Goal: Task Accomplishment & Management: Complete application form

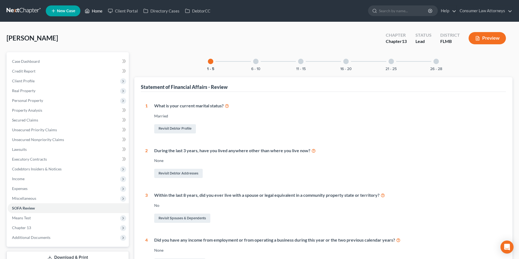
click at [98, 14] on link "Home" at bounding box center [93, 11] width 23 height 10
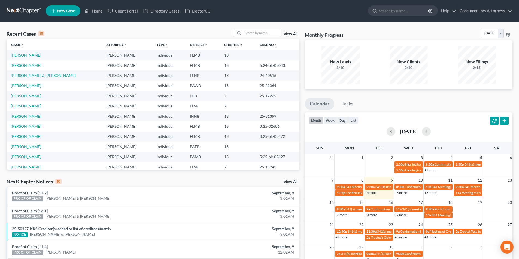
click at [66, 12] on span "New Case" at bounding box center [66, 11] width 18 height 4
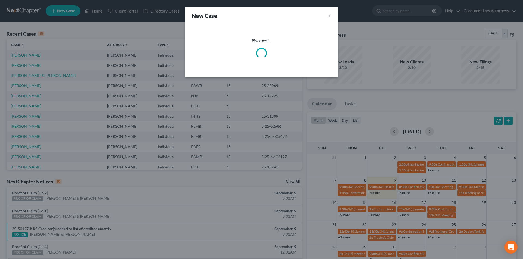
select select "15"
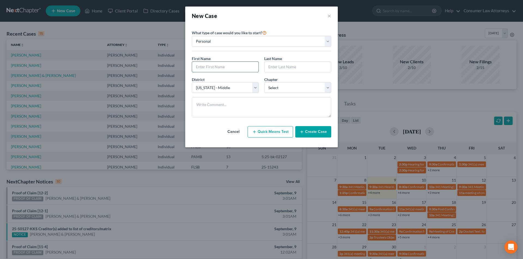
click at [231, 67] on input "text" at bounding box center [225, 67] width 66 height 10
type input "Anna"
type input "Outten"
click at [297, 91] on select "Select 7 11 12 13" at bounding box center [297, 88] width 67 height 11
select select "0"
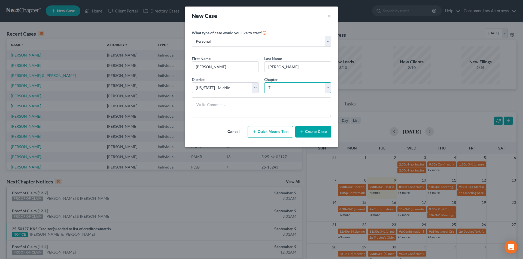
click at [264, 83] on select "Select 7 11 12 13" at bounding box center [297, 88] width 67 height 11
click at [311, 131] on button "Create Case" at bounding box center [313, 131] width 36 height 11
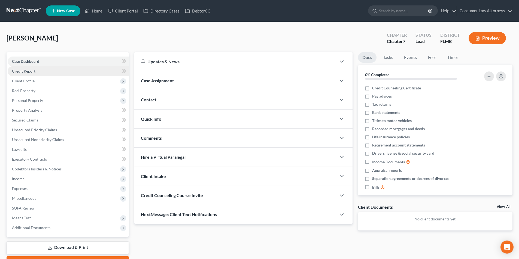
click at [30, 71] on span "Credit Report" at bounding box center [23, 71] width 23 height 5
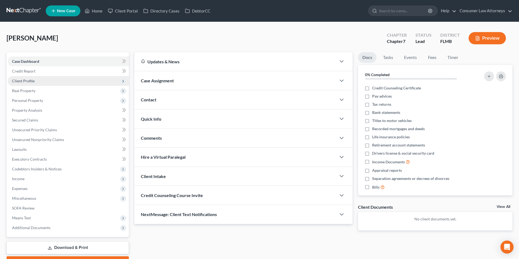
click at [30, 82] on span "Client Profile" at bounding box center [23, 81] width 23 height 5
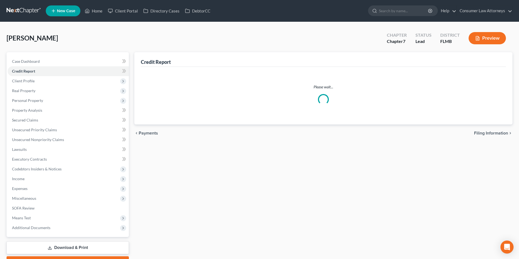
click at [39, 88] on span "Filing Information" at bounding box center [38, 90] width 31 height 5
select select "1"
select select "0"
select select "15"
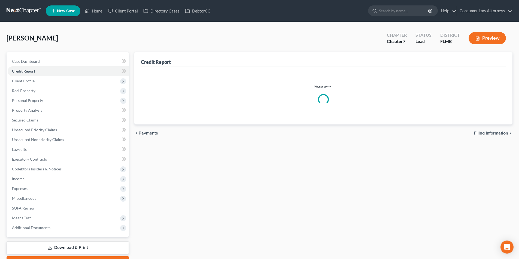
select select "9"
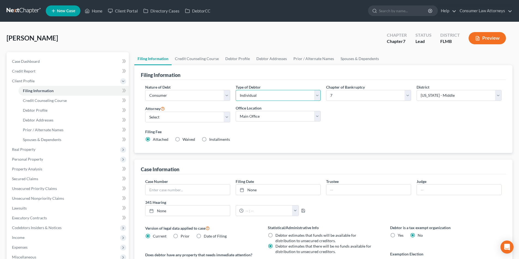
click at [255, 99] on select "Select Individual Joint" at bounding box center [278, 95] width 85 height 11
select select "1"
click at [236, 90] on select "Select Individual Joint" at bounding box center [278, 95] width 85 height 11
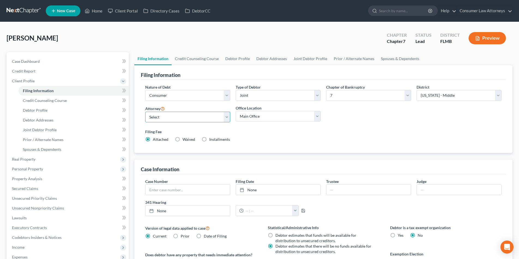
click at [187, 118] on select "Select Young Kim - FLMB Young Kim - FLSB Young Kim - FLNB Lesley Hoenig - ILNB …" at bounding box center [187, 117] width 85 height 11
select select "0"
click at [145, 112] on select "Select Young Kim - FLMB Young Kim - FLSB Young Kim - FLNB Lesley Hoenig - ILNB …" at bounding box center [187, 117] width 85 height 11
click at [203, 59] on link "Credit Counseling Course" at bounding box center [197, 58] width 50 height 13
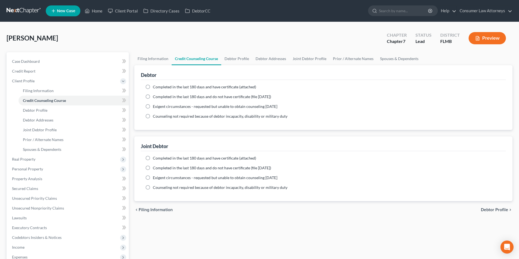
click at [153, 87] on label "Completed in the last 180 days and have certificate (attached)" at bounding box center [204, 86] width 103 height 5
click at [155, 87] on input "Completed in the last 180 days and have certificate (attached)" at bounding box center [157, 86] width 4 height 4
radio input "true"
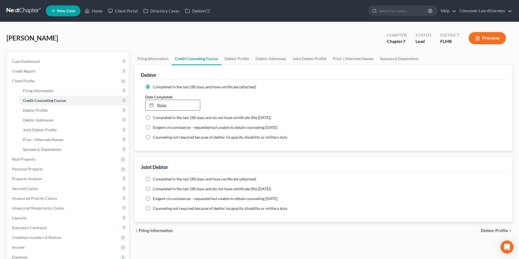
click at [166, 105] on link "None" at bounding box center [172, 105] width 54 height 10
click at [153, 180] on label "Completed in the last 180 days and have certificate (attached)" at bounding box center [204, 179] width 103 height 5
click at [155, 180] on input "Completed in the last 180 days and have certificate (attached)" at bounding box center [157, 179] width 4 height 4
radio input "true"
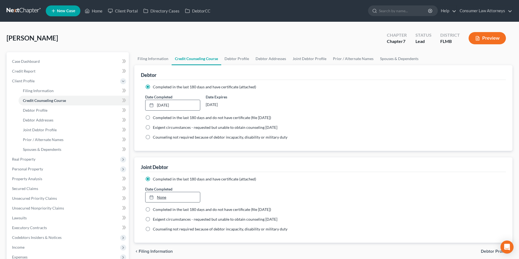
click at [167, 196] on link "None" at bounding box center [172, 198] width 54 height 10
type input "9/9/2025"
click at [234, 60] on link "Debtor Profile" at bounding box center [236, 58] width 31 height 13
select select "1"
select select "0"
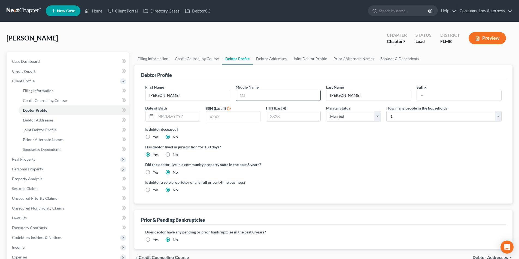
click at [252, 96] on input "text" at bounding box center [278, 95] width 84 height 10
type input "Maria Melissa"
type input "08/12/1982"
click at [227, 118] on input "text" at bounding box center [233, 117] width 54 height 10
type input "6103"
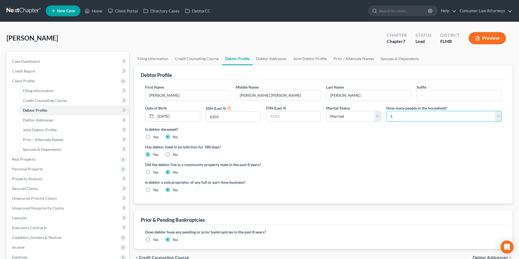
click at [418, 118] on select "Select 1 2 3 4 5 6 7 8 9 10 11 12 13 14 15 16 17 18 19 20" at bounding box center [443, 116] width 115 height 11
select select "4"
click at [386, 111] on select "Select 1 2 3 4 5 6 7 8 9 10 11 12 13 14 15 16 17 18 19 20" at bounding box center [443, 116] width 115 height 11
click at [270, 57] on link "Debtor Addresses" at bounding box center [271, 58] width 37 height 13
select select "0"
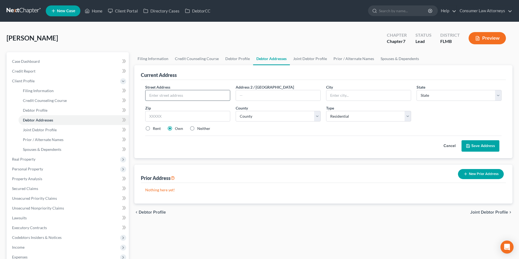
click at [174, 94] on input "text" at bounding box center [187, 95] width 84 height 10
click at [211, 95] on input "text" at bounding box center [187, 95] width 84 height 10
type input "28516 Tranquil Lake Circle"
type input "Wesley Chapel"
select select "9"
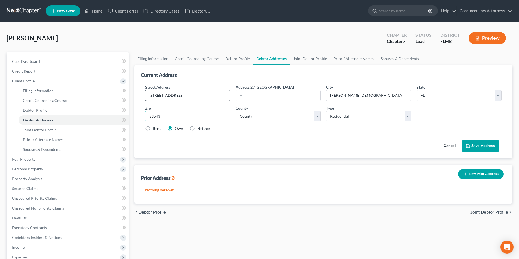
type input "33543"
type input "Zephyrhills"
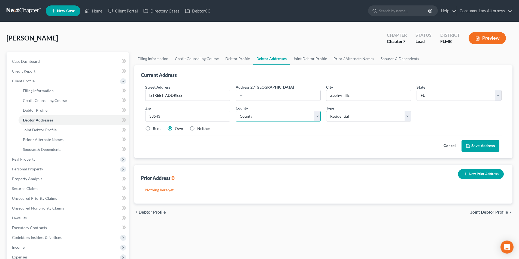
click at [249, 117] on select "County Alachua County Baker County Bay County Bradford County Brevard County Br…" at bounding box center [278, 116] width 85 height 11
select select "27"
click at [236, 111] on select "County Alachua County Baker County Bay County Bradford County Brevard County Br…" at bounding box center [278, 116] width 85 height 11
click at [478, 147] on button "Save Address" at bounding box center [480, 145] width 38 height 11
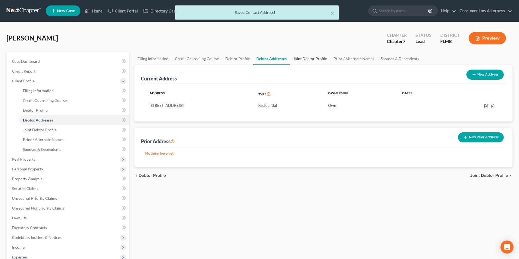
click at [307, 60] on link "Joint Debtor Profile" at bounding box center [310, 58] width 40 height 13
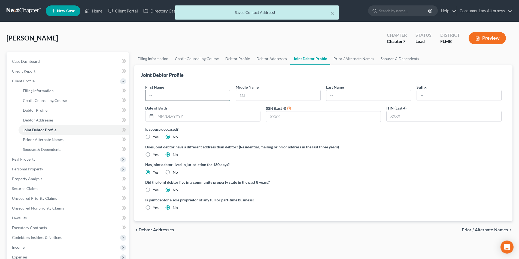
click at [187, 93] on input "text" at bounding box center [187, 95] width 84 height 10
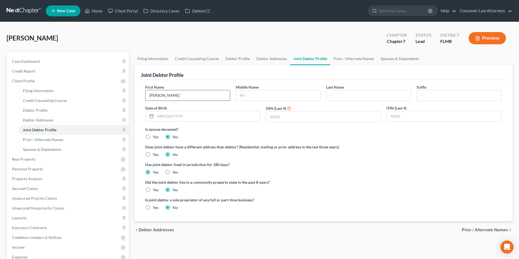
type input "Gregory"
type input "Wayne"
type input "Tibbles"
type input "12/19/1979"
click at [295, 120] on input "text" at bounding box center [323, 117] width 115 height 10
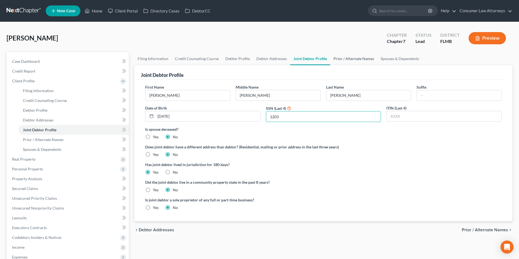
type input "1203"
click at [345, 60] on link "Prior / Alternate Names" at bounding box center [353, 58] width 47 height 13
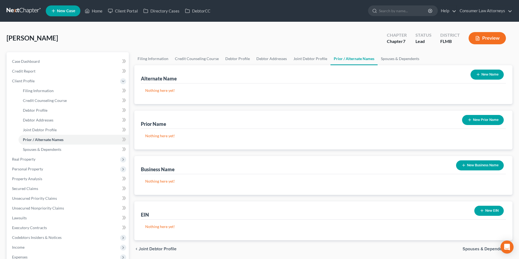
click at [479, 75] on line "button" at bounding box center [477, 75] width 2 height 0
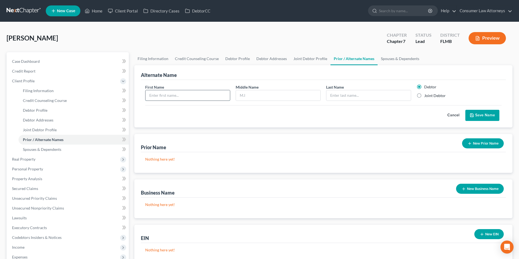
click at [206, 94] on input "text" at bounding box center [187, 95] width 84 height 10
type input "<"
type input "Melissa"
type input "Outten"
click at [483, 113] on button "Save Name" at bounding box center [482, 115] width 34 height 11
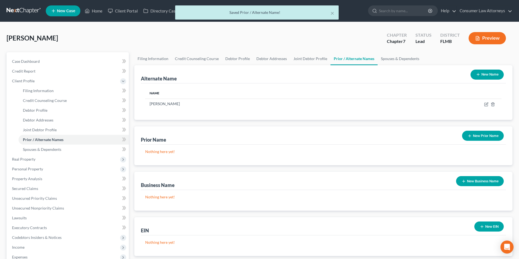
click at [485, 75] on button "New Name" at bounding box center [486, 75] width 33 height 10
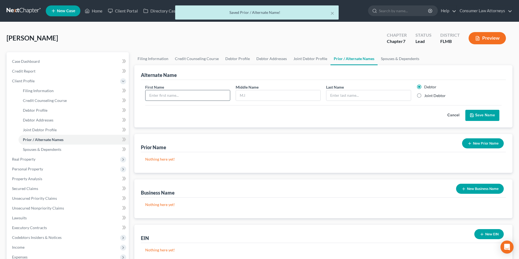
click at [207, 95] on input "text" at bounding box center [187, 95] width 84 height 10
type input "Anna"
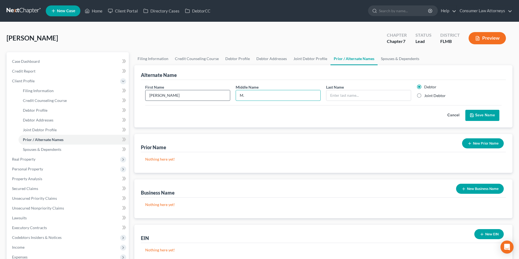
type input "M."
type input "Outten"
click at [484, 115] on button "Save Name" at bounding box center [482, 115] width 34 height 11
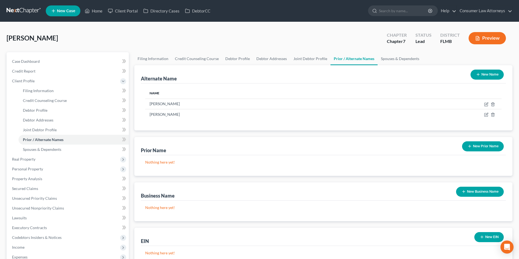
drag, startPoint x: 497, startPoint y: 74, endPoint x: 465, endPoint y: 81, distance: 33.2
click at [497, 74] on button "New Name" at bounding box center [486, 75] width 33 height 10
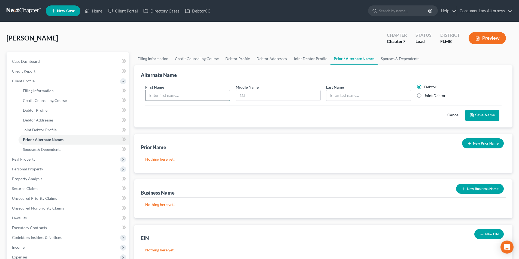
click at [226, 98] on input "text" at bounding box center [187, 95] width 84 height 10
type input "Anna"
type input "Maria"
type input "Outten"
click at [486, 117] on button "Save Name" at bounding box center [482, 115] width 34 height 11
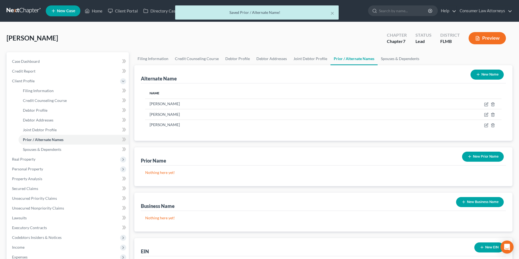
click at [491, 74] on button "New Name" at bounding box center [486, 75] width 33 height 10
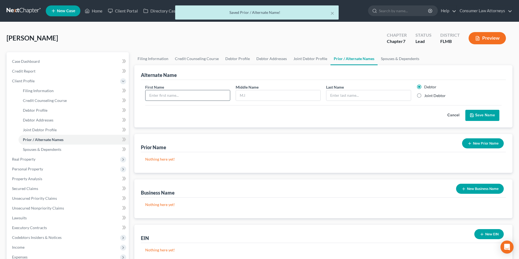
click at [203, 99] on input "text" at bounding box center [187, 95] width 84 height 10
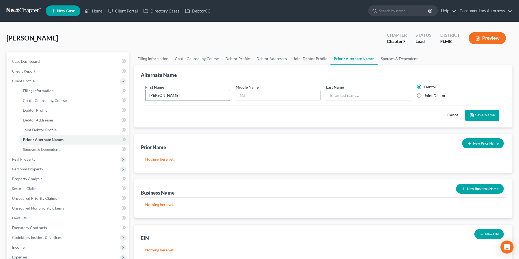
type input "Anna"
type input "Melissa"
type input "Outten"
click at [479, 114] on button "Save Name" at bounding box center [482, 115] width 34 height 11
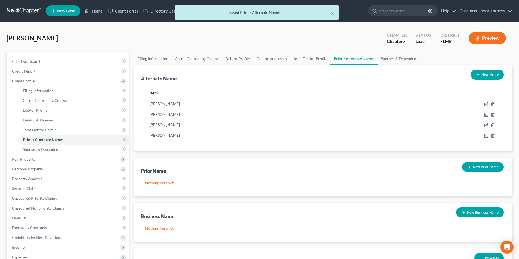
click at [491, 72] on button "New Name" at bounding box center [486, 75] width 33 height 10
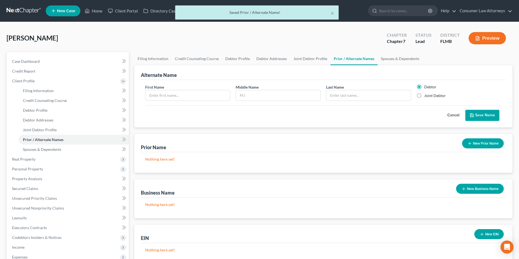
click at [424, 94] on label "Joint Debtor" at bounding box center [435, 95] width 22 height 5
click at [426, 94] on input "Joint Debtor" at bounding box center [428, 95] width 4 height 4
radio input "true"
radio input "false"
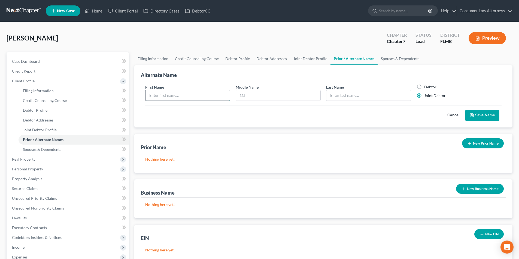
click at [200, 91] on input "text" at bounding box center [187, 95] width 84 height 10
type input "Greg"
type input "Tiddles"
click at [478, 114] on button "Save Name" at bounding box center [482, 115] width 34 height 11
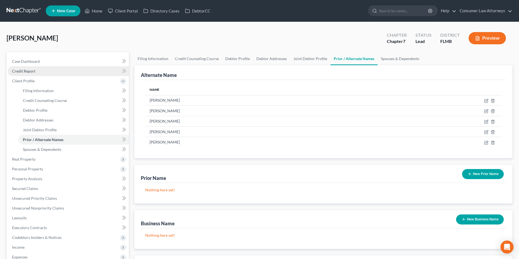
click at [27, 72] on span "Credit Report" at bounding box center [23, 71] width 23 height 5
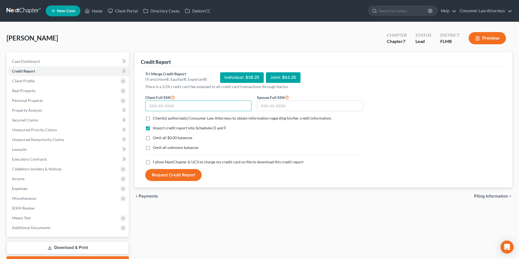
click at [194, 108] on input "text" at bounding box center [198, 106] width 106 height 11
type input "589-25-6103"
click at [306, 104] on input "text" at bounding box center [310, 106] width 106 height 11
type input "443-96-1203"
click at [153, 120] on label "Client(s) authorize(s) Consumer Law Attorneys to obtain information regarding h…" at bounding box center [242, 118] width 179 height 5
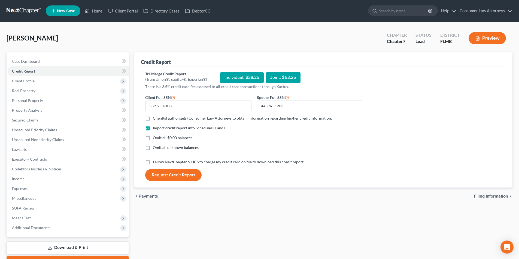
click at [155, 119] on input "Client(s) authorize(s) Consumer Law Attorneys to obtain information regarding h…" at bounding box center [157, 118] width 4 height 4
checkbox input "true"
click at [153, 164] on label "I allow NextChapter & UCS to charge my credit card on file to download this cre…" at bounding box center [228, 162] width 151 height 5
click at [155, 163] on input "I allow NextChapter & UCS to charge my credit card on file to download this cre…" at bounding box center [157, 162] width 4 height 4
checkbox input "true"
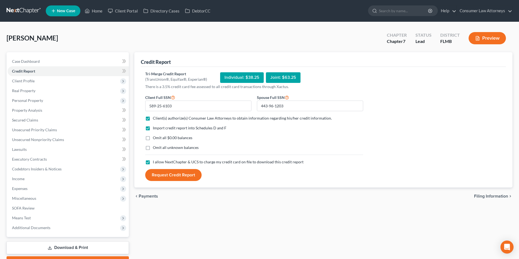
click at [178, 179] on button "Request Credit Report" at bounding box center [173, 175] width 56 height 12
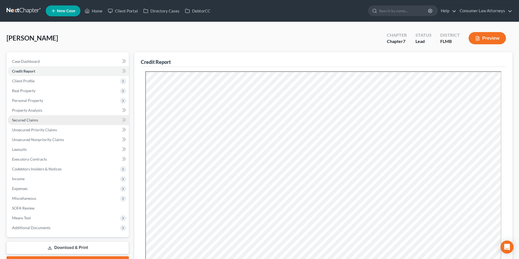
click at [30, 119] on span "Secured Claims" at bounding box center [25, 120] width 26 height 5
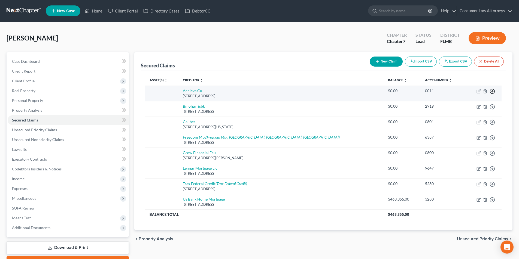
click at [494, 92] on icon "button" at bounding box center [491, 91] width 5 height 5
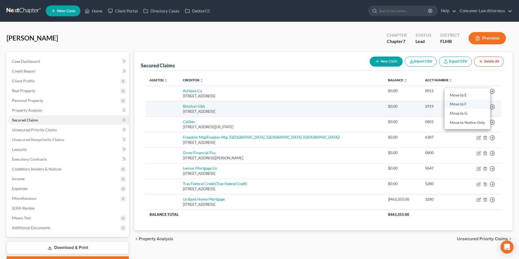
click at [461, 104] on link "Move to F" at bounding box center [466, 104] width 45 height 9
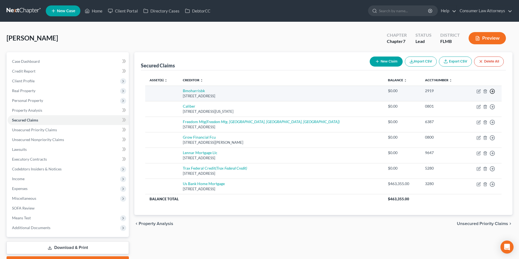
click at [493, 91] on line "button" at bounding box center [492, 91] width 2 height 0
click at [465, 105] on link "Move to F" at bounding box center [466, 104] width 45 height 9
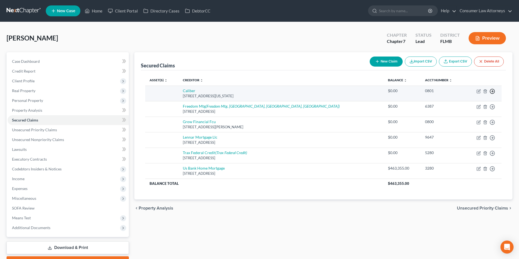
click at [493, 91] on icon "button" at bounding box center [491, 91] width 5 height 5
click at [454, 103] on link "Move to F" at bounding box center [466, 104] width 45 height 9
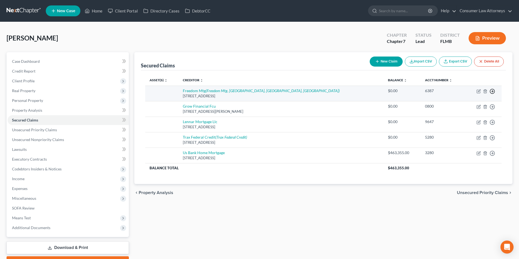
click at [494, 90] on icon "button" at bounding box center [491, 91] width 5 height 5
click at [455, 103] on link "Move to F" at bounding box center [466, 104] width 45 height 9
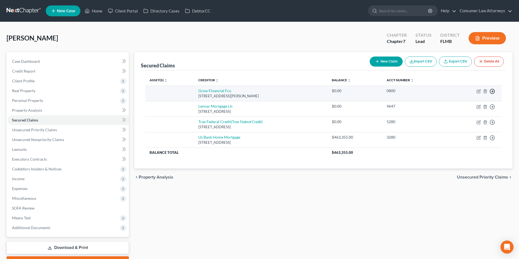
click at [494, 91] on circle "button" at bounding box center [492, 91] width 5 height 5
click at [462, 103] on link "Move to F" at bounding box center [466, 104] width 45 height 9
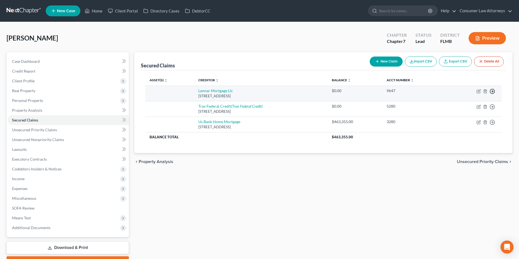
click at [493, 89] on circle "button" at bounding box center [492, 91] width 5 height 5
click at [464, 104] on link "Move to F" at bounding box center [466, 104] width 45 height 9
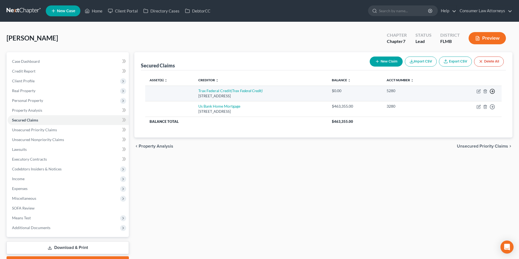
click at [494, 91] on icon "button" at bounding box center [491, 91] width 5 height 5
click at [462, 103] on link "Move to F" at bounding box center [466, 104] width 45 height 9
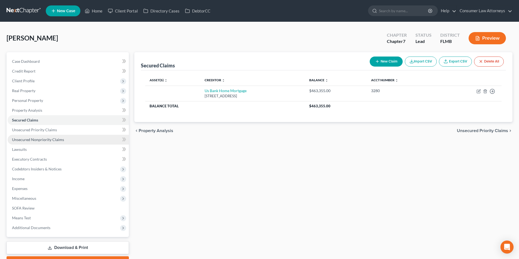
click at [51, 138] on span "Unsecured Nonpriority Claims" at bounding box center [38, 140] width 52 height 5
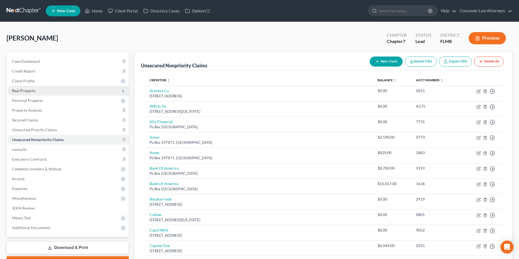
click at [32, 90] on span "Real Property" at bounding box center [23, 90] width 23 height 5
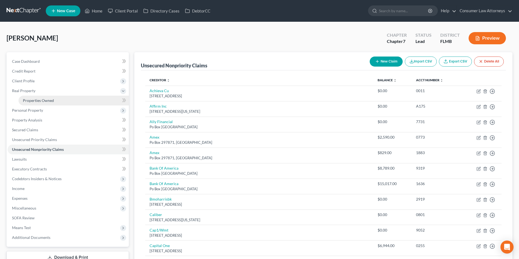
click at [44, 99] on span "Properties Owned" at bounding box center [38, 100] width 31 height 5
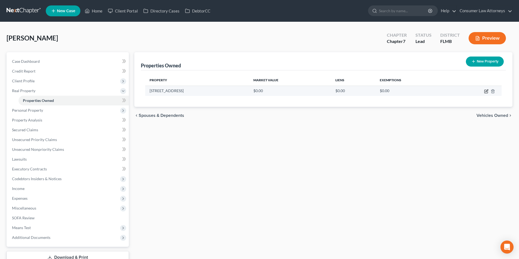
click at [484, 92] on icon "button" at bounding box center [485, 91] width 3 height 3
select select "9"
select select "27"
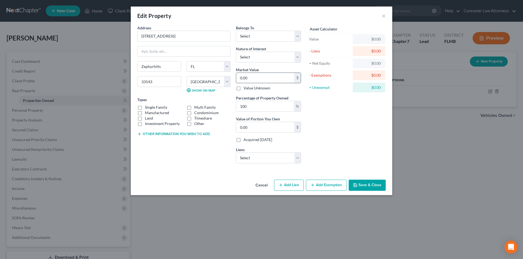
click at [266, 81] on input "0.00" at bounding box center [265, 78] width 58 height 10
type input "4"
type input "4.00"
type input "40"
type input "40.00"
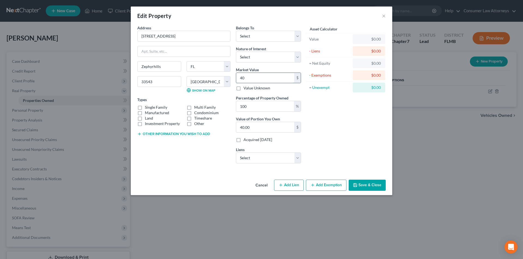
type input "400"
type input "400.00"
type input "4000"
type input "4,000.00"
type input "4,0000"
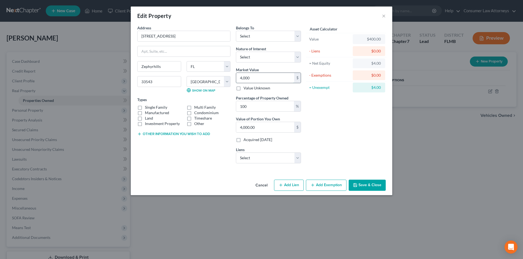
type input "40,000.00"
type input "40,0000"
type input "400,000.00"
type input "400,000"
click at [264, 61] on select "Select Fee Simple Joint Tenant Life Estate Equitable Interest Future Interest T…" at bounding box center [268, 57] width 65 height 11
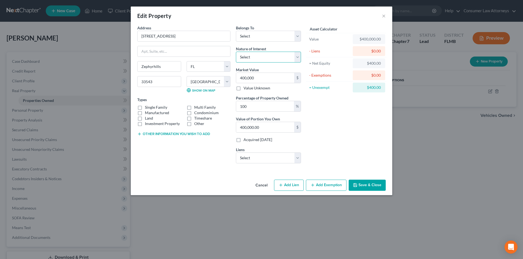
click at [264, 56] on select "Select Fee Simple Joint Tenant Life Estate Equitable Interest Future Interest T…" at bounding box center [268, 57] width 65 height 11
click at [265, 36] on select "Select Debtor 1 Only Debtor 2 Only Debtor 1 And Debtor 2 Only At Least One Of T…" at bounding box center [268, 36] width 65 height 11
click at [236, 31] on select "Select Debtor 1 Only Debtor 2 Only Debtor 1 And Debtor 2 Only At Least One Of T…" at bounding box center [268, 36] width 65 height 11
click at [266, 35] on select "Select Debtor 1 Only Debtor 2 Only Debtor 1 And Debtor 2 Only At Least One Of T…" at bounding box center [268, 36] width 65 height 11
select select "2"
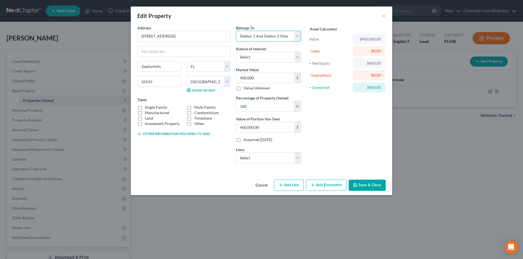
click at [236, 31] on select "Select Debtor 1 Only Debtor 2 Only Debtor 1 And Debtor 2 Only At Least One Of T…" at bounding box center [268, 36] width 65 height 11
click at [267, 161] on select "Select Us Bank Home Mortgage - $463,355.00" at bounding box center [268, 158] width 65 height 11
select select "18"
select select "2"
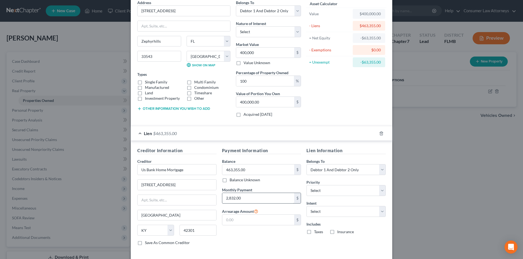
scroll to position [50, 0]
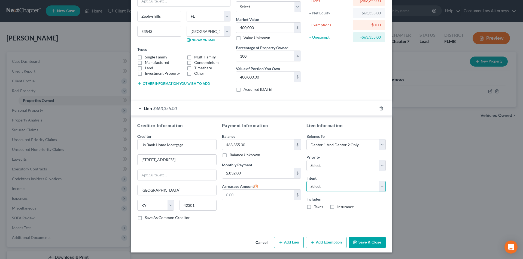
click at [328, 191] on select "Select Surrender Redeem Reaffirm Avoid Other" at bounding box center [345, 186] width 79 height 11
select select "0"
click at [306, 181] on select "Select Surrender Redeem Reaffirm Avoid Other" at bounding box center [345, 186] width 79 height 11
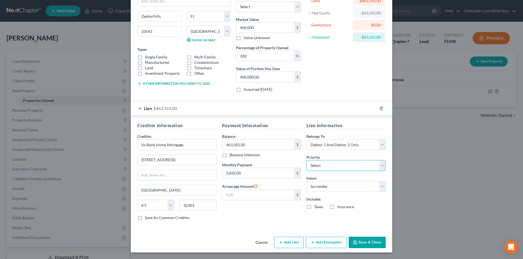
click at [329, 167] on select "Select 1st 2nd 3rd 4th 5th 6th 7th 8th 9th 10th 11th 12th 13th 14th 15th 16th 1…" at bounding box center [345, 165] width 79 height 11
click at [366, 244] on button "Save & Close" at bounding box center [367, 242] width 37 height 11
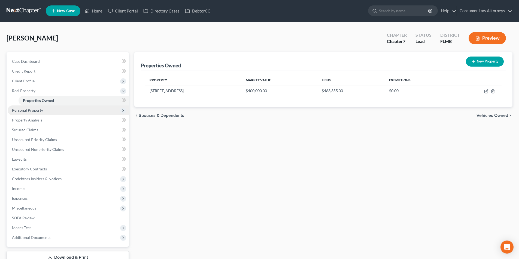
click at [33, 109] on span "Personal Property" at bounding box center [27, 110] width 31 height 5
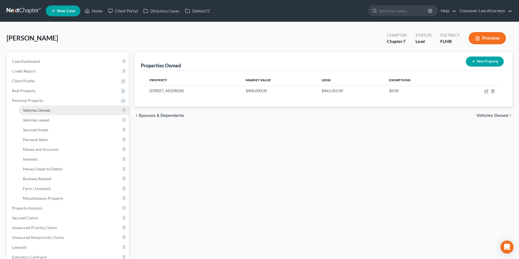
click at [45, 108] on span "Vehicles Owned" at bounding box center [36, 110] width 27 height 5
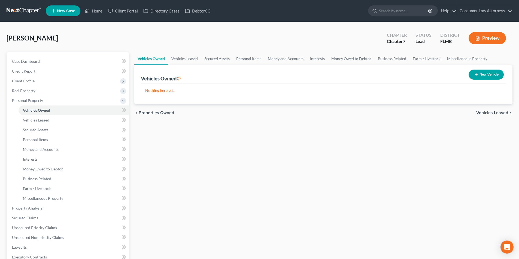
click at [477, 71] on button "New Vehicle" at bounding box center [485, 75] width 35 height 10
select select "0"
select select "2"
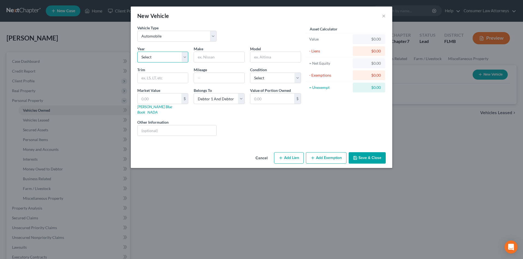
click at [176, 59] on select "Select 2026 2025 2024 2023 2022 2021 2020 2019 2018 2017 2016 2015 2014 2013 20…" at bounding box center [162, 57] width 51 height 11
select select "10"
click at [137, 52] on select "Select 2026 2025 2024 2023 2022 2021 2020 2019 2018 2017 2016 2015 2014 2013 20…" at bounding box center [162, 57] width 51 height 11
click at [210, 55] on input "text" at bounding box center [219, 57] width 50 height 10
click at [238, 60] on input "Har" at bounding box center [219, 57] width 50 height 10
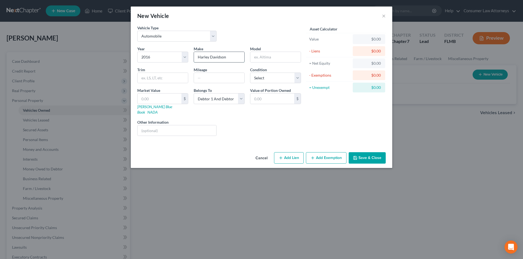
type input "Harley Davidson"
click at [290, 56] on input "text" at bounding box center [275, 57] width 50 height 10
type input "Soft Tail"
click at [218, 80] on input "text" at bounding box center [219, 78] width 50 height 10
type input "5000"
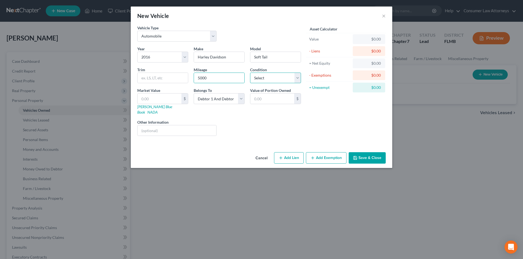
click at [270, 79] on select "Select Excellent Very Good Good Fair Poor" at bounding box center [275, 78] width 51 height 11
select select "4"
click at [250, 73] on select "Select Excellent Very Good Good Fair Poor" at bounding box center [275, 78] width 51 height 11
click at [157, 106] on link "Kelly Blue Book" at bounding box center [154, 110] width 35 height 10
click at [192, 126] on input "text" at bounding box center [177, 131] width 79 height 10
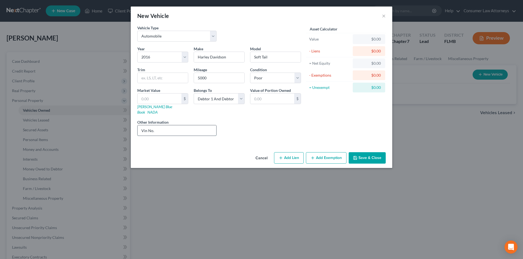
paste input "1HD1JS913GB026470"
type input "Vin No. 1HD1JS913GB026470"
click at [368, 152] on button "Save & Close" at bounding box center [367, 157] width 37 height 11
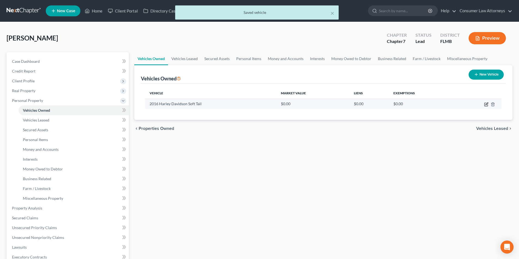
click at [486, 105] on icon "button" at bounding box center [486, 104] width 2 height 2
select select "0"
select select "10"
select select "4"
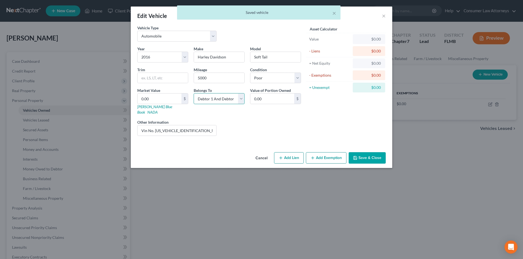
click at [239, 101] on select "Select Debtor 1 Only Debtor 2 Only Debtor 1 And Debtor 2 Only At Least One Of T…" at bounding box center [219, 98] width 51 height 11
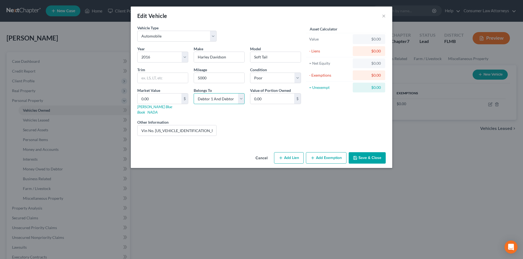
select select "1"
click at [194, 93] on select "Select Debtor 1 Only Debtor 2 Only Debtor 1 And Debtor 2 Only At Least One Of T…" at bounding box center [219, 98] width 51 height 11
click at [369, 153] on button "Save & Close" at bounding box center [367, 157] width 37 height 11
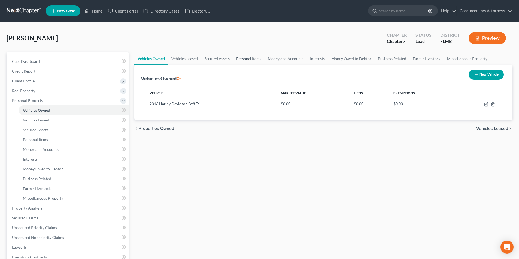
click at [256, 58] on link "Personal Items" at bounding box center [249, 58] width 32 height 13
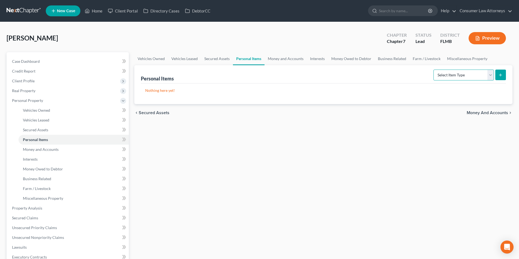
click at [460, 72] on select "Select Item Type Clothing Collectibles Of Value Electronics Firearms Household …" at bounding box center [463, 75] width 60 height 11
select select "clothing"
click at [434, 70] on select "Select Item Type Clothing Collectibles Of Value Electronics Firearms Household …" at bounding box center [463, 75] width 60 height 11
click at [500, 74] on line "submit" at bounding box center [500, 75] width 0 height 2
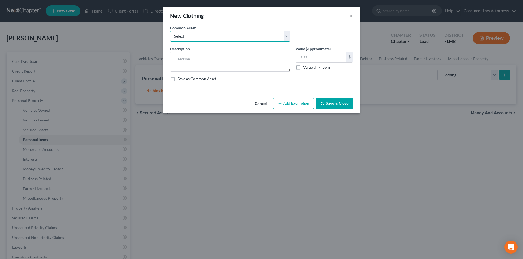
click at [236, 38] on select "Select Miscellaneous clothing and wearing apparel Clothing, shoes, jackets, out…" at bounding box center [230, 36] width 120 height 11
select select "3"
click at [170, 31] on select "Select Miscellaneous clothing and wearing apparel Clothing, shoes, jackets, out…" at bounding box center [230, 36] width 120 height 11
type textarea "Clothing, shoes, jackets, outwear, under garments."
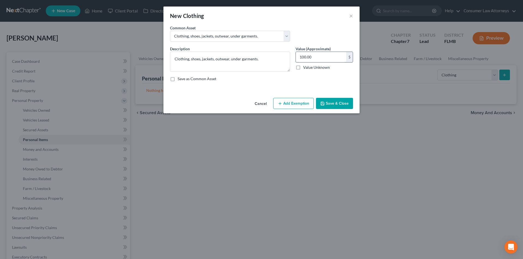
click at [314, 57] on input "100.00" at bounding box center [321, 57] width 50 height 10
type input "225.00"
click at [288, 107] on button "Add Exemption" at bounding box center [293, 103] width 41 height 11
select select "2"
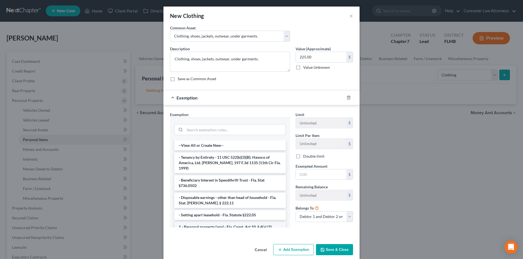
click at [209, 222] on li "1 - Personal property (any) - Fla. Const. Art.10, § 4(a) (2)" at bounding box center [229, 227] width 111 height 10
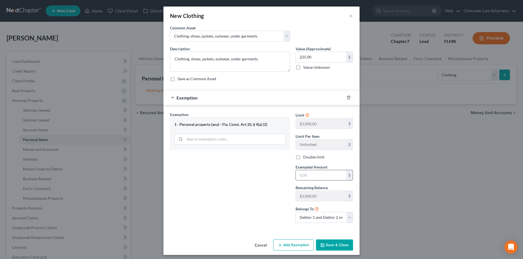
click at [304, 179] on input "text" at bounding box center [321, 175] width 50 height 10
type input "225.00"
click at [336, 244] on button "Save & Close" at bounding box center [334, 245] width 37 height 11
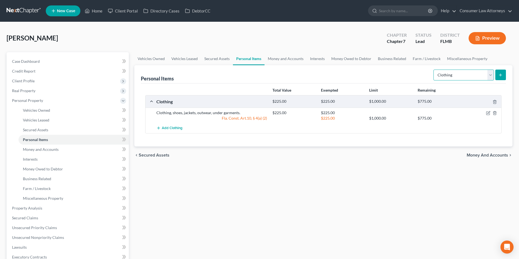
click at [457, 78] on select "Select Item Type Clothing Collectibles Of Value Electronics Firearms Household …" at bounding box center [463, 75] width 60 height 11
select select "electronics"
click at [434, 70] on select "Select Item Type Clothing Collectibles Of Value Electronics Firearms Household …" at bounding box center [463, 75] width 60 height 11
click at [500, 76] on icon "submit" at bounding box center [500, 75] width 4 height 4
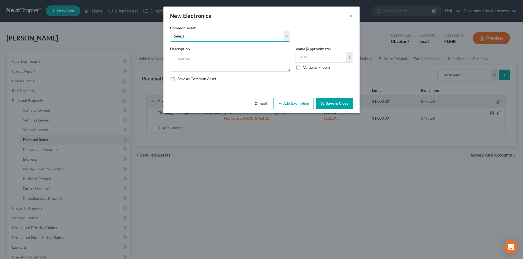
click at [192, 33] on select "Select Miscellaneous electronics Xbox Laptop Refrigerator Computer TV Cellphone…" at bounding box center [230, 36] width 120 height 11
select select "9"
click at [170, 31] on select "Select Miscellaneous electronics Xbox Laptop Refrigerator Computer TV Cellphone…" at bounding box center [230, 36] width 120 height 11
type textarea "TV, Cell Phone, and Laptop."
type input "300.00"
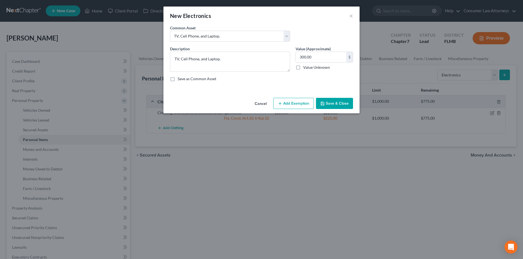
click at [291, 102] on button "Add Exemption" at bounding box center [293, 103] width 41 height 11
select select "2"
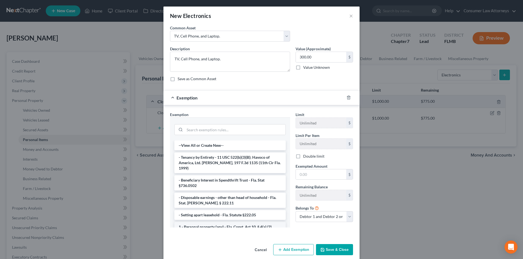
click at [204, 222] on li "1 - Personal property (any) - Fla. Const. Art.10, § 4(a) (2)" at bounding box center [229, 227] width 111 height 10
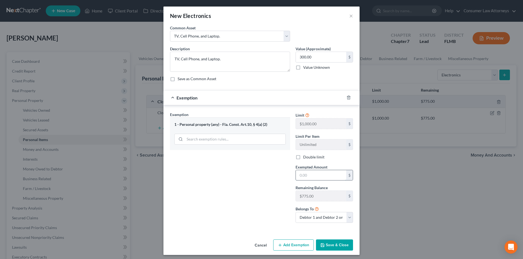
click at [310, 180] on input "text" at bounding box center [321, 175] width 50 height 10
type input "300.00"
click at [333, 247] on button "Save & Close" at bounding box center [334, 245] width 37 height 11
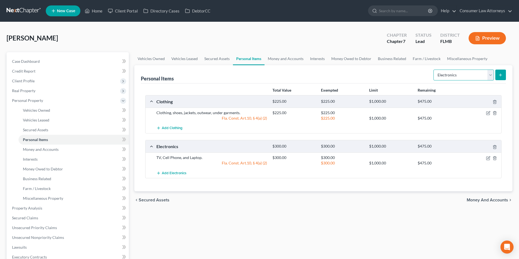
click at [462, 74] on select "Select Item Type Clothing Collectibles Of Value Electronics Firearms Household …" at bounding box center [463, 75] width 60 height 11
select select "household_goods"
click at [434, 70] on select "Select Item Type Clothing Collectibles Of Value Electronics Firearms Household …" at bounding box center [463, 75] width 60 height 11
click at [500, 77] on icon "submit" at bounding box center [500, 75] width 4 height 4
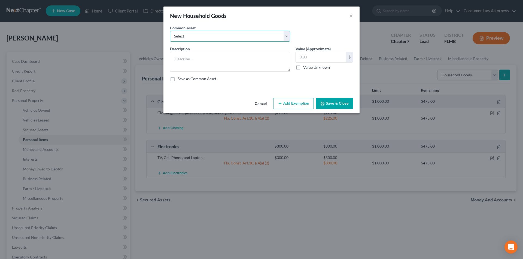
click at [217, 37] on select "Select Miscellaneous household goods, furniture and furnishings freezer Dryer c…" at bounding box center [230, 36] width 120 height 11
select select "16"
click at [170, 31] on select "Select Miscellaneous household goods, furniture and furnishings freezer Dryer c…" at bounding box center [230, 36] width 120 height 11
type textarea "Refrigerator, Stove, Washer, Dryer, Sofa, Love Seat, Recliner, Bedroom Furnitur…"
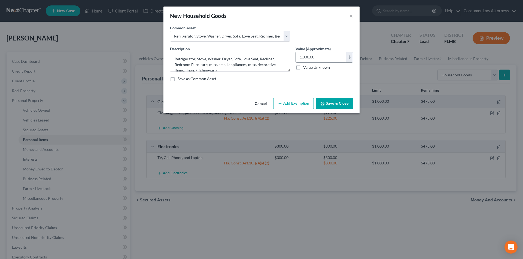
click at [319, 59] on input "1,300.00" at bounding box center [321, 57] width 50 height 10
type input "400.00"
click at [289, 110] on div "Cancel Add Exemption Save & Close" at bounding box center [261, 105] width 196 height 18
click at [289, 106] on button "Add Exemption" at bounding box center [293, 103] width 41 height 11
select select "2"
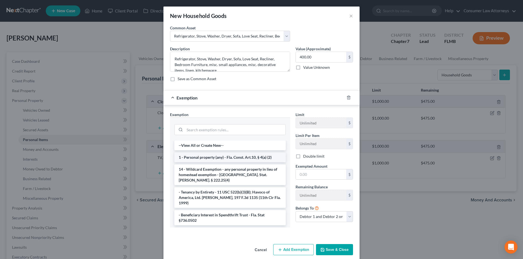
click at [212, 157] on li "1 - Personal property (any) - Fla. Const. Art.10, § 4(a) (2)" at bounding box center [229, 158] width 111 height 10
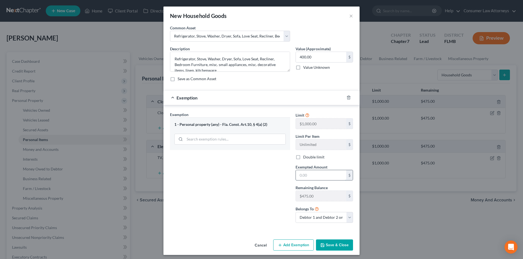
click at [306, 178] on input "text" at bounding box center [321, 175] width 50 height 10
type input "400.00"
click at [333, 246] on button "Save & Close" at bounding box center [334, 245] width 37 height 11
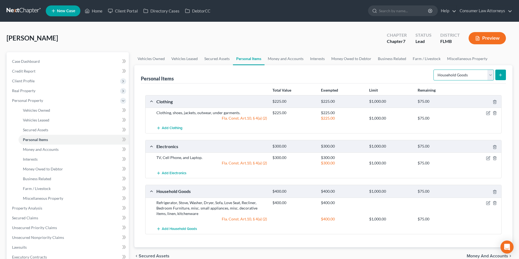
click at [451, 75] on select "Select Item Type Clothing Collectibles Of Value Electronics Firearms Household …" at bounding box center [463, 75] width 60 height 11
select select "jewelry"
click at [434, 70] on select "Select Item Type Clothing Collectibles Of Value Electronics Firearms Household …" at bounding box center [463, 75] width 60 height 11
click at [500, 77] on icon "submit" at bounding box center [500, 75] width 4 height 4
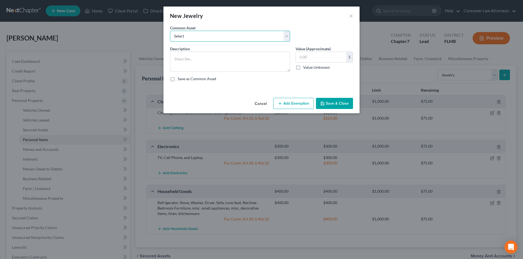
drag, startPoint x: 226, startPoint y: 40, endPoint x: 222, endPoint y: 41, distance: 4.0
click at [226, 40] on select "Select Pearl Necklace Miscellaneous costume jewelry Diamond Ring Necklace Watch…" at bounding box center [230, 36] width 120 height 11
select select "7"
click at [170, 31] on select "Select Pearl Necklace Miscellaneous costume jewelry Diamond Ring Necklace Watch…" at bounding box center [230, 36] width 120 height 11
type textarea "Wedding Ring"
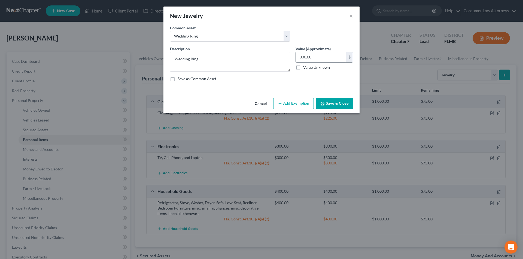
click at [314, 59] on input "300.00" at bounding box center [321, 57] width 50 height 10
type input "25.00"
click at [303, 107] on button "Add Exemption" at bounding box center [293, 103] width 41 height 11
select select "2"
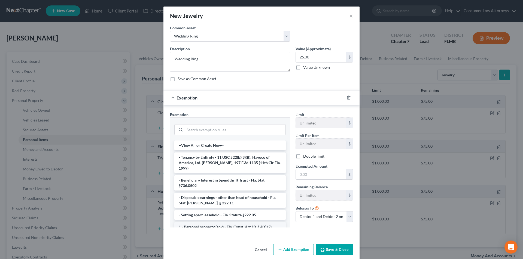
click at [213, 224] on li "1 - Personal property (any) - Fla. Const. Art.10, § 4(a) (2)" at bounding box center [229, 227] width 111 height 10
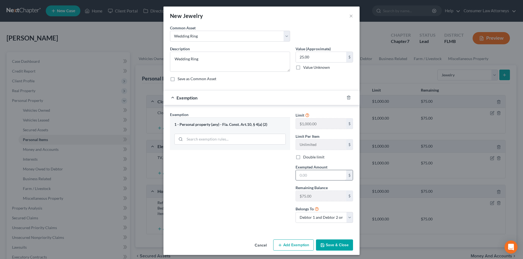
click at [303, 181] on div "$" at bounding box center [323, 175] width 57 height 11
click at [307, 177] on input "text" at bounding box center [321, 175] width 50 height 10
type input "25.00"
click at [329, 246] on button "Save & Close" at bounding box center [334, 245] width 37 height 11
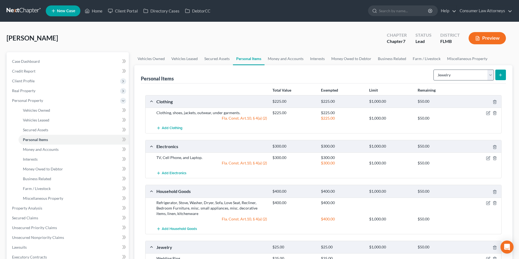
click at [456, 80] on form "Select Item Type Clothing Collectibles Of Value Electronics Firearms Household …" at bounding box center [469, 75] width 72 height 11
click at [456, 77] on select "Select Item Type Clothing Collectibles Of Value Electronics Firearms Household …" at bounding box center [463, 75] width 60 height 11
select select "pets"
click at [434, 70] on select "Select Item Type Clothing Collectibles Of Value Electronics Firearms Household …" at bounding box center [463, 75] width 60 height 11
click at [498, 74] on icon "submit" at bounding box center [500, 75] width 4 height 4
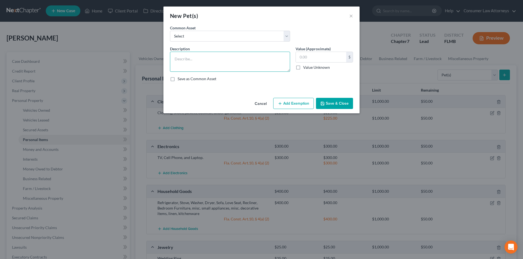
click at [221, 70] on textarea at bounding box center [230, 62] width 120 height 20
type textarea "Teacup Poodle"
click at [316, 60] on input "text" at bounding box center [321, 57] width 50 height 10
type input "0.00"
click at [287, 106] on button "Add Exemption" at bounding box center [293, 103] width 41 height 11
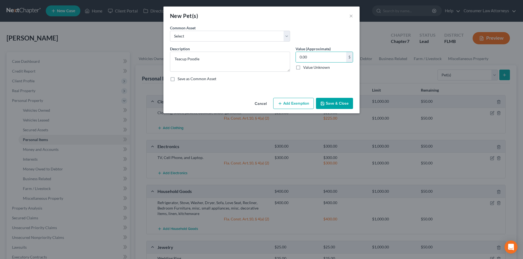
select select "2"
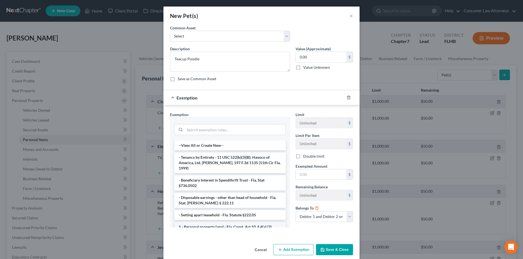
click at [214, 222] on li "1 - Personal property (any) - Fla. Const. Art.10, § 4(a) (2)" at bounding box center [229, 227] width 111 height 10
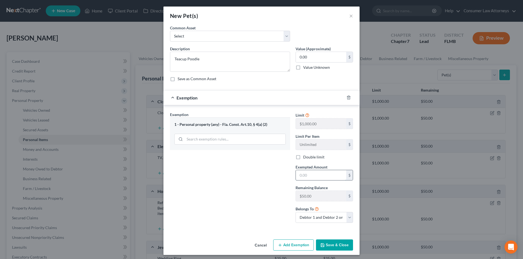
click at [301, 180] on input "text" at bounding box center [321, 175] width 50 height 10
type input "0.00"
click at [336, 248] on button "Save & Close" at bounding box center [334, 245] width 37 height 11
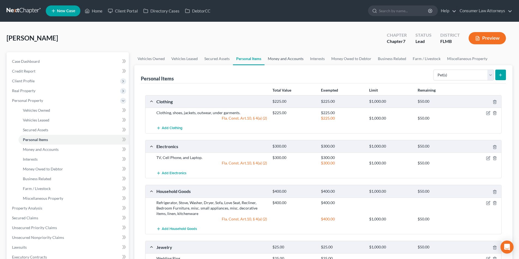
click at [288, 59] on link "Money and Accounts" at bounding box center [285, 58] width 42 height 13
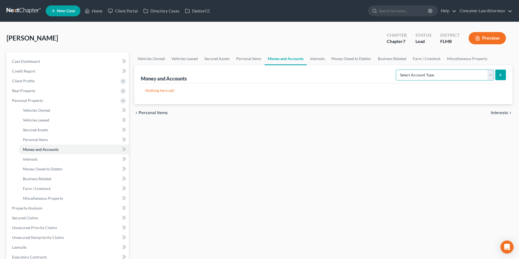
drag, startPoint x: 448, startPoint y: 74, endPoint x: 442, endPoint y: 76, distance: 6.1
click at [448, 74] on select "Select Account Type Brokerage Cash on Hand Certificates of Deposit Checking Acc…" at bounding box center [445, 75] width 98 height 11
select select "cash_on_hand"
click at [397, 70] on select "Select Account Type Brokerage Cash on Hand Certificates of Deposit Checking Acc…" at bounding box center [445, 75] width 98 height 11
click at [497, 75] on button "submit" at bounding box center [500, 75] width 11 height 11
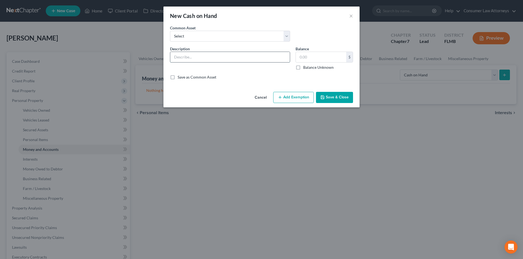
click at [226, 60] on input "text" at bounding box center [230, 57] width 120 height 10
click at [227, 36] on select "Select Cash on hand" at bounding box center [230, 36] width 120 height 11
select select "0"
click at [170, 31] on select "Select Cash on hand" at bounding box center [230, 36] width 120 height 11
type input "Cash on hand"
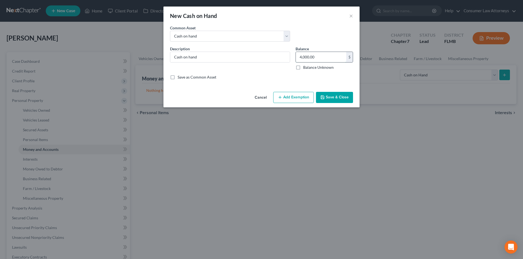
click at [314, 57] on input "4,000.00" at bounding box center [321, 57] width 50 height 10
type input "2.00"
click at [297, 101] on button "Add Exemption" at bounding box center [293, 97] width 41 height 11
select select "2"
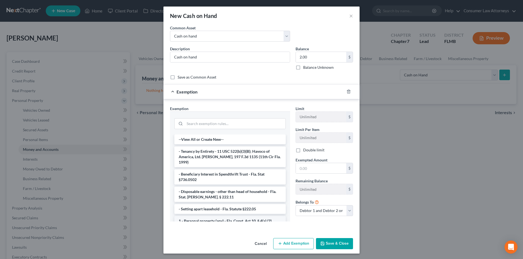
click at [205, 218] on li "1 - Personal property (any) - Fla. Const. Art.10, § 4(a) (2)" at bounding box center [229, 221] width 111 height 10
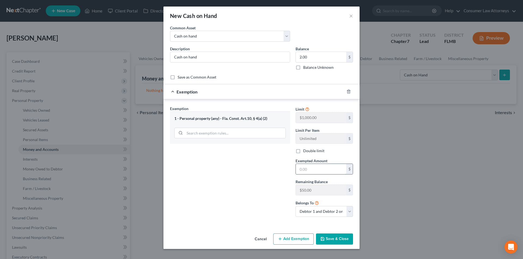
click at [309, 172] on input "text" at bounding box center [321, 169] width 50 height 10
type input "2.00"
click at [336, 239] on button "Save & Close" at bounding box center [334, 239] width 37 height 11
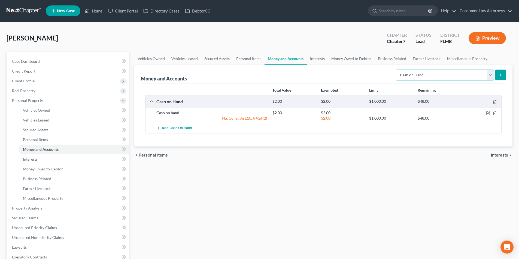
click at [430, 78] on select "Select Account Type Brokerage Cash on Hand Certificates of Deposit Checking Acc…" at bounding box center [445, 75] width 98 height 11
select select "checking"
click at [397, 70] on select "Select Account Type Brokerage Cash on Hand Certificates of Deposit Checking Acc…" at bounding box center [445, 75] width 98 height 11
click at [505, 75] on button "submit" at bounding box center [500, 75] width 11 height 11
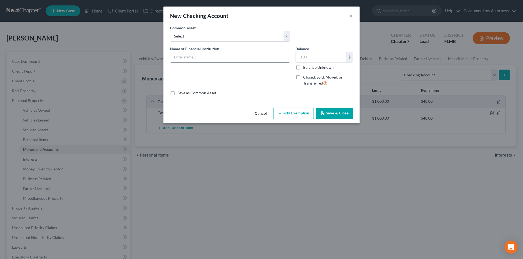
click at [251, 58] on input "text" at bounding box center [230, 57] width 120 height 10
click at [186, 55] on input "Chase No. #5124" at bounding box center [230, 57] width 120 height 10
type input "Chase - #5124"
click at [312, 58] on input "text" at bounding box center [321, 57] width 50 height 10
type input "5.00"
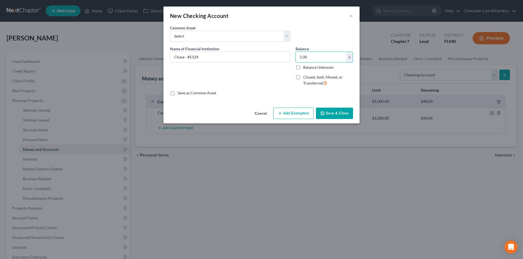
click at [297, 112] on button "Add Exemption" at bounding box center [293, 113] width 41 height 11
select select "2"
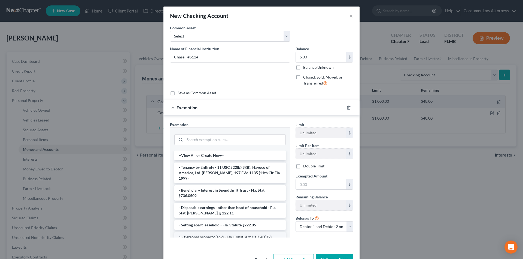
click at [224, 233] on li "1 - Personal property (any) - Fla. Const. Art.10, § 4(a) (2)" at bounding box center [229, 238] width 111 height 10
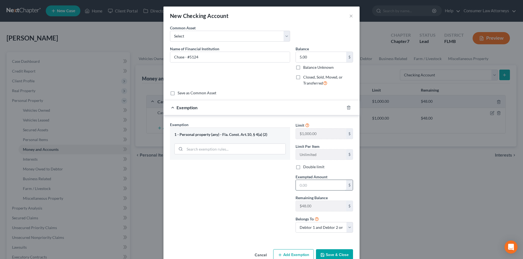
click at [310, 183] on input "text" at bounding box center [321, 185] width 50 height 10
type input "5.00"
click at [337, 254] on button "Save & Close" at bounding box center [334, 255] width 37 height 11
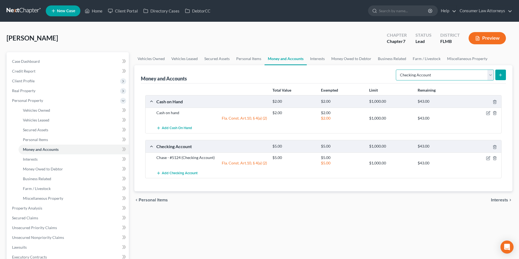
drag, startPoint x: 459, startPoint y: 75, endPoint x: 448, endPoint y: 80, distance: 11.7
click at [459, 75] on select "Select Account Type Brokerage Cash on Hand Certificates of Deposit Checking Acc…" at bounding box center [445, 75] width 98 height 11
select select "savings"
click at [397, 70] on select "Select Account Type Brokerage Cash on Hand Certificates of Deposit Checking Acc…" at bounding box center [445, 75] width 98 height 11
click at [500, 76] on line "submit" at bounding box center [500, 75] width 0 height 2
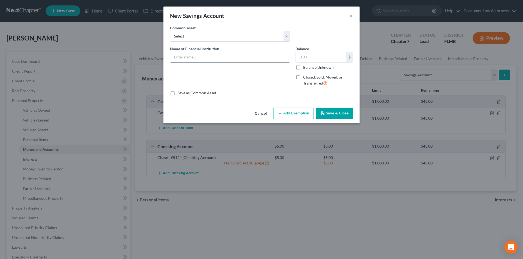
click at [199, 59] on input "text" at bounding box center [230, 57] width 120 height 10
type input "Suncoast - #0000"
click at [317, 58] on input "text" at bounding box center [321, 57] width 50 height 10
type input "5.00"
click at [298, 111] on button "Add Exemption" at bounding box center [293, 113] width 41 height 11
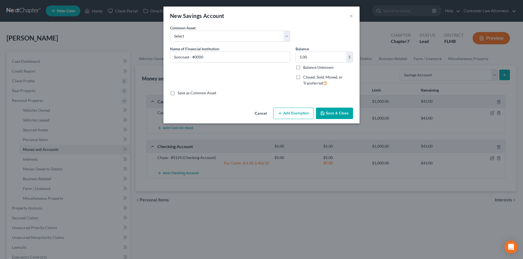
select select "2"
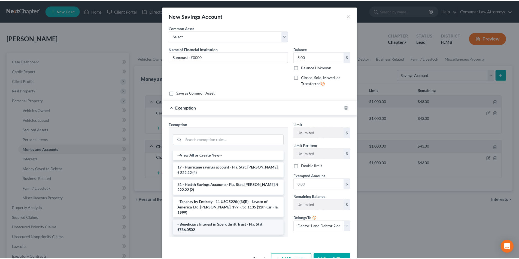
scroll to position [27, 0]
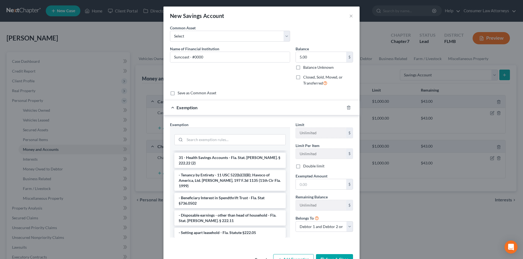
click at [209, 240] on li "1 - Personal property (any) - Fla. Const. Art.10, § 4(a) (2)" at bounding box center [229, 245] width 111 height 10
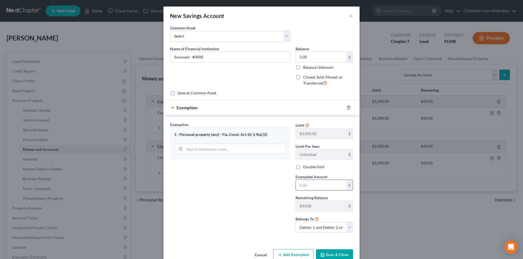
click at [310, 189] on input "text" at bounding box center [321, 185] width 50 height 10
type input "5.00"
click at [332, 257] on button "Save & Close" at bounding box center [334, 255] width 37 height 11
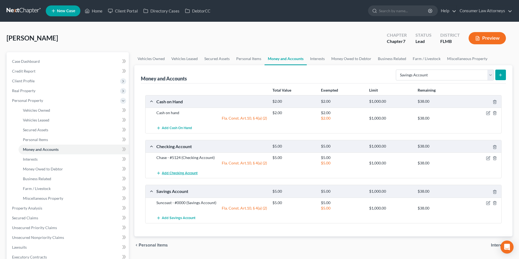
click at [187, 174] on span "Add Checking Account" at bounding box center [180, 173] width 36 height 4
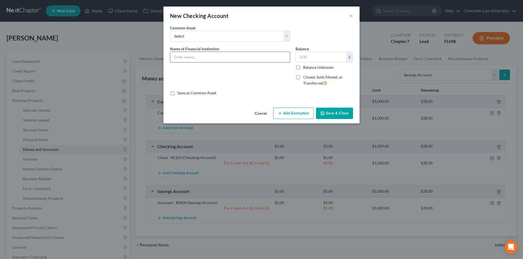
click at [213, 62] on input "text" at bounding box center [230, 57] width 120 height 10
type input "Suncoast Credit Union - #0974"
click at [313, 58] on input "text" at bounding box center [321, 57] width 50 height 10
type input "5.38"
click at [289, 113] on button "Add Exemption" at bounding box center [293, 113] width 41 height 11
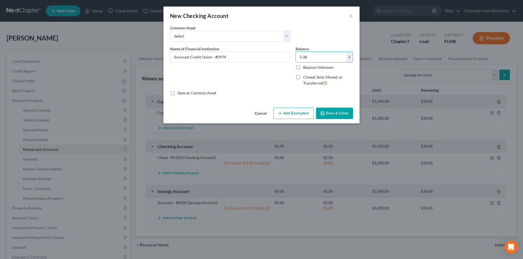
select select "2"
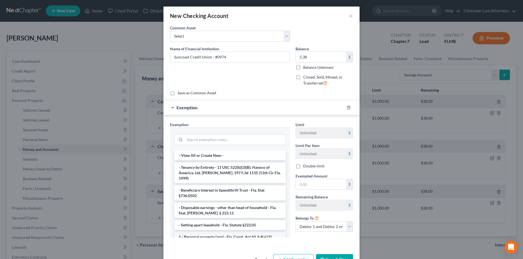
click at [224, 233] on li "1 - Personal property (any) - Fla. Const. Art.10, § 4(a) (2)" at bounding box center [229, 238] width 111 height 10
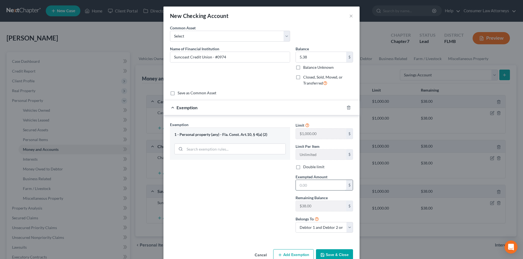
click at [307, 184] on input "text" at bounding box center [321, 185] width 50 height 10
type input "5.38"
click at [338, 256] on button "Save & Close" at bounding box center [334, 255] width 37 height 11
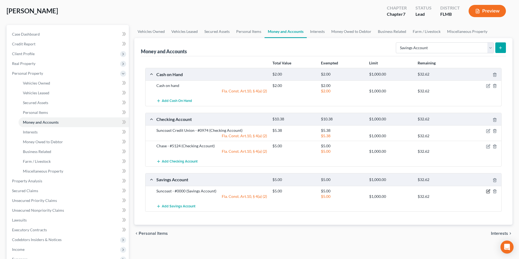
click at [487, 191] on icon "button" at bounding box center [488, 192] width 4 height 4
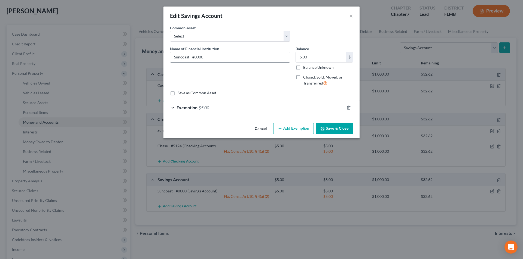
click at [190, 56] on input "Suncoast - #0000" at bounding box center [230, 57] width 120 height 10
type input "Suncoast Credit Union - #0000"
click at [336, 130] on button "Save & Close" at bounding box center [334, 128] width 37 height 11
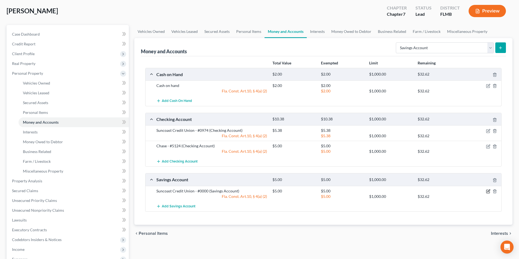
click at [487, 191] on icon "button" at bounding box center [488, 192] width 4 height 4
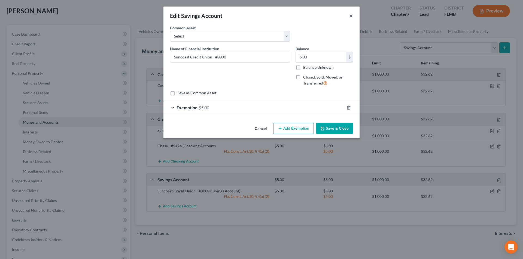
click at [351, 15] on button "×" at bounding box center [351, 16] width 4 height 7
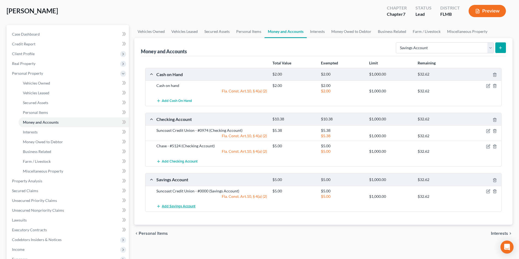
click at [190, 205] on span "Add Savings Account" at bounding box center [178, 206] width 33 height 4
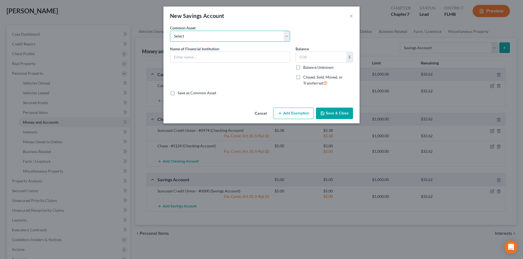
click at [236, 40] on select "Select Chase Campus USA Credit Union Wells Fargo Secu Suntrust savings account …" at bounding box center [230, 36] width 120 height 11
click at [216, 58] on input "text" at bounding box center [230, 57] width 120 height 10
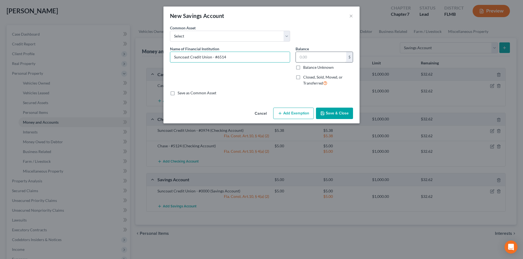
type input "Suncoast Credit Union - #6514"
click at [316, 59] on input "text" at bounding box center [321, 57] width 50 height 10
type input "5.46"
click at [295, 115] on button "Add Exemption" at bounding box center [293, 113] width 41 height 11
select select "2"
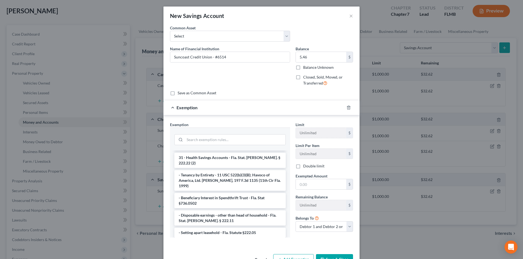
click at [210, 240] on li "1 - Personal property (any) - Fla. Const. Art.10, § 4(a) (2)" at bounding box center [229, 245] width 111 height 10
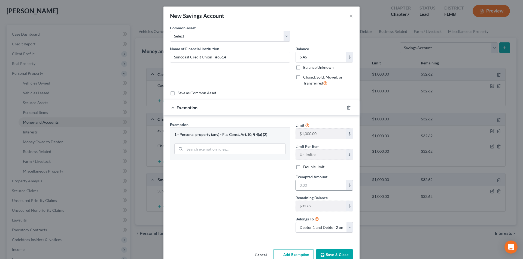
click at [304, 187] on input "text" at bounding box center [321, 185] width 50 height 10
type input "5.46"
click at [335, 255] on button "Save & Close" at bounding box center [334, 255] width 37 height 11
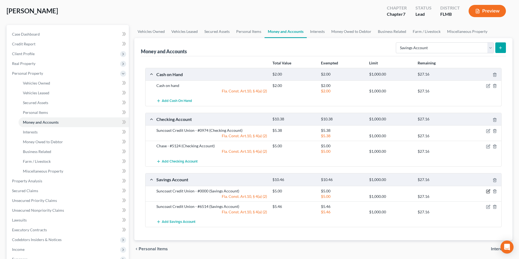
click at [487, 192] on icon "button" at bounding box center [488, 192] width 4 height 4
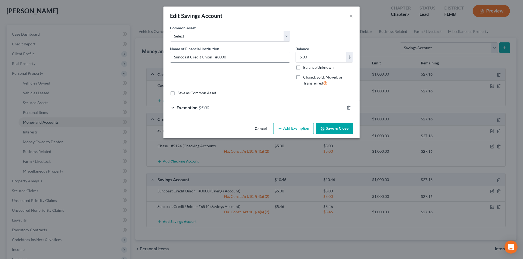
click at [217, 57] on input "Suncoast Credit Union - #0000" at bounding box center [230, 57] width 120 height 10
type input "Suncoast Credit Union - #0974"
click at [342, 129] on button "Save & Close" at bounding box center [334, 128] width 37 height 11
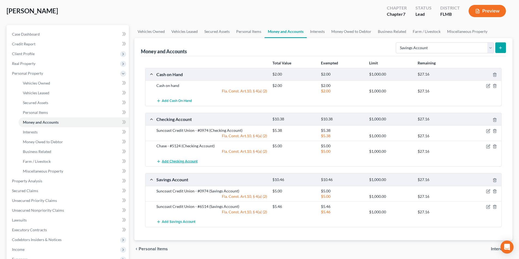
click at [180, 163] on span "Add Checking Account" at bounding box center [180, 162] width 36 height 4
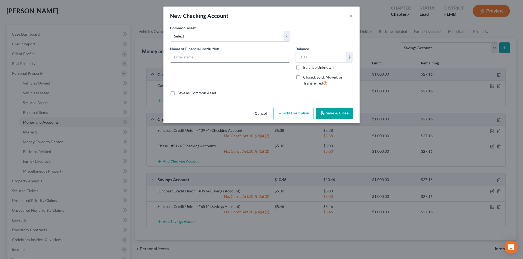
click at [240, 61] on input "text" at bounding box center [230, 57] width 120 height 10
type input "Suncoast Credit Union - #6514"
click at [326, 59] on input "text" at bounding box center [321, 57] width 50 height 10
type input "0.00"
click at [299, 113] on button "Add Exemption" at bounding box center [293, 113] width 41 height 11
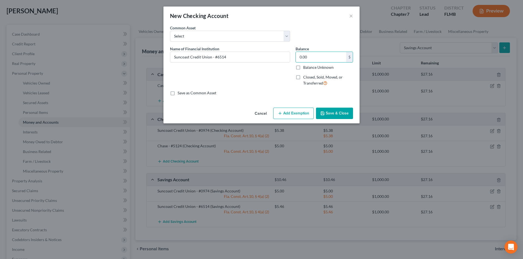
select select "2"
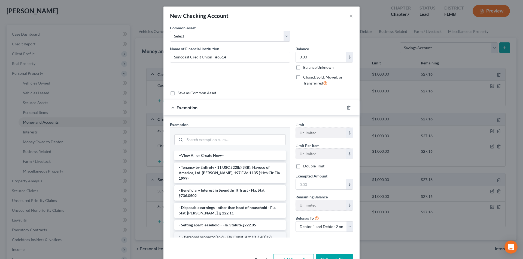
click at [215, 233] on li "1 - Personal property (any) - Fla. Const. Art.10, § 4(a) (2)" at bounding box center [229, 238] width 111 height 10
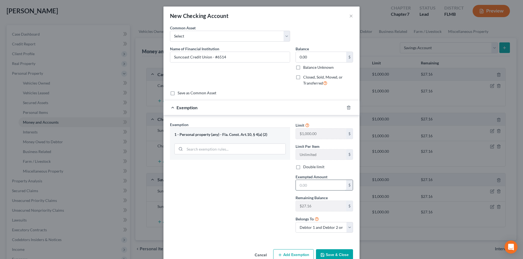
click at [301, 187] on input "text" at bounding box center [321, 185] width 50 height 10
type input "0.00"
click at [341, 255] on button "Save & Close" at bounding box center [334, 255] width 37 height 11
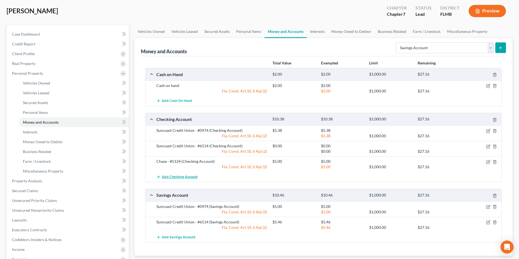
click at [188, 177] on span "Add Checking Account" at bounding box center [180, 177] width 36 height 4
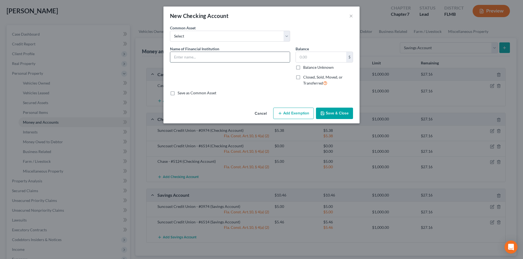
click at [222, 59] on input "text" at bounding box center [230, 57] width 120 height 10
type input "USAA - #3329"
click at [309, 59] on input "text" at bounding box center [321, 57] width 50 height 10
type input "20.00"
click at [297, 112] on button "Add Exemption" at bounding box center [293, 113] width 41 height 11
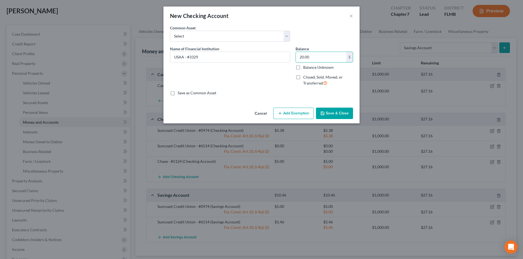
select select "2"
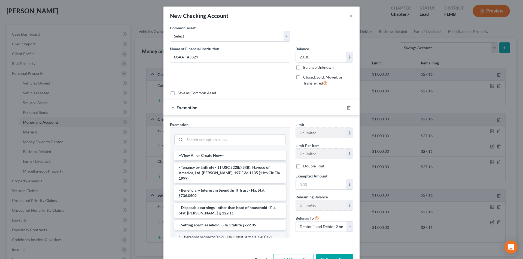
click at [208, 233] on li "1 - Personal property (any) - Fla. Const. Art.10, § 4(a) (2)" at bounding box center [229, 238] width 111 height 10
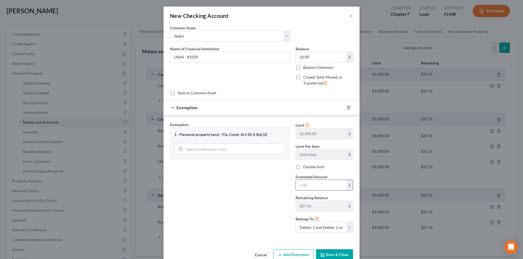
drag, startPoint x: 288, startPoint y: 191, endPoint x: 294, endPoint y: 190, distance: 6.5
click at [290, 191] on div "Exemption Set must be selected for CA. Exemption * 1 - Personal property (any) …" at bounding box center [230, 180] width 126 height 116
click at [299, 188] on input "text" at bounding box center [321, 185] width 50 height 10
type input "20.00"
click at [332, 254] on button "Save & Close" at bounding box center [334, 255] width 37 height 11
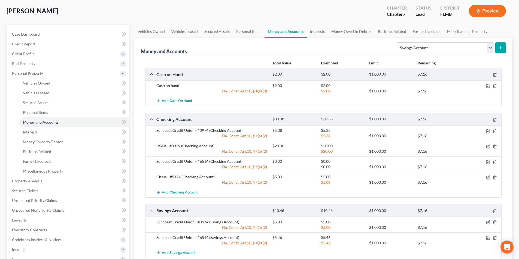
click at [182, 194] on span "Add Checking Account" at bounding box center [180, 193] width 36 height 4
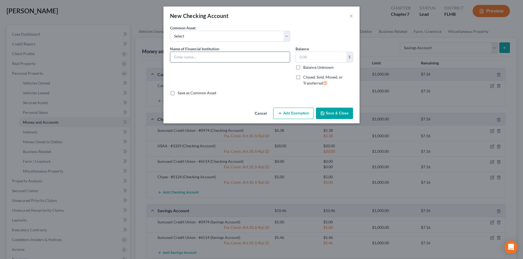
click at [206, 60] on input "text" at bounding box center [230, 57] width 120 height 10
type input "USAA - #5072"
click at [313, 57] on input "text" at bounding box center [321, 57] width 50 height 10
type input "1.00"
click at [291, 113] on button "Add Exemption" at bounding box center [293, 113] width 41 height 11
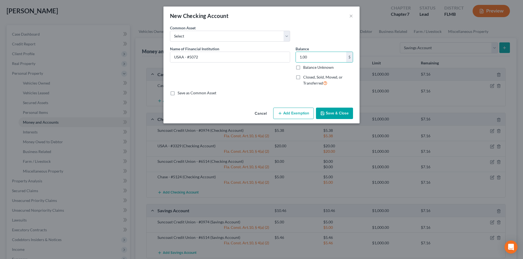
select select "2"
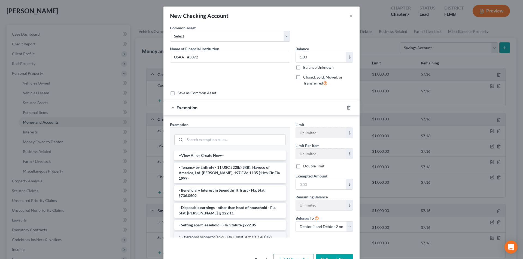
click at [217, 233] on li "1 - Personal property (any) - Fla. Const. Art.10, § 4(a) (2)" at bounding box center [229, 238] width 111 height 10
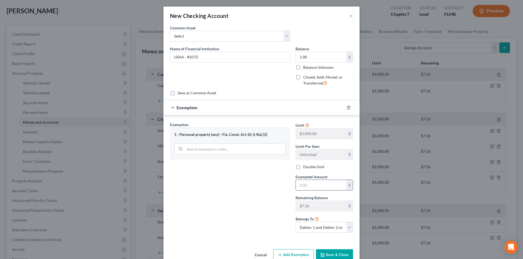
click at [308, 186] on input "text" at bounding box center [321, 185] width 50 height 10
type input "1.00"
click at [342, 255] on button "Save & Close" at bounding box center [334, 255] width 37 height 11
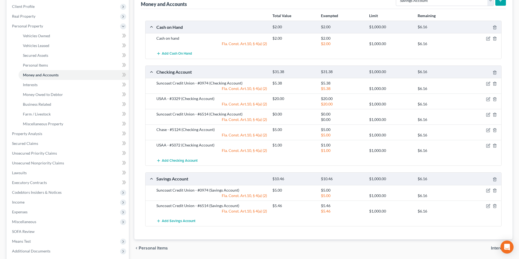
scroll to position [82, 0]
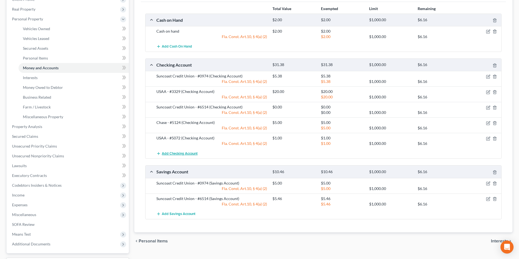
click at [184, 154] on span "Add Checking Account" at bounding box center [180, 154] width 36 height 4
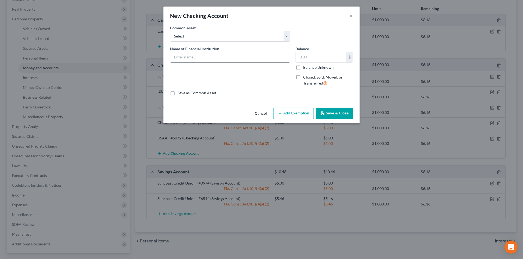
click at [187, 55] on input "text" at bounding box center [230, 57] width 120 height 10
type input "USAA - #8809"
click at [316, 59] on input "text" at bounding box center [321, 57] width 50 height 10
type input "5.00"
click at [291, 112] on button "Add Exemption" at bounding box center [293, 113] width 41 height 11
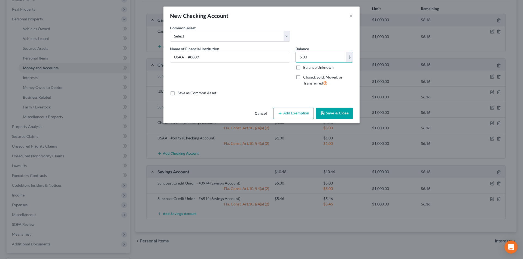
select select "2"
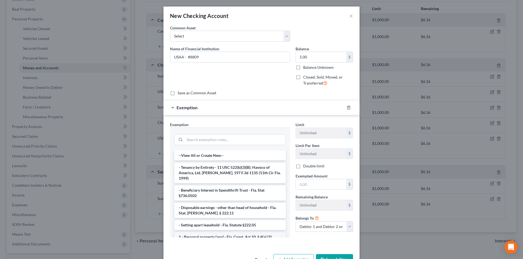
click at [218, 233] on li "1 - Personal property (any) - Fla. Const. Art.10, § 4(a) (2)" at bounding box center [229, 238] width 111 height 10
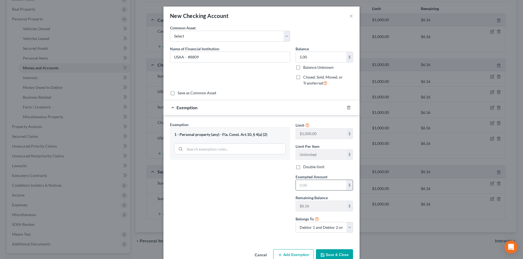
click at [305, 187] on input "text" at bounding box center [321, 185] width 50 height 10
type input "5.00"
click at [330, 253] on button "Save & Close" at bounding box center [334, 255] width 37 height 11
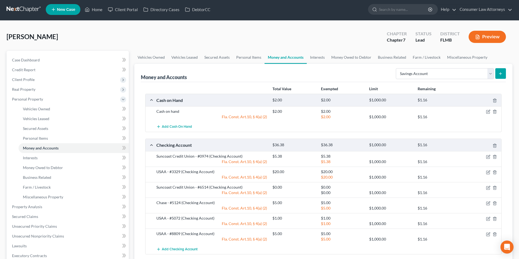
scroll to position [0, 0]
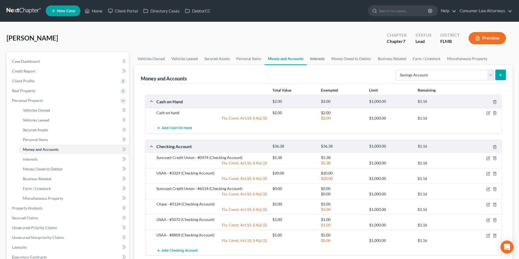
click at [313, 57] on link "Interests" at bounding box center [317, 58] width 21 height 13
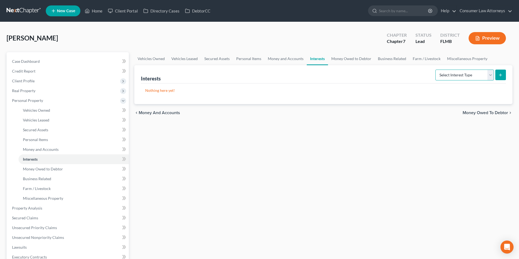
click at [451, 76] on select "Select Interest Type 401K Annuity Bond Education IRA Government Bond Government…" at bounding box center [464, 75] width 59 height 11
click at [453, 74] on select "Select Interest Type 401K Annuity Bond Education IRA Government Bond Government…" at bounding box center [464, 75] width 59 height 11
select select "whole_life_insurance"
click at [436, 70] on select "Select Interest Type 401K Annuity Bond Education IRA Government Bond Government…" at bounding box center [464, 75] width 59 height 11
click at [501, 72] on button "submit" at bounding box center [500, 75] width 11 height 11
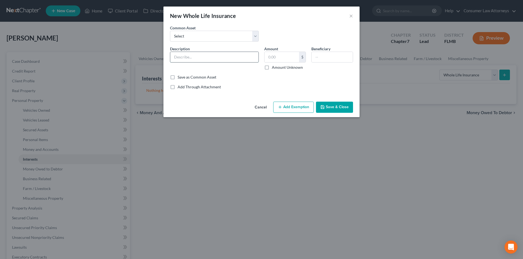
click at [188, 59] on input "text" at bounding box center [214, 57] width 88 height 10
click at [187, 57] on input "Gerber 0044" at bounding box center [214, 57] width 88 height 10
type input "Gerber - #0044"
click at [279, 56] on input "text" at bounding box center [281, 57] width 35 height 10
type input "35,000.00"
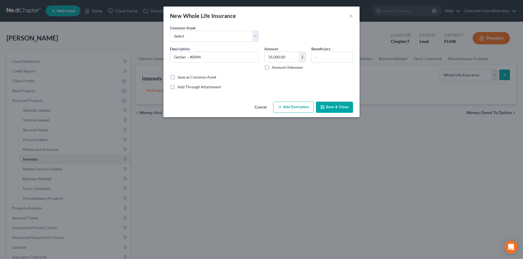
click at [340, 108] on button "Save & Close" at bounding box center [334, 107] width 37 height 11
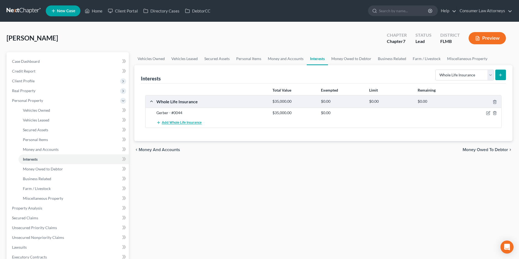
click at [182, 121] on span "Add Whole Life Insurance" at bounding box center [182, 123] width 40 height 4
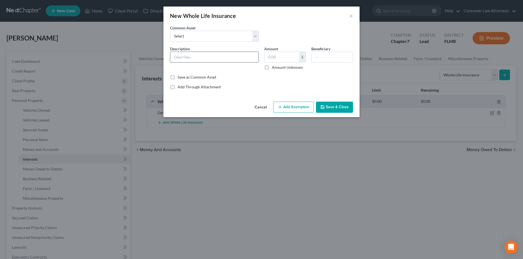
click at [203, 59] on input "text" at bounding box center [214, 57] width 88 height 10
type input "Gerber - #8826"
click at [279, 60] on input "text" at bounding box center [281, 57] width 35 height 10
type input "35,000.00"
click at [332, 109] on button "Save & Close" at bounding box center [334, 107] width 37 height 11
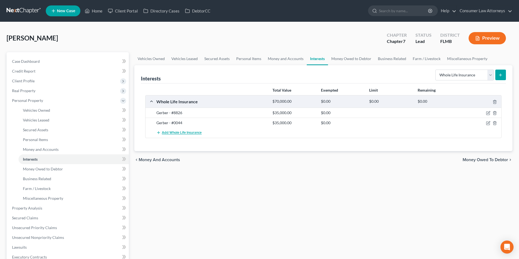
click at [187, 132] on span "Add Whole Life Insurance" at bounding box center [182, 133] width 40 height 4
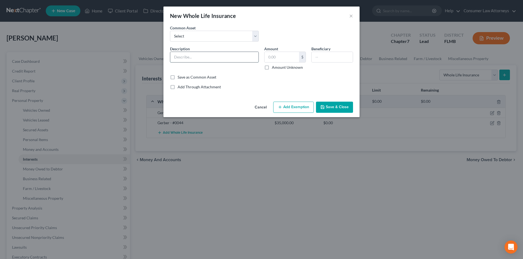
click at [218, 57] on input "text" at bounding box center [214, 57] width 88 height 10
type input "Gerber - #8285"
click at [283, 58] on input "text" at bounding box center [281, 57] width 35 height 10
type input "35,000.00"
click at [336, 107] on button "Save & Close" at bounding box center [334, 107] width 37 height 11
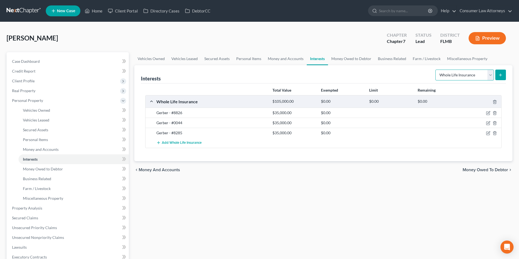
click at [455, 77] on select "Select Interest Type 401K Annuity Bond Education IRA Government Bond Government…" at bounding box center [464, 75] width 59 height 11
select select "term_life_insurance"
click at [436, 70] on select "Select Interest Type 401K Annuity Bond Education IRA Government Bond Government…" at bounding box center [464, 75] width 59 height 11
click at [500, 78] on button "submit" at bounding box center [500, 75] width 11 height 11
click at [500, 74] on icon "submit" at bounding box center [500, 75] width 4 height 4
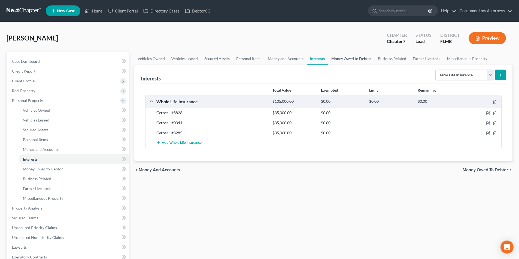
click at [355, 56] on link "Money Owed to Debtor" at bounding box center [351, 58] width 47 height 13
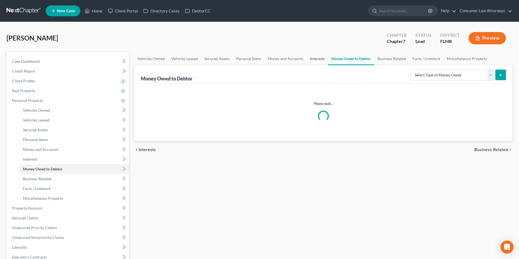
click at [317, 58] on link "Interests" at bounding box center [317, 58] width 21 height 13
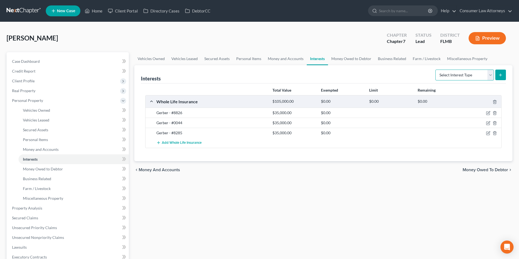
click at [459, 73] on select "Select Interest Type 401K Annuity Bond Education IRA Government Bond Government…" at bounding box center [464, 75] width 59 height 11
select select "term_life_insurance"
click at [436, 70] on select "Select Interest Type 401K Annuity Bond Education IRA Government Bond Government…" at bounding box center [464, 75] width 59 height 11
click at [498, 78] on button "submit" at bounding box center [500, 75] width 11 height 11
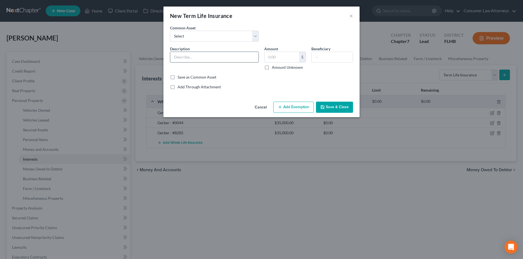
click at [232, 56] on input "text" at bounding box center [214, 57] width 88 height 10
type input "GPMLife - #7297"
click at [286, 57] on input "text" at bounding box center [281, 57] width 35 height 10
type input "5"
type input "250,000.00"
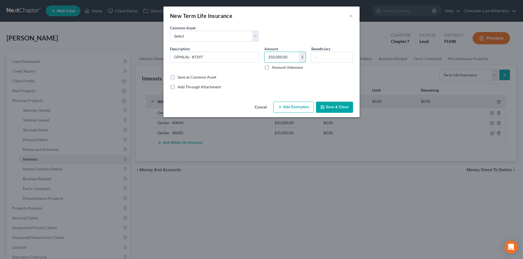
click at [341, 106] on button "Save & Close" at bounding box center [334, 107] width 37 height 11
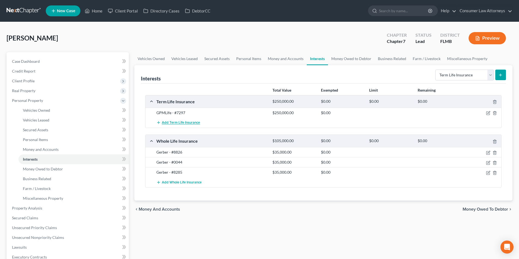
click at [188, 122] on span "Add Term Life Insurance" at bounding box center [181, 123] width 38 height 4
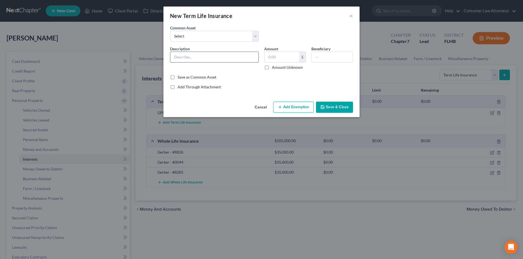
click at [229, 59] on input "text" at bounding box center [214, 57] width 88 height 10
click at [225, 58] on input "Primerica Life Insurance" at bounding box center [214, 57] width 88 height 10
type input "Primerica Life Insurance - #5695"
click at [287, 62] on input "text" at bounding box center [281, 57] width 35 height 10
type input "5,000,000"
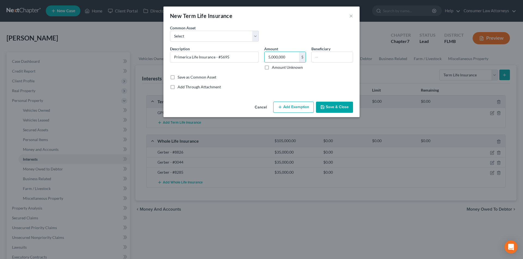
click at [338, 108] on button "Save & Close" at bounding box center [334, 107] width 37 height 11
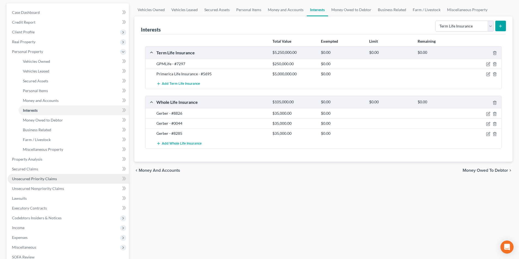
scroll to position [54, 0]
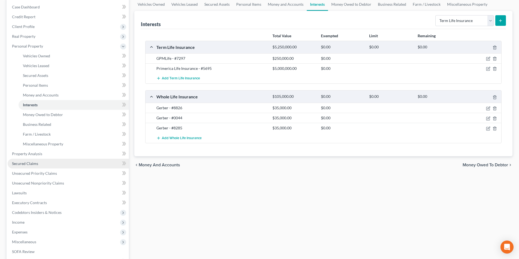
click at [30, 164] on span "Secured Claims" at bounding box center [25, 163] width 26 height 5
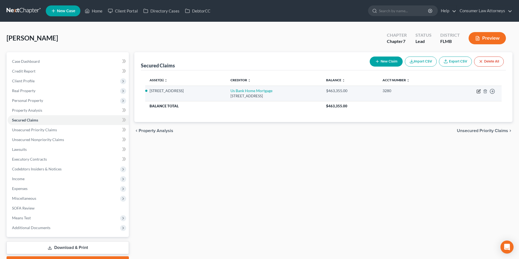
click at [478, 91] on icon "button" at bounding box center [478, 91] width 4 height 4
select select "18"
select select "0"
select select "2"
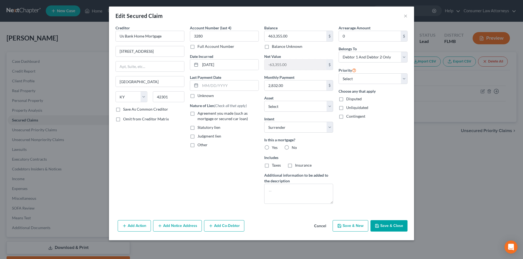
click at [135, 225] on button "Add Action" at bounding box center [134, 226] width 33 height 11
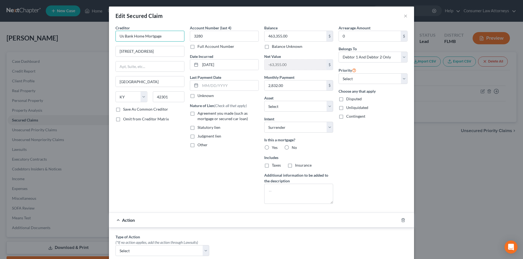
click at [120, 38] on input "Us Bank Home Mortgage" at bounding box center [149, 36] width 69 height 11
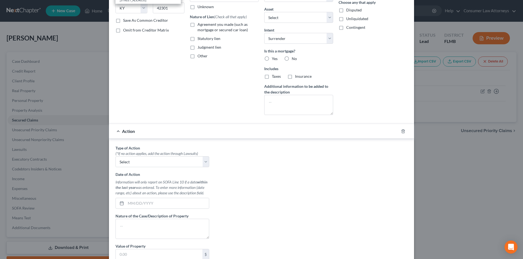
scroll to position [136, 0]
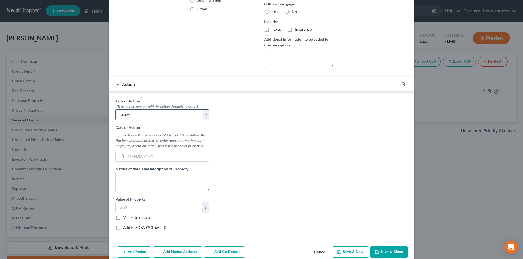
type input "US Bank Home Mortgage"
click at [153, 114] on select "Select Repossession Garnishment Foreclosure Personal Injury Attached, Seized, O…" at bounding box center [162, 114] width 94 height 11
select select "2"
click at [115, 109] on select "Select Repossession Garnishment Foreclosure Personal Injury Attached, Seized, O…" at bounding box center [162, 114] width 94 height 11
click at [135, 159] on input "text" at bounding box center [167, 156] width 83 height 10
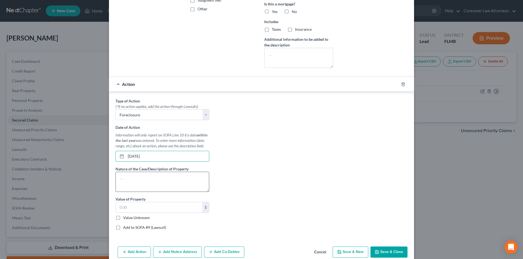
type input "02/05/2025"
click at [140, 176] on textarea at bounding box center [162, 182] width 94 height 20
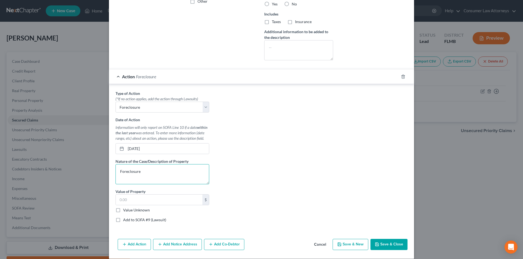
scroll to position [150, 0]
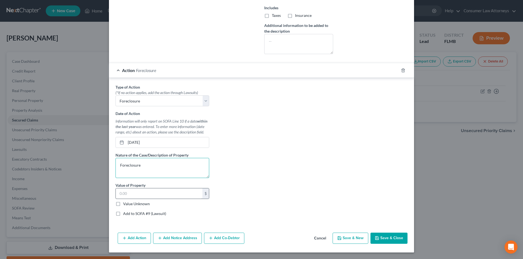
type textarea "Foreclosure"
click at [146, 192] on input "text" at bounding box center [159, 194] width 87 height 10
type input "400,000"
click at [123, 214] on label "Add to SOFA #9 (Lawsuit)" at bounding box center [144, 213] width 43 height 5
click at [125, 214] on input "Add to SOFA #9 (Lawsuit)" at bounding box center [127, 213] width 4 height 4
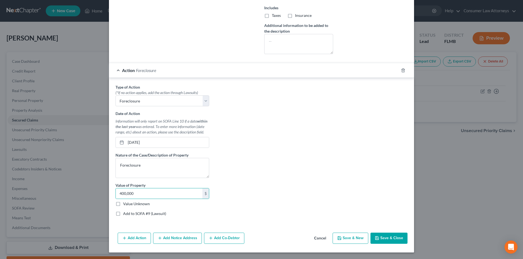
checkbox input "true"
select select "0"
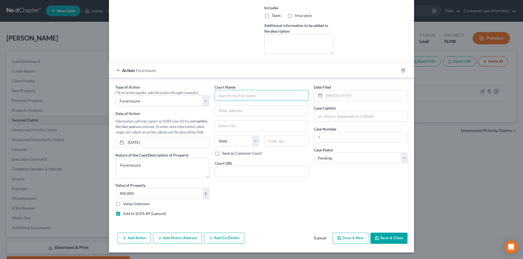
click at [236, 96] on input "text" at bounding box center [262, 95] width 94 height 11
drag, startPoint x: 267, startPoint y: 96, endPoint x: 208, endPoint y: 100, distance: 58.9
click at [208, 100] on div "Type of Action * (*If no action applies, add the action through Lawsuits) Selec…" at bounding box center [261, 152] width 297 height 136
click at [291, 100] on input "Hillsborough Clerk of Cour" at bounding box center [262, 95] width 94 height 11
type input "H"
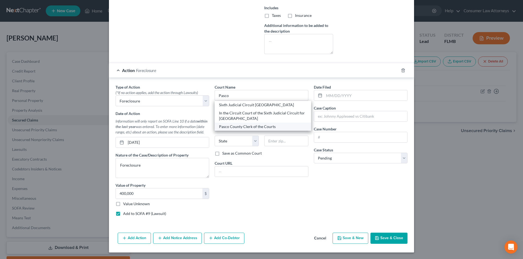
click at [259, 127] on div "Pasco County Clerk of the Courts" at bounding box center [263, 126] width 88 height 5
type input "Pasco County Clerk of the Courts"
type input "38053 Live Oak Avenue"
type input "Dade City"
select select "9"
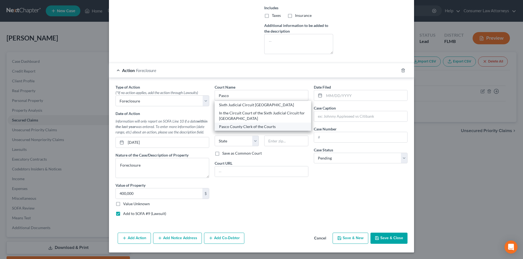
type input "33523"
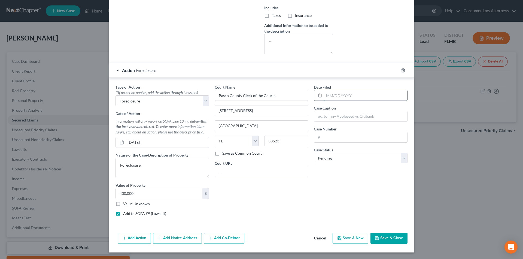
click at [340, 96] on input "text" at bounding box center [365, 95] width 83 height 10
type input "02/05/2025"
click at [345, 119] on input "text" at bounding box center [360, 116] width 93 height 10
type input "U.S. Bank National Association vs. Gregory Wayne Tibbles; Anna Maria Melissa Ou…"
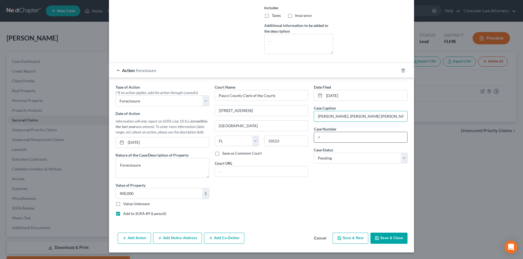
click at [329, 139] on input "text" at bounding box center [360, 137] width 93 height 10
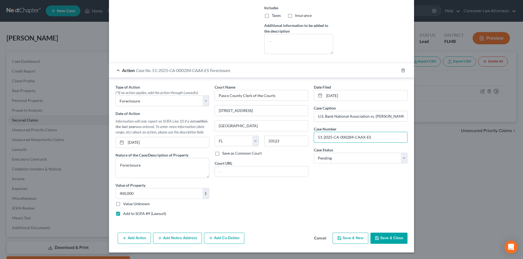
type input "51-2025-CA-000284-CAAX-ES"
click at [182, 236] on button "Add Notice Address" at bounding box center [177, 238] width 49 height 11
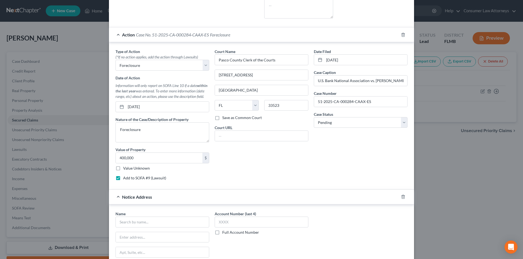
scroll to position [232, 0]
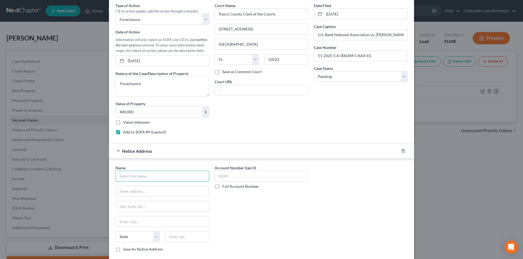
click at [141, 179] on input "text" at bounding box center [162, 176] width 94 height 11
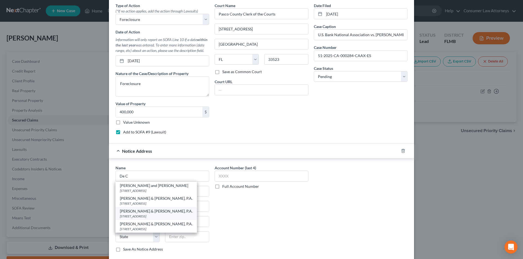
click at [144, 212] on div "De Cubas & Lewis, P.A." at bounding box center [156, 211] width 73 height 5
type input "De Cubas & Lewis, P.A."
type input "PO Box 5026"
type input "Fort Lauderdale"
select select "9"
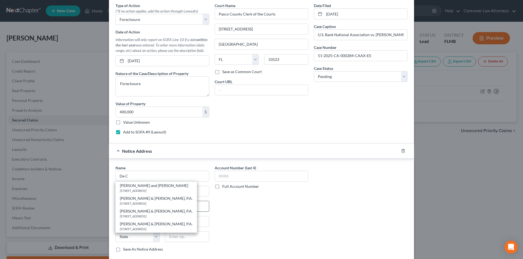
type input "33310"
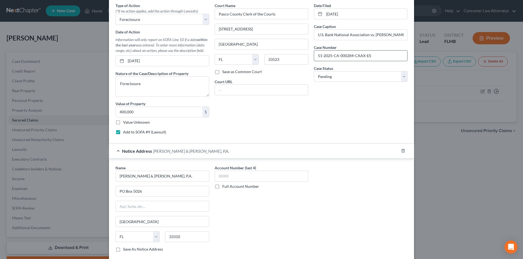
drag, startPoint x: 373, startPoint y: 56, endPoint x: 324, endPoint y: 58, distance: 49.0
click at [311, 60] on div "Date Filed 02/05/2025 Case Caption U.S. Bank National Association vs. Gregory W…" at bounding box center [360, 71] width 99 height 136
click at [222, 188] on label "Full Account Number" at bounding box center [240, 186] width 37 height 5
click at [224, 188] on input "Full Account Number" at bounding box center [226, 186] width 4 height 4
click at [229, 178] on input "text" at bounding box center [262, 176] width 94 height 11
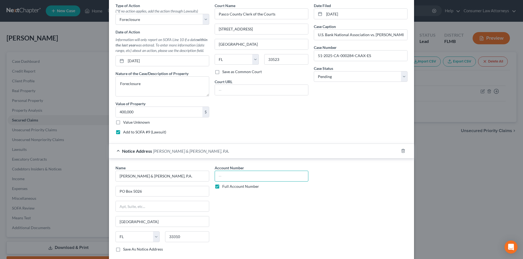
paste input "51-2025-CA-000284-CAAX-ES"
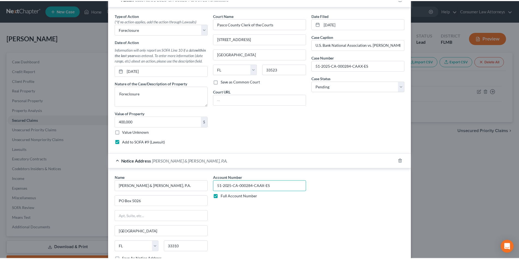
scroll to position [267, 0]
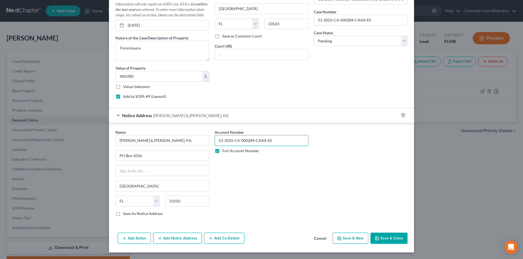
type input "51-2025-CA-000284-CAAX-ES"
click at [392, 236] on button "Save & Close" at bounding box center [388, 238] width 37 height 11
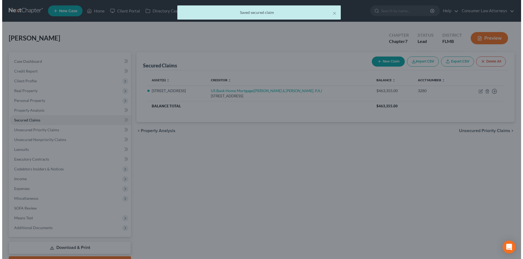
scroll to position [0, 0]
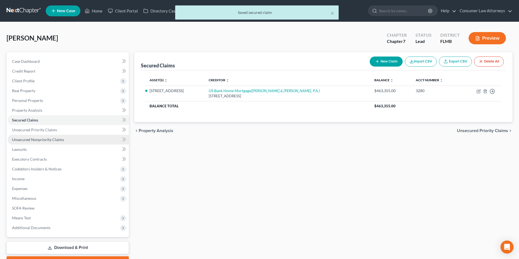
click at [35, 141] on span "Unsecured Nonpriority Claims" at bounding box center [38, 140] width 52 height 5
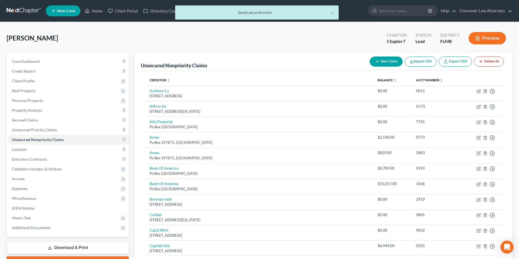
click at [381, 63] on button "New Claim" at bounding box center [385, 62] width 33 height 10
select select "2"
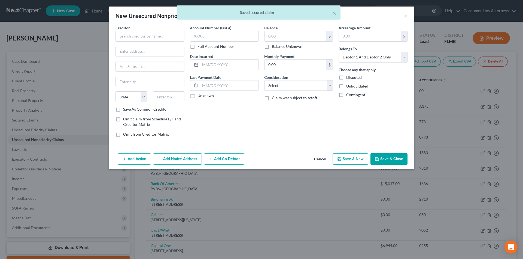
click at [146, 42] on div "Creditor * State AL AK AR AZ CA CO CT DE DC FL GA GU HI ID IL IN IA KS KY LA ME…" at bounding box center [149, 66] width 69 height 82
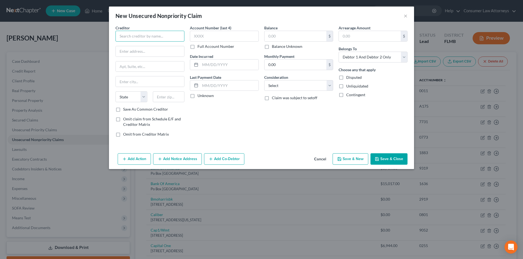
click at [146, 37] on input "text" at bounding box center [149, 36] width 69 height 11
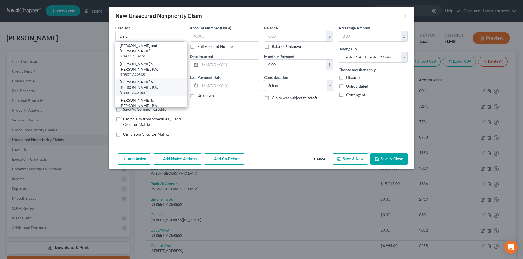
click at [139, 83] on div "De Cubas & Lewis, P.A." at bounding box center [151, 85] width 63 height 11
type input "De Cubas & Lewis, P.A."
type input "PO Box 5026"
type input "Fort Lauderdale"
select select "9"
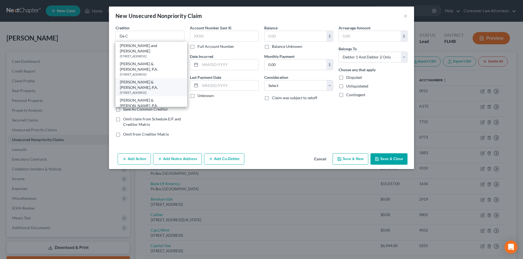
type input "33310"
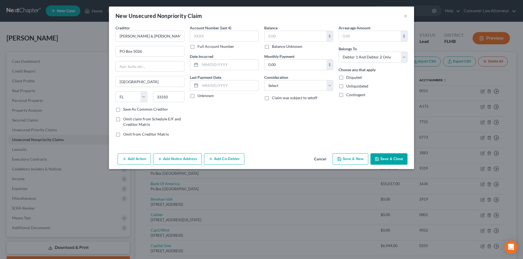
click at [197, 47] on label "Full Account Number" at bounding box center [215, 46] width 37 height 5
click at [200, 47] on input "Full Account Number" at bounding box center [202, 46] width 4 height 4
click at [202, 38] on input "text" at bounding box center [224, 36] width 69 height 11
paste input "51-2025-CA-000284-CAAX-ES"
type input "51-2025-CA-000284-CAAX-ES"
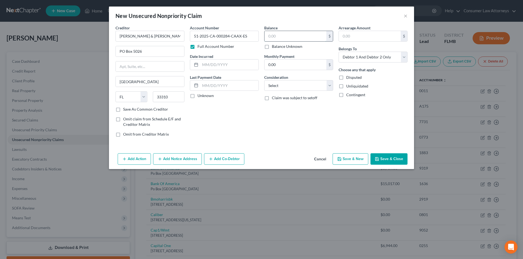
click at [296, 39] on input "text" at bounding box center [295, 36] width 62 height 10
click at [384, 158] on button "Save & Close" at bounding box center [388, 159] width 37 height 11
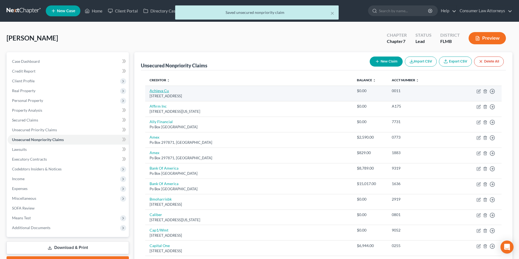
click at [164, 92] on link "Achieva Cu" at bounding box center [158, 90] width 19 height 5
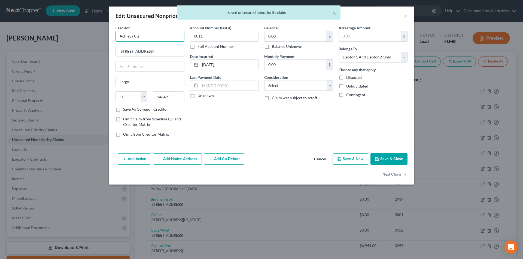
click at [162, 38] on input "Achieva Cu" at bounding box center [149, 36] width 69 height 11
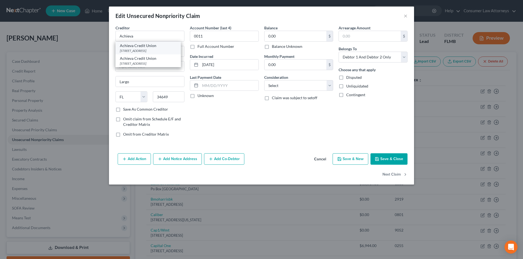
click at [155, 51] on div "10125 Ulmerton Rd, Largo, FL 34649" at bounding box center [148, 50] width 57 height 5
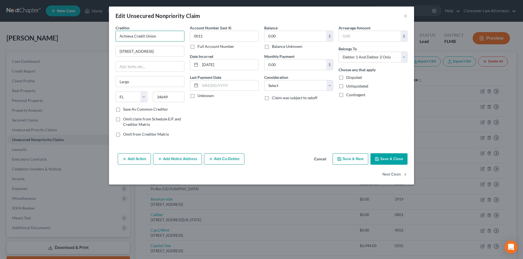
drag, startPoint x: 155, startPoint y: 38, endPoint x: 111, endPoint y: 38, distance: 44.7
click at [111, 38] on div "Creditor * Achieva Credit Union 10125 Ulmerton Rd Largo State AL AK AR AZ CA CO…" at bounding box center [261, 88] width 305 height 126
click at [172, 157] on button "Add Notice Address" at bounding box center [177, 159] width 49 height 11
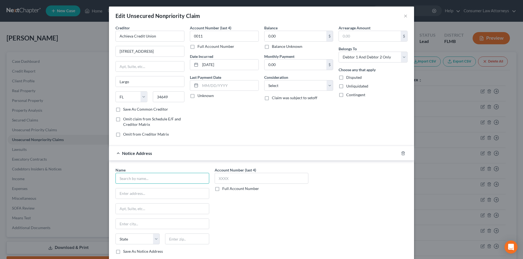
click at [161, 178] on input "text" at bounding box center [162, 178] width 94 height 11
paste input "Achieva Credit Union"
click at [153, 204] on div "PO Box 1500, Dunedin, FL 34697" at bounding box center [148, 206] width 57 height 5
click at [236, 176] on input "text" at bounding box center [262, 178] width 94 height 11
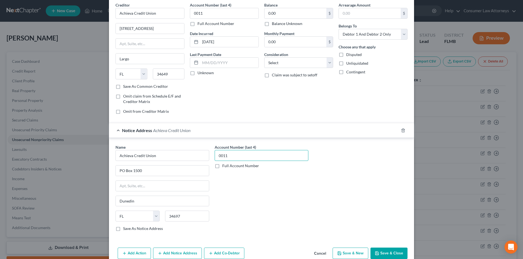
scroll to position [49, 0]
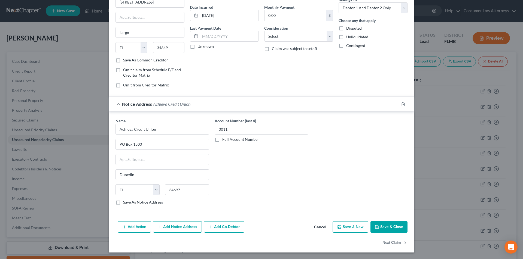
click at [386, 225] on button "Save & Close" at bounding box center [388, 227] width 37 height 11
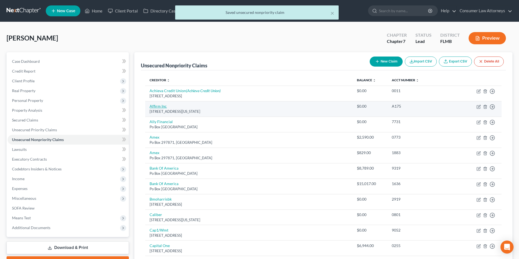
click at [162, 108] on link "Affirm Inc" at bounding box center [157, 106] width 17 height 5
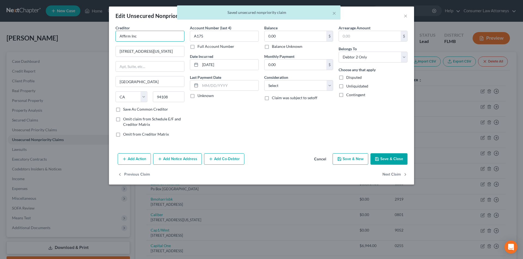
click at [157, 39] on input "Affirm Inc" at bounding box center [149, 36] width 69 height 11
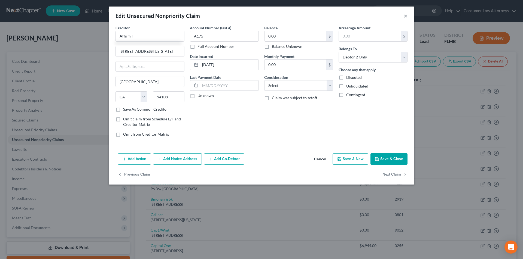
click at [404, 15] on button "×" at bounding box center [406, 16] width 4 height 7
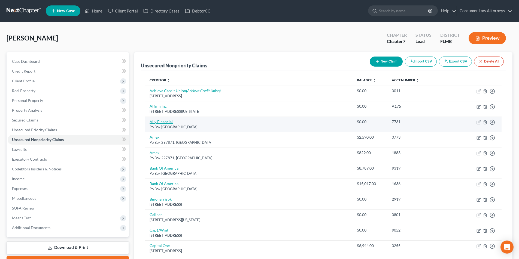
click at [163, 123] on link "Ally Financial" at bounding box center [160, 122] width 23 height 5
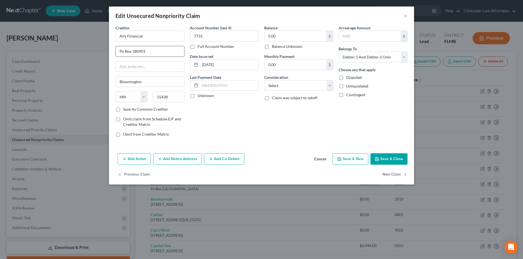
click at [122, 53] on input "Po Box 380901" at bounding box center [150, 51] width 68 height 10
drag, startPoint x: 148, startPoint y: 38, endPoint x: 117, endPoint y: 36, distance: 31.4
click at [117, 36] on input "Ally Financial" at bounding box center [149, 36] width 69 height 11
click at [173, 160] on button "Add Notice Address" at bounding box center [177, 159] width 49 height 11
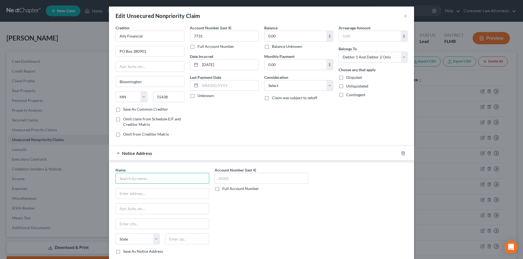
click at [167, 181] on input "text" at bounding box center [162, 178] width 94 height 11
paste input "Ally Financial"
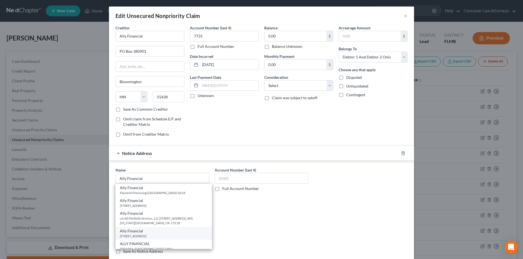
click at [143, 237] on div "200 Renaissance Ctr # B0, Detroit, MI 48243" at bounding box center [164, 236] width 88 height 5
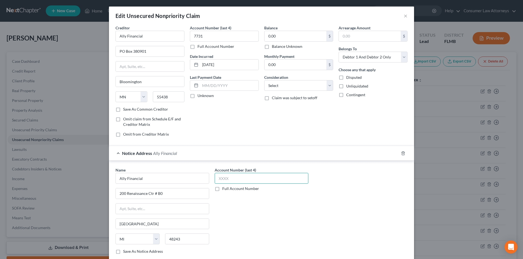
click at [227, 180] on input "text" at bounding box center [262, 178] width 94 height 11
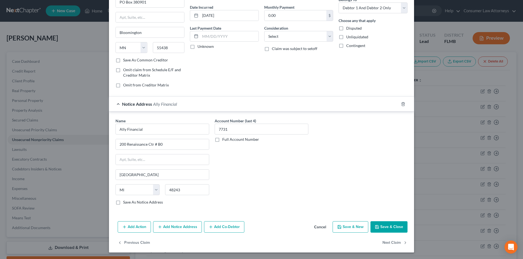
click at [182, 227] on button "Add Notice Address" at bounding box center [177, 227] width 49 height 11
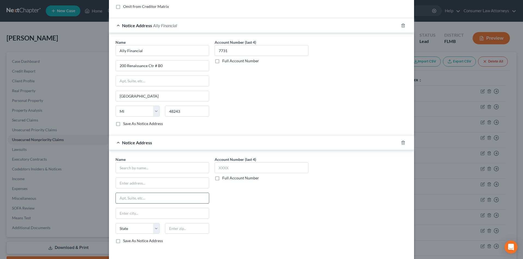
scroll to position [131, 0]
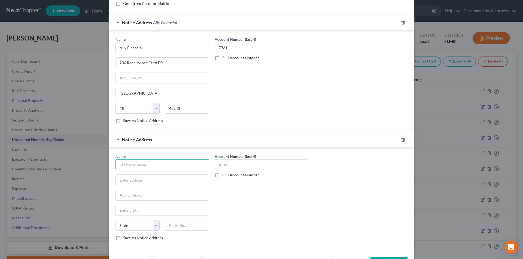
click at [161, 167] on input "text" at bounding box center [162, 165] width 94 height 11
paste input "Ally Financial"
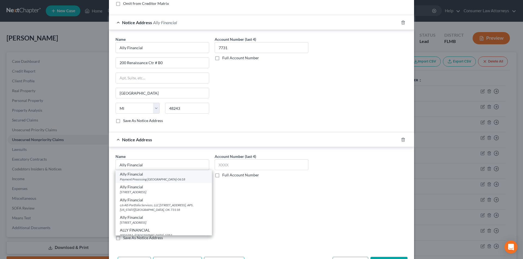
click at [159, 179] on div "Payment Processing PO Box 660618, Dallas, TX 75266-0618" at bounding box center [164, 179] width 88 height 5
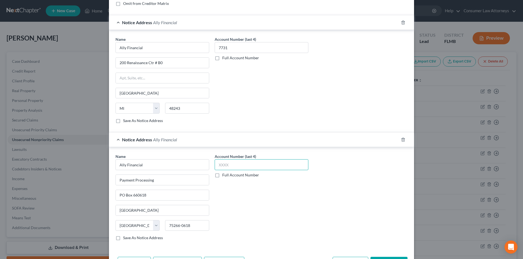
click at [234, 166] on input "text" at bounding box center [262, 165] width 94 height 11
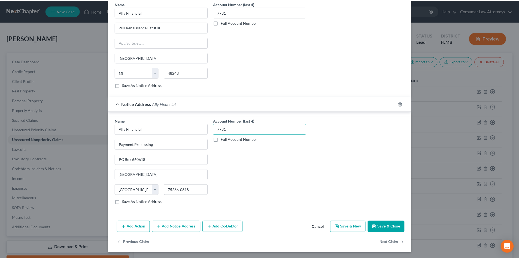
scroll to position [167, 0]
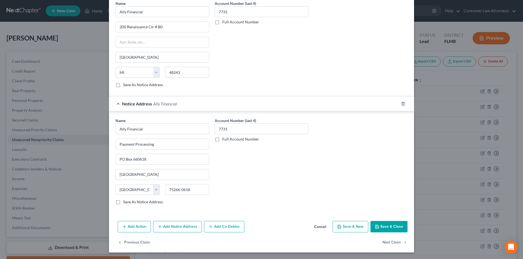
drag, startPoint x: 387, startPoint y: 227, endPoint x: 372, endPoint y: 218, distance: 17.2
click at [387, 228] on button "Save & Close" at bounding box center [388, 226] width 37 height 11
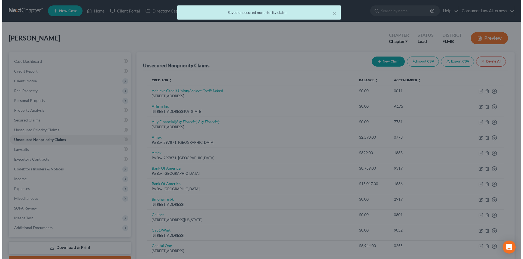
scroll to position [0, 0]
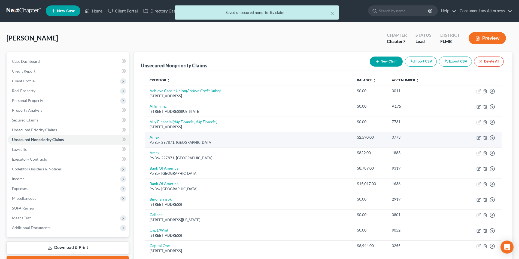
click at [156, 139] on link "Amex" at bounding box center [154, 137] width 10 height 5
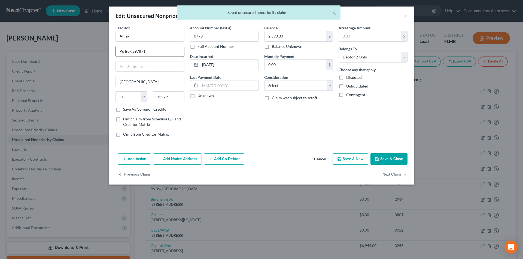
click at [121, 52] on input "Po Box 297871" at bounding box center [150, 51] width 68 height 10
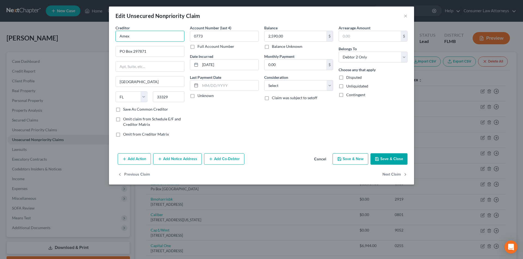
click at [142, 35] on input "Amex" at bounding box center [149, 36] width 69 height 11
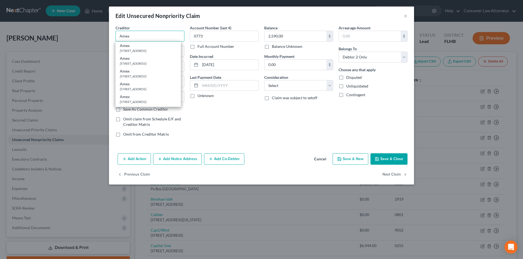
drag, startPoint x: 142, startPoint y: 35, endPoint x: 120, endPoint y: 35, distance: 21.5
click at [114, 35] on div "Creditor * Amex Amex PO Box 981537, El Paso, TX 79998 Amex PO Box 7871, Fort La…" at bounding box center [150, 83] width 74 height 117
click at [181, 160] on button "Add Notice Address" at bounding box center [177, 159] width 49 height 11
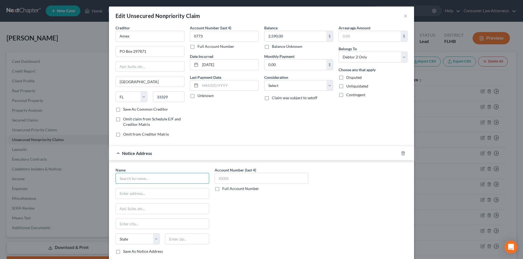
click at [157, 181] on input "text" at bounding box center [162, 178] width 94 height 11
paste input "Amex"
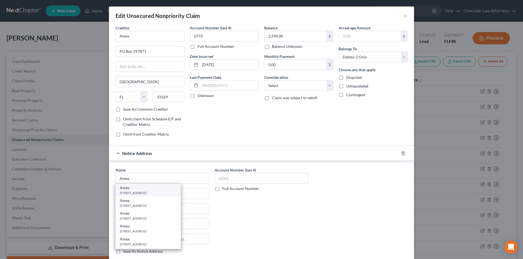
click at [152, 194] on div "PO Box 981537, El Paso, TX 79998" at bounding box center [148, 193] width 57 height 5
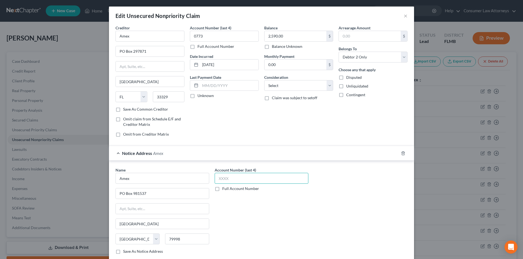
click at [235, 179] on input "text" at bounding box center [262, 178] width 94 height 11
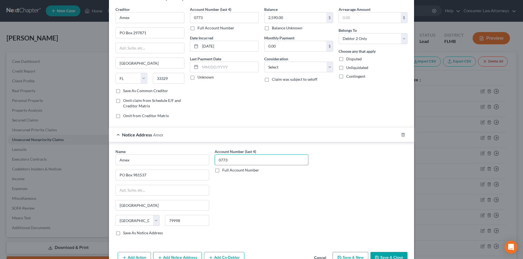
scroll to position [49, 0]
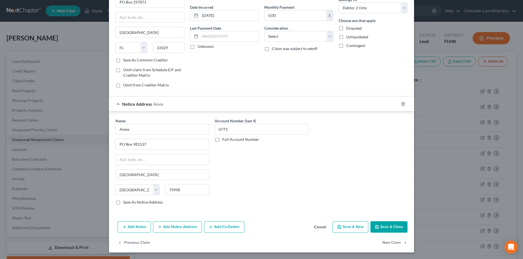
click at [180, 225] on button "Add Notice Address" at bounding box center [177, 227] width 49 height 11
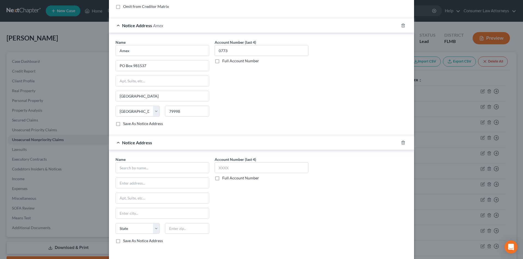
scroll to position [131, 0]
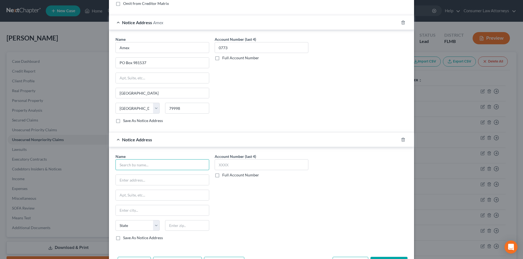
click at [145, 170] on input "text" at bounding box center [162, 165] width 94 height 11
paste input "Amex"
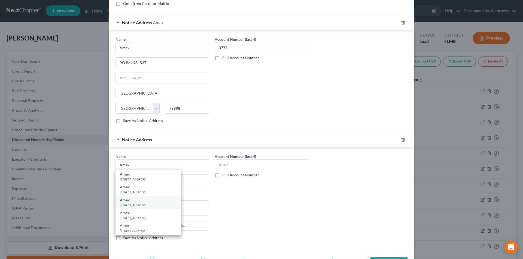
click at [143, 204] on div "PO Box 297871, Fort Lauderdale, FL 33329" at bounding box center [148, 205] width 57 height 5
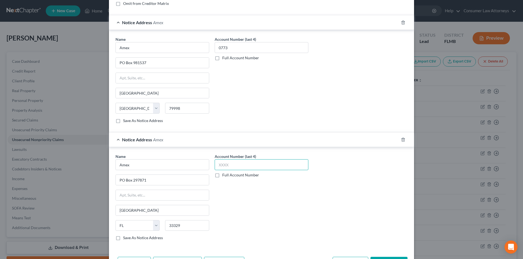
click at [227, 166] on input "text" at bounding box center [262, 165] width 94 height 11
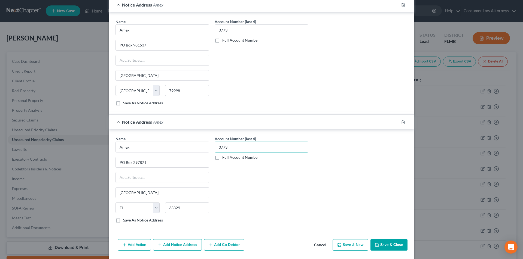
scroll to position [167, 0]
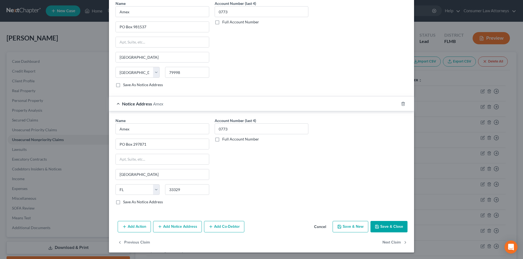
click at [383, 225] on button "Save & Close" at bounding box center [388, 226] width 37 height 11
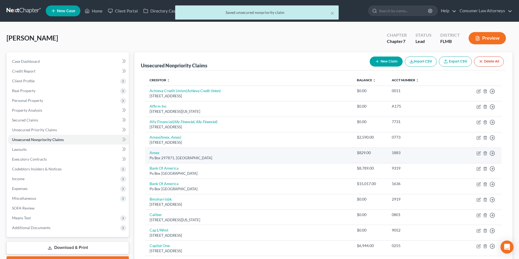
click at [161, 155] on td "Amex Po Box 297871, Fort Lauderdale, FL 33329" at bounding box center [248, 156] width 207 height 16
click at [155, 154] on link "Amex" at bounding box center [154, 153] width 10 height 5
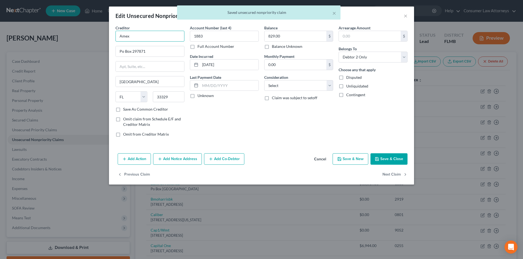
click at [141, 39] on input "Amex" at bounding box center [149, 36] width 69 height 11
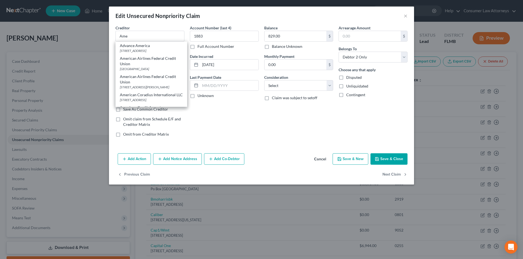
click at [223, 117] on div "Account Number (last 4) 1883 Full Account Number Date Incurred 06-22-2023 Last …" at bounding box center [224, 83] width 74 height 117
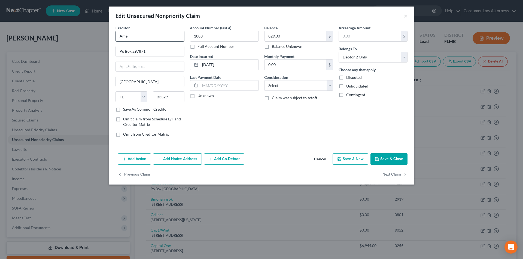
click at [143, 30] on div "Creditor * Ame" at bounding box center [149, 33] width 69 height 17
click at [143, 38] on input "Ame" at bounding box center [149, 36] width 69 height 11
click at [123, 50] on input "Po Box 297871" at bounding box center [150, 51] width 68 height 10
click at [184, 158] on button "Add Notice Address" at bounding box center [177, 159] width 49 height 11
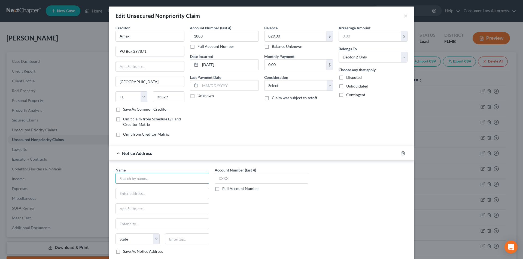
click at [152, 182] on input "text" at bounding box center [162, 178] width 94 height 11
paste input "Amex"
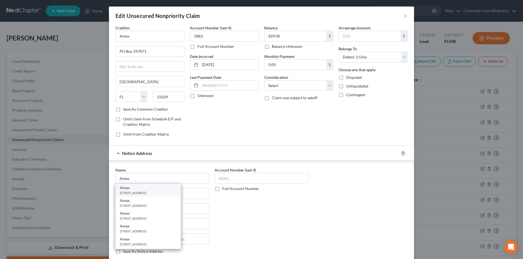
click at [150, 192] on div "PO Box 981537, El Paso, TX 79998" at bounding box center [148, 193] width 57 height 5
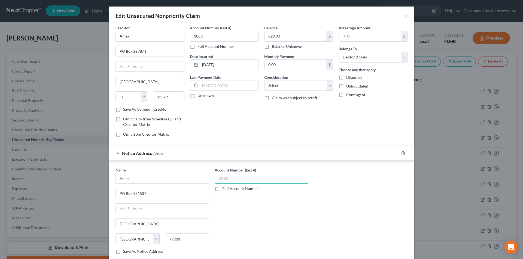
click at [230, 178] on input "text" at bounding box center [262, 178] width 94 height 11
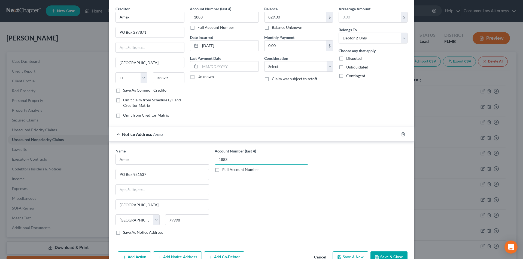
scroll to position [49, 0]
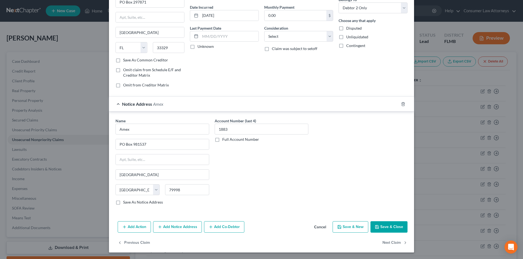
click at [185, 231] on button "Add Notice Address" at bounding box center [177, 227] width 49 height 11
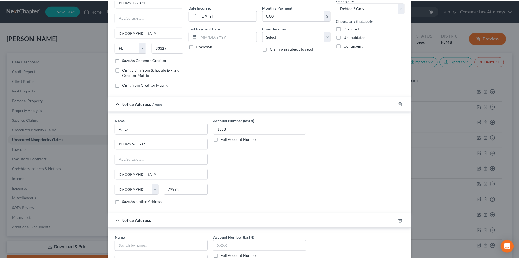
scroll to position [158, 0]
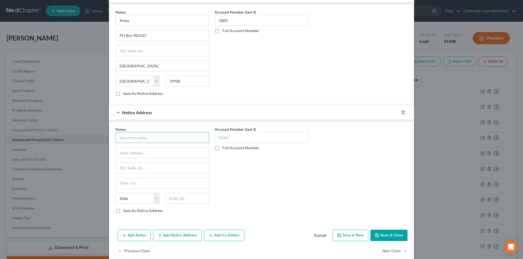
click at [149, 139] on input "text" at bounding box center [162, 137] width 94 height 11
paste input "Amex"
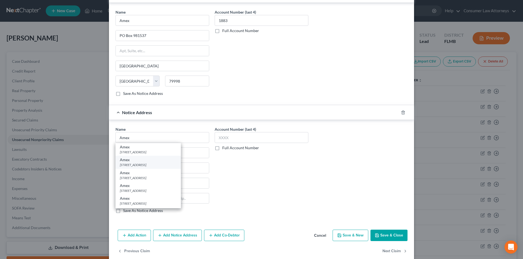
click at [148, 165] on div "PO Box 7871, Fort Lauderdale, FL 33329" at bounding box center [148, 165] width 57 height 5
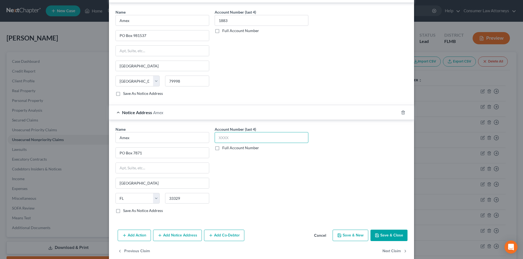
click at [231, 139] on input "text" at bounding box center [262, 137] width 94 height 11
click at [381, 235] on button "Save & Close" at bounding box center [388, 235] width 37 height 11
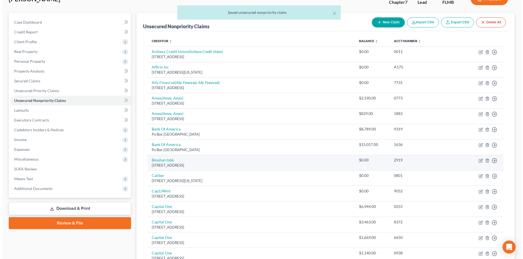
scroll to position [54, 0]
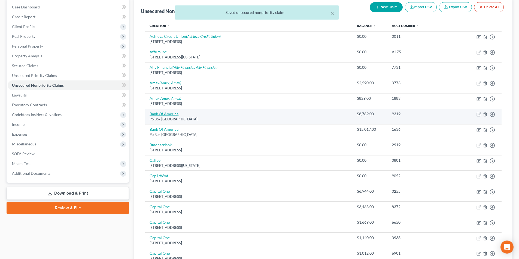
click at [176, 116] on link "Bank Of America" at bounding box center [163, 114] width 29 height 5
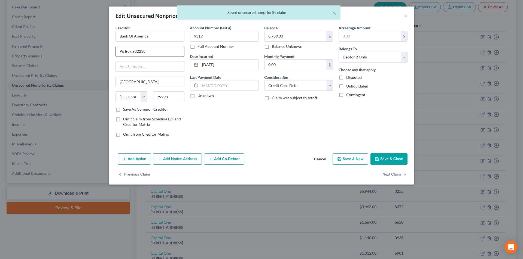
click at [123, 51] on input "Po Box 982238" at bounding box center [150, 51] width 68 height 10
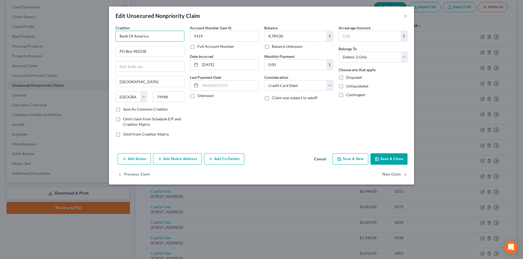
drag, startPoint x: 157, startPoint y: 36, endPoint x: 118, endPoint y: 37, distance: 38.4
click at [118, 37] on input "Bank Of America" at bounding box center [149, 36] width 69 height 11
click at [174, 157] on button "Add Notice Address" at bounding box center [177, 159] width 49 height 11
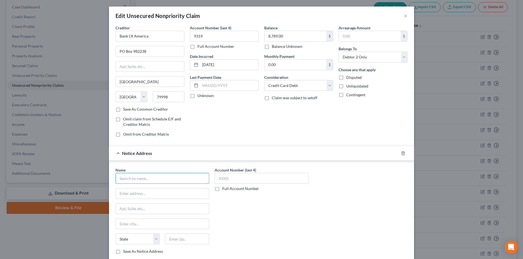
click at [149, 178] on input "text" at bounding box center [162, 178] width 94 height 11
paste input "Bank Of America"
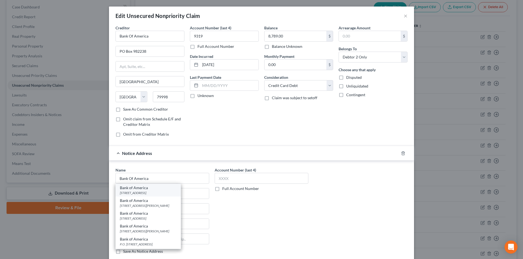
click at [145, 192] on div "PO Box 15026, Wilmington, DE 19801" at bounding box center [148, 193] width 57 height 5
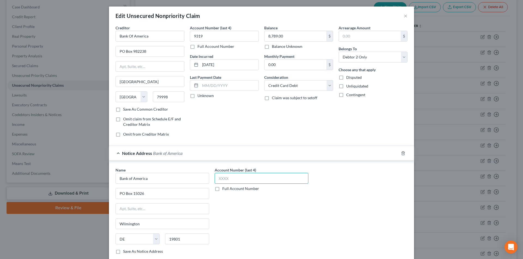
click at [223, 178] on input "text" at bounding box center [262, 178] width 94 height 11
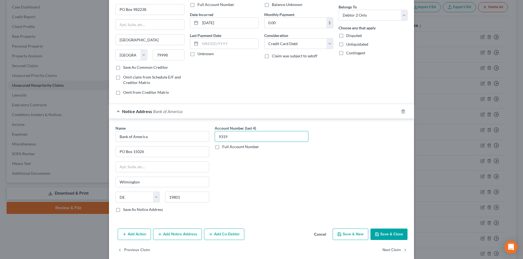
scroll to position [49, 0]
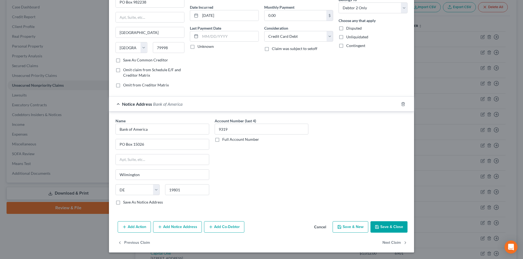
click at [182, 225] on button "Add Notice Address" at bounding box center [177, 227] width 49 height 11
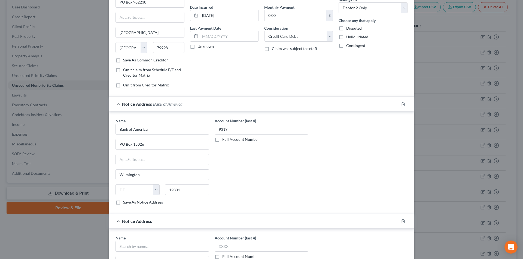
scroll to position [158, 0]
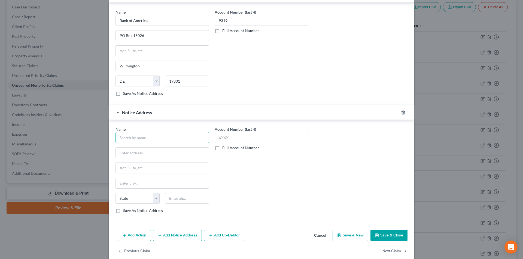
click at [155, 140] on input "text" at bounding box center [162, 137] width 94 height 11
paste input "Bank Of America"
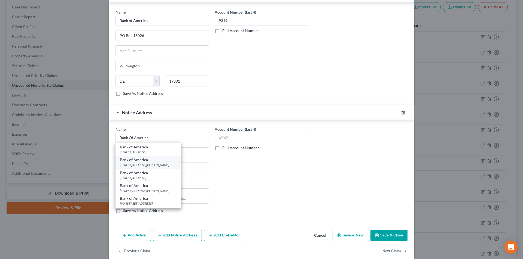
click at [149, 162] on div "Bank of America" at bounding box center [148, 159] width 57 height 5
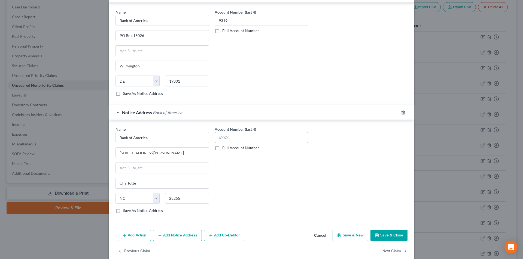
click at [226, 138] on input "text" at bounding box center [262, 137] width 94 height 11
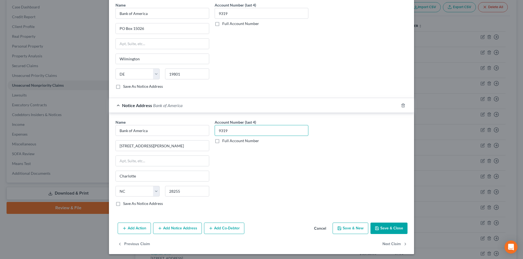
scroll to position [167, 0]
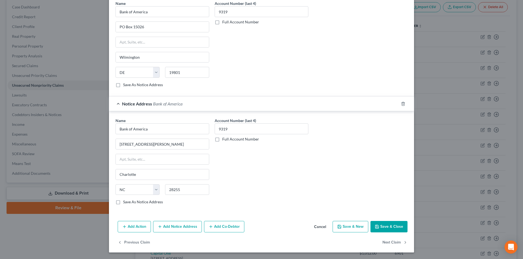
click at [179, 223] on button "Add Notice Address" at bounding box center [177, 226] width 49 height 11
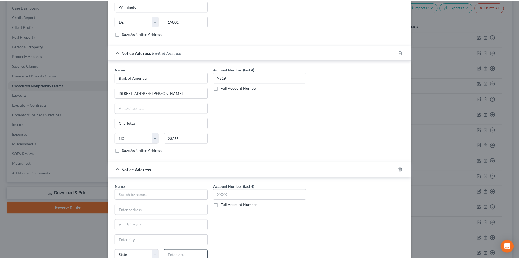
scroll to position [284, 0]
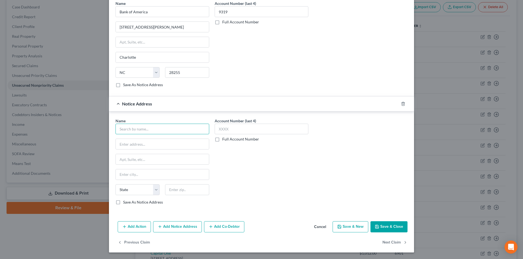
click at [154, 130] on input "text" at bounding box center [162, 129] width 94 height 11
paste input "Bank Of America"
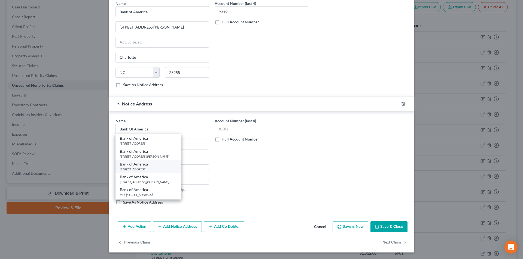
click at [142, 168] on div "475 Crosspoint Pkwy, Getzville, NY 14068" at bounding box center [148, 169] width 57 height 5
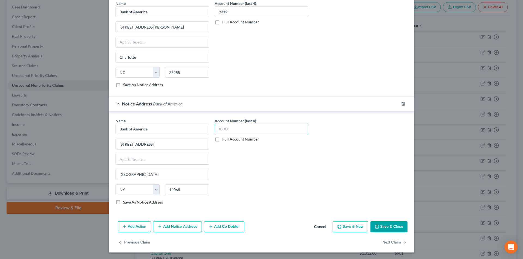
click at [223, 129] on input "text" at bounding box center [262, 129] width 94 height 11
click at [388, 227] on button "Save & Close" at bounding box center [388, 227] width 37 height 11
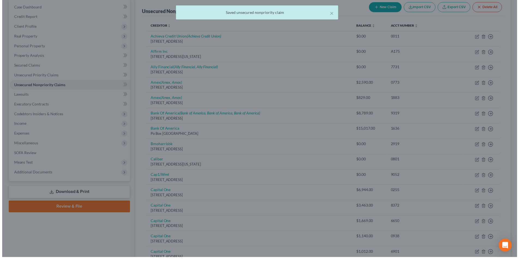
scroll to position [0, 0]
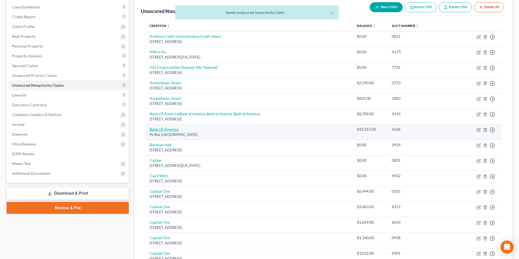
click at [169, 129] on link "Bank Of America" at bounding box center [163, 129] width 29 height 5
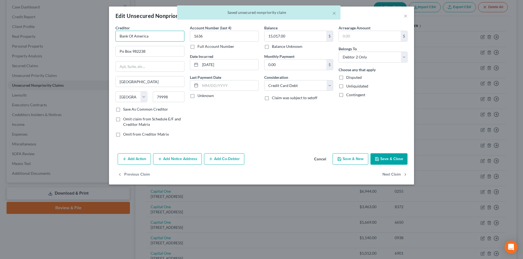
drag, startPoint x: 110, startPoint y: 43, endPoint x: 102, endPoint y: 45, distance: 8.4
click at [103, 45] on div "Edit Unsecured Nonpriority Claim × Creditor * Bank Of America Po Box 982238 El …" at bounding box center [261, 129] width 523 height 259
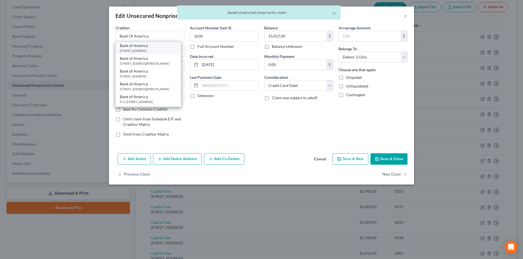
click at [140, 49] on div "PO Box 15026, Wilmington, DE 19801" at bounding box center [148, 50] width 57 height 5
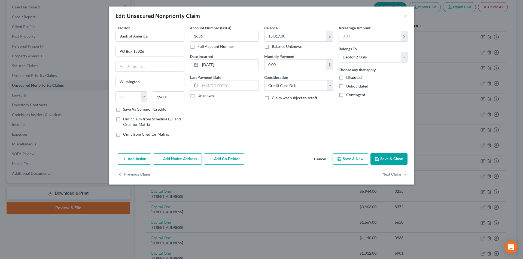
click at [184, 158] on button "Add Notice Address" at bounding box center [177, 159] width 49 height 11
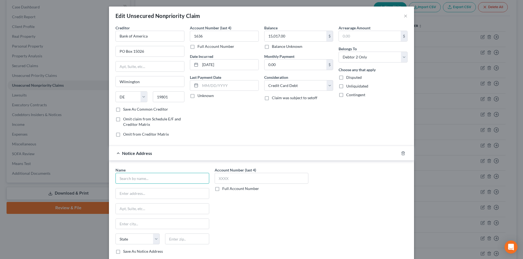
click at [163, 177] on input "text" at bounding box center [162, 178] width 94 height 11
paste input "Bank Of America"
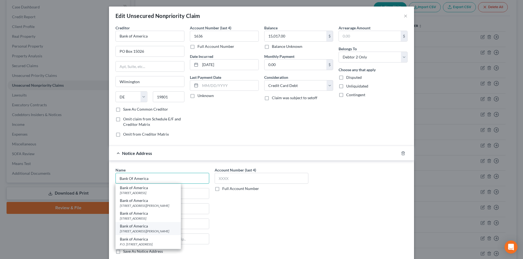
scroll to position [49, 0]
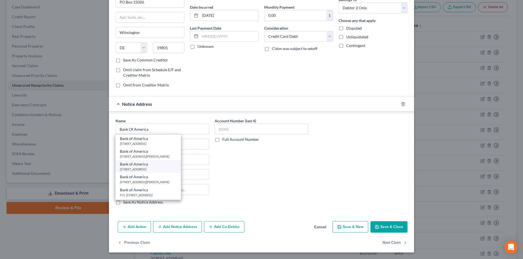
click at [142, 169] on div "475 Crosspoint Pkwy, Getzville, NY 14068" at bounding box center [148, 169] width 57 height 5
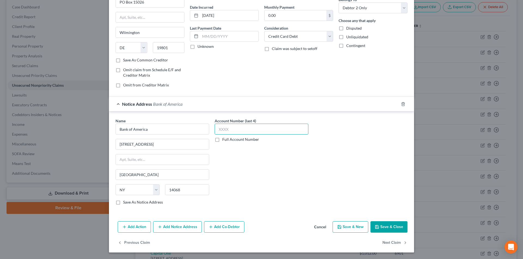
click at [229, 130] on input "text" at bounding box center [262, 129] width 94 height 11
click at [183, 227] on button "Add Notice Address" at bounding box center [177, 227] width 49 height 11
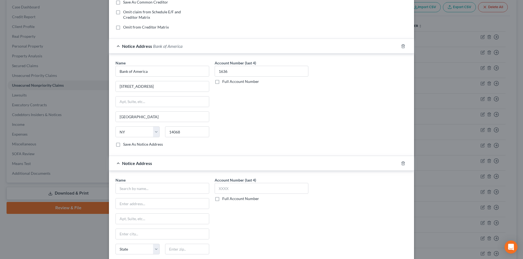
scroll to position [167, 0]
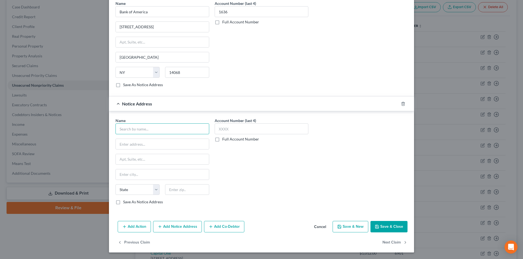
click at [156, 132] on input "text" at bounding box center [162, 129] width 94 height 11
paste input "Bank Of America"
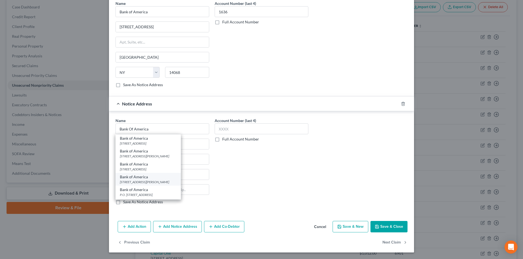
click at [138, 183] on div "100 North Tryon St, Charlotte, NC 28255" at bounding box center [148, 182] width 57 height 5
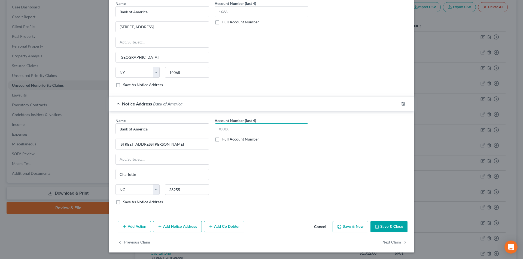
click at [230, 131] on input "text" at bounding box center [262, 129] width 94 height 11
click at [387, 230] on button "Save & Close" at bounding box center [388, 226] width 37 height 11
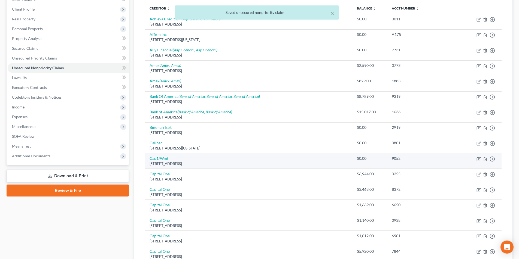
scroll to position [82, 0]
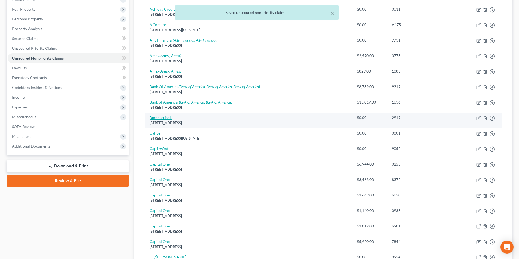
click at [162, 118] on link "Bmoharrisbk" at bounding box center [160, 117] width 22 height 5
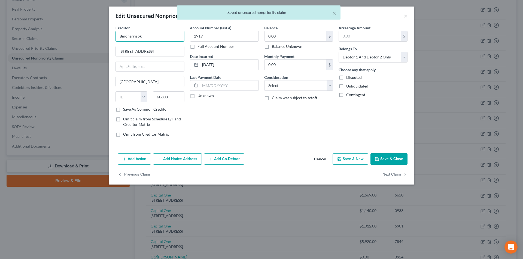
drag, startPoint x: 143, startPoint y: 38, endPoint x: 110, endPoint y: 37, distance: 33.2
click at [110, 37] on div "Creditor * Bmoharrisbk 111 W Monroe Chicago State AL AK AR AZ CA CO CT DE DC FL…" at bounding box center [261, 88] width 305 height 126
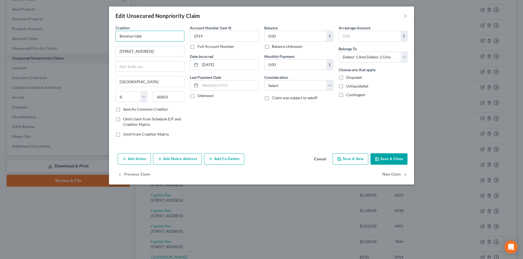
drag, startPoint x: 127, startPoint y: 36, endPoint x: 166, endPoint y: 34, distance: 38.7
click at [166, 34] on input "Bmoharrisbk" at bounding box center [149, 36] width 69 height 11
click at [384, 161] on button "Save & Close" at bounding box center [388, 159] width 37 height 11
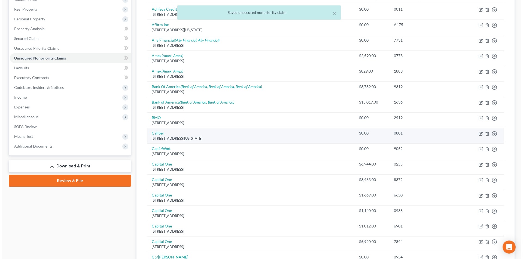
scroll to position [109, 0]
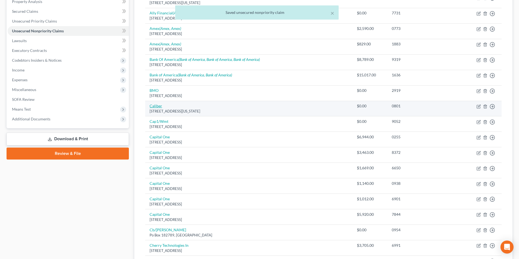
click at [155, 108] on link "Caliber" at bounding box center [155, 106] width 13 height 5
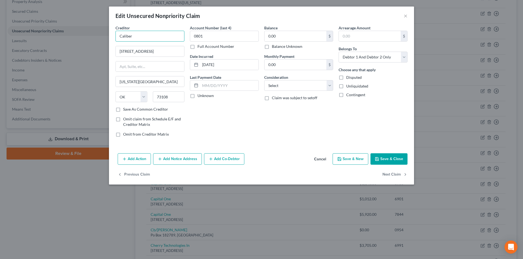
drag, startPoint x: 128, startPoint y: 37, endPoint x: 115, endPoint y: 36, distance: 13.1
click at [115, 36] on div "Creditor * Caliber 715 S Metropolitan Ave Oklahoma City State AL AK AR AZ CA CO…" at bounding box center [150, 83] width 74 height 117
drag, startPoint x: 183, startPoint y: 169, endPoint x: 184, endPoint y: 163, distance: 5.6
click at [183, 169] on div "Edit Unsecured Nonpriority Claim × Creditor * Caliber 715 S Metropolitan Ave Ok…" at bounding box center [261, 96] width 305 height 178
click at [186, 161] on button "Add Notice Address" at bounding box center [177, 159] width 49 height 11
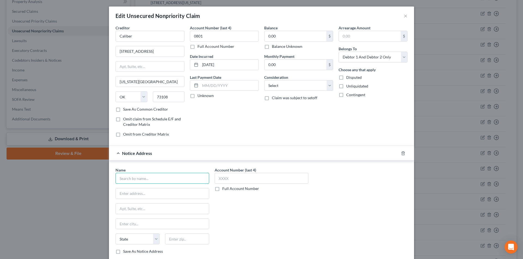
click at [163, 180] on input "text" at bounding box center [162, 178] width 94 height 11
paste input "Caliber"
click at [155, 190] on div "Caliber Homes" at bounding box center [148, 187] width 57 height 5
click at [227, 181] on input "text" at bounding box center [262, 178] width 94 height 11
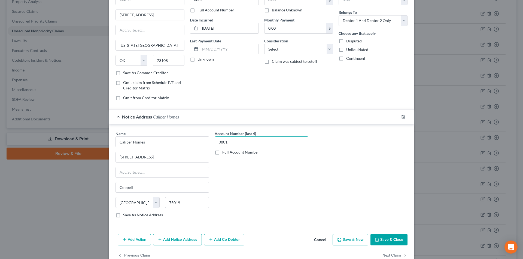
scroll to position [49, 0]
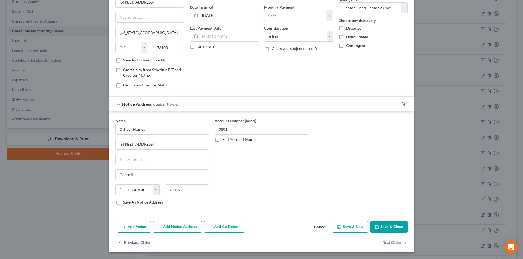
click at [384, 222] on button "Save & Close" at bounding box center [388, 227] width 37 height 11
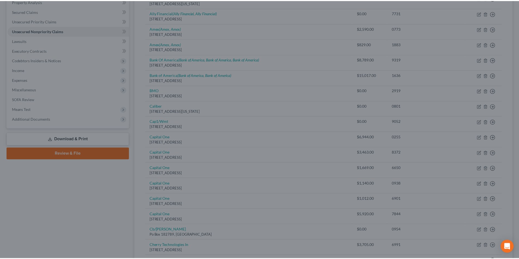
scroll to position [0, 0]
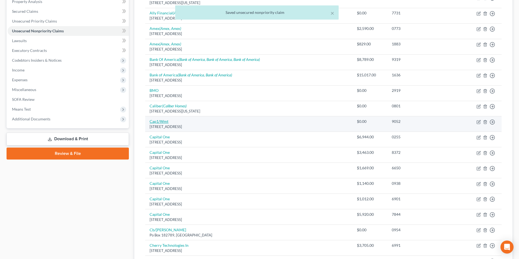
click at [161, 124] on link "Cap1/Wmt" at bounding box center [158, 121] width 19 height 5
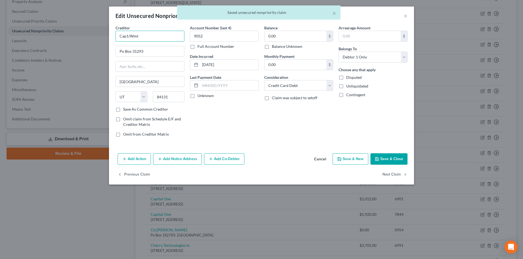
drag, startPoint x: 129, startPoint y: 35, endPoint x: 104, endPoint y: 30, distance: 25.0
click at [105, 31] on div "Edit Unsecured Nonpriority Claim × Creditor * Cap1/Wmt Po Box 31293 Salt Lake C…" at bounding box center [261, 129] width 523 height 259
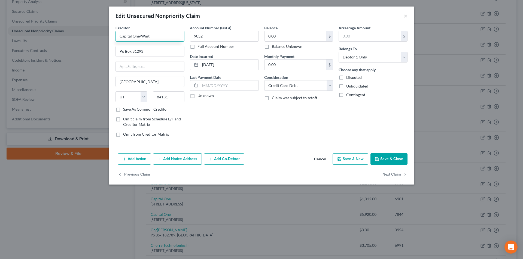
drag, startPoint x: 144, startPoint y: 36, endPoint x: 152, endPoint y: 36, distance: 8.4
click at [144, 36] on input "Capital One/Wmt" at bounding box center [149, 36] width 69 height 11
click at [128, 49] on div "PO Box 31293, Salt Lake City, UT 84131" at bounding box center [148, 50] width 57 height 5
click at [383, 156] on button "Save & Close" at bounding box center [388, 159] width 37 height 11
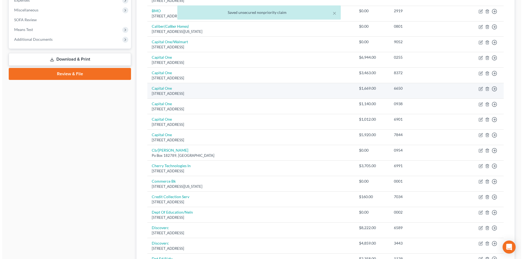
scroll to position [191, 0]
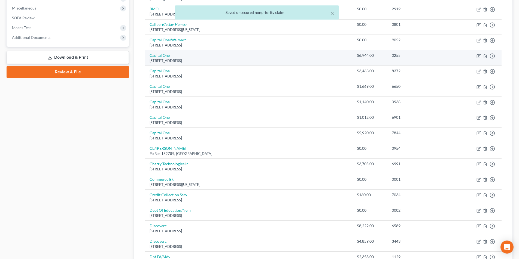
click at [166, 56] on link "Capital One" at bounding box center [159, 55] width 20 height 5
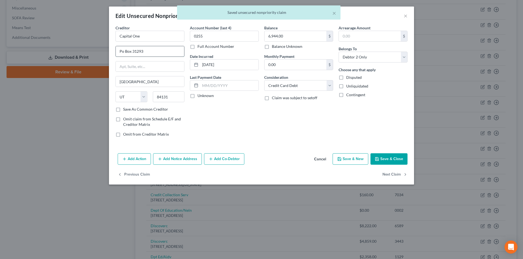
click at [121, 50] on input "Po Box 31293" at bounding box center [150, 51] width 68 height 10
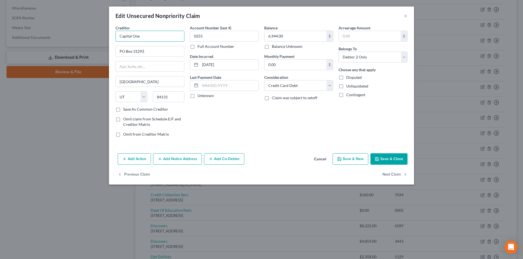
drag, startPoint x: 138, startPoint y: 36, endPoint x: 124, endPoint y: 35, distance: 13.4
click at [111, 35] on div "Creditor * Capital One PO Box 31293 Salt Lake City State AL AK AR AZ CA CO CT D…" at bounding box center [261, 88] width 305 height 126
click at [176, 157] on button "Add Notice Address" at bounding box center [177, 159] width 49 height 11
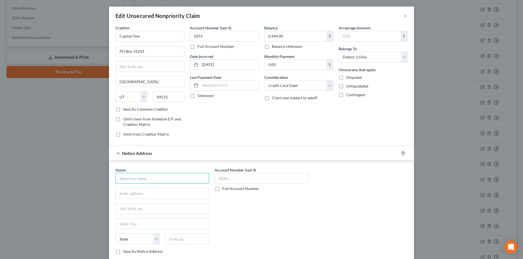
click at [160, 181] on input "text" at bounding box center [162, 178] width 94 height 11
paste input "Capital One"
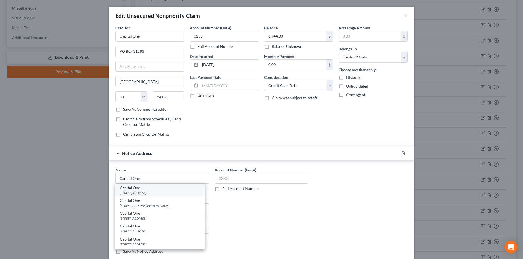
click at [151, 193] on div "PO Box 30285, Salt Lake City, UT 84130-0285" at bounding box center [160, 193] width 80 height 5
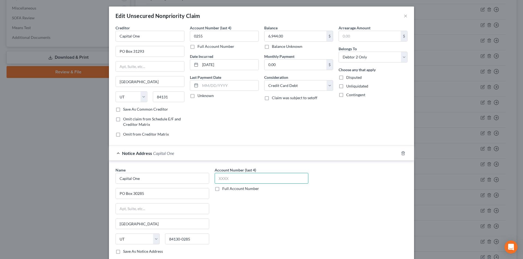
click at [230, 178] on input "text" at bounding box center [262, 178] width 94 height 11
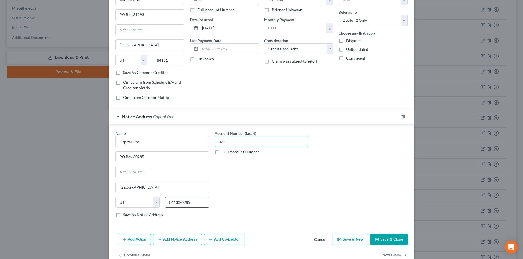
scroll to position [49, 0]
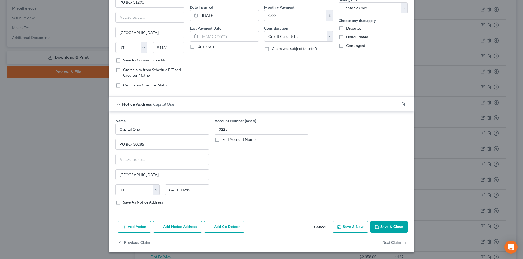
click at [182, 229] on button "Add Notice Address" at bounding box center [177, 227] width 49 height 11
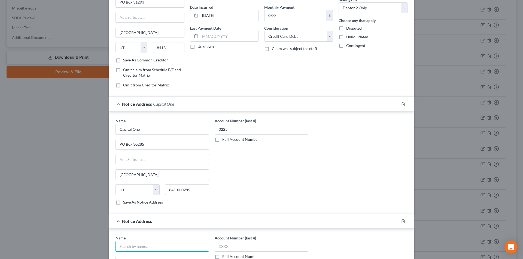
click at [157, 247] on input "text" at bounding box center [162, 246] width 94 height 11
paste input "Capital One"
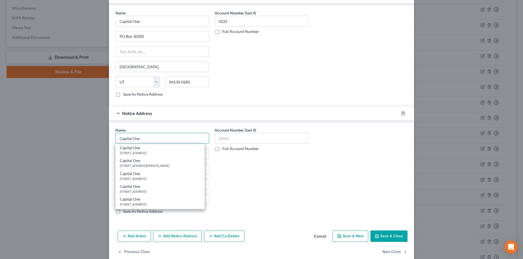
scroll to position [158, 0]
click at [147, 166] on div "1680 Capital One Dr., McLean, VA 22102" at bounding box center [160, 165] width 80 height 5
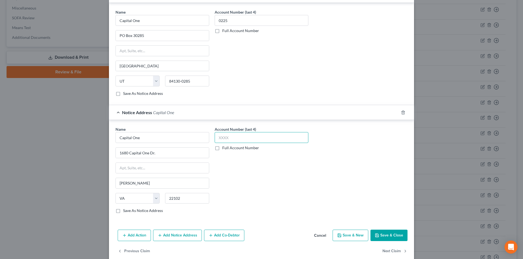
click at [233, 139] on input "text" at bounding box center [262, 137] width 94 height 11
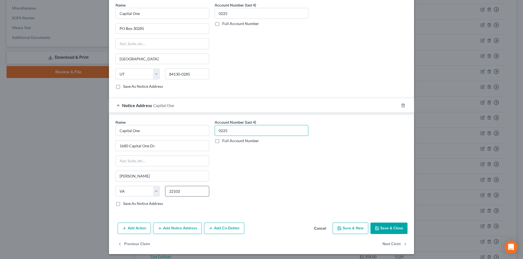
scroll to position [167, 0]
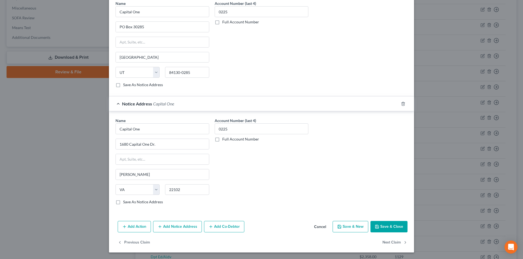
click at [178, 227] on button "Add Notice Address" at bounding box center [177, 226] width 49 height 11
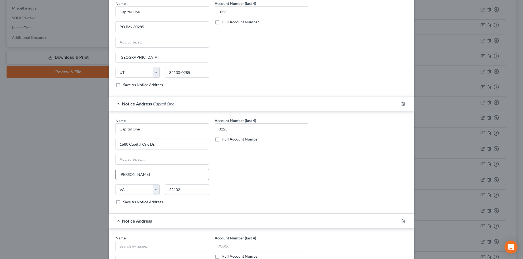
scroll to position [284, 0]
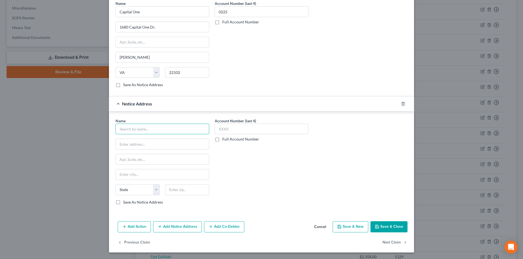
click at [140, 132] on input "text" at bounding box center [162, 129] width 94 height 11
paste input "Capital One"
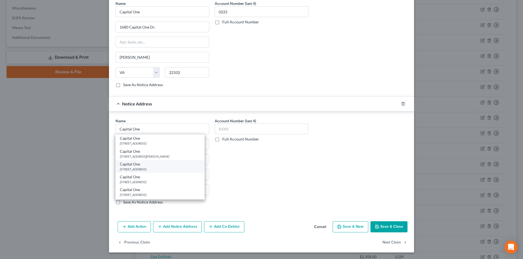
click at [133, 170] on div "PO Box 31293, Salt Lake City, UT 84131" at bounding box center [160, 169] width 80 height 5
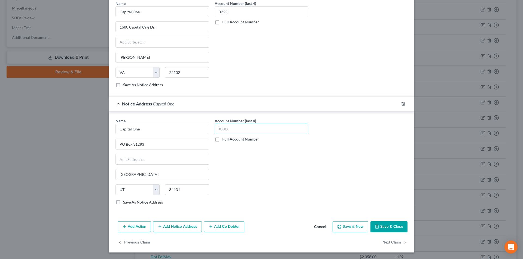
click at [227, 132] on input "text" at bounding box center [262, 129] width 94 height 11
click at [391, 227] on button "Save & Close" at bounding box center [388, 227] width 37 height 11
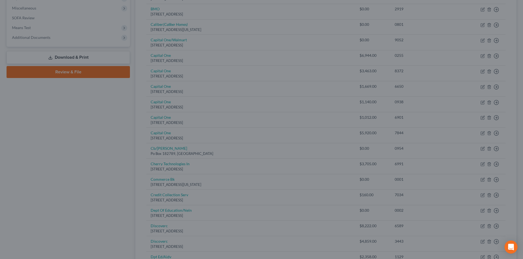
scroll to position [0, 0]
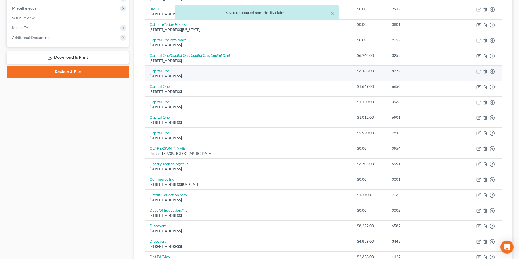
click at [161, 73] on link "Capital One" at bounding box center [159, 71] width 20 height 5
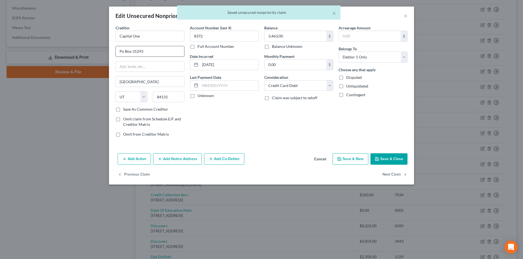
click at [122, 49] on input "Po Box 31293" at bounding box center [150, 51] width 68 height 10
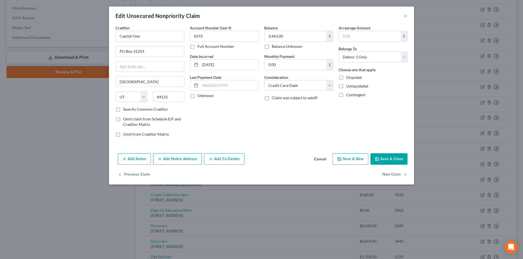
click at [174, 154] on button "Add Notice Address" at bounding box center [177, 159] width 49 height 11
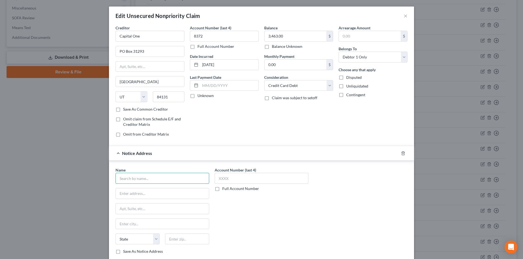
click at [154, 180] on input "text" at bounding box center [162, 178] width 94 height 11
paste input "Capital One"
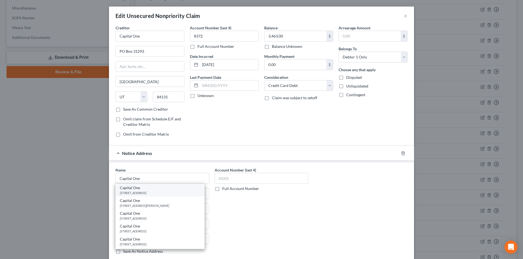
click at [149, 193] on div "PO Box 30285, Salt Lake City, UT 84130-0285" at bounding box center [160, 193] width 80 height 5
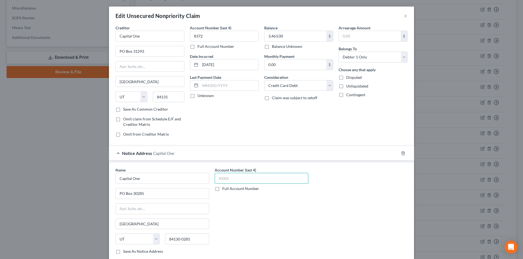
click at [234, 183] on input "text" at bounding box center [262, 178] width 94 height 11
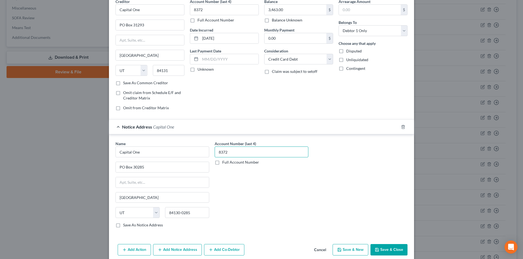
scroll to position [49, 0]
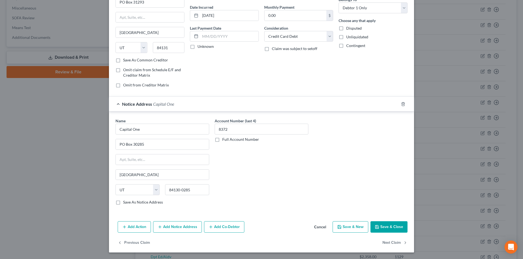
click at [179, 224] on button "Add Notice Address" at bounding box center [177, 227] width 49 height 11
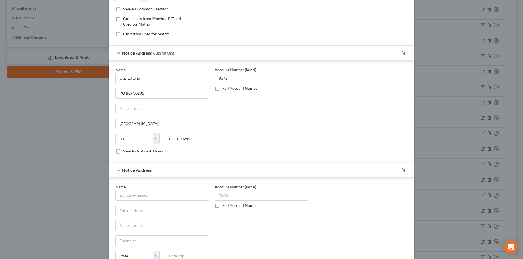
scroll to position [158, 0]
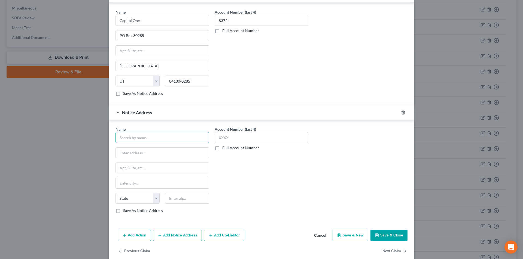
click at [152, 135] on input "text" at bounding box center [162, 137] width 94 height 11
paste input "Capital One"
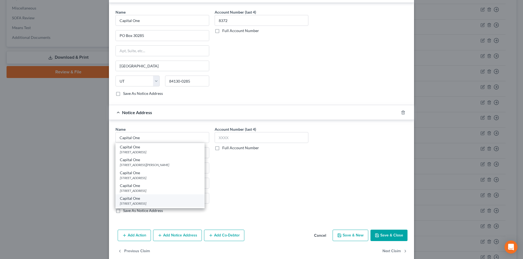
click at [132, 202] on div "PO Box 5253, Carol Stream, IL 60197" at bounding box center [160, 203] width 80 height 5
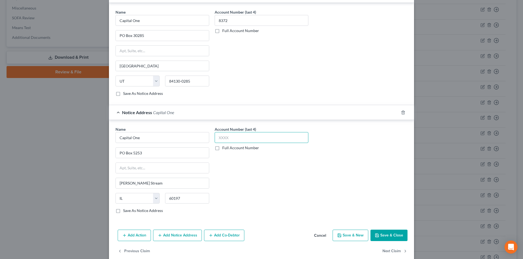
click at [227, 136] on input "text" at bounding box center [262, 137] width 94 height 11
click at [391, 233] on button "Save & Close" at bounding box center [388, 235] width 37 height 11
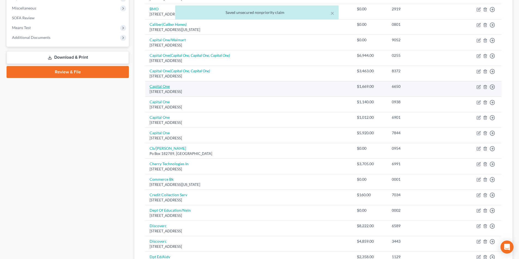
click at [162, 87] on link "Capital One" at bounding box center [159, 86] width 20 height 5
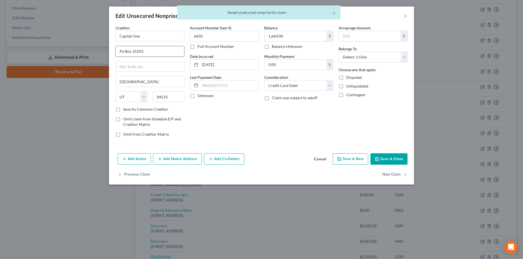
click at [122, 52] on input "Po Box 31293" at bounding box center [150, 51] width 68 height 10
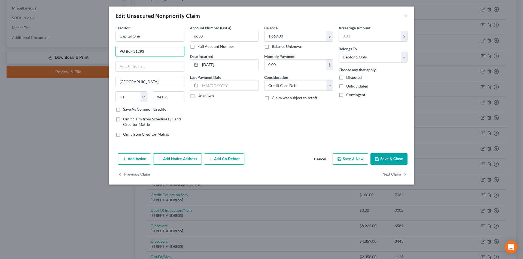
click at [169, 161] on button "Add Notice Address" at bounding box center [177, 159] width 49 height 11
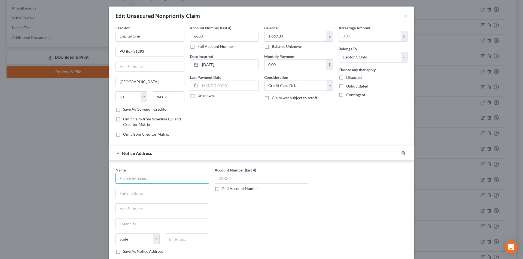
click at [170, 176] on input "text" at bounding box center [162, 178] width 94 height 11
paste input "Capital One"
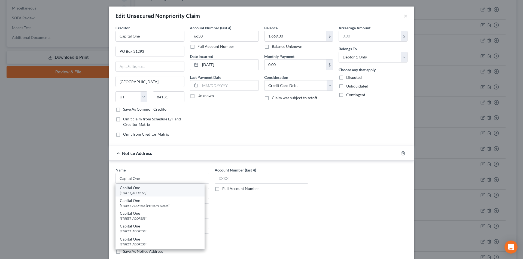
click at [151, 192] on div "PO Box 30285, Salt Lake City, UT 84130-0285" at bounding box center [160, 193] width 80 height 5
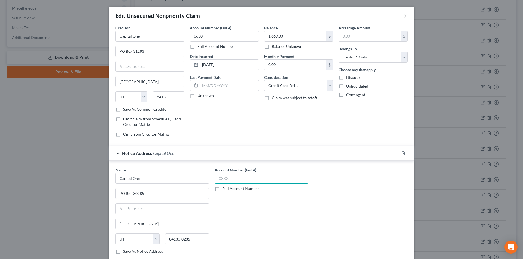
click at [224, 180] on input "text" at bounding box center [262, 178] width 94 height 11
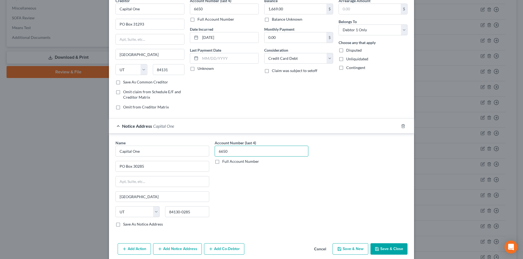
scroll to position [49, 0]
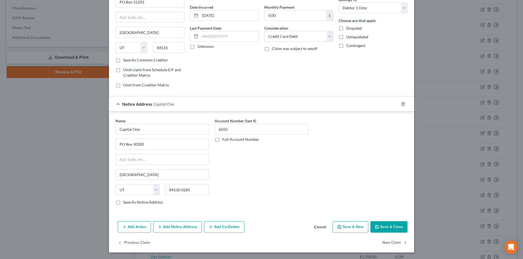
click at [169, 228] on button "Add Notice Address" at bounding box center [177, 227] width 49 height 11
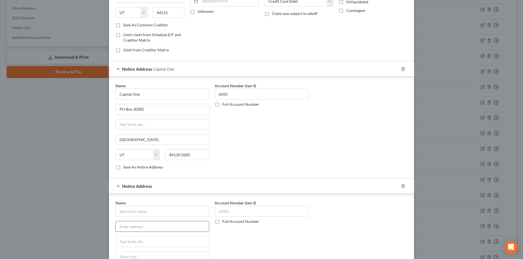
scroll to position [158, 0]
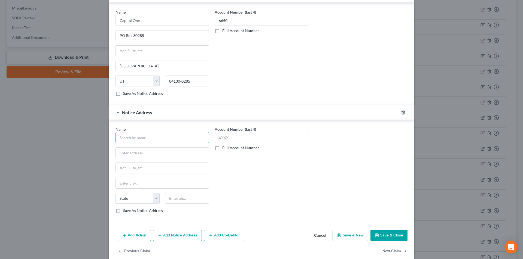
click at [151, 136] on input "text" at bounding box center [162, 137] width 94 height 11
paste input "Capital One"
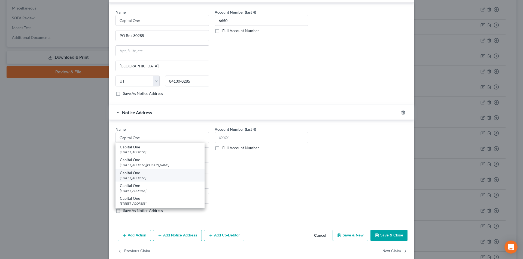
click at [142, 177] on div "PO Box 31293, Salt Lake City, UT 84131" at bounding box center [160, 178] width 80 height 5
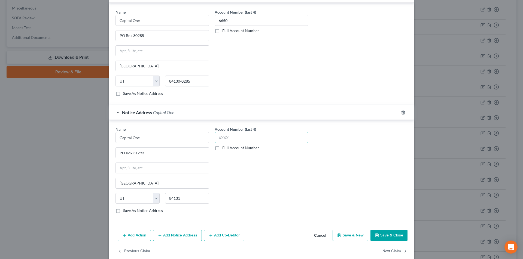
click at [234, 138] on input "text" at bounding box center [262, 137] width 94 height 11
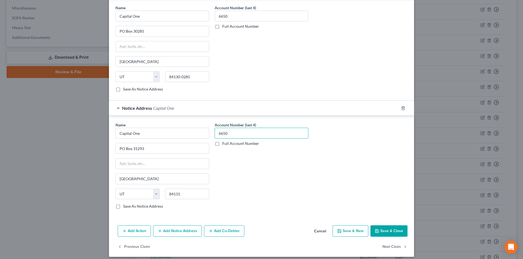
scroll to position [167, 0]
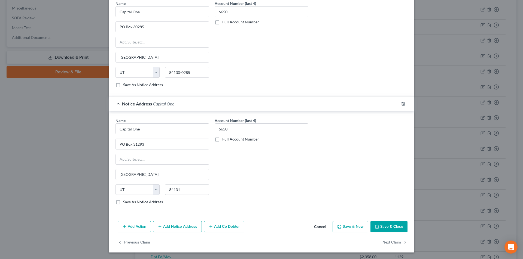
click at [181, 225] on button "Add Notice Address" at bounding box center [177, 226] width 49 height 11
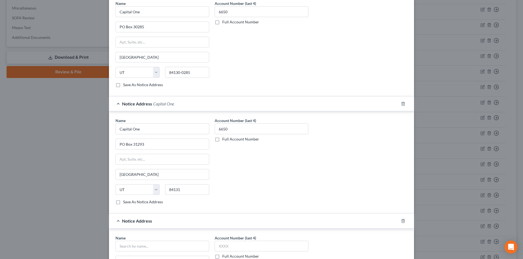
scroll to position [249, 0]
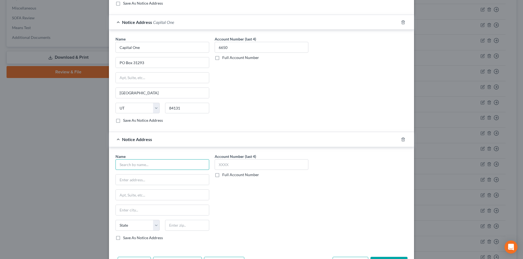
click at [146, 164] on input "text" at bounding box center [162, 165] width 94 height 11
paste input "Capital One"
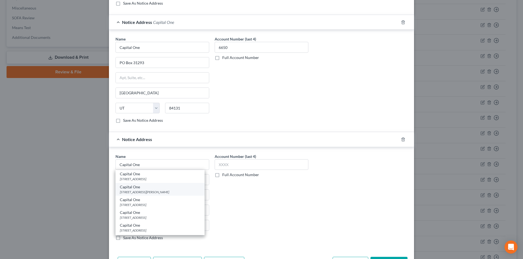
click at [140, 189] on div "Capital One" at bounding box center [160, 187] width 80 height 5
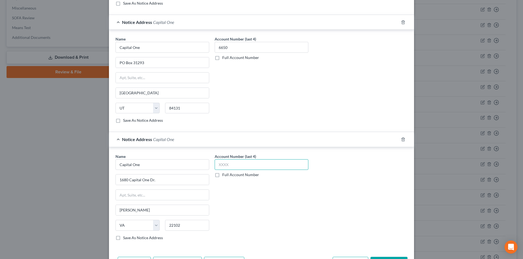
click at [234, 166] on input "text" at bounding box center [262, 165] width 94 height 11
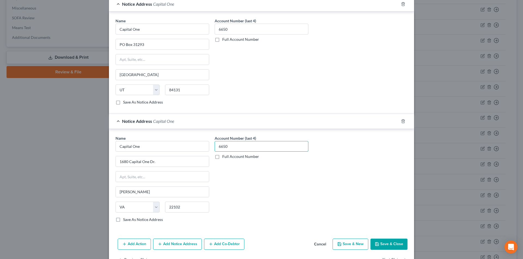
scroll to position [284, 0]
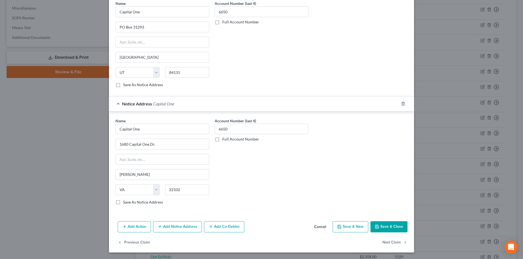
click at [387, 226] on button "Save & Close" at bounding box center [388, 227] width 37 height 11
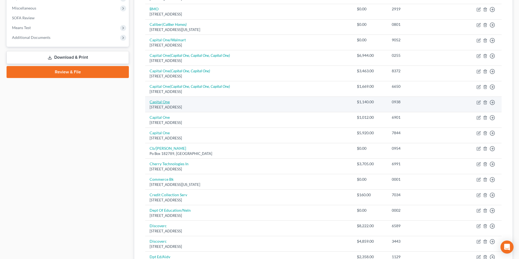
click at [160, 100] on link "Capital One" at bounding box center [159, 102] width 20 height 5
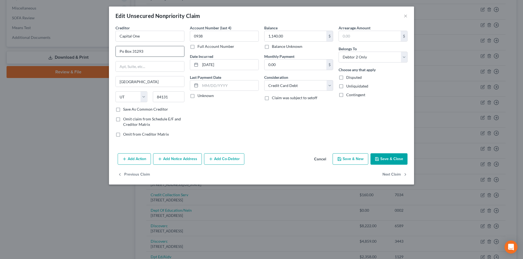
click at [123, 50] on input "Po Box 31293" at bounding box center [150, 51] width 68 height 10
click at [175, 158] on button "Add Notice Address" at bounding box center [177, 159] width 49 height 11
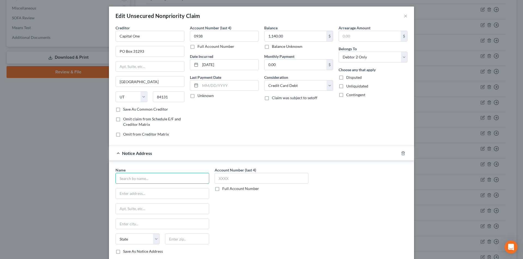
click at [167, 182] on input "text" at bounding box center [162, 178] width 94 height 11
paste input "Capital One"
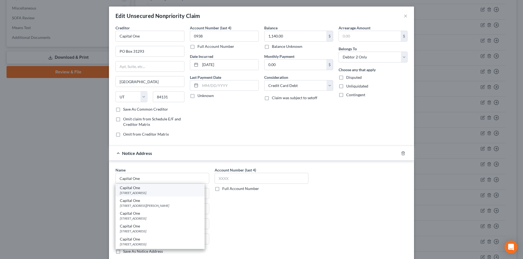
click at [149, 189] on div "Capital One" at bounding box center [160, 187] width 80 height 5
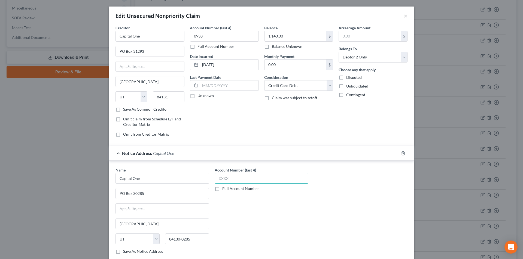
click at [225, 181] on input "text" at bounding box center [262, 178] width 94 height 11
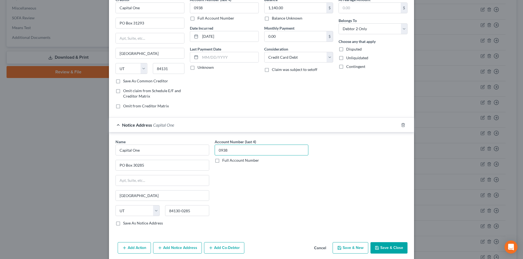
scroll to position [49, 0]
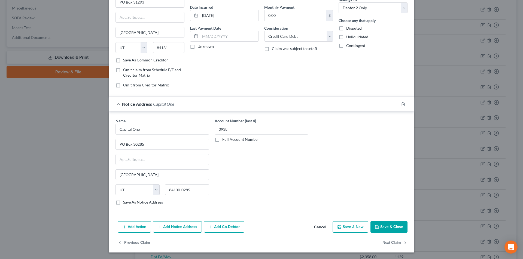
click at [164, 225] on button "Add Notice Address" at bounding box center [177, 227] width 49 height 11
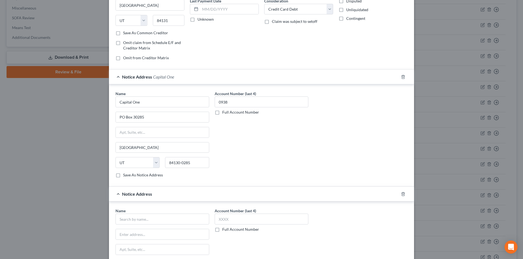
scroll to position [131, 0]
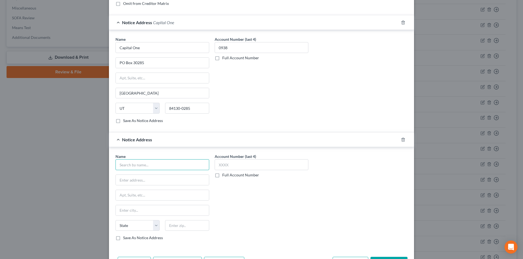
click at [146, 169] on input "text" at bounding box center [162, 165] width 94 height 11
paste input "Capital One"
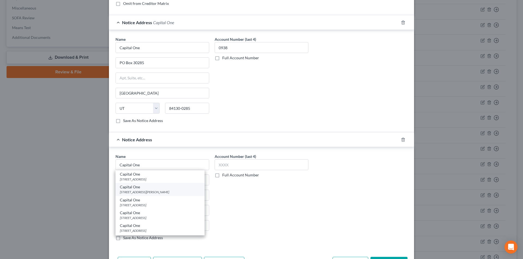
click at [139, 194] on div "1680 Capital One Dr., McLean, VA 22102" at bounding box center [160, 192] width 80 height 5
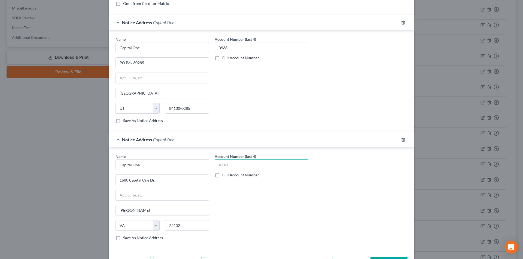
click at [221, 167] on input "text" at bounding box center [262, 165] width 94 height 11
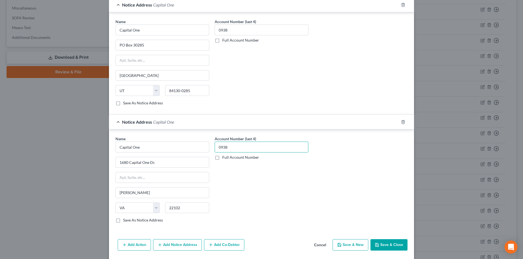
scroll to position [167, 0]
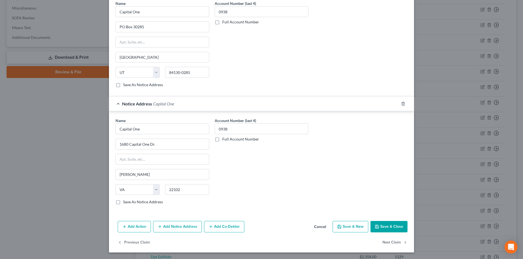
drag, startPoint x: 389, startPoint y: 227, endPoint x: 450, endPoint y: 209, distance: 63.8
click at [389, 227] on button "Save & Close" at bounding box center [388, 226] width 37 height 11
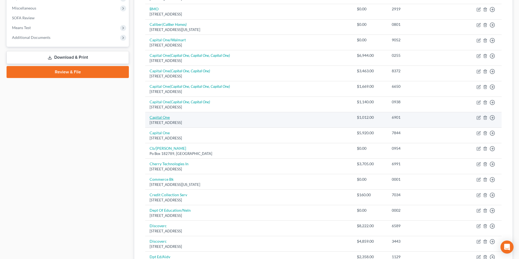
click at [161, 117] on link "Capital One" at bounding box center [159, 117] width 20 height 5
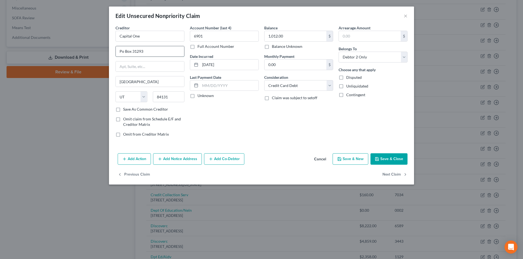
click at [123, 51] on input "Po Box 31293" at bounding box center [150, 51] width 68 height 10
click at [182, 156] on button "Add Notice Address" at bounding box center [177, 159] width 49 height 11
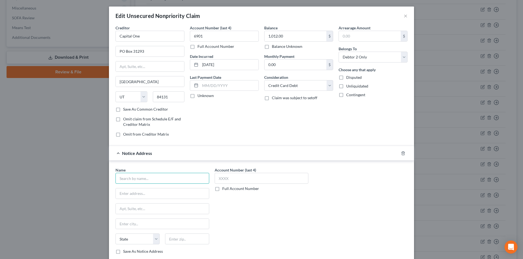
click at [161, 177] on input "text" at bounding box center [162, 178] width 94 height 11
paste input "Capital One"
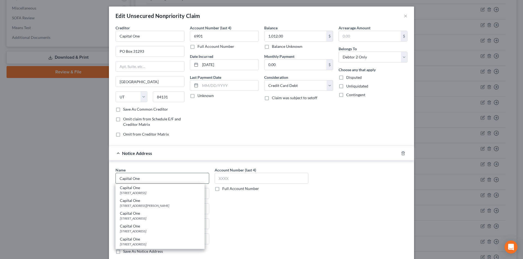
click at [149, 193] on div "PO Box 30285, Salt Lake City, UT 84130-0285" at bounding box center [160, 193] width 80 height 5
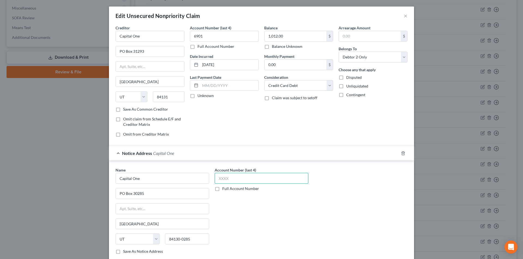
click at [224, 178] on input "text" at bounding box center [262, 178] width 94 height 11
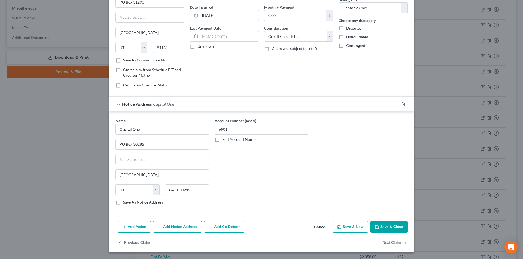
click at [188, 226] on button "Add Notice Address" at bounding box center [177, 227] width 49 height 11
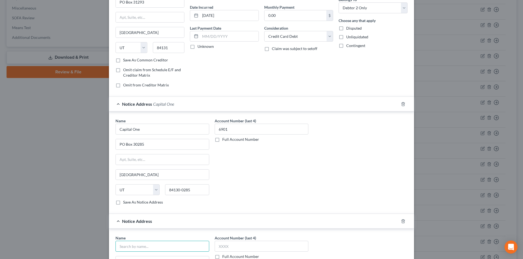
click at [151, 243] on input "text" at bounding box center [162, 246] width 94 height 11
paste input "Capital One"
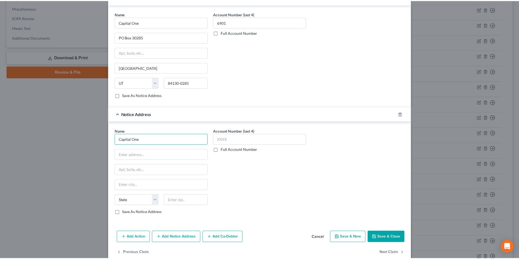
scroll to position [158, 0]
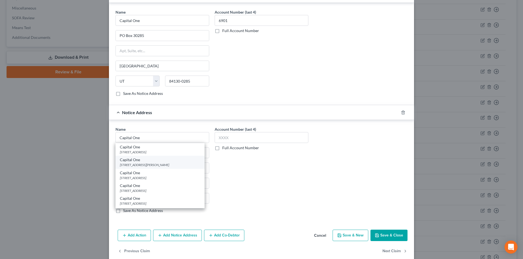
click at [140, 162] on div "Capital One" at bounding box center [160, 159] width 80 height 5
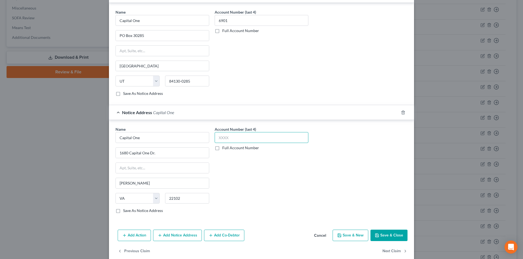
click at [221, 139] on input "text" at bounding box center [262, 137] width 94 height 11
click at [381, 232] on button "Save & Close" at bounding box center [388, 235] width 37 height 11
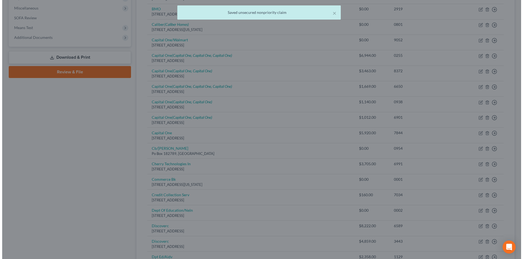
scroll to position [0, 0]
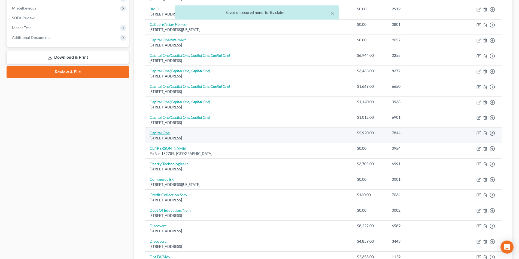
click at [163, 133] on link "Capital One" at bounding box center [159, 133] width 20 height 5
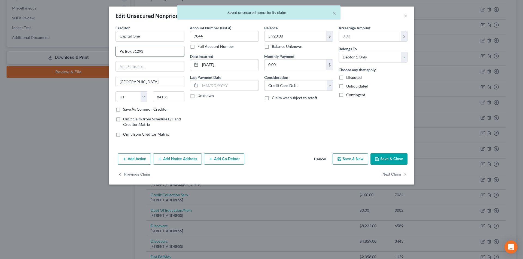
click at [123, 51] on input "Po Box 31293" at bounding box center [150, 51] width 68 height 10
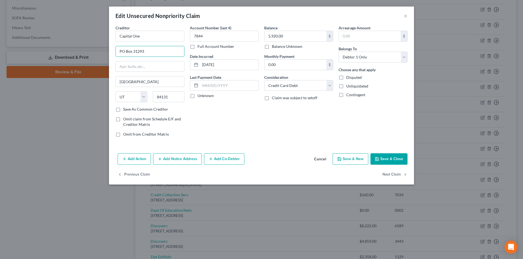
click at [176, 160] on button "Add Notice Address" at bounding box center [177, 159] width 49 height 11
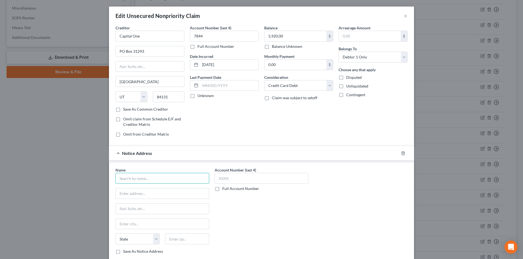
click at [172, 179] on input "text" at bounding box center [162, 178] width 94 height 11
paste input "Capital One"
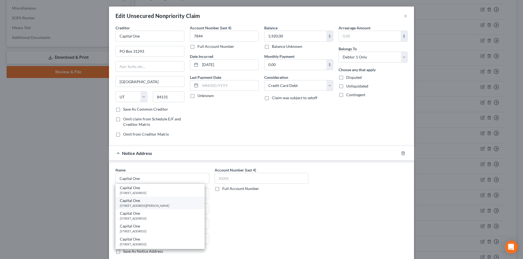
click at [153, 204] on div "1680 Capital One Dr., McLean, VA 22102" at bounding box center [160, 206] width 80 height 5
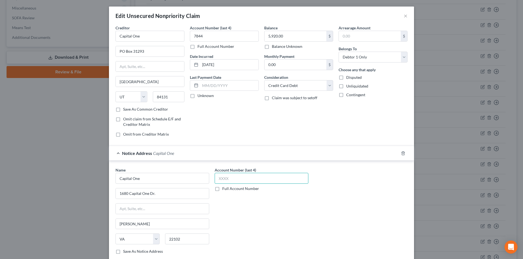
click at [222, 179] on input "text" at bounding box center [262, 178] width 94 height 11
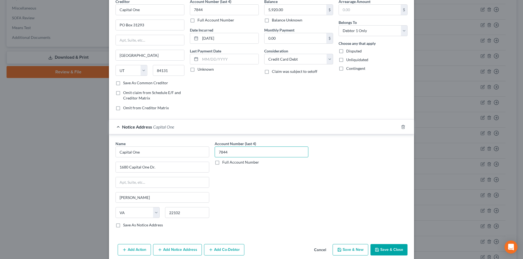
scroll to position [49, 0]
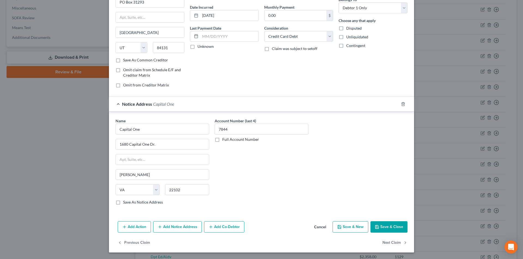
click at [185, 225] on button "Add Notice Address" at bounding box center [177, 227] width 49 height 11
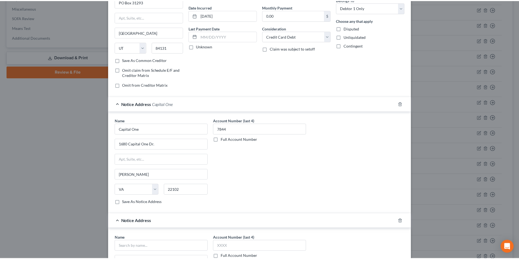
scroll to position [167, 0]
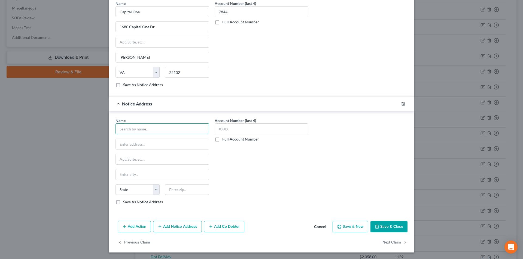
click at [151, 131] on input "text" at bounding box center [162, 129] width 94 height 11
paste input "Capital One"
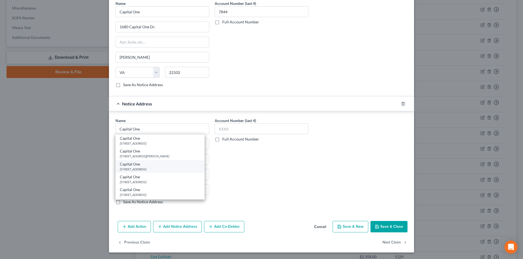
click at [140, 169] on div "PO Box 31293, Salt Lake City, UT 84131" at bounding box center [160, 169] width 80 height 5
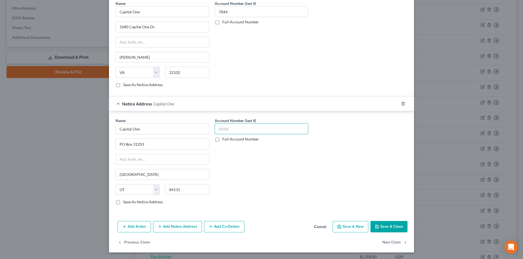
click at [230, 129] on input "text" at bounding box center [262, 129] width 94 height 11
click at [388, 225] on button "Save & Close" at bounding box center [388, 226] width 37 height 11
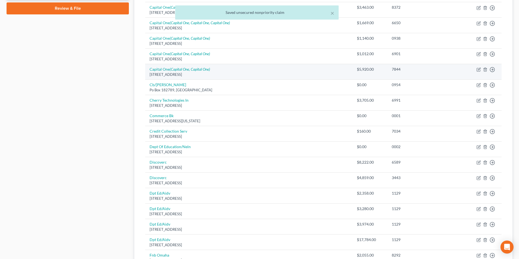
scroll to position [245, 0]
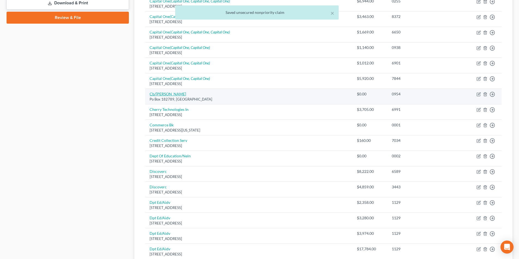
click at [166, 92] on link "Cb/Sonyvisa" at bounding box center [167, 94] width 36 height 5
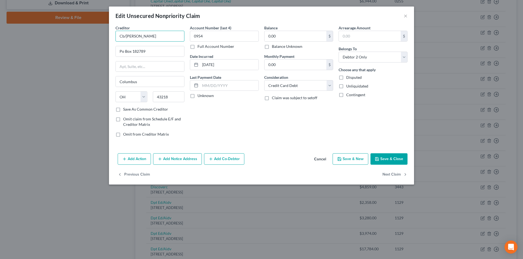
drag, startPoint x: 149, startPoint y: 36, endPoint x: 120, endPoint y: 35, distance: 29.5
click at [106, 36] on div "Edit Unsecured Nonpriority Claim × Creditor * Cb/Sonyvisa Po Box 182789 Columbu…" at bounding box center [261, 129] width 523 height 259
click at [121, 35] on input "Cb/Sonyvisa" at bounding box center [149, 36] width 69 height 11
click at [122, 52] on input "Po Box 182789" at bounding box center [150, 51] width 68 height 10
click at [123, 109] on label "Save As Common Creditor" at bounding box center [145, 109] width 45 height 5
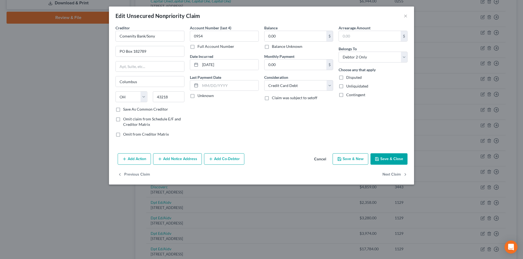
click at [125, 109] on input "Save As Common Creditor" at bounding box center [127, 109] width 4 height 4
click at [387, 157] on button "Save & Close" at bounding box center [388, 159] width 37 height 11
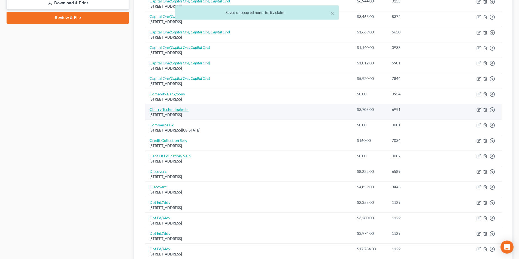
click at [175, 111] on link "Cherry Technologies In" at bounding box center [168, 109] width 39 height 5
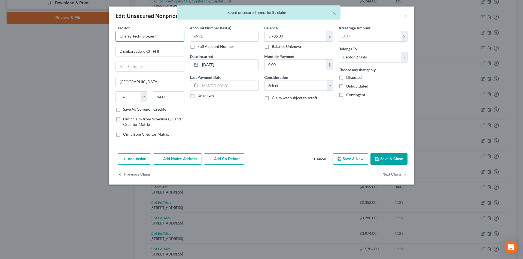
drag, startPoint x: 159, startPoint y: 38, endPoint x: 125, endPoint y: 35, distance: 33.6
click at [108, 38] on div "Edit Unsecured Nonpriority Claim × Creditor * Cherry Technologies In 2 Embarcad…" at bounding box center [261, 129] width 523 height 259
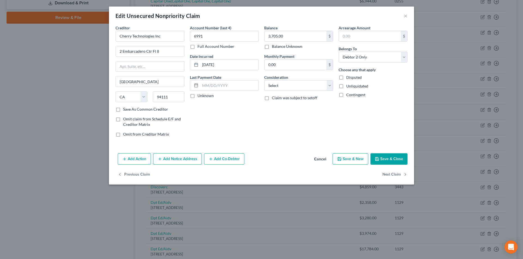
click at [390, 161] on button "Save & Close" at bounding box center [388, 159] width 37 height 11
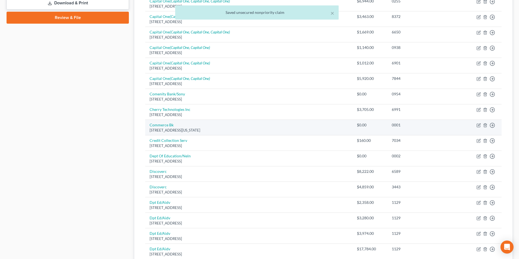
scroll to position [272, 0]
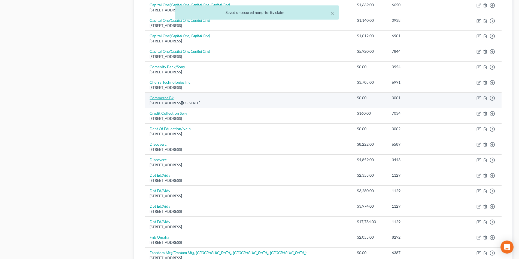
click at [166, 98] on link "Commerce Bk" at bounding box center [161, 98] width 24 height 5
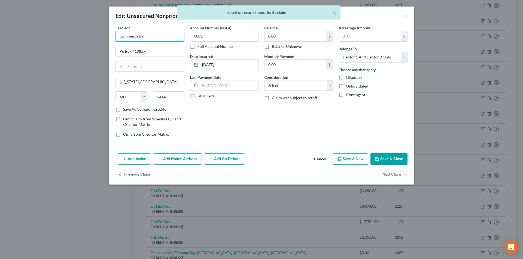
click at [141, 35] on input "Commerce Bk" at bounding box center [149, 36] width 69 height 11
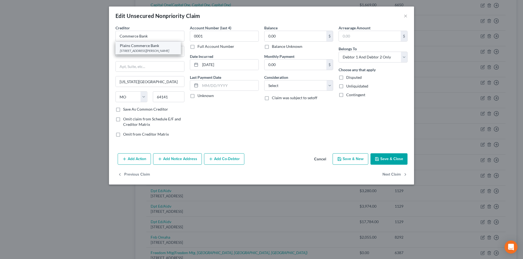
click at [147, 45] on div "Plains Commerce Bank" at bounding box center [148, 45] width 57 height 5
click at [386, 159] on button "Save & Close" at bounding box center [388, 159] width 37 height 11
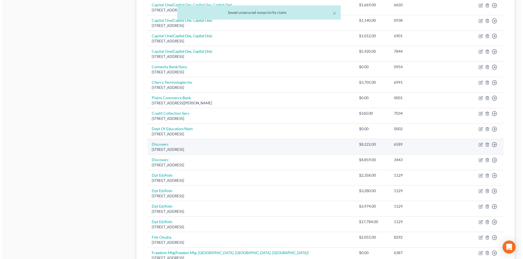
scroll to position [300, 0]
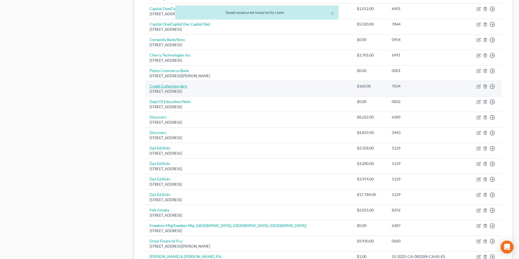
click at [180, 85] on link "Credit Collection Serv" at bounding box center [168, 86] width 38 height 5
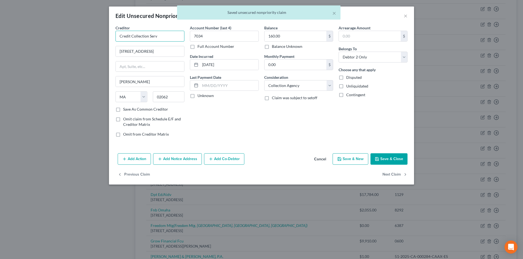
click at [170, 40] on input "Credit Collection Serv" at bounding box center [149, 36] width 69 height 11
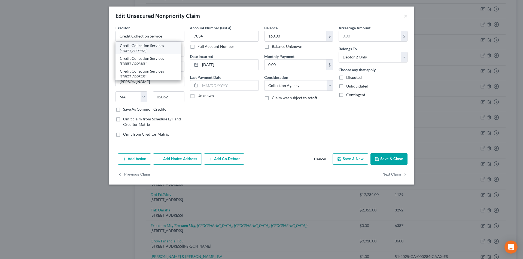
click at [158, 47] on div "Credit Collection Services" at bounding box center [148, 45] width 57 height 5
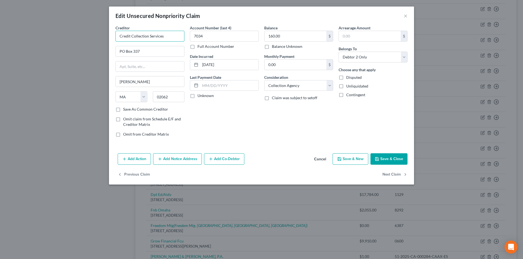
drag, startPoint x: 169, startPoint y: 35, endPoint x: 110, endPoint y: 35, distance: 58.8
click at [110, 35] on div "Creditor * Credit Collection Services PO Box 337 Norwood State AL AK AR AZ CA C…" at bounding box center [261, 88] width 305 height 126
click at [182, 161] on button "Add Notice Address" at bounding box center [177, 159] width 49 height 11
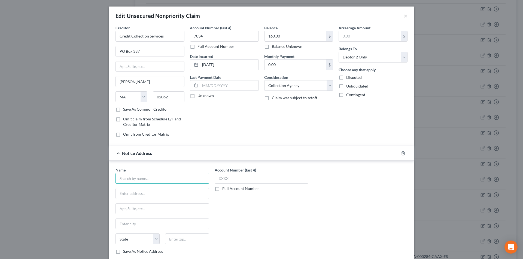
click at [156, 181] on input "text" at bounding box center [162, 178] width 94 height 11
paste input "Credit Collection Services"
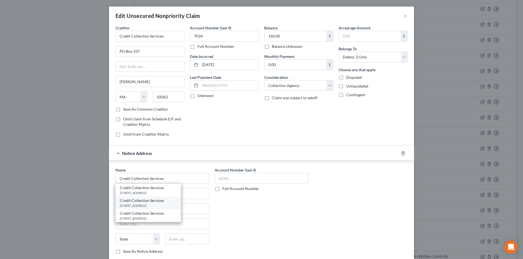
click at [146, 205] on div "PO Box 607, Norwood, MA 02062-0607" at bounding box center [148, 206] width 57 height 5
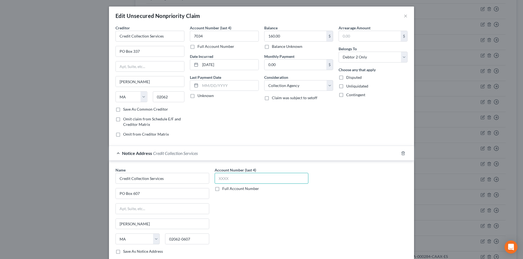
click at [223, 180] on input "text" at bounding box center [262, 178] width 94 height 11
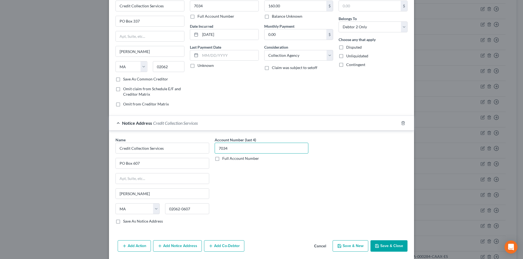
scroll to position [49, 0]
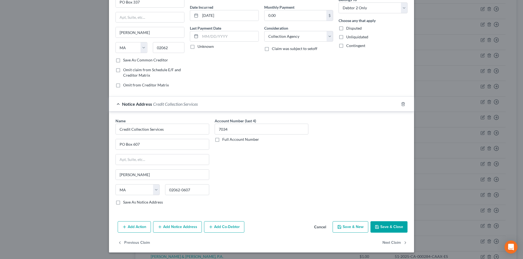
click at [183, 227] on button "Add Notice Address" at bounding box center [177, 227] width 49 height 11
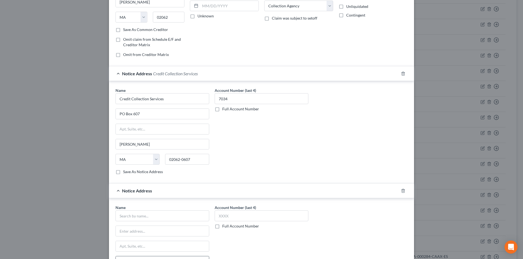
scroll to position [131, 0]
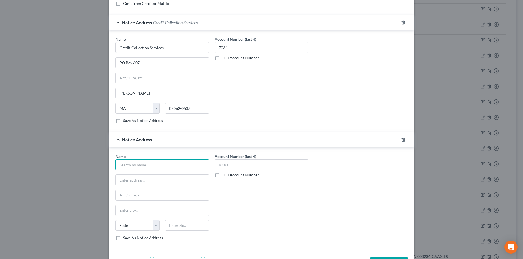
click at [153, 164] on input "text" at bounding box center [162, 165] width 94 height 11
paste input "Credit Collection Services"
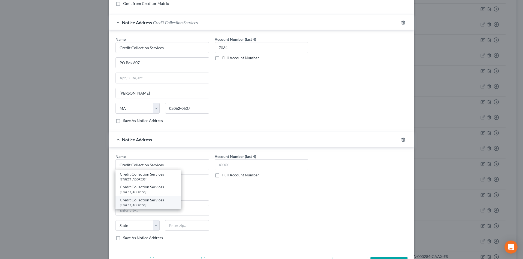
click at [146, 201] on div "Credit Collection Services" at bounding box center [148, 200] width 57 height 5
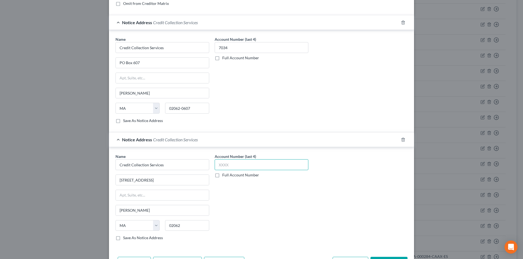
click at [222, 166] on input "text" at bounding box center [262, 165] width 94 height 11
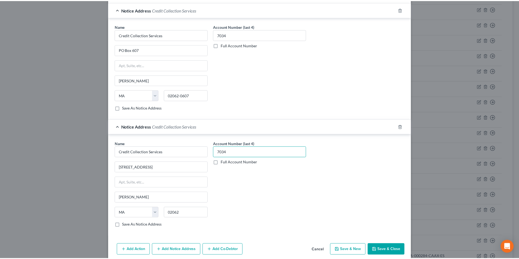
scroll to position [167, 0]
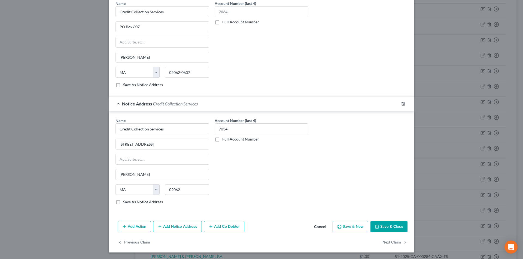
click at [384, 225] on button "Save & Close" at bounding box center [388, 226] width 37 height 11
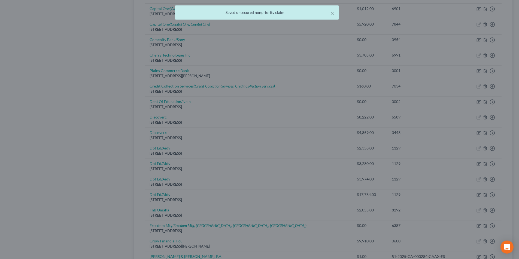
scroll to position [0, 0]
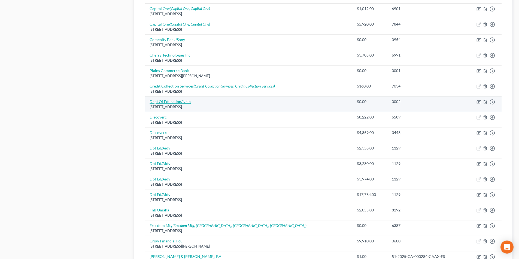
click at [175, 101] on link "Dept Of Education/Neln" at bounding box center [169, 101] width 41 height 5
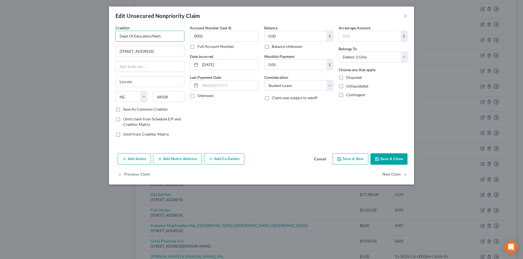
click at [172, 36] on input "Dept Of Education/Neln" at bounding box center [149, 36] width 69 height 11
click at [382, 158] on button "Save & Close" at bounding box center [388, 159] width 37 height 11
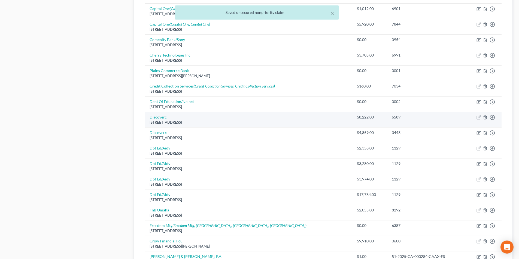
click at [162, 119] on link "Discoverc" at bounding box center [157, 117] width 17 height 5
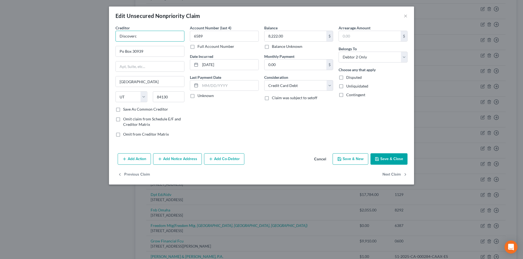
click at [166, 37] on input "Discoverc" at bounding box center [149, 36] width 69 height 11
click at [142, 50] on div "PO Box 30939, Salt Lake City, UT 84130" at bounding box center [148, 50] width 57 height 5
click at [384, 159] on button "Save & Close" at bounding box center [388, 159] width 37 height 11
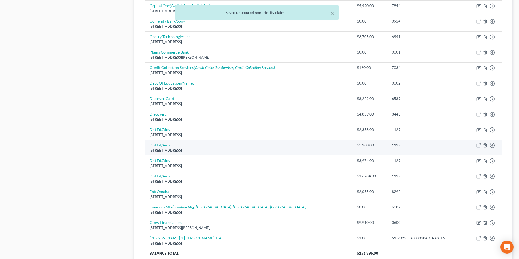
scroll to position [327, 0]
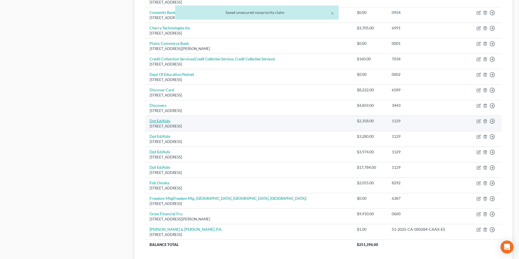
click at [164, 121] on link "Dpt Ed/Aidv" at bounding box center [159, 121] width 21 height 5
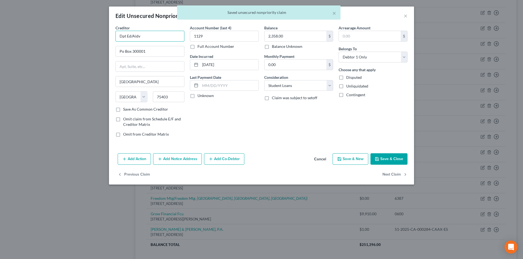
click at [123, 36] on input "Dpt Ed/Aidv" at bounding box center [149, 36] width 69 height 11
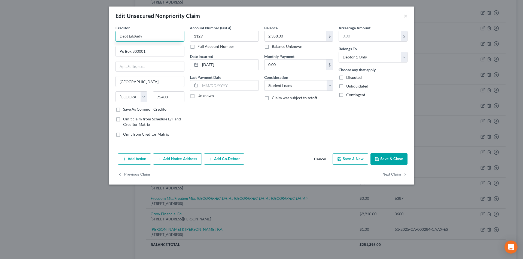
drag, startPoint x: 157, startPoint y: 37, endPoint x: 116, endPoint y: 36, distance: 40.6
click at [106, 36] on div "Edit Unsecured Nonpriority Claim × Creditor * Dept Ed/Aidv Po Box 300001 Greenv…" at bounding box center [261, 129] width 523 height 259
click at [147, 36] on input "Dept Ed/Aidv" at bounding box center [149, 36] width 69 height 11
click at [127, 35] on input "Dept Ed" at bounding box center [149, 36] width 69 height 11
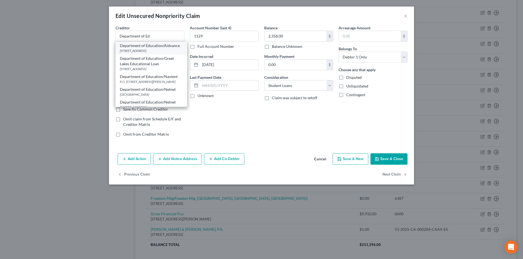
click at [150, 48] on div "Department of Education/Aidvance" at bounding box center [151, 45] width 63 height 5
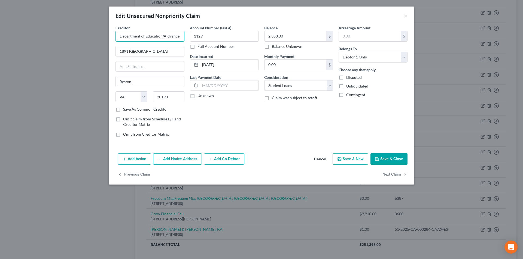
drag, startPoint x: 182, startPoint y: 38, endPoint x: 111, endPoint y: 38, distance: 71.1
click at [111, 38] on div "Creditor * Department of Education/Aidvance 1891 Metro Center Dr Reston State A…" at bounding box center [261, 88] width 305 height 126
click at [189, 160] on button "Add Notice Address" at bounding box center [177, 159] width 49 height 11
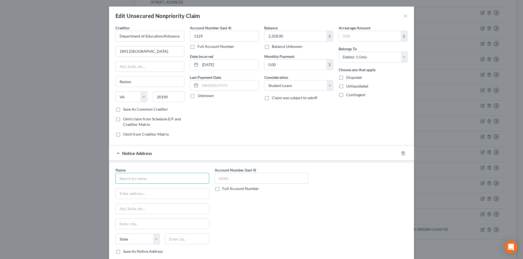
click at [174, 179] on input "text" at bounding box center [162, 178] width 94 height 11
paste input "Department of Education/Aidvance"
click at [222, 156] on div "Notice Address" at bounding box center [254, 153] width 290 height 14
click at [401, 154] on icon "button" at bounding box center [403, 153] width 4 height 4
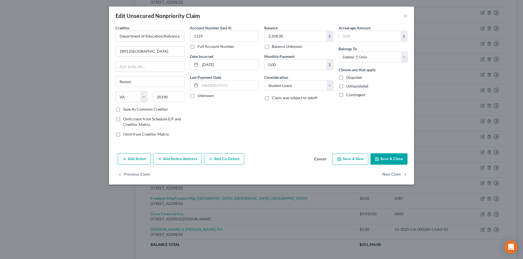
click at [386, 161] on button "Save & Close" at bounding box center [388, 159] width 37 height 11
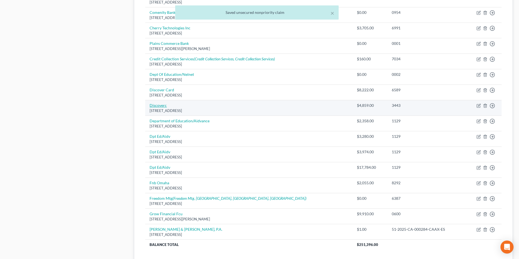
click at [162, 106] on link "Discoverc" at bounding box center [157, 105] width 17 height 5
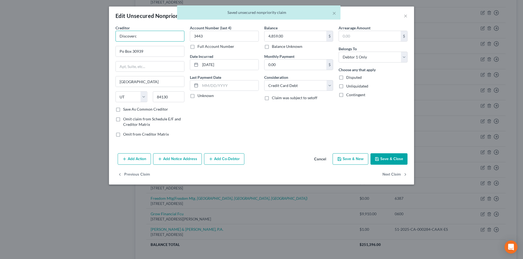
click at [159, 37] on input "Discoverc" at bounding box center [149, 36] width 69 height 11
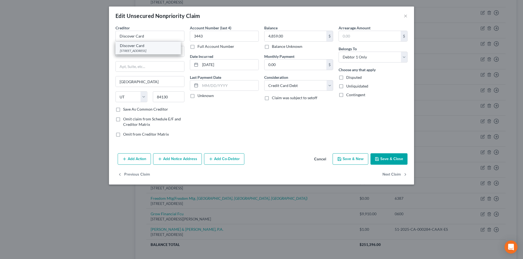
click at [125, 50] on div "PO Box 30939, Salt Lake City, UT 84130" at bounding box center [148, 50] width 57 height 5
click at [384, 158] on button "Save & Close" at bounding box center [388, 159] width 37 height 11
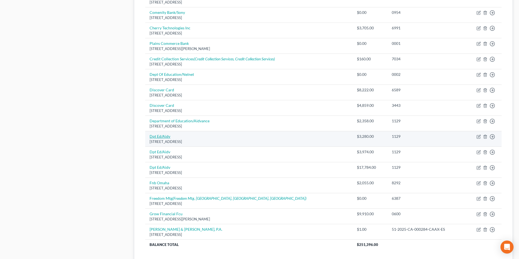
click at [159, 138] on link "Dpt Ed/Aidv" at bounding box center [159, 136] width 21 height 5
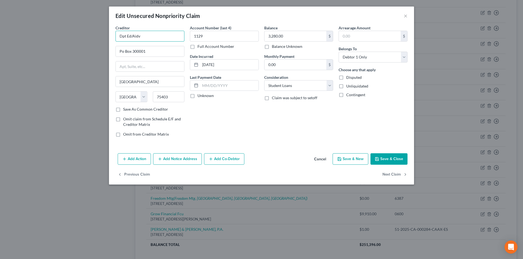
drag, startPoint x: 139, startPoint y: 37, endPoint x: 97, endPoint y: 44, distance: 42.5
click at [97, 44] on div "Edit Unsecured Nonpriority Claim × Creditor * Dpt Ed/Aidv Po Box 300001 Greenvi…" at bounding box center [261, 129] width 523 height 259
paste input "epartment of Education/Aidvance"
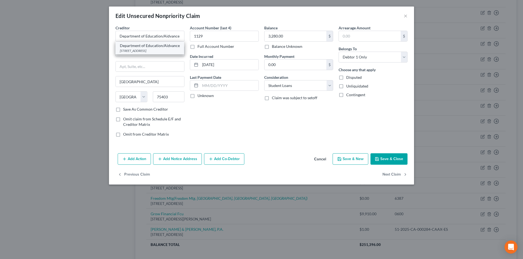
click at [126, 53] on div "1891 Metro Center Dr, Reston, VA 20190" at bounding box center [150, 50] width 60 height 5
click at [377, 159] on icon "button" at bounding box center [377, 159] width 4 height 4
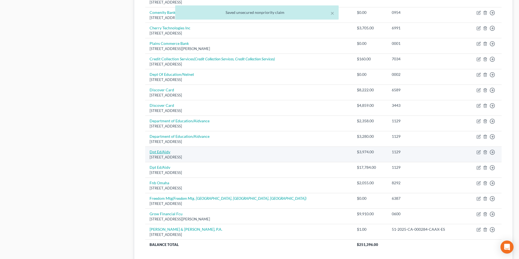
click at [164, 152] on link "Dpt Ed/Aidv" at bounding box center [159, 152] width 21 height 5
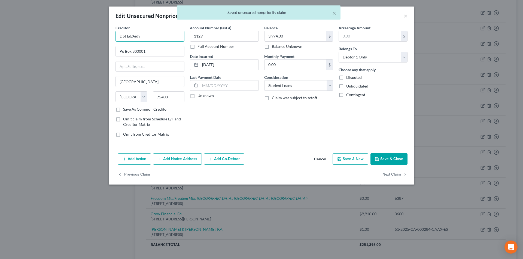
drag, startPoint x: 149, startPoint y: 37, endPoint x: 96, endPoint y: 42, distance: 52.5
click at [97, 42] on div "Edit Unsecured Nonpriority Claim × Creditor * Dpt Ed/Aidv Po Box 300001 Greenvi…" at bounding box center [261, 129] width 523 height 259
paste input "epartment of Education/Aidvance"
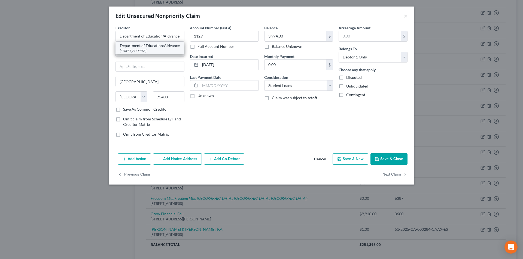
click at [133, 48] on div "Department of Education/Aidvance" at bounding box center [150, 45] width 60 height 5
click at [381, 158] on button "Save & Close" at bounding box center [388, 159] width 37 height 11
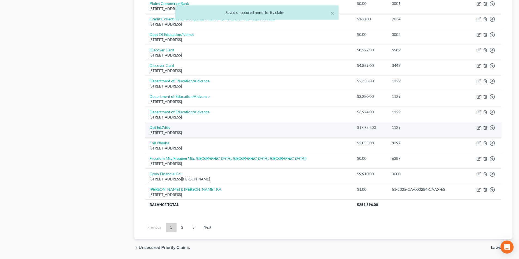
scroll to position [381, 0]
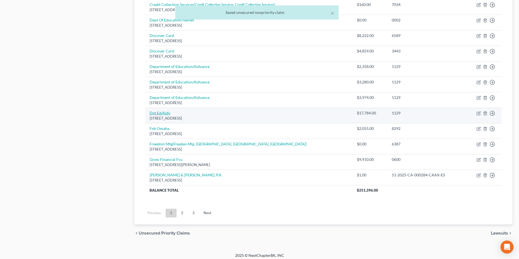
click at [166, 113] on link "Dpt Ed/Aidv" at bounding box center [159, 113] width 21 height 5
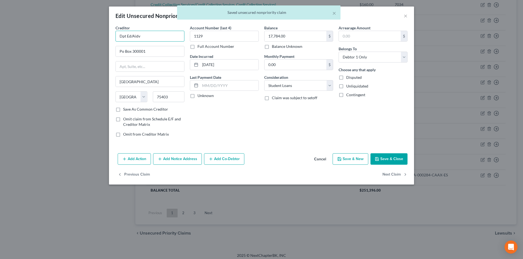
click at [149, 37] on input "Dpt Ed/Aidv" at bounding box center [149, 36] width 69 height 11
drag, startPoint x: 146, startPoint y: 37, endPoint x: 96, endPoint y: 38, distance: 49.3
click at [87, 38] on div "Edit Unsecured Nonpriority Claim × Creditor * Dpt Ed/Aidv Po Box 300001 Greenvi…" at bounding box center [261, 129] width 523 height 259
paste input "epartment of Education/Aidvance"
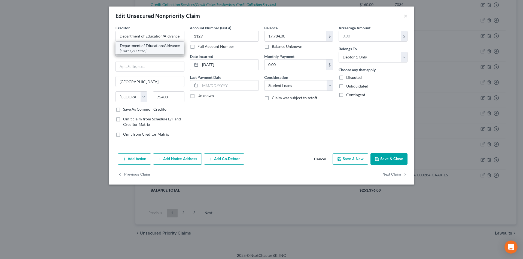
click at [144, 48] on div "Department of Education/Aidvance" at bounding box center [150, 45] width 60 height 5
click at [390, 159] on button "Save & Close" at bounding box center [388, 159] width 37 height 11
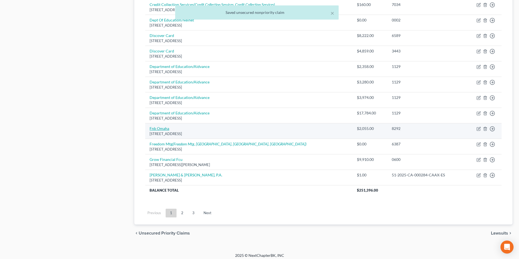
click at [163, 130] on link "Fnb Omaha" at bounding box center [159, 128] width 20 height 5
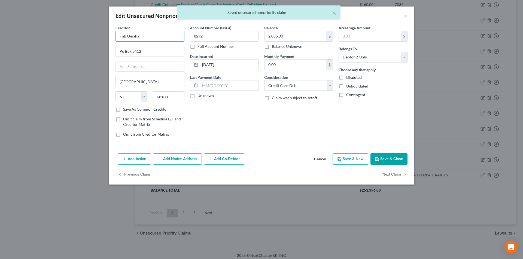
drag, startPoint x: 136, startPoint y: 37, endPoint x: 110, endPoint y: 37, distance: 25.3
click at [110, 37] on div "Creditor * Fnb Omaha Po Box 3412 Omaha State AL AK AR AZ CA CO CT DE DC FL GA G…" at bounding box center [261, 88] width 305 height 126
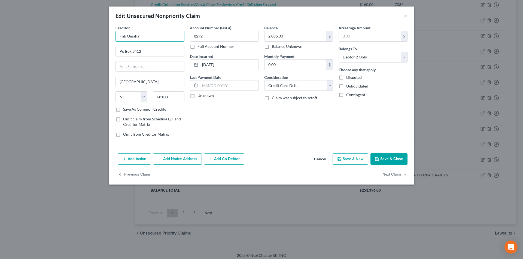
click at [121, 36] on input "Fnb Omaha" at bounding box center [149, 36] width 69 height 11
click at [133, 51] on div "1620 Dodge Street, Omaha, NE 68197" at bounding box center [148, 50] width 57 height 5
click at [386, 162] on button "Save & Close" at bounding box center [388, 159] width 37 height 11
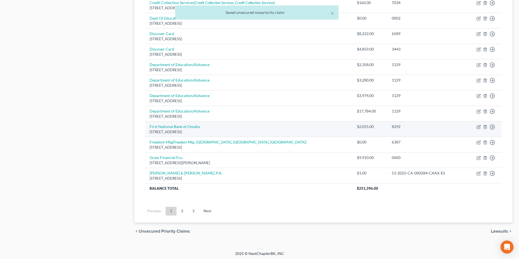
scroll to position [385, 0]
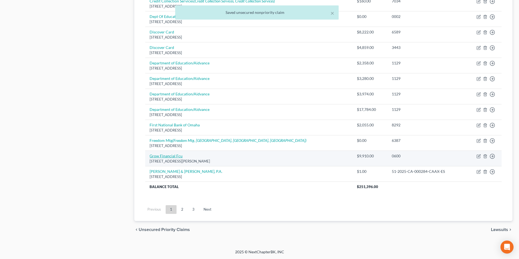
click at [169, 157] on link "Grow Financial Fcu" at bounding box center [165, 156] width 33 height 5
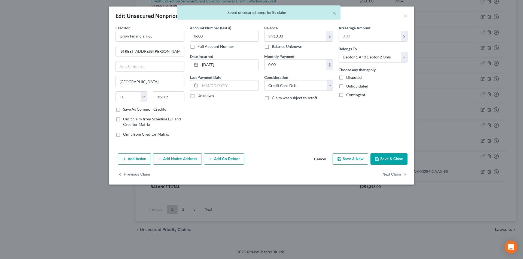
click at [170, 42] on div "Creditor * Grow Financial Fcu 9927 Delaney Lake Dr Tampa State AL AK AR AZ CA C…" at bounding box center [149, 66] width 69 height 82
click at [168, 38] on input "Grow Financial Fcu" at bounding box center [149, 36] width 69 height 11
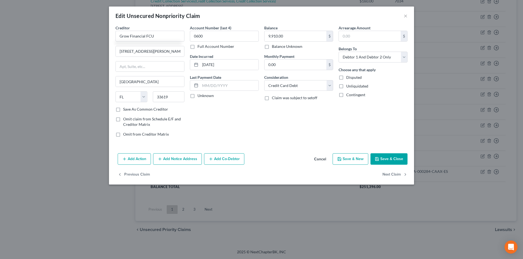
click at [392, 159] on button "Save & Close" at bounding box center [388, 159] width 37 height 11
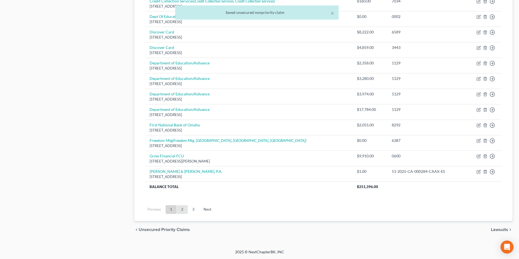
click at [182, 211] on link "2" at bounding box center [182, 210] width 11 height 9
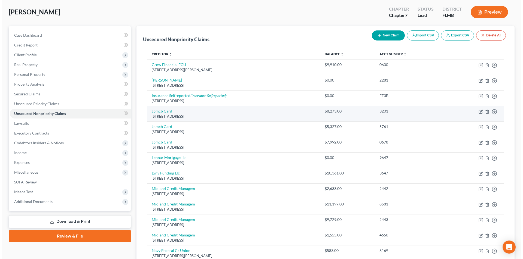
scroll to position [54, 0]
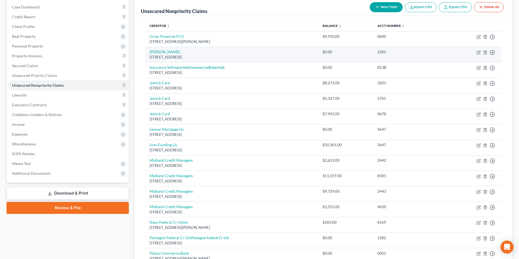
click at [159, 49] on td "Hc Roya 3252 Pleasant View Rd, Middleton, WI 53562" at bounding box center [231, 55] width 173 height 16
click at [159, 51] on link "Hc Roya" at bounding box center [164, 52] width 30 height 5
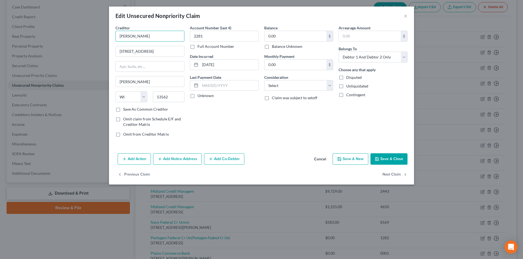
drag, startPoint x: 126, startPoint y: 36, endPoint x: 122, endPoint y: 36, distance: 4.7
click at [99, 36] on div "Edit Unsecured Nonpriority Claim × Creditor * Hc Roya 3252 Pleasant View Rd Mid…" at bounding box center [261, 129] width 523 height 259
drag, startPoint x: 123, startPoint y: 36, endPoint x: 137, endPoint y: 47, distance: 17.4
click at [123, 36] on input "Hc Roya" at bounding box center [149, 36] width 69 height 11
click at [388, 158] on button "Save & Close" at bounding box center [388, 159] width 37 height 11
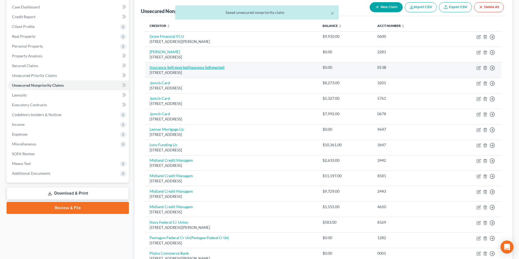
click at [187, 69] on link "Insurance Selfreported (Insurance Selfreported)" at bounding box center [186, 67] width 75 height 5
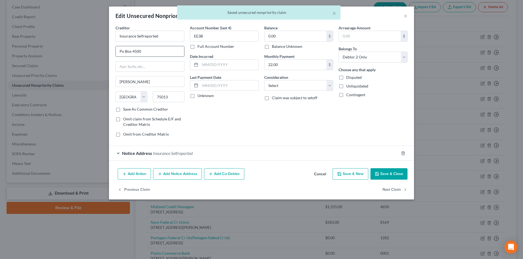
click at [121, 51] on input "Po Box 4500" at bounding box center [150, 51] width 68 height 10
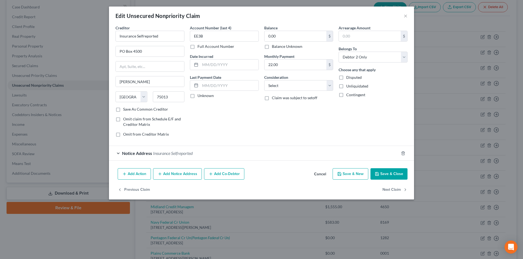
click at [391, 173] on button "Save & Close" at bounding box center [388, 174] width 37 height 11
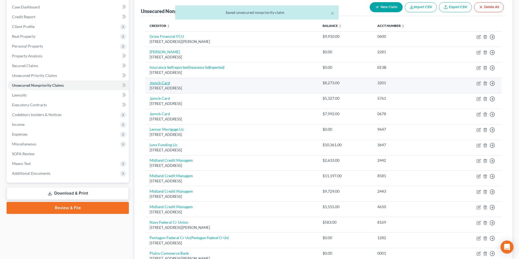
click at [164, 83] on link "Jpmcb Card" at bounding box center [159, 83] width 20 height 5
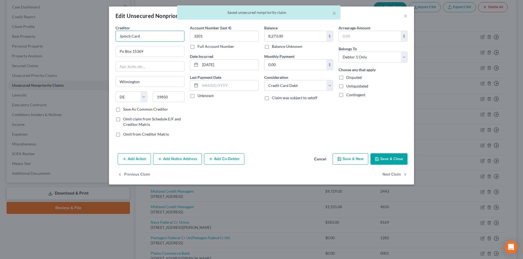
drag, startPoint x: 140, startPoint y: 37, endPoint x: 122, endPoint y: 34, distance: 18.0
click at [114, 33] on div "Creditor * Jpmcb Card Po Box 15369 Wilmington State AL AK AR AZ CA CO CT DE DC …" at bounding box center [150, 83] width 74 height 117
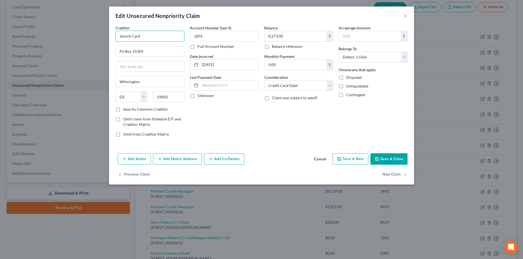
drag, startPoint x: 109, startPoint y: 35, endPoint x: 90, endPoint y: 35, distance: 18.8
click at [87, 35] on div "Edit Unsecured Nonpriority Claim × Creditor * Jpmcb Card Po Box 15369 Wilmingto…" at bounding box center [261, 129] width 523 height 259
paste input "PMorgan Chase Bank"
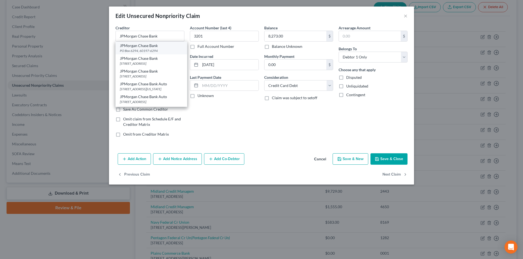
click at [143, 50] on div "PO Box 6294, 60197-6294" at bounding box center [151, 50] width 63 height 5
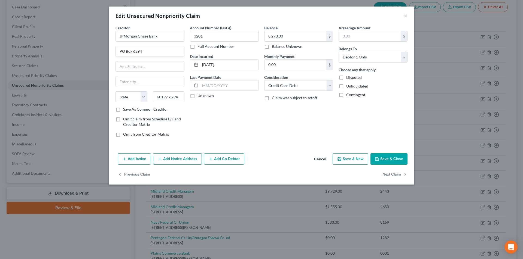
click at [177, 158] on button "Add Notice Address" at bounding box center [177, 159] width 49 height 11
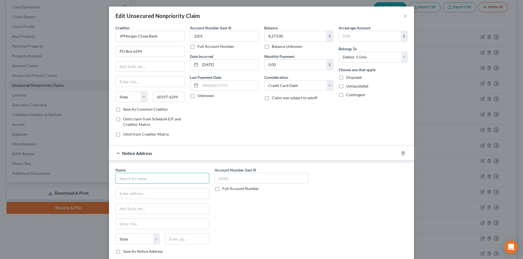
click at [164, 179] on input "text" at bounding box center [162, 178] width 94 height 11
paste input "JPMorgan Chase Bank"
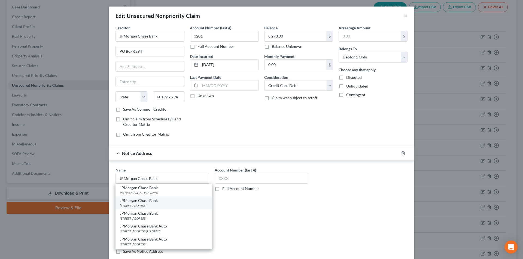
click at [149, 204] on div "301 N Walnut St, Floor 09, Wilmington, DE 19801" at bounding box center [164, 206] width 88 height 5
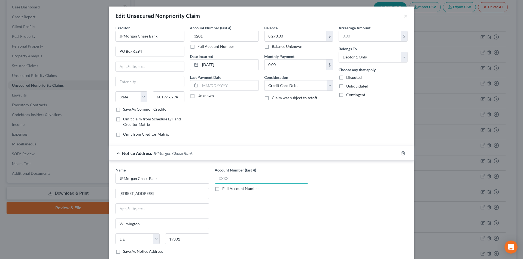
click at [233, 181] on input "text" at bounding box center [262, 178] width 94 height 11
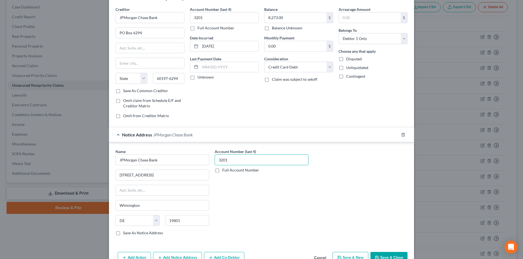
scroll to position [49, 0]
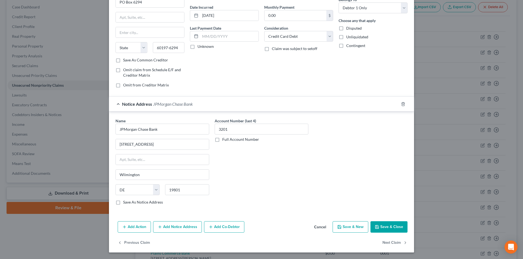
click at [179, 227] on button "Add Notice Address" at bounding box center [177, 227] width 49 height 11
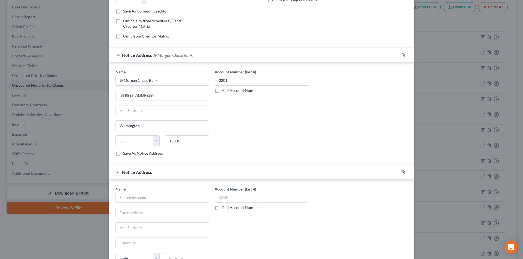
scroll to position [167, 0]
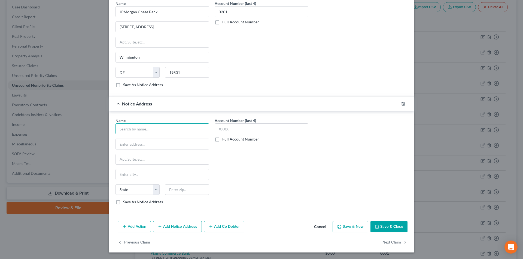
click at [159, 129] on input "text" at bounding box center [162, 129] width 94 height 11
paste input "JPMorgan Chase Bank"
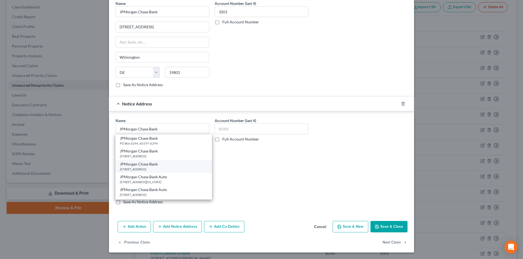
click at [153, 169] on div "800 Brooksedge Blvd, Westerville, OH 43081" at bounding box center [164, 169] width 88 height 5
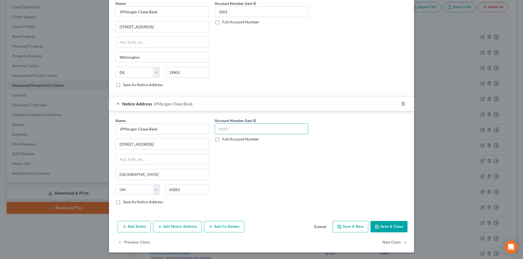
click at [228, 133] on input "text" at bounding box center [262, 129] width 94 height 11
click at [391, 228] on button "Save & Close" at bounding box center [388, 226] width 37 height 11
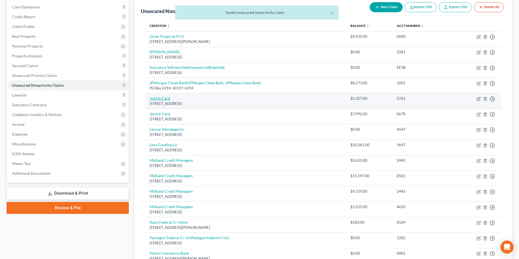
click at [166, 100] on link "Jpmcb Card" at bounding box center [159, 98] width 20 height 5
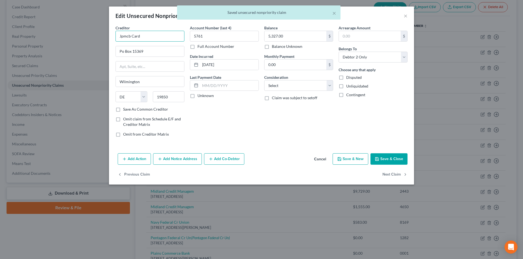
drag, startPoint x: 151, startPoint y: 38, endPoint x: 94, endPoint y: 39, distance: 56.1
click at [94, 38] on div "Edit Unsecured Nonpriority Claim × Creditor * Jpmcb Card Po Box 15369 Wilmingto…" at bounding box center [261, 129] width 523 height 259
paste input "PMorgan Chase Bank"
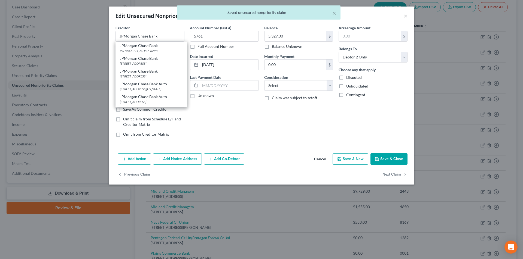
click at [143, 49] on div "PO Box 6294, 60197-6294" at bounding box center [151, 50] width 63 height 5
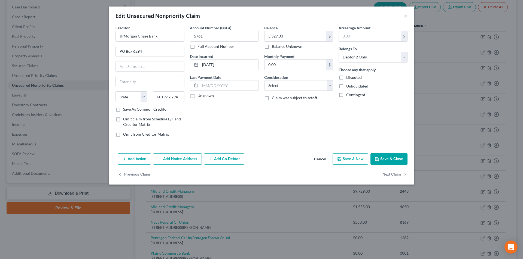
click at [180, 157] on button "Add Notice Address" at bounding box center [177, 159] width 49 height 11
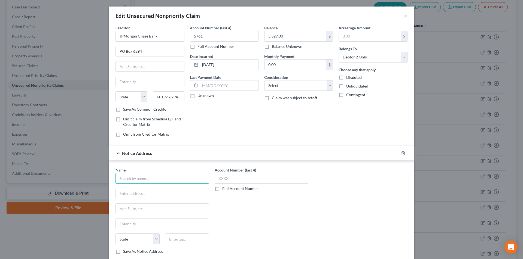
click at [161, 181] on input "text" at bounding box center [162, 178] width 94 height 11
paste input "JPMorgan Chase Bank"
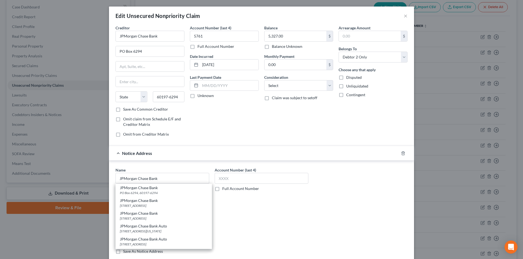
click at [144, 203] on div "JPMorgan Chase Bank" at bounding box center [164, 200] width 88 height 5
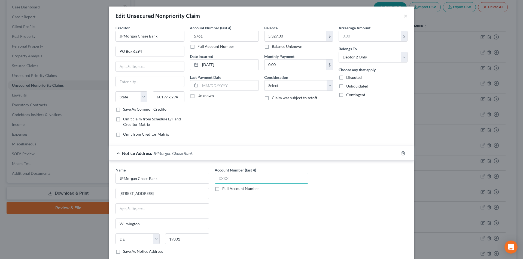
click at [227, 180] on input "text" at bounding box center [262, 178] width 94 height 11
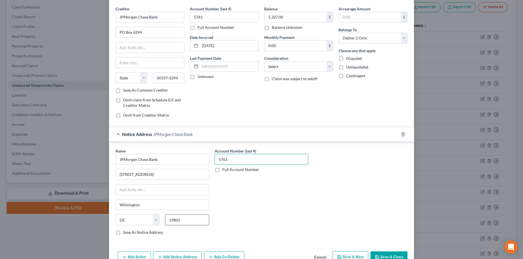
scroll to position [49, 0]
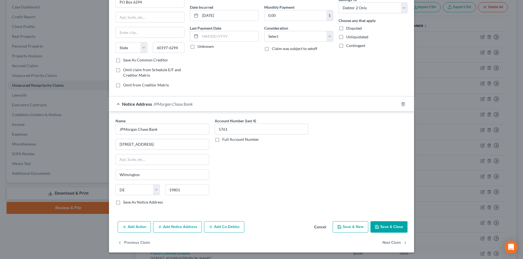
click at [188, 227] on button "Add Notice Address" at bounding box center [177, 227] width 49 height 11
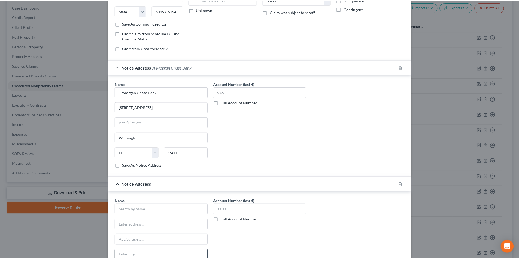
scroll to position [158, 0]
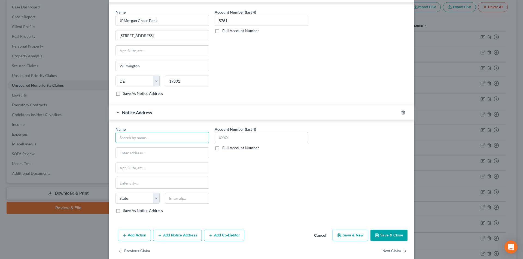
click at [144, 135] on input "text" at bounding box center [162, 137] width 94 height 11
paste input "JPMorgan Chase Bank"
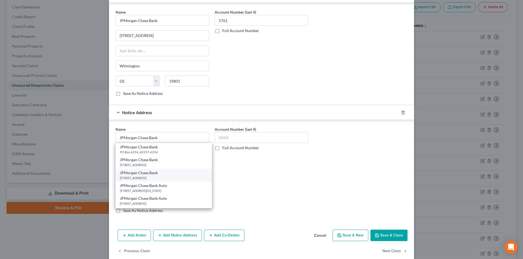
click at [138, 174] on div "JPMorgan Chase Bank" at bounding box center [164, 172] width 88 height 5
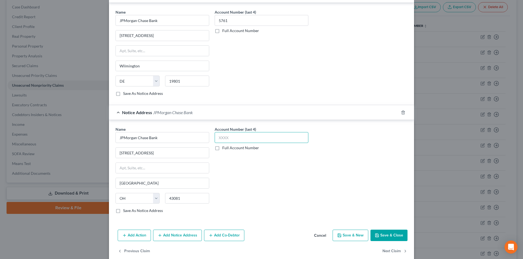
click at [225, 140] on input "text" at bounding box center [262, 137] width 94 height 11
click at [382, 235] on button "Save & Close" at bounding box center [388, 235] width 37 height 11
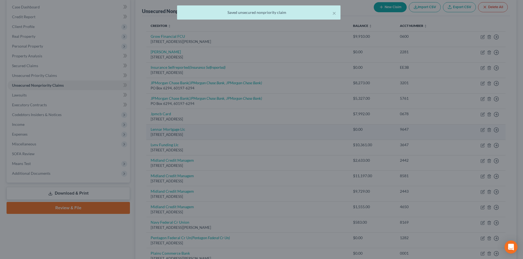
scroll to position [0, 0]
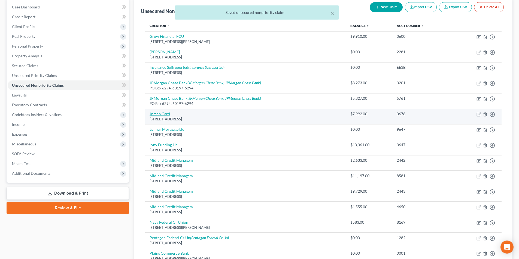
click at [166, 114] on link "Jpmcb Card" at bounding box center [159, 114] width 20 height 5
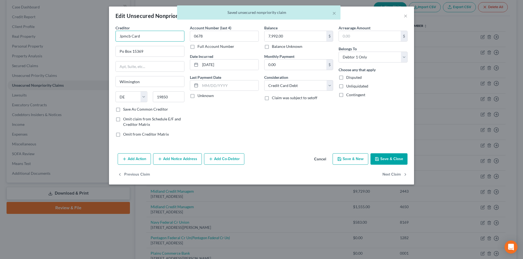
drag, startPoint x: 145, startPoint y: 36, endPoint x: 100, endPoint y: 36, distance: 45.2
click at [90, 36] on div "Edit Unsecured Nonpriority Claim × Creditor * Jpmcb Card Po Box 15369 Wilmingto…" at bounding box center [261, 129] width 523 height 259
paste input "PMorgan Chase Bank"
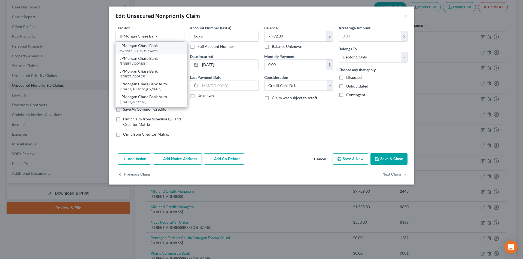
click at [138, 50] on div "PO Box 6294, 60197-6294" at bounding box center [151, 50] width 63 height 5
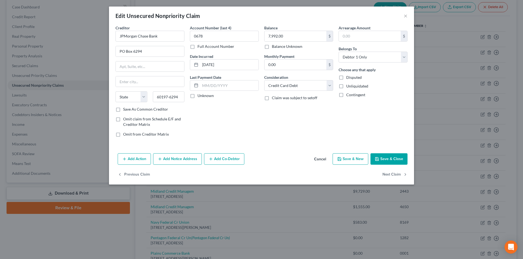
click at [181, 160] on button "Add Notice Address" at bounding box center [177, 159] width 49 height 11
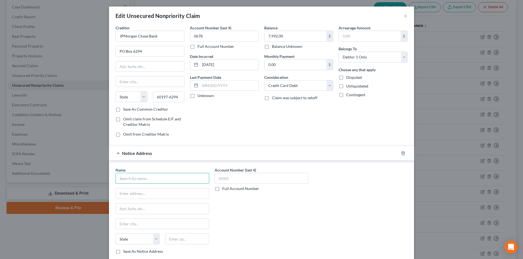
click at [159, 179] on input "text" at bounding box center [162, 178] width 94 height 11
paste input "JPMorgan Chase Bank"
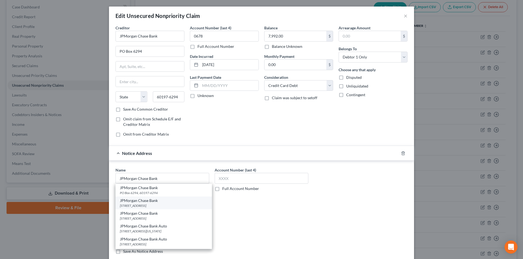
click at [157, 204] on div "301 N Walnut St, Floor 09, Wilmington, DE 19801" at bounding box center [164, 206] width 88 height 5
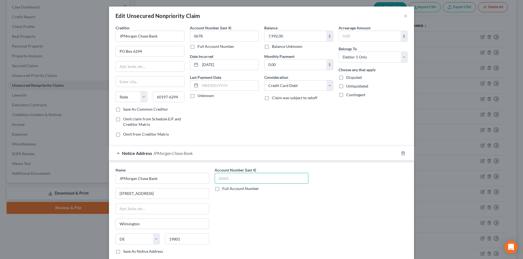
click at [224, 181] on input "text" at bounding box center [262, 178] width 94 height 11
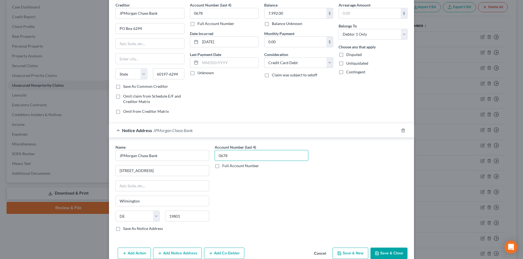
scroll to position [49, 0]
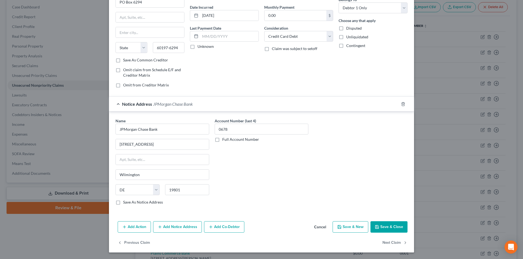
click at [171, 228] on button "Add Notice Address" at bounding box center [177, 227] width 49 height 11
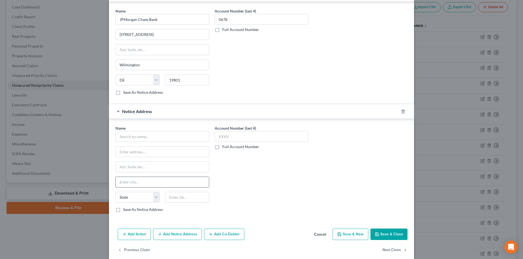
scroll to position [167, 0]
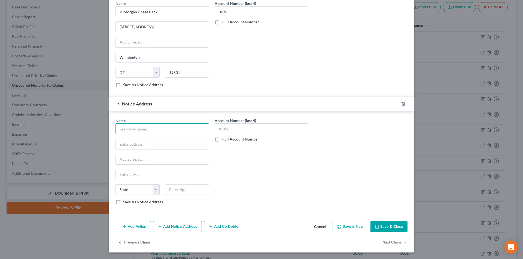
click at [154, 130] on input "text" at bounding box center [162, 129] width 94 height 11
paste input "JPMorgan Chase Bank"
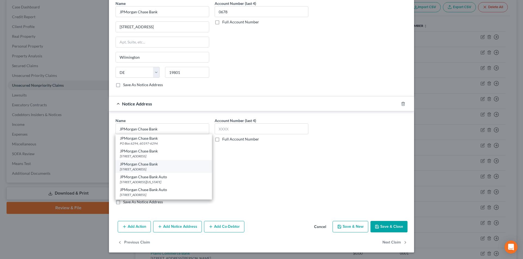
click at [142, 168] on div "800 Brooksedge Blvd, Westerville, OH 43081" at bounding box center [164, 169] width 88 height 5
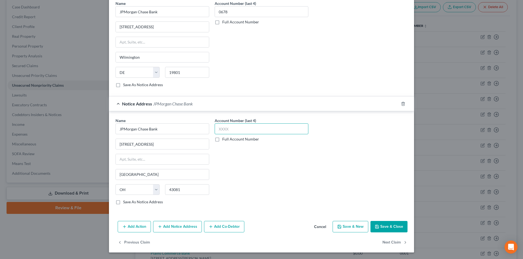
click at [227, 130] on input "text" at bounding box center [262, 129] width 94 height 11
click at [390, 225] on button "Save & Close" at bounding box center [388, 226] width 37 height 11
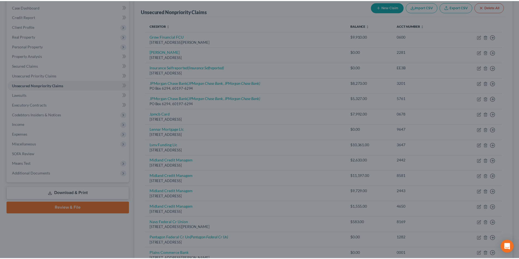
scroll to position [0, 0]
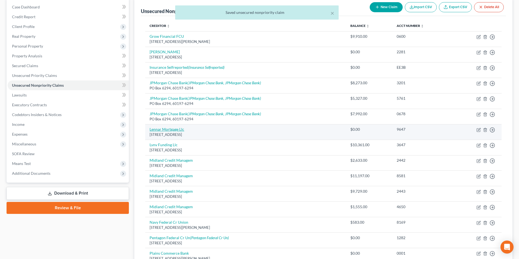
click at [179, 131] on link "Lennar Mortgage Llc" at bounding box center [166, 129] width 35 height 5
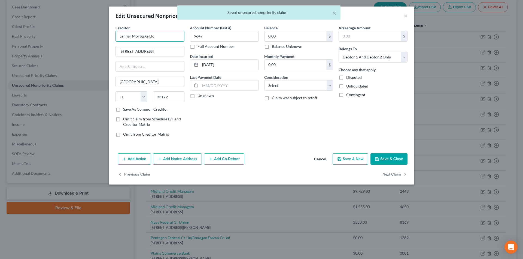
click at [173, 36] on input "Lennar Mortgage Llc" at bounding box center [149, 36] width 69 height 11
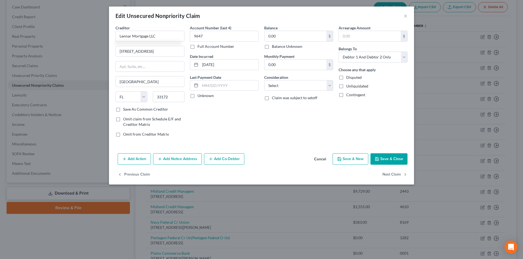
click at [387, 158] on button "Save & Close" at bounding box center [388, 159] width 37 height 11
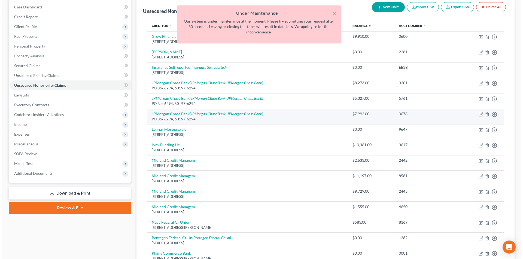
scroll to position [82, 0]
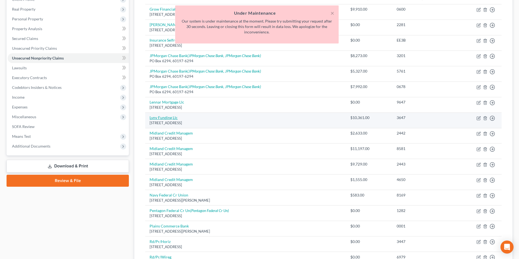
click at [166, 118] on link "Lvnv Funding Llc" at bounding box center [163, 117] width 28 height 5
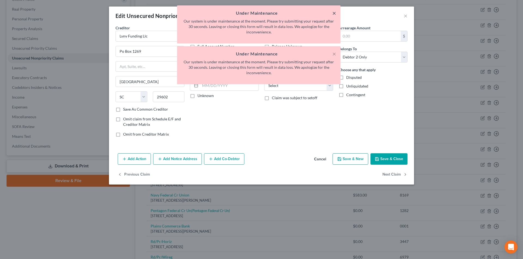
click at [335, 14] on button "×" at bounding box center [334, 13] width 4 height 7
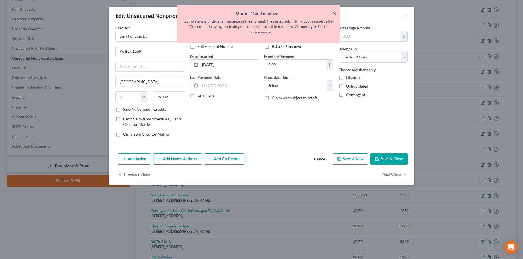
click at [335, 14] on button "×" at bounding box center [334, 13] width 4 height 7
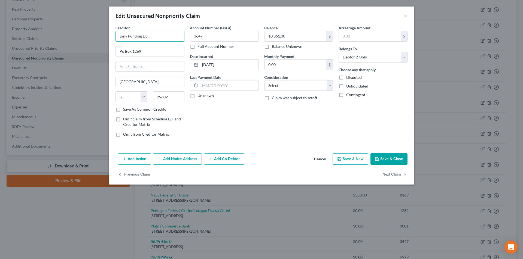
click at [124, 35] on input "Lvnv Funding Llc" at bounding box center [149, 36] width 69 height 11
click at [404, 16] on button "×" at bounding box center [406, 16] width 4 height 7
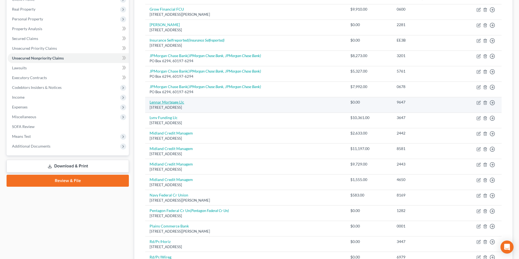
click at [178, 102] on link "Lennar Mortgage Llc" at bounding box center [166, 102] width 35 height 5
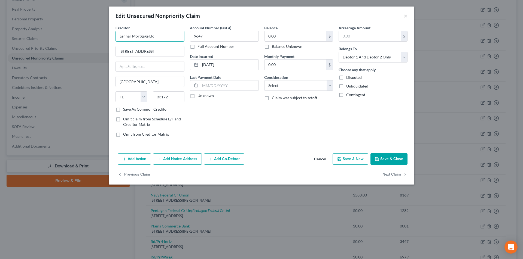
click at [168, 38] on input "Lennar Mortgage Llc" at bounding box center [149, 36] width 69 height 11
click at [391, 158] on button "Save & Close" at bounding box center [388, 159] width 37 height 11
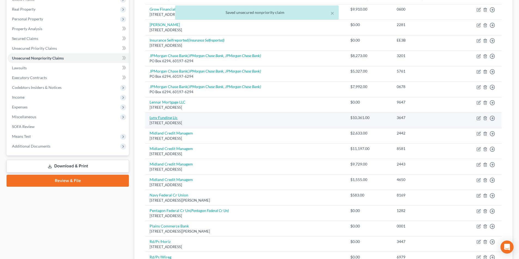
click at [166, 117] on link "Lvnv Funding Llc" at bounding box center [163, 117] width 28 height 5
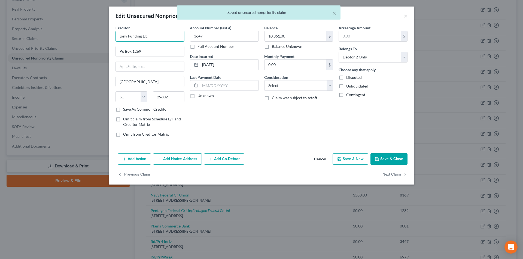
drag, startPoint x: 122, startPoint y: 36, endPoint x: 126, endPoint y: 50, distance: 14.6
click at [122, 37] on input "Lvnv Funding Llc" at bounding box center [149, 36] width 69 height 11
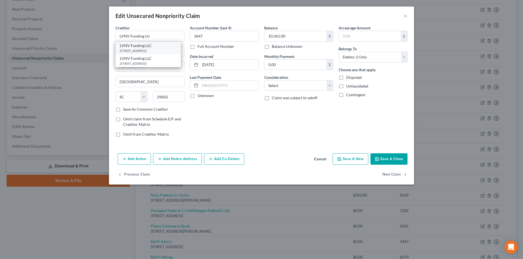
click at [151, 47] on div "LVNV Funding LLC" at bounding box center [148, 45] width 57 height 5
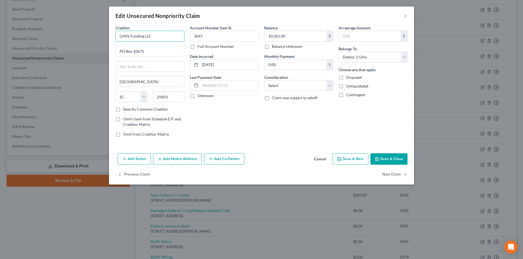
click at [150, 32] on input "LVNV Funding LLC" at bounding box center [149, 36] width 69 height 11
drag, startPoint x: 153, startPoint y: 34, endPoint x: 115, endPoint y: 35, distance: 38.1
click at [108, 35] on div "Edit Unsecured Nonpriority Claim × Creditor * LVNV Funding LLC PO Box 10675 Gre…" at bounding box center [261, 129] width 523 height 259
click at [163, 153] on div "Add Action Add Notice Address Add Co-Debtor Cancel Save & New Save & Close" at bounding box center [261, 160] width 305 height 18
click at [174, 161] on button "Add Notice Address" at bounding box center [177, 159] width 49 height 11
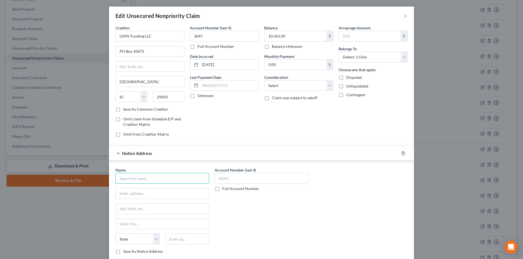
click at [169, 180] on input "text" at bounding box center [162, 178] width 94 height 11
paste input "LVNV Funding LLC"
click at [140, 202] on div "LVNV Funding LLC" at bounding box center [148, 200] width 57 height 5
click at [219, 178] on input "text" at bounding box center [262, 178] width 94 height 11
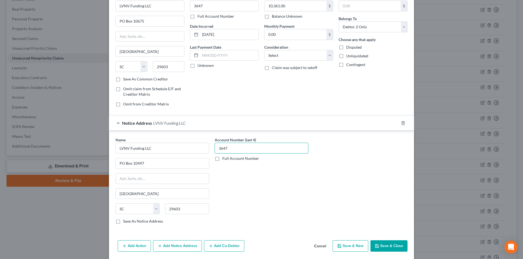
scroll to position [49, 0]
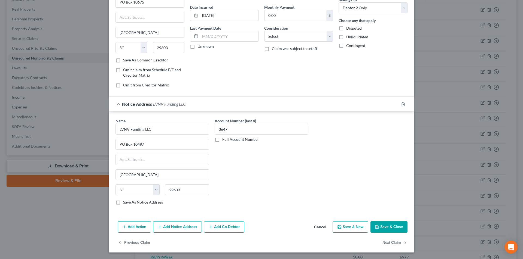
click at [379, 225] on button "Save & Close" at bounding box center [388, 227] width 37 height 11
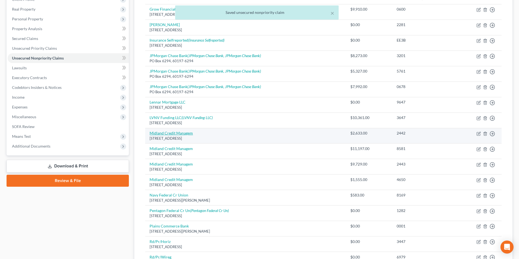
click at [179, 134] on link "Midland Credit Managem" at bounding box center [170, 133] width 43 height 5
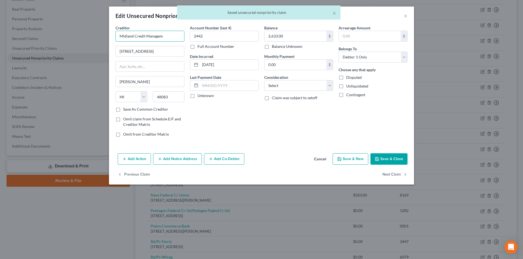
click at [175, 39] on input "Midland Credit Managem" at bounding box center [149, 36] width 69 height 11
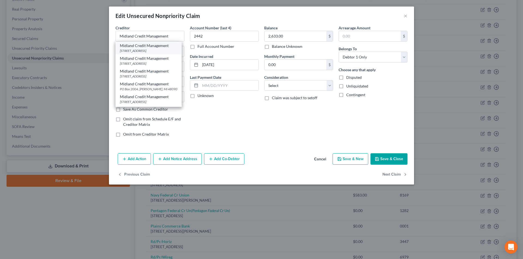
click at [152, 48] on div "Midland Credit Management" at bounding box center [148, 45] width 57 height 5
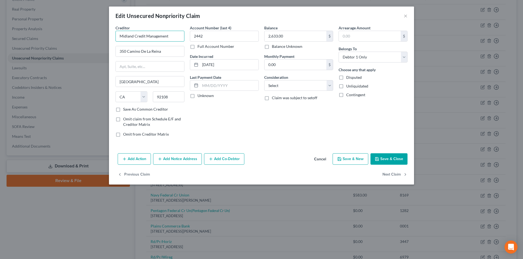
drag, startPoint x: 170, startPoint y: 35, endPoint x: 106, endPoint y: 34, distance: 64.0
click at [106, 34] on div "Edit Unsecured Nonpriority Claim × Creditor * Midland Credit Management 350 Cam…" at bounding box center [261, 129] width 523 height 259
click at [172, 155] on button "Add Notice Address" at bounding box center [177, 159] width 49 height 11
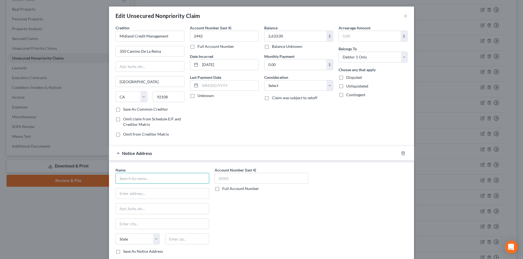
click at [165, 181] on input "text" at bounding box center [162, 178] width 94 height 11
paste input "Midland Credit Management"
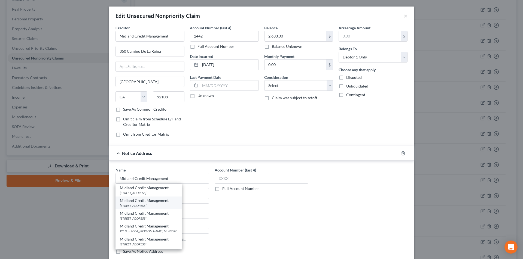
click at [148, 203] on div "Midland Credit Management" at bounding box center [148, 200] width 57 height 5
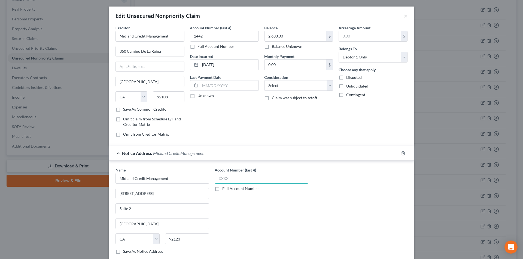
click at [237, 178] on input "text" at bounding box center [262, 178] width 94 height 11
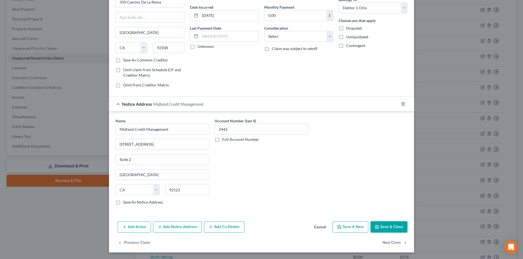
click at [185, 225] on button "Add Notice Address" at bounding box center [177, 227] width 49 height 11
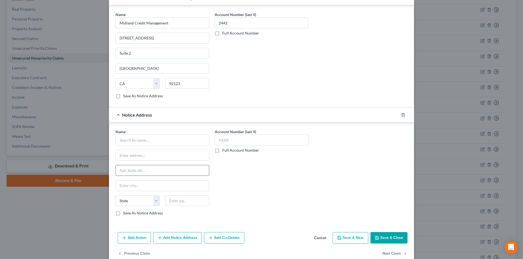
scroll to position [158, 0]
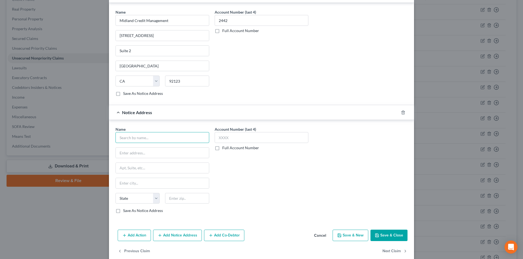
click at [150, 137] on input "text" at bounding box center [162, 137] width 94 height 11
paste input "Midland Credit Management"
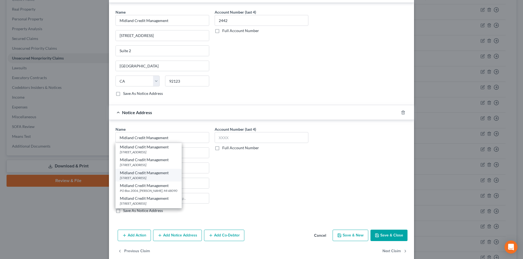
click at [139, 177] on div "320 E Big Beaver Rd Suite 300, Troy, MI 48083" at bounding box center [148, 178] width 57 height 5
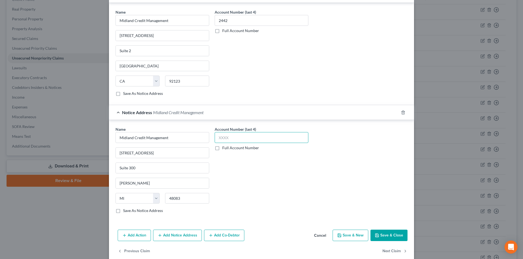
click at [230, 138] on input "text" at bounding box center [262, 137] width 94 height 11
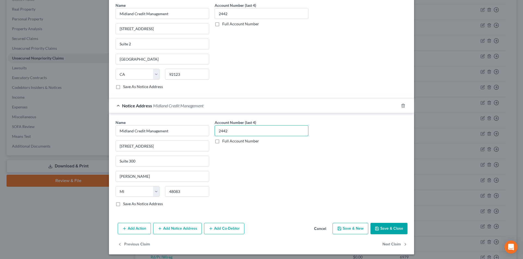
scroll to position [167, 0]
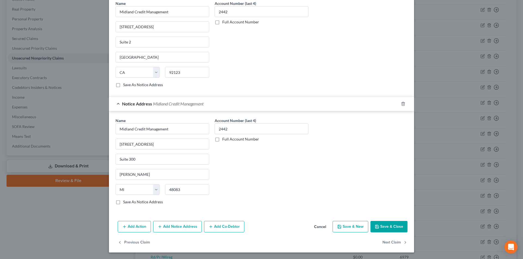
click at [390, 227] on button "Save & Close" at bounding box center [388, 226] width 37 height 11
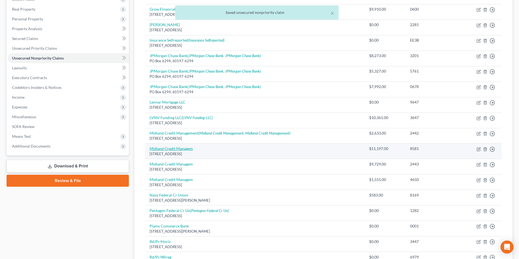
click at [176, 148] on link "Midland Credit Managem" at bounding box center [170, 148] width 43 height 5
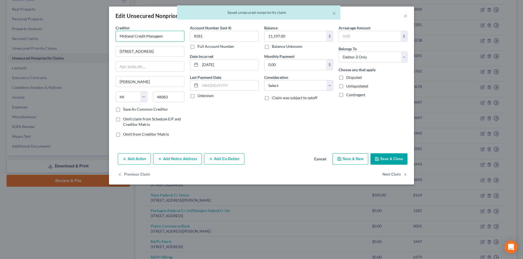
drag, startPoint x: 117, startPoint y: 39, endPoint x: 92, endPoint y: 42, distance: 25.8
click at [92, 42] on div "Edit Unsecured Nonpriority Claim × Creditor * Midland Credit Managem 320 E Big …" at bounding box center [261, 129] width 523 height 259
paste input "ent"
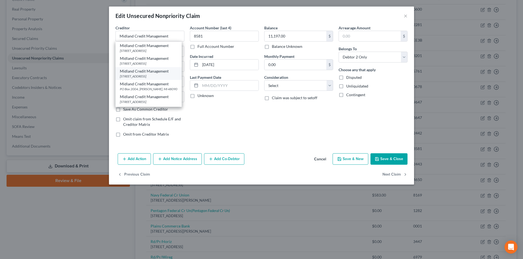
click at [135, 79] on div "320 E Big Beaver Rd Suite 300, Troy, MI 48083" at bounding box center [148, 76] width 57 height 5
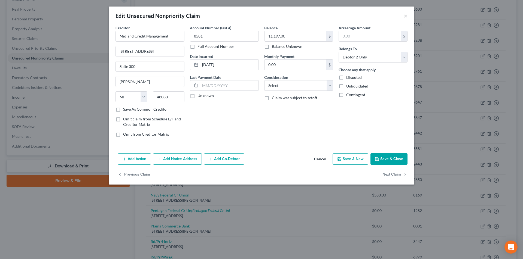
click at [176, 160] on button "Add Notice Address" at bounding box center [177, 159] width 49 height 11
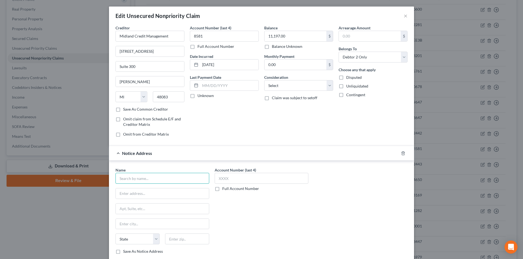
click at [166, 175] on input "text" at bounding box center [162, 178] width 94 height 11
paste input "Midland Credit Management"
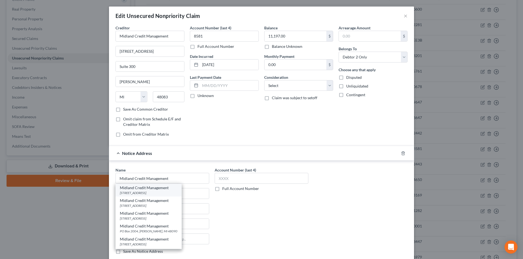
click at [155, 193] on div "350 Camino De La Reina, San Diego, CA 92108" at bounding box center [148, 193] width 57 height 5
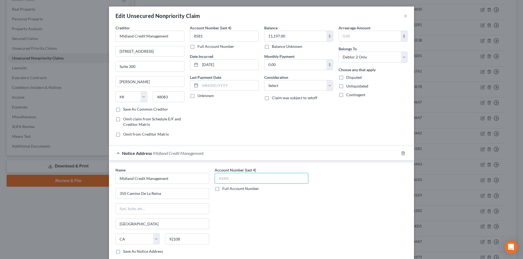
click at [229, 179] on input "text" at bounding box center [262, 178] width 94 height 11
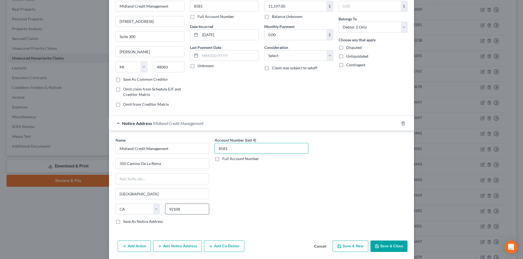
scroll to position [49, 0]
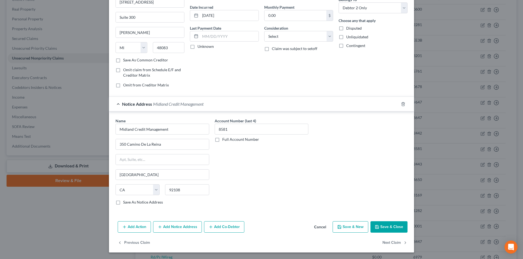
click at [178, 227] on button "Add Notice Address" at bounding box center [177, 227] width 49 height 11
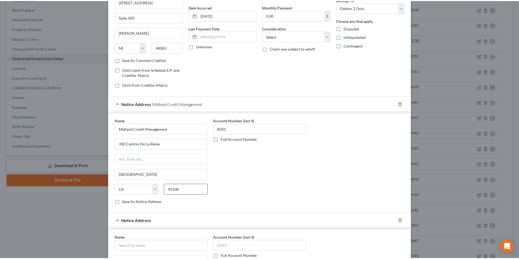
scroll to position [167, 0]
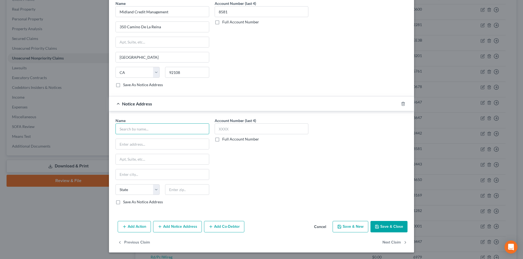
click at [152, 132] on input "text" at bounding box center [162, 129] width 94 height 11
paste input "Midland Credit Management"
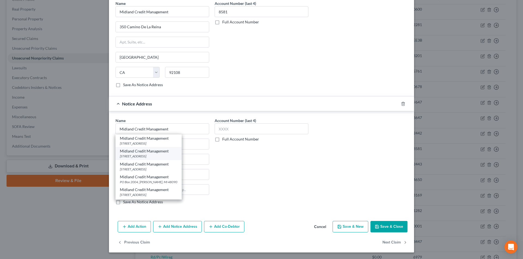
click at [144, 155] on div "8875 Aero Drive Suite 2, San Diego, CA 92123" at bounding box center [148, 156] width 57 height 5
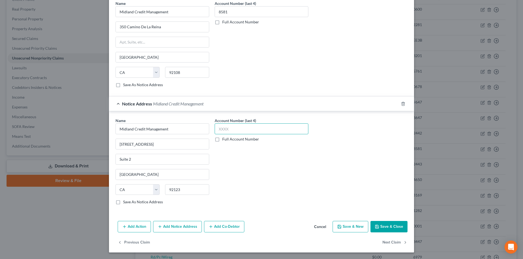
click at [237, 129] on input "text" at bounding box center [262, 129] width 94 height 11
click at [381, 227] on button "Save & Close" at bounding box center [388, 226] width 37 height 11
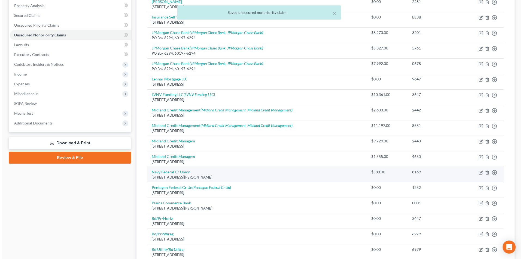
scroll to position [136, 0]
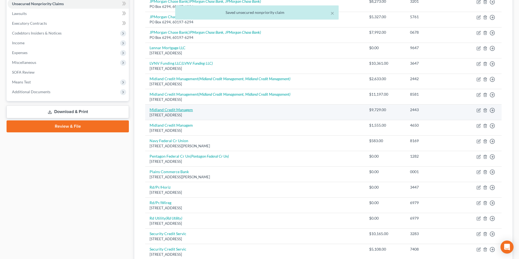
click at [185, 111] on link "Midland Credit Managem" at bounding box center [170, 110] width 43 height 5
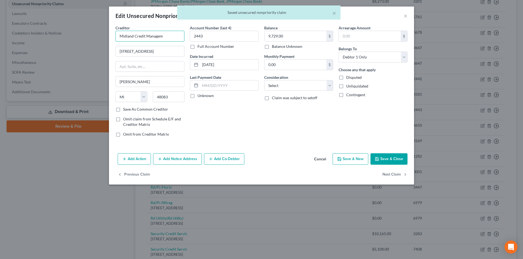
drag, startPoint x: 161, startPoint y: 35, endPoint x: 80, endPoint y: 35, distance: 81.4
click at [80, 35] on div "Edit Unsecured Nonpriority Claim × Creditor * Midland Credit Managem 320 E Big …" at bounding box center [261, 129] width 523 height 259
paste input "ent"
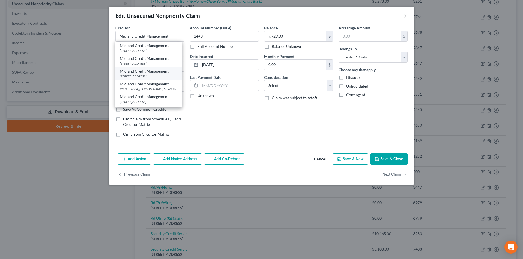
click at [136, 79] on div "320 E Big Beaver Rd Suite 300, Troy, MI 48083" at bounding box center [148, 76] width 57 height 5
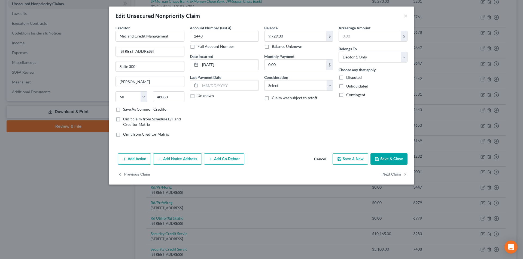
click at [189, 160] on button "Add Notice Address" at bounding box center [177, 159] width 49 height 11
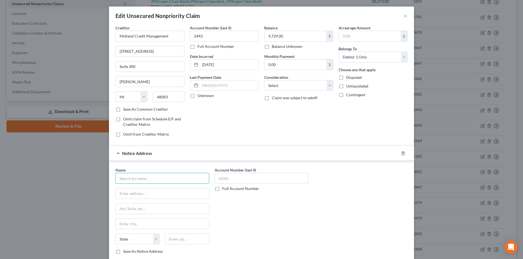
click at [161, 182] on input "text" at bounding box center [162, 178] width 94 height 11
paste input "Midland Credit Management"
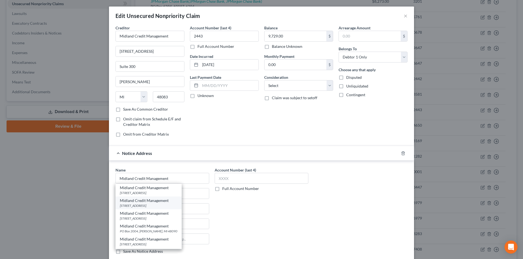
click at [151, 206] on div "8875 Aero Drive Suite 2, San Diego, CA 92123" at bounding box center [148, 206] width 57 height 5
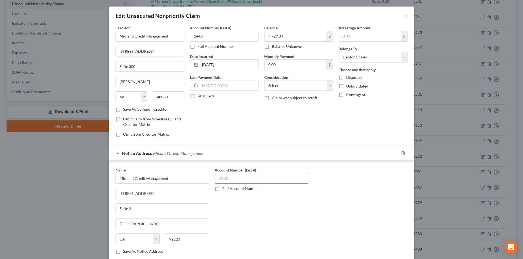
click at [226, 181] on input "text" at bounding box center [262, 178] width 94 height 11
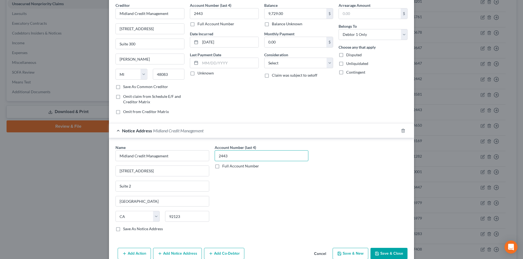
scroll to position [49, 0]
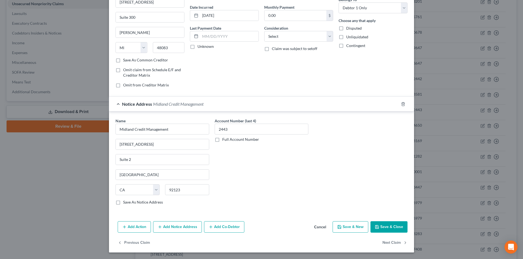
click at [186, 228] on button "Add Notice Address" at bounding box center [177, 227] width 49 height 11
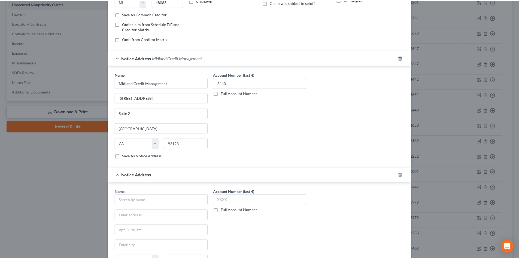
scroll to position [167, 0]
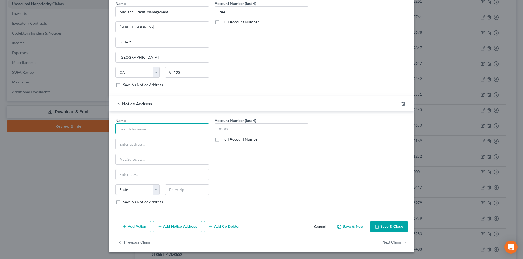
click at [157, 130] on input "text" at bounding box center [162, 129] width 94 height 11
paste input "Midland Credit Management"
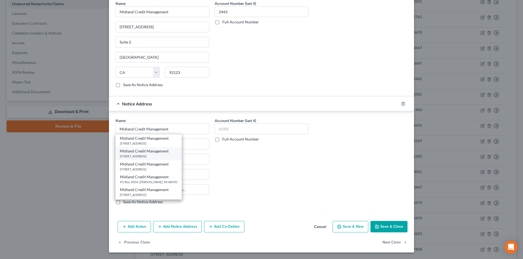
click at [146, 156] on div "8875 Aero Drive Suite 2, San Diego, CA 92123" at bounding box center [148, 156] width 57 height 5
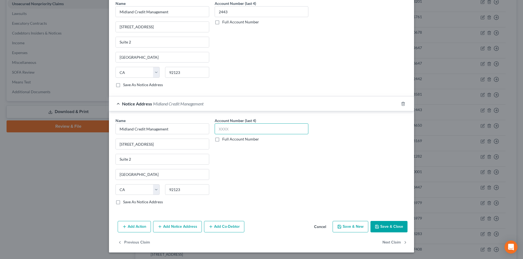
click at [228, 130] on input "text" at bounding box center [262, 129] width 94 height 11
click at [383, 227] on button "Save & Close" at bounding box center [388, 226] width 37 height 11
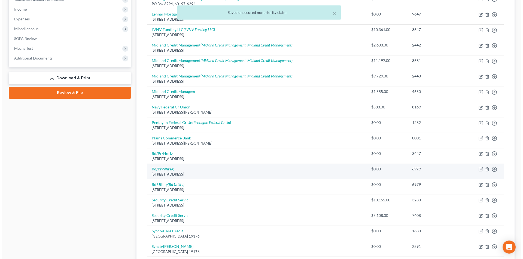
scroll to position [218, 0]
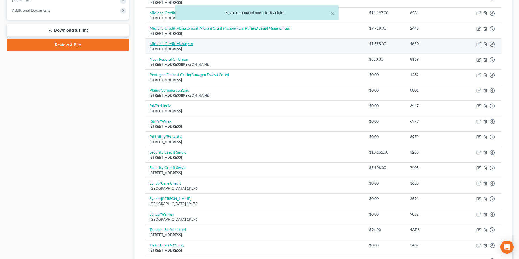
click at [178, 43] on link "Midland Credit Managem" at bounding box center [170, 43] width 43 height 5
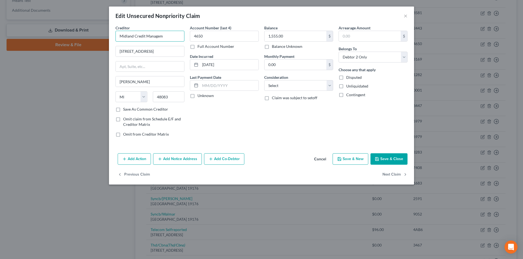
drag, startPoint x: 168, startPoint y: 37, endPoint x: 96, endPoint y: 37, distance: 71.6
click at [96, 37] on div "Edit Unsecured Nonpriority Claim × Creditor * Midland Credit Managem 320 E Big …" at bounding box center [261, 129] width 523 height 259
paste input "ent"
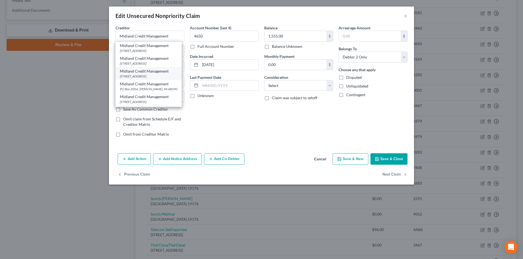
click at [136, 74] on div "Midland Credit Management" at bounding box center [148, 71] width 57 height 5
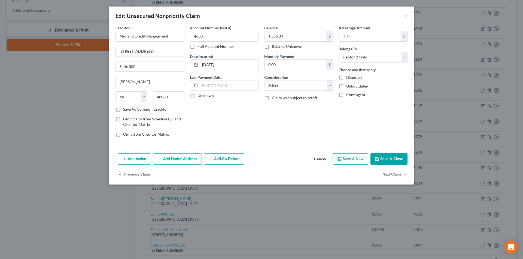
click at [176, 158] on button "Add Notice Address" at bounding box center [177, 159] width 49 height 11
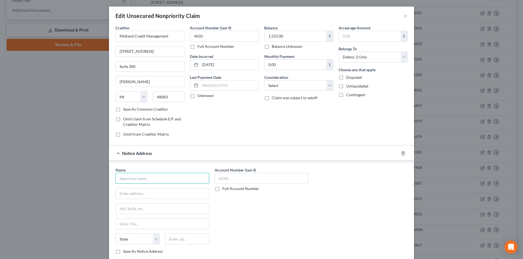
click at [153, 179] on input "text" at bounding box center [162, 178] width 94 height 11
paste input "Midland Credit Management"
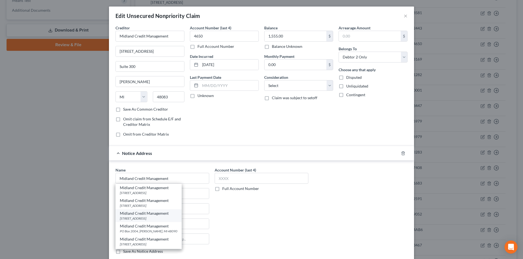
click at [139, 213] on div "Midland Credit Management" at bounding box center [148, 213] width 57 height 5
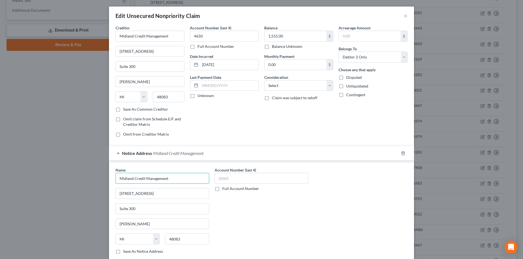
drag, startPoint x: 174, startPoint y: 174, endPoint x: 103, endPoint y: 175, distance: 71.3
click at [103, 175] on div "Edit Unsecured Nonpriority Claim × Creditor * Midland Credit Management 320 E B…" at bounding box center [261, 129] width 523 height 259
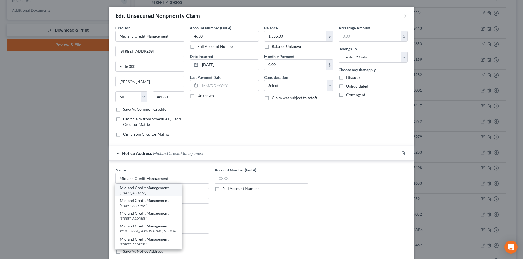
click at [143, 192] on div "350 Camino De La Reina, San Diego, CA 92108" at bounding box center [148, 193] width 57 height 5
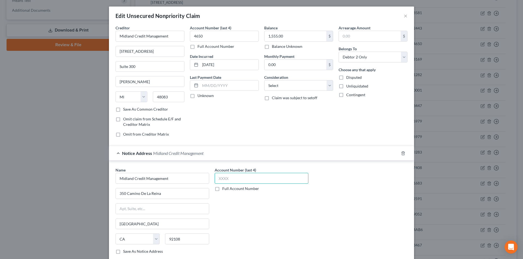
click at [239, 177] on input "text" at bounding box center [262, 178] width 94 height 11
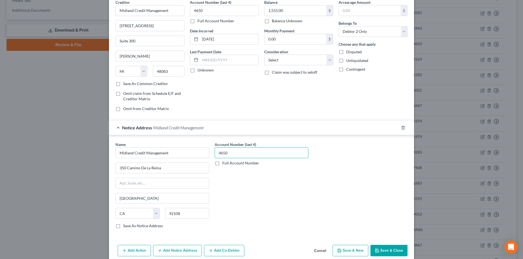
scroll to position [49, 0]
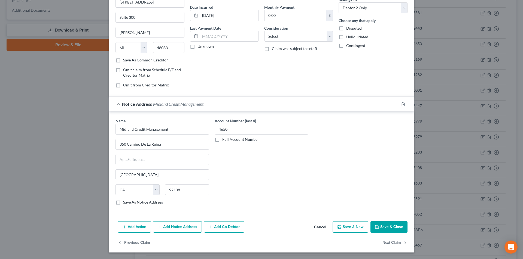
click at [168, 226] on button "Add Notice Address" at bounding box center [177, 227] width 49 height 11
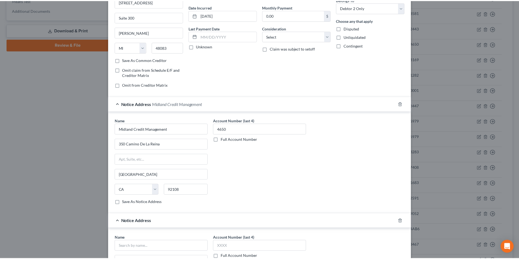
scroll to position [158, 0]
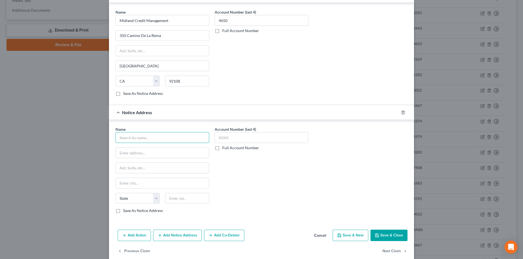
click at [154, 139] on input "text" at bounding box center [162, 137] width 94 height 11
paste input "Midland Credit Management"
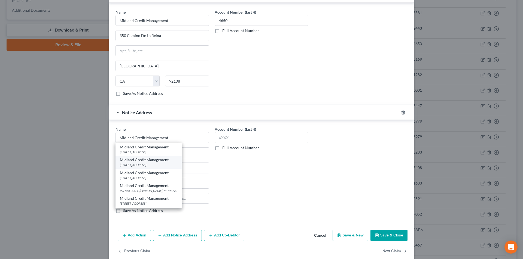
click at [147, 164] on div "8875 Aero Drive Suite 2, San Diego, CA 92123" at bounding box center [148, 165] width 57 height 5
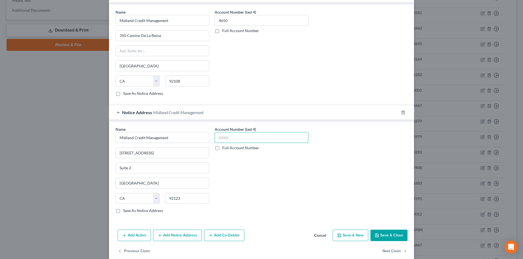
click at [226, 137] on input "text" at bounding box center [262, 137] width 94 height 11
click at [392, 234] on button "Save & Close" at bounding box center [388, 235] width 37 height 11
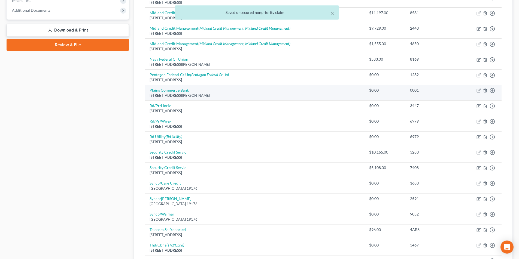
click at [175, 92] on link "Plains Commerce Bank" at bounding box center [168, 90] width 39 height 5
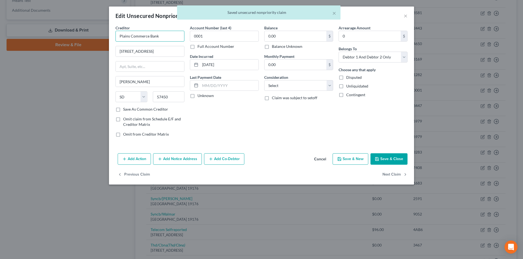
click at [170, 39] on input "Plains Commerce Bank" at bounding box center [149, 36] width 69 height 11
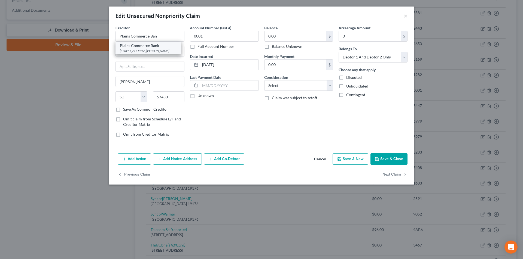
click at [145, 49] on div "220 Main Street, Hoven, SD 57450" at bounding box center [148, 50] width 57 height 5
click at [388, 158] on button "Save & Close" at bounding box center [388, 159] width 37 height 11
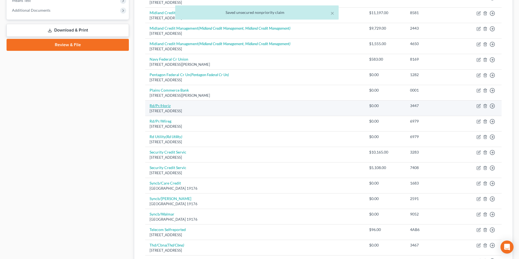
click at [166, 106] on link "Rd/Pr/Horiz" at bounding box center [159, 105] width 21 height 5
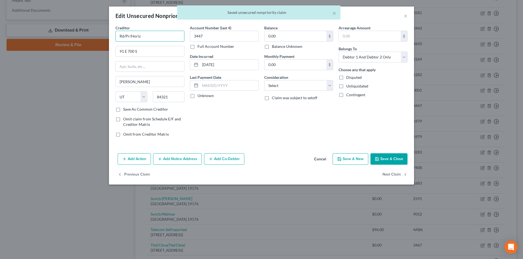
drag, startPoint x: 145, startPoint y: 36, endPoint x: 117, endPoint y: 35, distance: 27.5
click at [106, 35] on div "Edit Unsecured Nonpriority Claim × Creditor * Rd/Pr/Horiz 91 E 700 S Logan Stat…" at bounding box center [261, 129] width 523 height 259
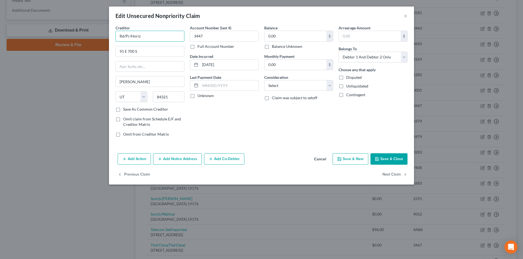
drag, startPoint x: 153, startPoint y: 36, endPoint x: 110, endPoint y: 36, distance: 43.0
click at [110, 36] on div "Creditor * Rd/Pr/Horiz 91 E 700 S Logan State AL AK AR AZ CA CO CT DE DC FL GA …" at bounding box center [261, 88] width 305 height 126
click at [384, 159] on button "Save & Close" at bounding box center [388, 159] width 37 height 11
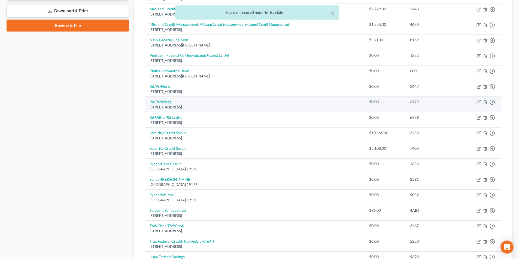
scroll to position [245, 0]
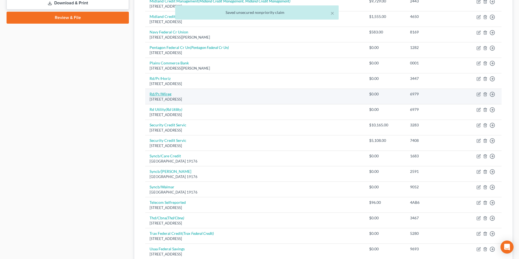
click at [170, 94] on link "Rd/Pr/Wireg" at bounding box center [160, 94] width 22 height 5
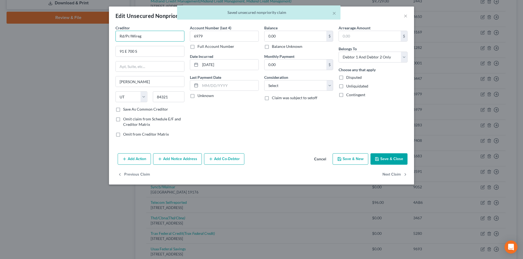
drag, startPoint x: 139, startPoint y: 36, endPoint x: 103, endPoint y: 36, distance: 35.1
click at [103, 36] on div "Edit Unsecured Nonpriority Claim × Creditor * Rd/Pr/Wireg 91 E 700 S Logan Stat…" at bounding box center [261, 129] width 523 height 259
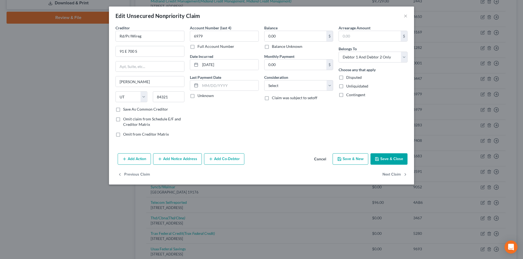
click at [393, 161] on button "Save & Close" at bounding box center [388, 159] width 37 height 11
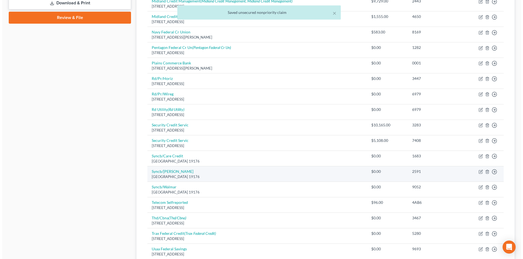
scroll to position [272, 0]
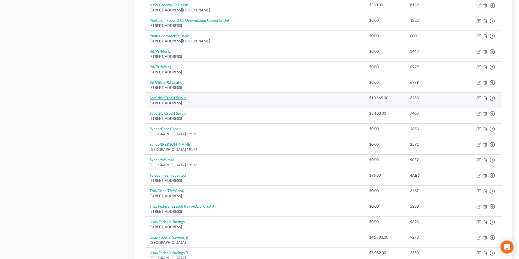
click at [173, 99] on link "Security Credit Servic" at bounding box center [167, 98] width 37 height 5
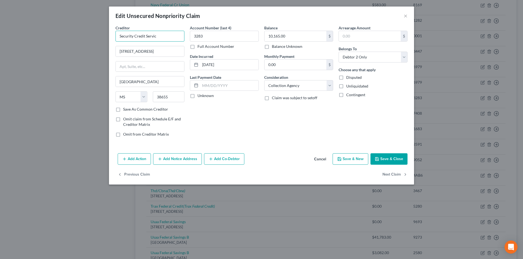
click at [170, 38] on input "Security Credit Servic" at bounding box center [149, 36] width 69 height 11
click at [391, 160] on button "Save & Close" at bounding box center [388, 159] width 37 height 11
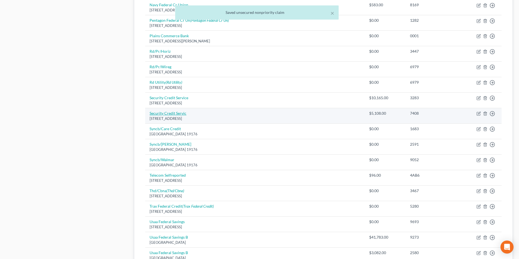
click at [171, 115] on link "Security Credit Servic" at bounding box center [167, 113] width 37 height 5
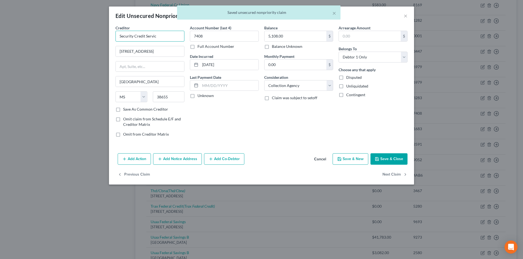
click at [166, 35] on input "Security Credit Servic" at bounding box center [149, 36] width 69 height 11
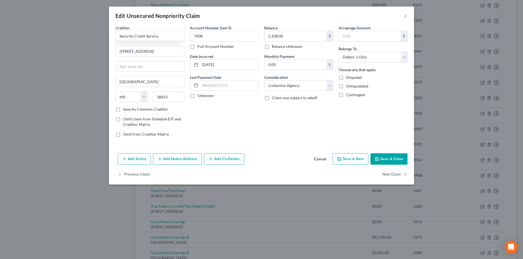
click at [395, 160] on button "Save & Close" at bounding box center [388, 159] width 37 height 11
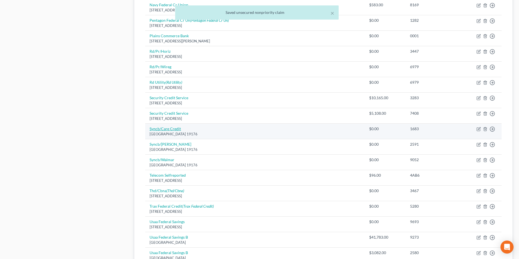
click at [169, 128] on link "Syncb/Care Credit" at bounding box center [164, 129] width 31 height 5
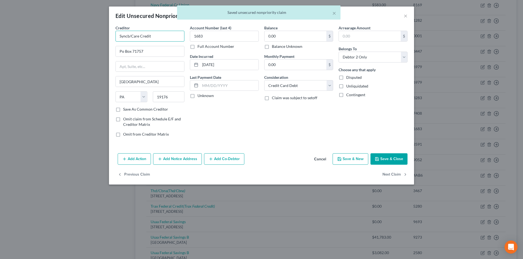
drag, startPoint x: 129, startPoint y: 35, endPoint x: 105, endPoint y: 34, distance: 23.7
click at [106, 34] on div "Edit Unsecured Nonpriority Claim × Creditor * Syncb/Care Credit Po Box 71757 Ph…" at bounding box center [261, 129] width 523 height 259
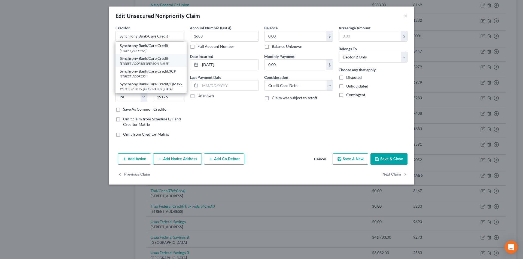
click at [140, 58] on div "Synchrony Bank/Care Credit" at bounding box center [151, 58] width 62 height 5
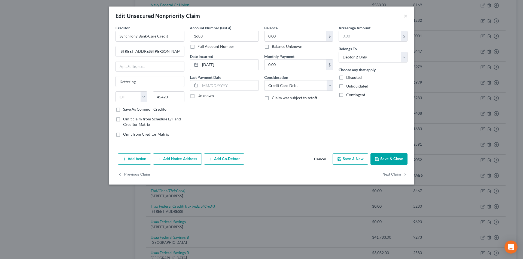
click at [187, 161] on button "Add Notice Address" at bounding box center [177, 159] width 49 height 11
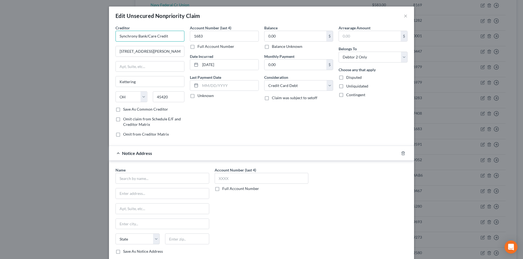
drag, startPoint x: 173, startPoint y: 38, endPoint x: 113, endPoint y: 36, distance: 60.5
click at [102, 39] on div "Edit Unsecured Nonpriority Claim × Creditor * Synchrony Bank/Care Credit 950 Fo…" at bounding box center [261, 129] width 523 height 259
click at [136, 177] on input "text" at bounding box center [162, 178] width 94 height 11
paste input "Synchrony Bank/Care Credit"
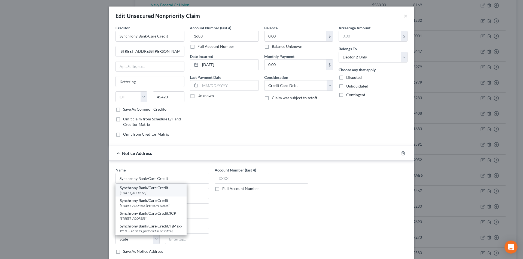
click at [147, 192] on div "PO Box 981439, El Paso, TX 79998" at bounding box center [151, 193] width 62 height 5
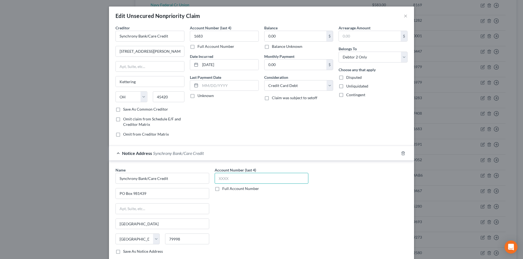
click at [219, 180] on input "text" at bounding box center [262, 178] width 94 height 11
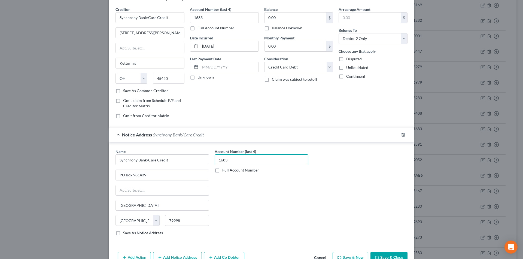
scroll to position [49, 0]
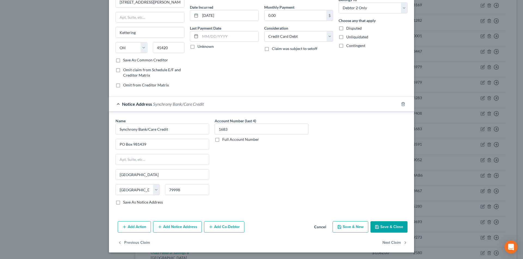
click at [379, 225] on button "Save & Close" at bounding box center [388, 227] width 37 height 11
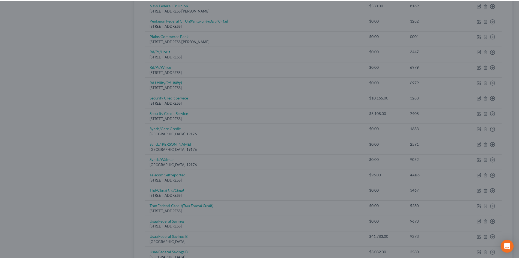
scroll to position [0, 0]
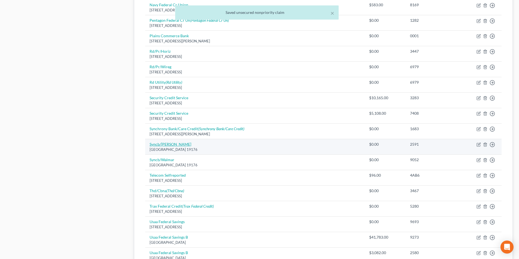
click at [163, 143] on link "Syncb/Havert" at bounding box center [170, 144] width 42 height 5
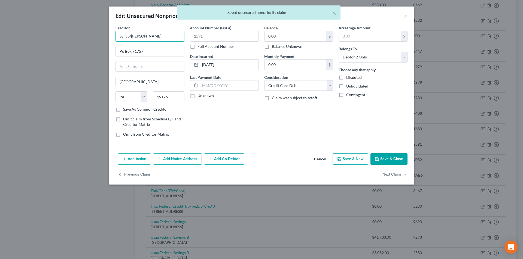
click at [148, 35] on input "Syncb/Havert" at bounding box center [149, 36] width 69 height 11
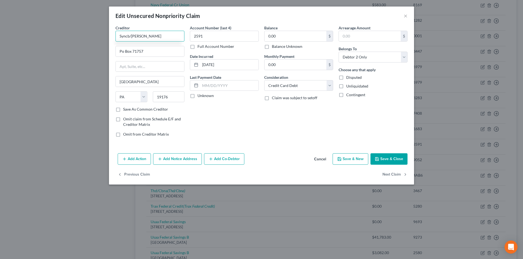
drag, startPoint x: 129, startPoint y: 36, endPoint x: 95, endPoint y: 36, distance: 34.6
click at [96, 36] on div "Edit Unsecured Nonpriority Claim × Creditor * Syncb/Haverty Po Box 71757 Philad…" at bounding box center [261, 129] width 523 height 259
click at [121, 51] on input "Po Box 71757" at bounding box center [150, 51] width 68 height 10
click at [388, 159] on button "Save & Close" at bounding box center [388, 159] width 37 height 11
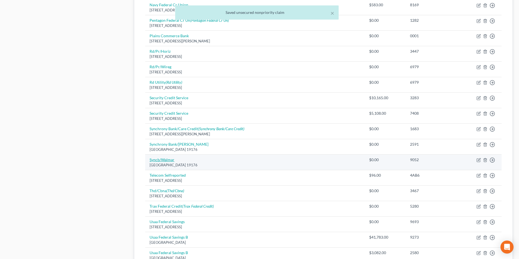
click at [166, 160] on link "Syncb/Walmar" at bounding box center [161, 160] width 25 height 5
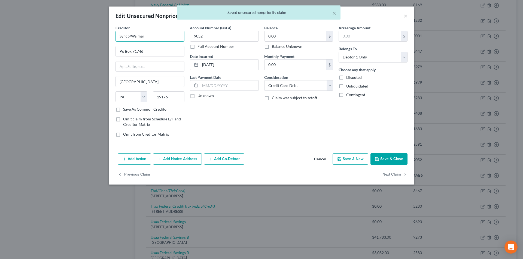
drag, startPoint x: 129, startPoint y: 36, endPoint x: 70, endPoint y: 26, distance: 60.5
click at [87, 31] on div "Edit Unsecured Nonpriority Claim × Creditor * Syncb/Walmar Po Box 71746 Philade…" at bounding box center [261, 129] width 523 height 259
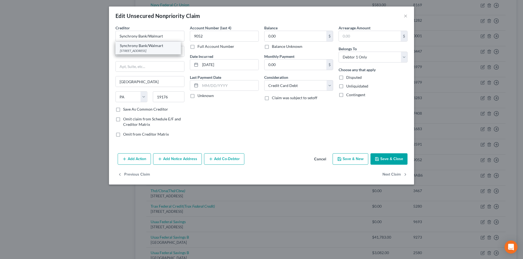
click at [147, 50] on div "PO Box 103027, Roswell, GA 30076" at bounding box center [148, 50] width 57 height 5
click at [384, 158] on button "Save & Close" at bounding box center [388, 159] width 37 height 11
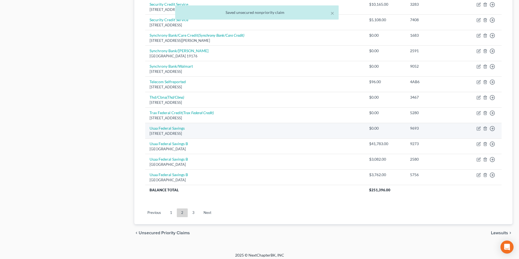
scroll to position [369, 0]
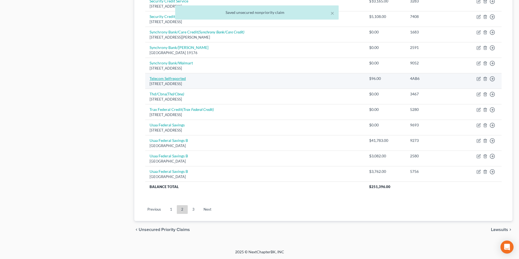
click at [175, 79] on link "Telecom Selfreported" at bounding box center [167, 78] width 36 height 5
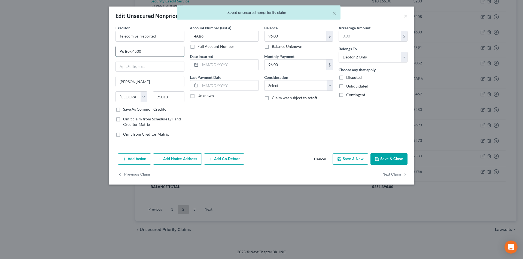
click at [123, 51] on input "Po Box 4500" at bounding box center [150, 51] width 68 height 10
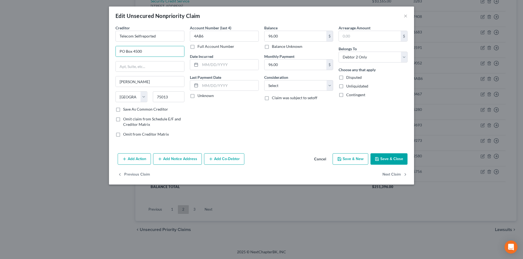
click at [389, 160] on button "Save & Close" at bounding box center [388, 159] width 37 height 11
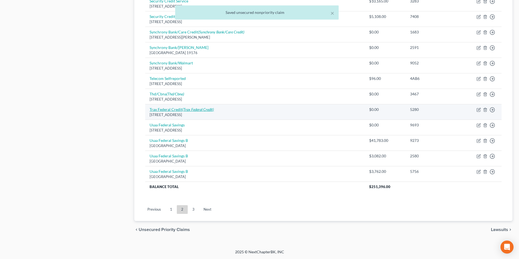
click at [181, 111] on link "Trax Federal Credit (Trax Federal Credit)" at bounding box center [181, 109] width 64 height 5
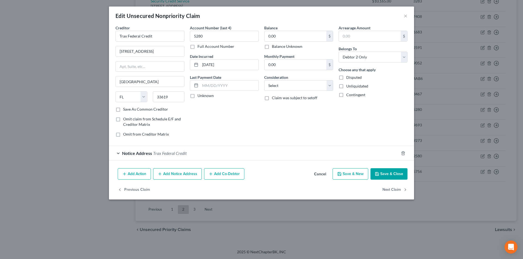
click at [405, 174] on button "Save & Close" at bounding box center [388, 174] width 37 height 11
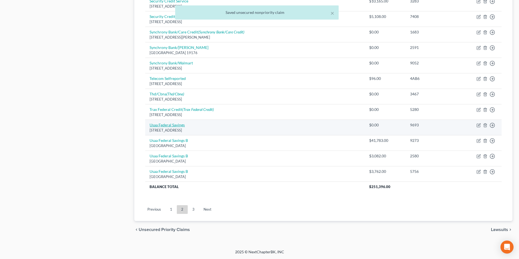
click at [169, 125] on link "Usaa Federal Savings" at bounding box center [166, 125] width 35 height 5
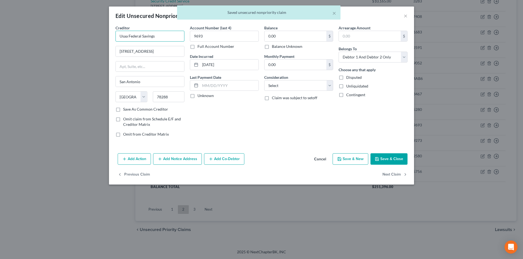
click at [123, 36] on input "Usaa Federal Savings" at bounding box center [149, 36] width 69 height 11
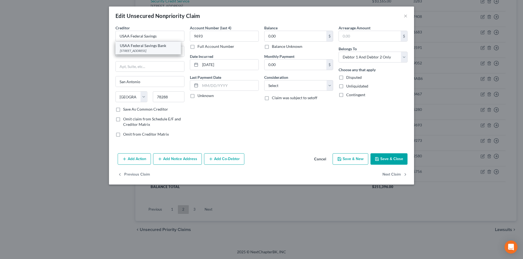
click at [150, 48] on div "USAA Federal Savings Bank" at bounding box center [148, 45] width 57 height 5
click at [386, 160] on button "Save & Close" at bounding box center [388, 159] width 37 height 11
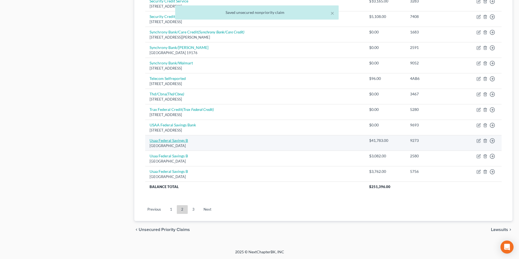
click at [175, 141] on link "Usaa Federal Savings B" at bounding box center [168, 140] width 38 height 5
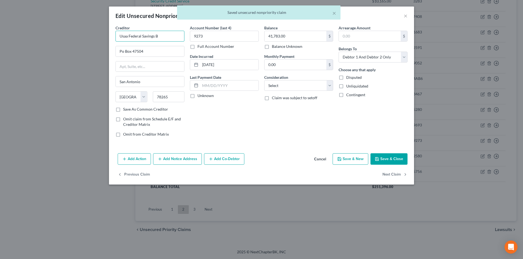
click at [123, 35] on input "Usaa Federal Savings B" at bounding box center [149, 36] width 69 height 11
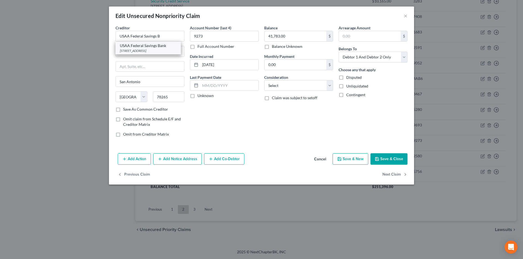
click at [151, 50] on div "10750 Mc Dermott, San Antonio, TX 78288" at bounding box center [148, 50] width 57 height 5
click at [389, 157] on button "Save & Close" at bounding box center [388, 159] width 37 height 11
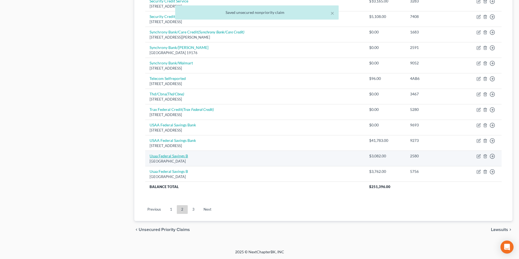
click at [171, 155] on link "Usaa Federal Savings B" at bounding box center [168, 156] width 38 height 5
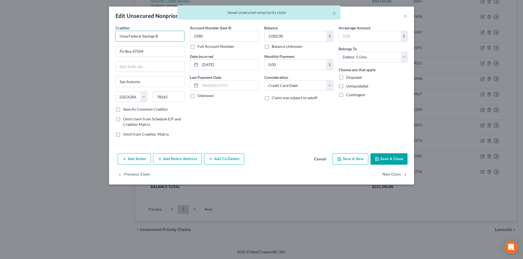
click at [123, 35] on input "Usaa Federal Savings B" at bounding box center [149, 36] width 69 height 11
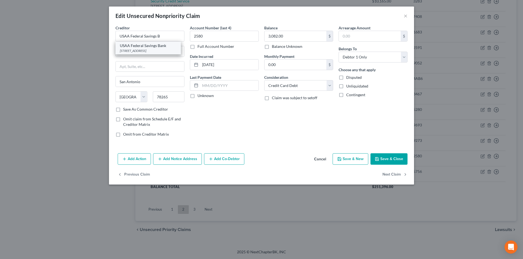
click at [153, 53] on div "10750 Mc Dermott, San Antonio, TX 78288" at bounding box center [148, 50] width 57 height 5
click at [391, 161] on button "Save & Close" at bounding box center [388, 159] width 37 height 11
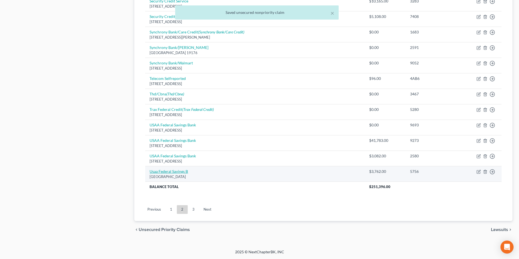
click at [173, 172] on link "Usaa Federal Savings B" at bounding box center [168, 171] width 38 height 5
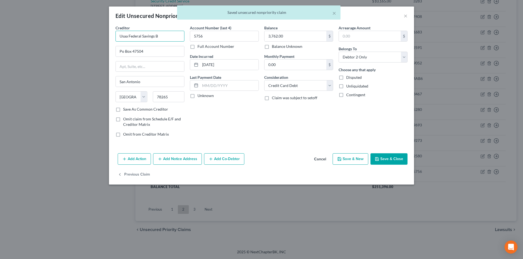
click at [123, 35] on input "Usaa Federal Savings B" at bounding box center [149, 36] width 69 height 11
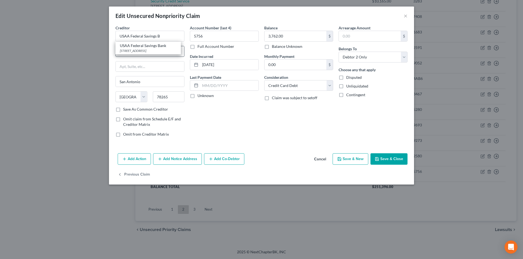
click at [154, 49] on div "10750 Mc Dermott, San Antonio, TX 78288" at bounding box center [148, 50] width 57 height 5
click at [392, 160] on button "Save & Close" at bounding box center [388, 159] width 37 height 11
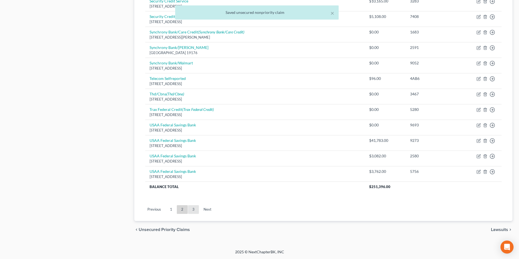
click at [193, 209] on link "3" at bounding box center [193, 210] width 11 height 9
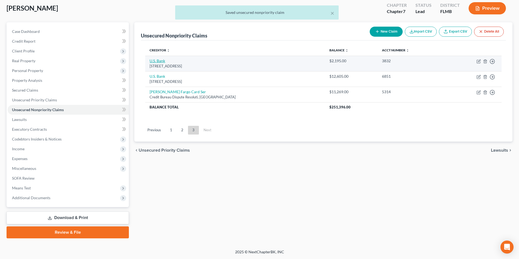
click at [161, 61] on link "U.S. Bank" at bounding box center [157, 61] width 16 height 5
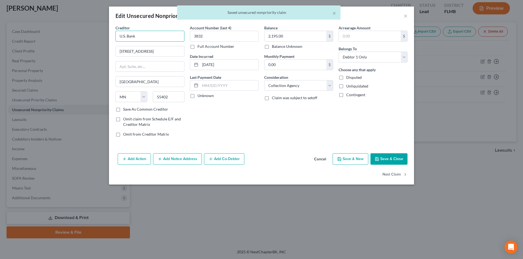
click at [155, 33] on input "U.S. Bank" at bounding box center [149, 36] width 69 height 11
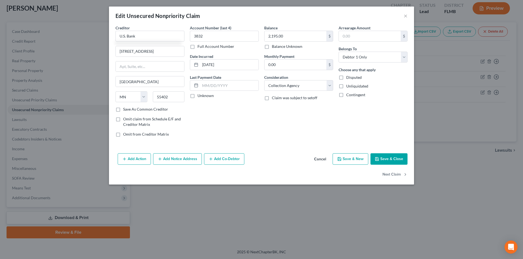
click at [391, 160] on button "Save & Close" at bounding box center [388, 159] width 37 height 11
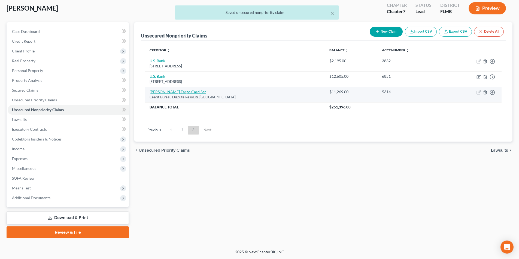
click at [169, 92] on link "Wells Fargo Card Ser" at bounding box center [177, 92] width 56 height 5
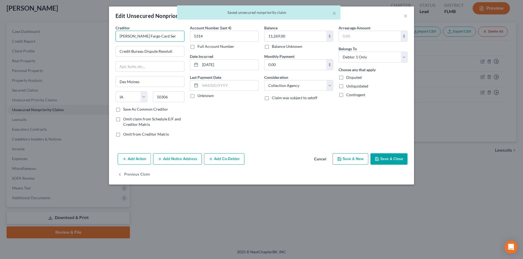
click at [168, 33] on input "Wells Fargo Card Ser" at bounding box center [149, 36] width 69 height 11
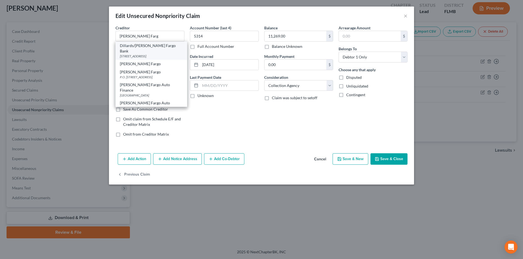
click at [153, 44] on div "Dillards/Wells Fargo Bank" at bounding box center [151, 48] width 63 height 11
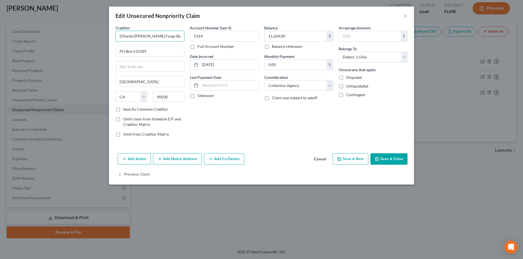
drag, startPoint x: 168, startPoint y: 35, endPoint x: 93, endPoint y: 32, distance: 74.9
click at [93, 32] on div "Edit Unsecured Nonpriority Claim × Creditor * Dillards/Wells Fargo Bank PO Box …" at bounding box center [261, 129] width 523 height 259
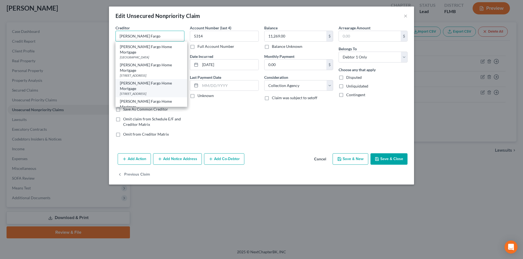
scroll to position [367, 0]
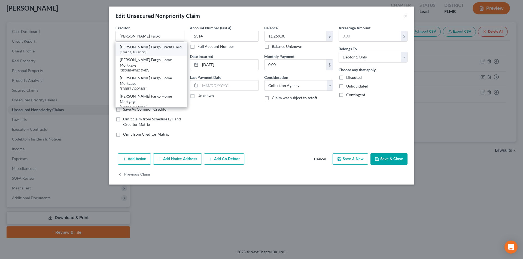
click at [140, 54] on div "PO Box 51193, Los Angeles, CA 90051" at bounding box center [151, 52] width 63 height 5
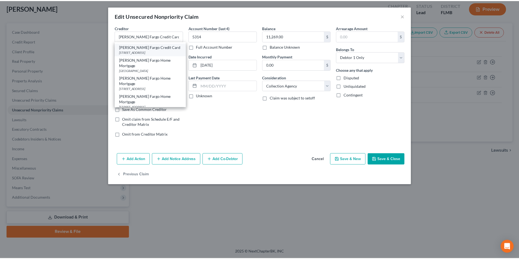
scroll to position [0, 0]
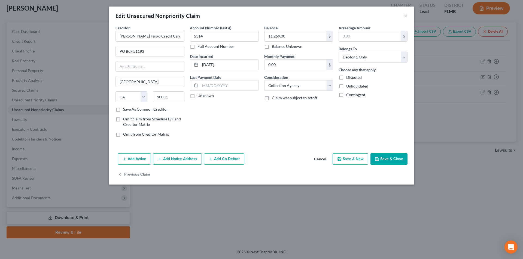
click at [383, 159] on button "Save & Close" at bounding box center [388, 159] width 37 height 11
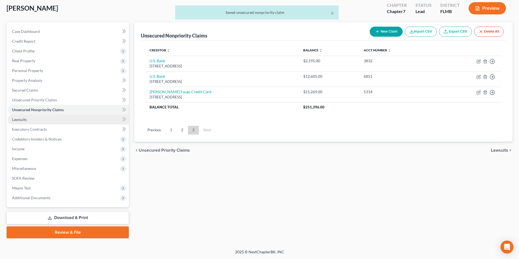
click at [24, 120] on span "Lawsuits" at bounding box center [19, 119] width 15 height 5
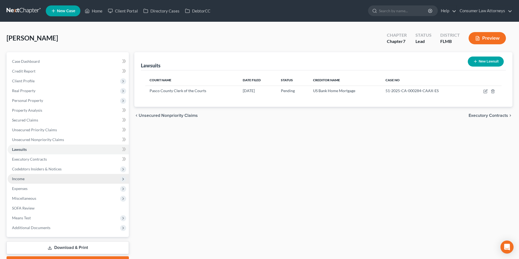
click at [25, 178] on span "Income" at bounding box center [68, 179] width 121 height 10
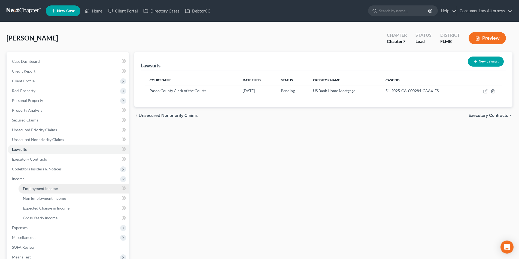
click at [42, 190] on span "Employment Income" at bounding box center [40, 189] width 35 height 5
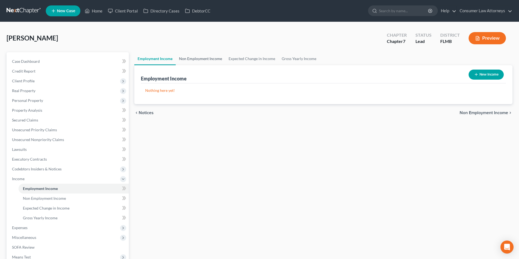
click at [203, 60] on link "Non Employment Income" at bounding box center [201, 58] width 50 height 13
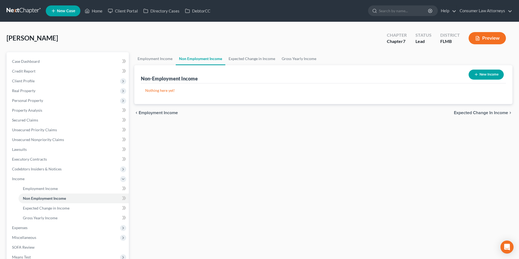
click at [484, 75] on button "New Income" at bounding box center [485, 75] width 35 height 10
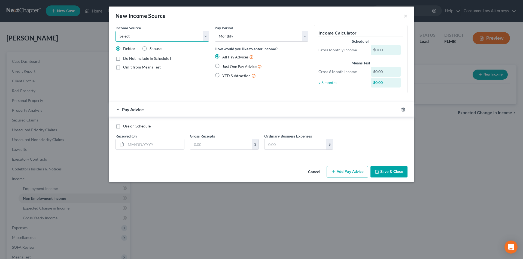
click at [168, 39] on select "Select Unemployment Disability (from employer) Pension Retirement Social Securi…" at bounding box center [162, 36] width 94 height 11
click at [115, 31] on select "Select Unemployment Disability (from employer) Pension Retirement Social Securi…" at bounding box center [162, 36] width 94 height 11
click at [222, 66] on label "Just One Pay Advice" at bounding box center [241, 66] width 39 height 6
click at [224, 66] on input "Just One Pay Advice" at bounding box center [226, 65] width 4 height 4
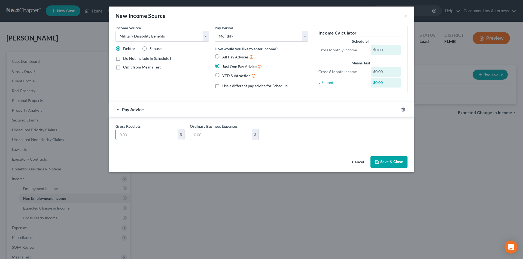
click at [139, 134] on input "text" at bounding box center [147, 135] width 62 height 10
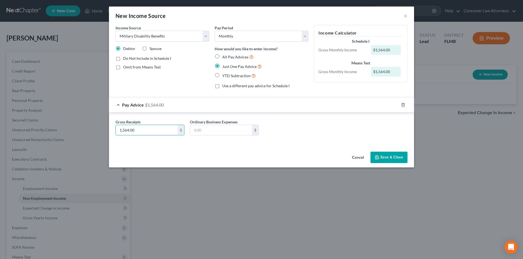
click at [388, 159] on button "Save & Close" at bounding box center [388, 157] width 37 height 11
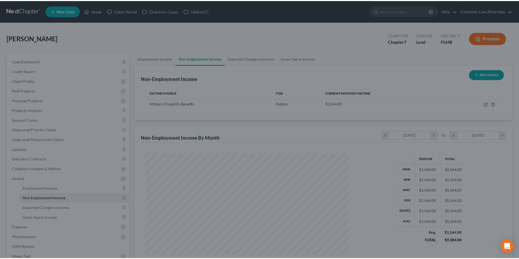
scroll to position [102, 214]
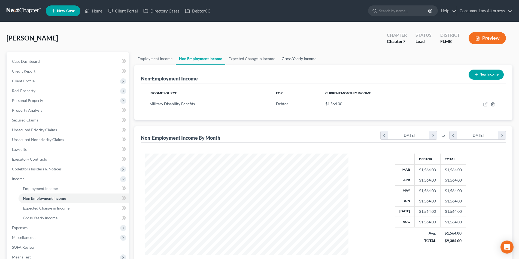
click at [298, 59] on link "Gross Yearly Income" at bounding box center [298, 58] width 41 height 13
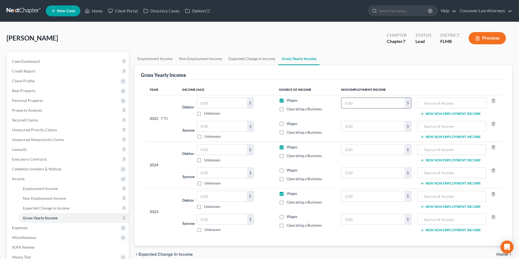
click at [368, 107] on input "text" at bounding box center [372, 103] width 63 height 10
click at [345, 104] on input "0" at bounding box center [372, 103] width 63 height 10
click at [345, 103] on input "0" at bounding box center [372, 103] width 63 height 10
click at [432, 103] on input "text" at bounding box center [451, 103] width 63 height 10
click at [364, 106] on input "0.00" at bounding box center [372, 103] width 63 height 10
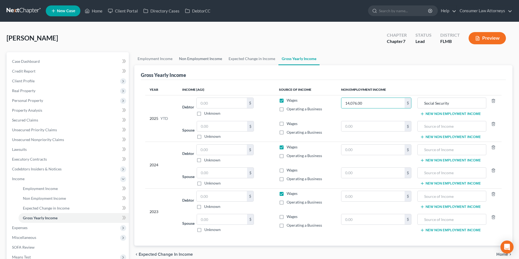
click at [189, 58] on link "Non Employment Income" at bounding box center [201, 58] width 50 height 13
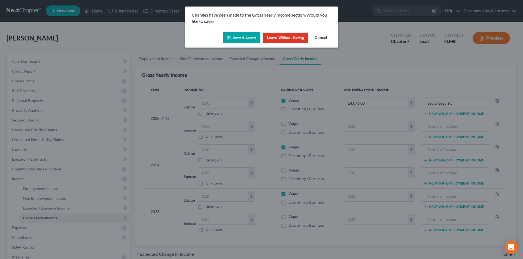
click at [251, 37] on button "Save & Leave" at bounding box center [242, 37] width 38 height 11
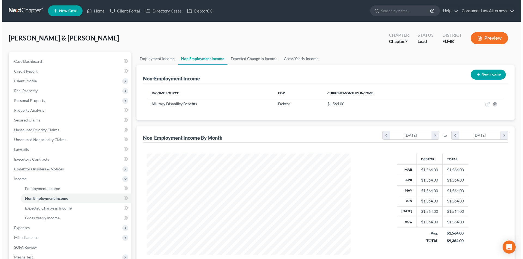
scroll to position [102, 214]
click at [493, 75] on button "New Income" at bounding box center [485, 75] width 35 height 10
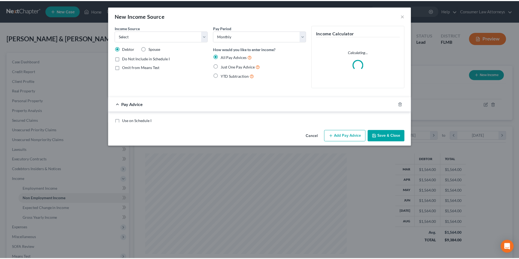
scroll to position [102, 216]
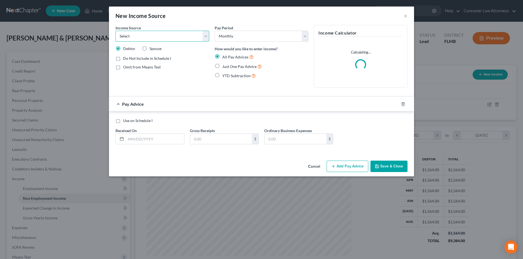
click at [169, 38] on select "Select Unemployment Disability (from employer) Pension Retirement Social Securi…" at bounding box center [162, 36] width 94 height 11
click at [115, 31] on select "Select Unemployment Disability (from employer) Pension Retirement Social Securi…" at bounding box center [162, 36] width 94 height 11
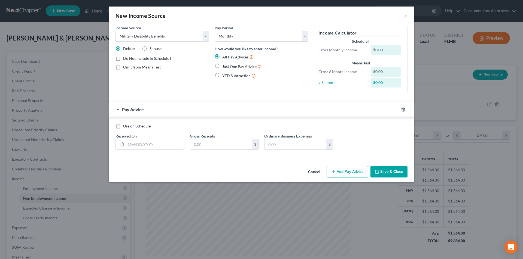
click at [222, 66] on label "Just One Pay Advice" at bounding box center [241, 66] width 39 height 6
click at [224, 66] on input "Just One Pay Advice" at bounding box center [226, 65] width 4 height 4
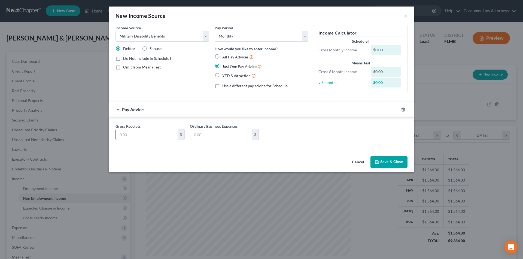
click at [151, 136] on input "text" at bounding box center [147, 135] width 62 height 10
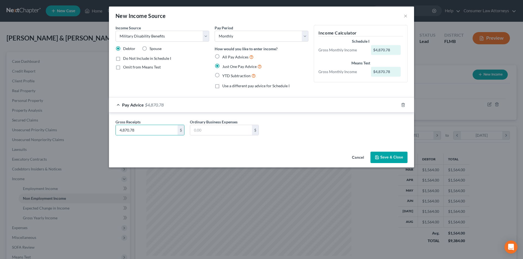
click at [394, 158] on button "Save & Close" at bounding box center [388, 157] width 37 height 11
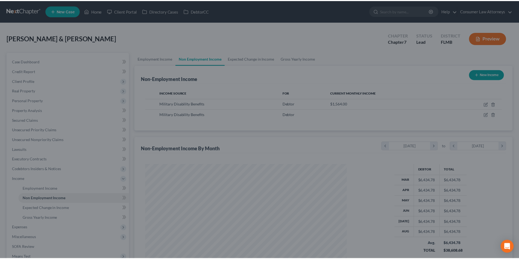
scroll to position [272181, 272069]
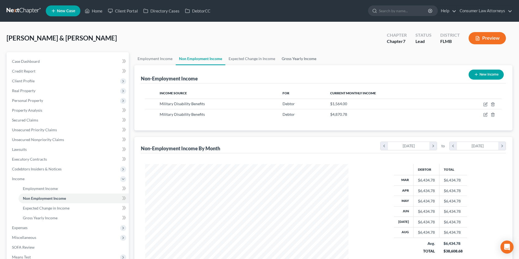
click at [297, 59] on link "Gross Yearly Income" at bounding box center [298, 58] width 41 height 13
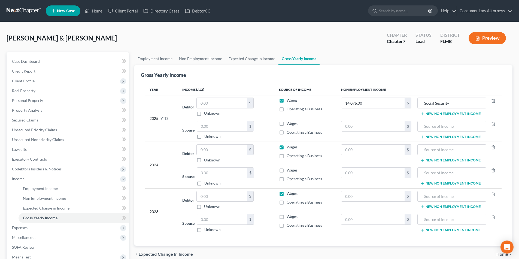
click at [448, 114] on button "New Non Employment Income" at bounding box center [450, 114] width 61 height 4
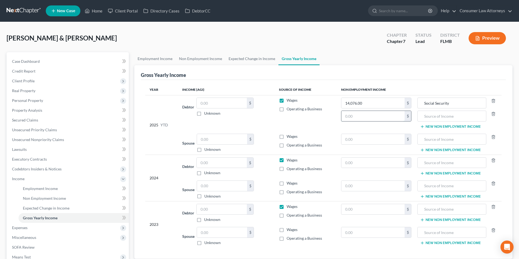
click at [355, 118] on input "text" at bounding box center [372, 116] width 63 height 10
click at [430, 118] on input "text" at bounding box center [451, 116] width 63 height 10
click at [442, 129] on button "New Non Employment Income" at bounding box center [450, 127] width 61 height 4
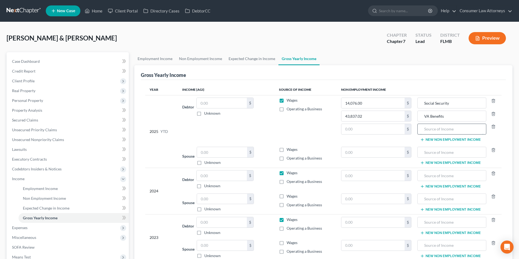
click at [434, 129] on input "text" at bounding box center [451, 129] width 63 height 10
click at [368, 126] on input "text" at bounding box center [372, 129] width 63 height 10
click at [194, 56] on link "Non Employment Income" at bounding box center [201, 58] width 50 height 13
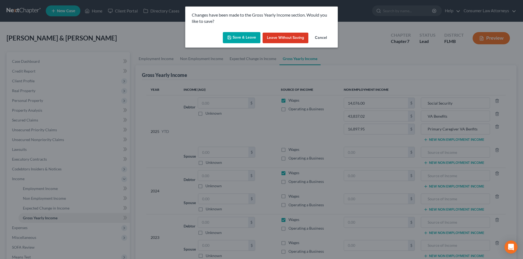
click at [248, 40] on button "Save & Leave" at bounding box center [242, 37] width 38 height 11
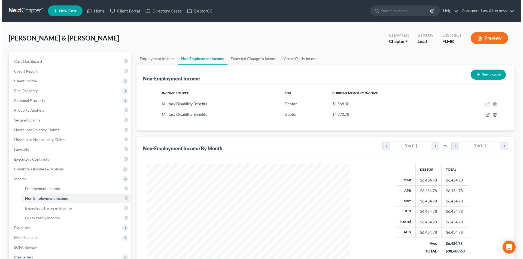
scroll to position [102, 214]
click at [483, 74] on button "New Income" at bounding box center [485, 75] width 35 height 10
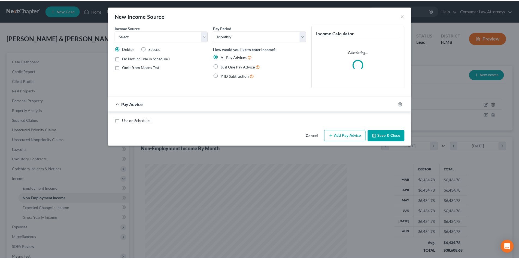
scroll to position [102, 216]
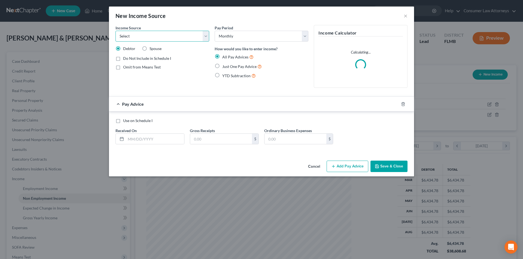
click at [172, 36] on select "Select Unemployment Disability (from employer) Pension Retirement Social Securi…" at bounding box center [162, 36] width 94 height 11
click at [115, 31] on select "Select Unemployment Disability (from employer) Pension Retirement Social Securi…" at bounding box center [162, 36] width 94 height 11
click at [233, 38] on select "Select Monthly Twice Monthly Every Other Week Weekly" at bounding box center [262, 36] width 94 height 11
click at [224, 65] on span "Just One Pay Advice" at bounding box center [239, 66] width 34 height 5
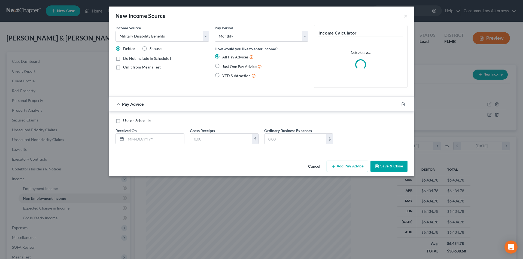
click at [224, 65] on input "Just One Pay Advice" at bounding box center [226, 65] width 4 height 4
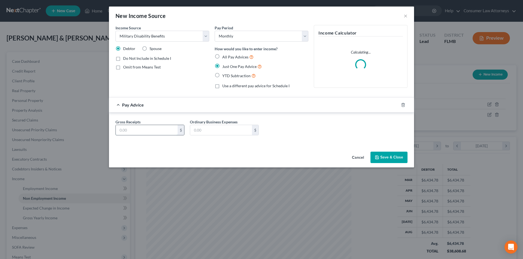
click at [155, 127] on input "text" at bounding box center [147, 130] width 62 height 10
click at [149, 48] on label "Spouse" at bounding box center [155, 48] width 12 height 5
click at [152, 48] on input "Spouse" at bounding box center [154, 48] width 4 height 4
click at [387, 157] on button "Save & Close" at bounding box center [388, 157] width 37 height 11
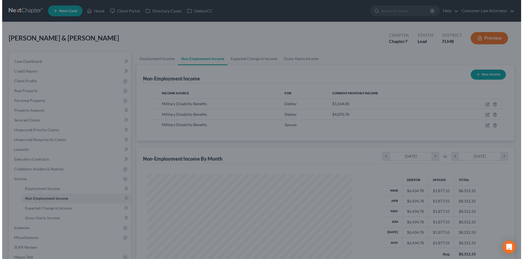
scroll to position [272181, 272069]
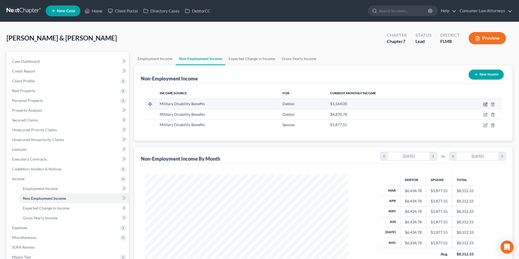
click at [486, 105] on icon "button" at bounding box center [485, 104] width 4 height 4
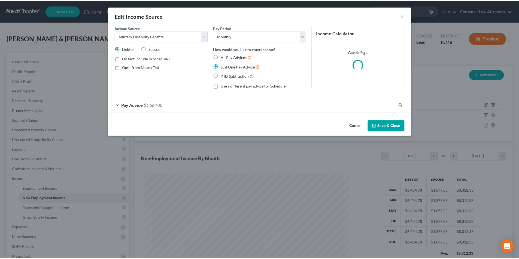
scroll to position [102, 216]
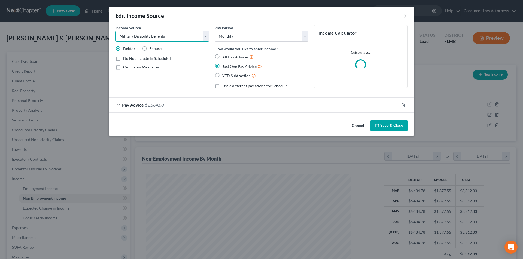
click at [168, 32] on select "Select Unemployment Disability (from employer) Pension Retirement Social Securi…" at bounding box center [162, 36] width 94 height 11
click at [115, 31] on select "Select Unemployment Disability (from employer) Pension Retirement Social Securi…" at bounding box center [162, 36] width 94 height 11
click at [395, 126] on button "Save & Close" at bounding box center [388, 125] width 37 height 11
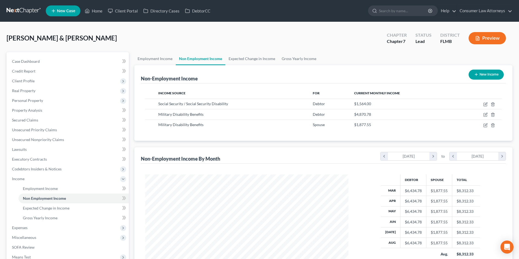
scroll to position [272181, 272069]
click at [294, 61] on link "Gross Yearly Income" at bounding box center [298, 58] width 41 height 13
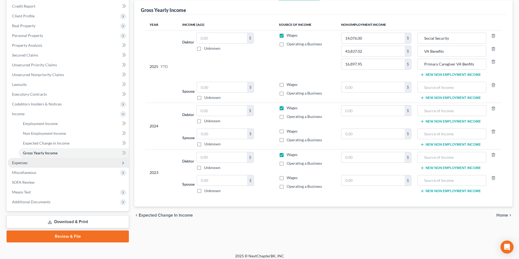
scroll to position [69, 0]
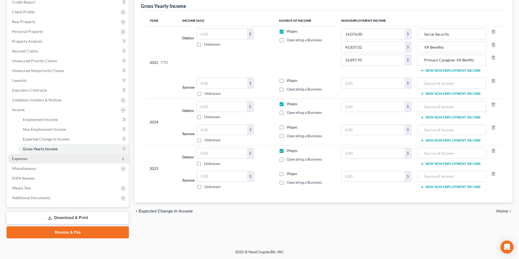
click at [22, 158] on span "Expenses" at bounding box center [20, 159] width 16 height 5
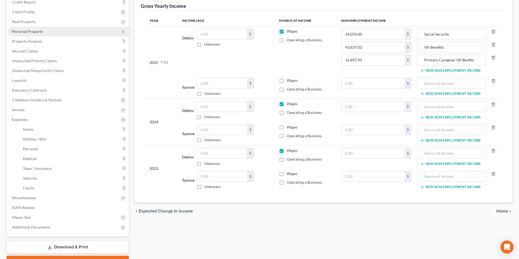
click at [33, 30] on span "Personal Property" at bounding box center [27, 31] width 31 height 5
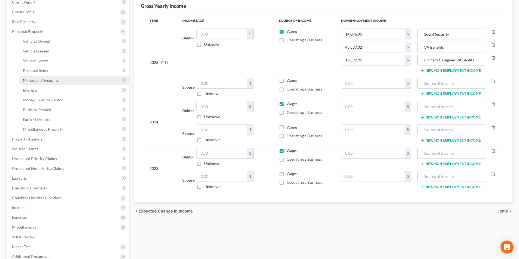
click at [42, 79] on span "Money and Accounts" at bounding box center [41, 80] width 36 height 5
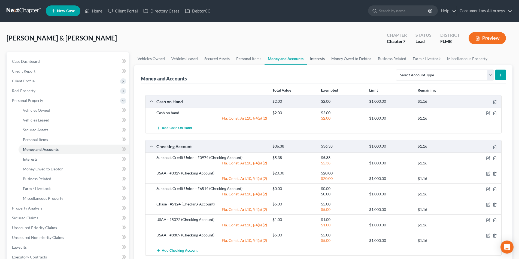
click at [319, 58] on link "Interests" at bounding box center [317, 58] width 21 height 13
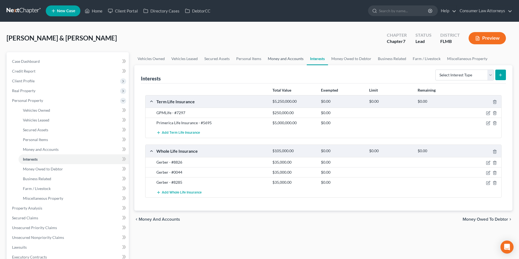
click at [287, 58] on link "Money and Accounts" at bounding box center [285, 58] width 42 height 13
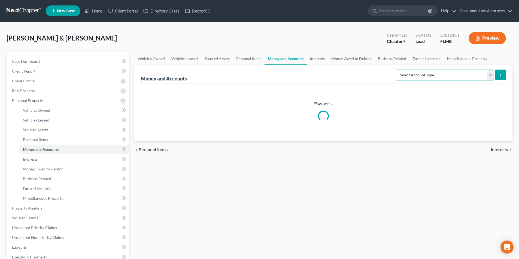
click at [430, 76] on select "Select Account Type Brokerage Cash on Hand Certificates of Deposit Checking Acc…" at bounding box center [445, 75] width 98 height 11
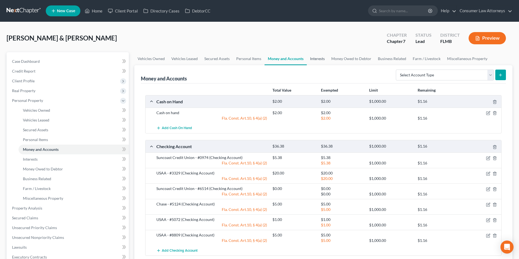
drag, startPoint x: 317, startPoint y: 60, endPoint x: 320, endPoint y: 65, distance: 5.5
click at [317, 60] on link "Interests" at bounding box center [317, 58] width 21 height 13
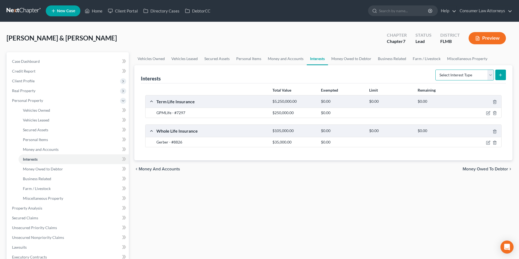
click at [455, 78] on select "Select Interest Type 401K Annuity Bond Education IRA Government Bond Government…" at bounding box center [464, 75] width 59 height 11
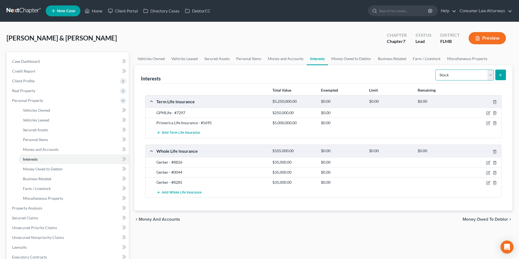
click at [436, 70] on select "Select Interest Type 401K Annuity Bond Education IRA Government Bond Government…" at bounding box center [464, 75] width 59 height 11
click at [282, 60] on link "Money and Accounts" at bounding box center [285, 58] width 42 height 13
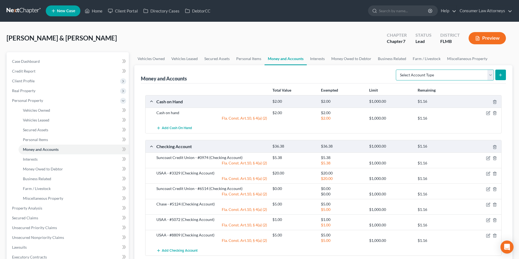
click at [454, 76] on select "Select Account Type Brokerage Cash on Hand Certificates of Deposit Checking Acc…" at bounding box center [445, 75] width 98 height 11
click at [397, 70] on select "Select Account Type Brokerage Cash on Hand Certificates of Deposit Checking Acc…" at bounding box center [445, 75] width 98 height 11
click at [500, 74] on icon "submit" at bounding box center [500, 75] width 4 height 4
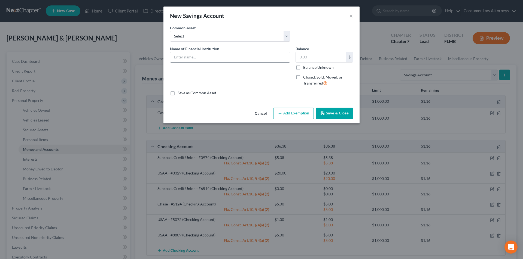
click at [203, 55] on input "text" at bounding box center [230, 57] width 120 height 10
click at [318, 59] on input "text" at bounding box center [321, 57] width 50 height 10
click at [304, 112] on button "Add Exemption" at bounding box center [293, 113] width 41 height 11
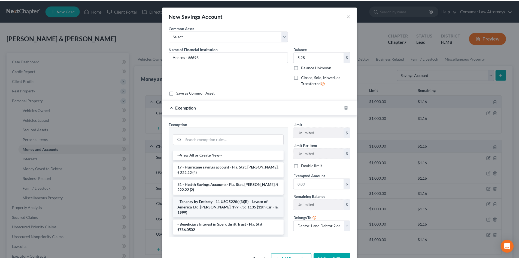
scroll to position [27, 0]
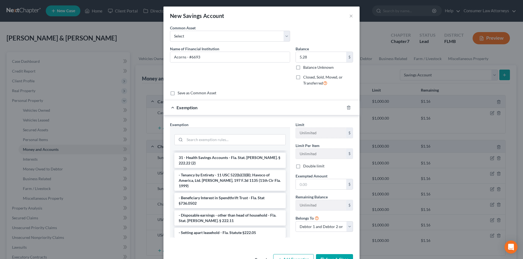
click at [211, 240] on li "1 - Personal property (any) - Fla. Const. Art.10, § 4(a) (2)" at bounding box center [229, 245] width 111 height 10
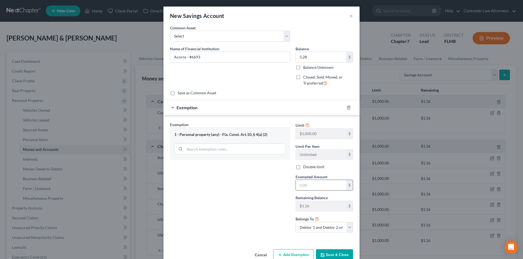
click at [297, 183] on input "text" at bounding box center [321, 185] width 50 height 10
click at [334, 253] on button "Save & Close" at bounding box center [334, 255] width 37 height 11
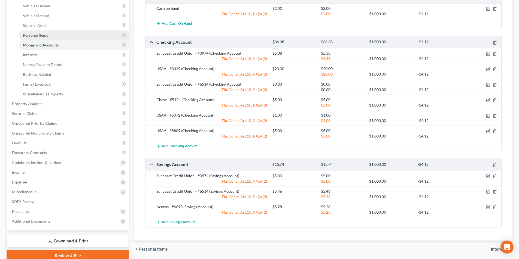
scroll to position [128, 0]
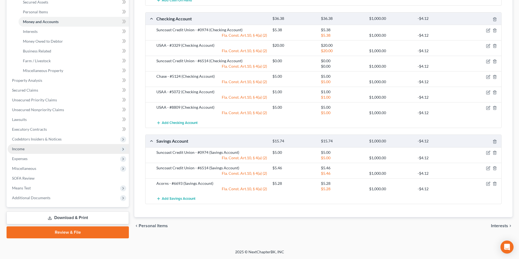
click at [23, 150] on span "Income" at bounding box center [18, 149] width 13 height 5
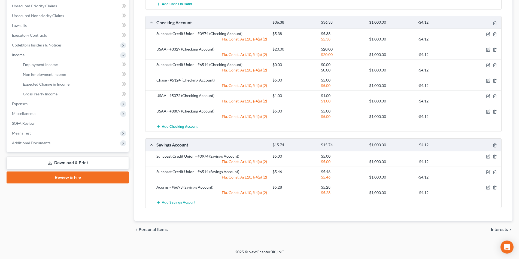
scroll to position [124, 0]
drag, startPoint x: 52, startPoint y: 93, endPoint x: 110, endPoint y: 121, distance: 64.7
click at [52, 93] on span "Gross Yearly Income" at bounding box center [40, 94] width 35 height 5
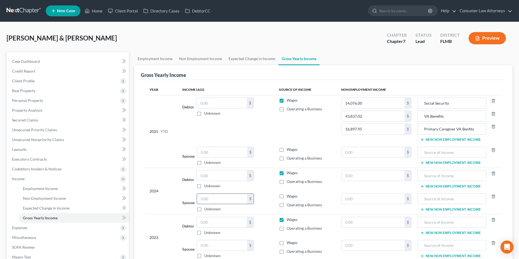
click at [217, 201] on input "text" at bounding box center [222, 199] width 50 height 10
drag, startPoint x: 282, startPoint y: 196, endPoint x: 319, endPoint y: 199, distance: 36.6
click at [286, 196] on label "Wages" at bounding box center [291, 196] width 11 height 5
click at [289, 196] on input "Wages" at bounding box center [291, 196] width 4 height 4
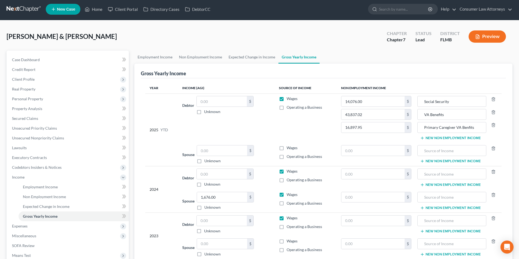
scroll to position [69, 0]
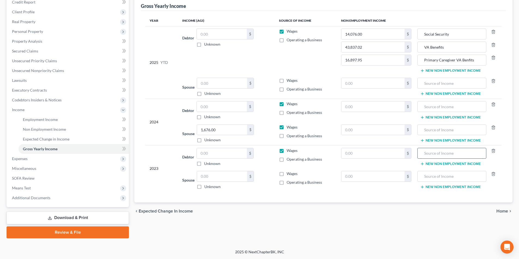
click at [430, 153] on input "text" at bounding box center [451, 153] width 63 height 10
click at [369, 156] on input "text" at bounding box center [372, 153] width 63 height 10
click at [377, 107] on input "text" at bounding box center [372, 107] width 63 height 10
click at [452, 106] on input "text" at bounding box center [451, 107] width 63 height 10
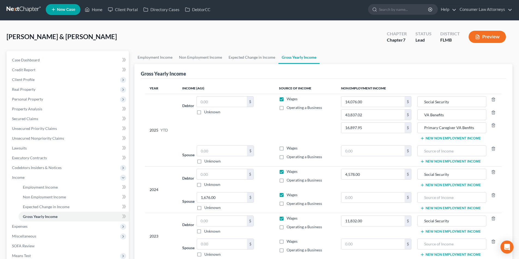
scroll to position [0, 0]
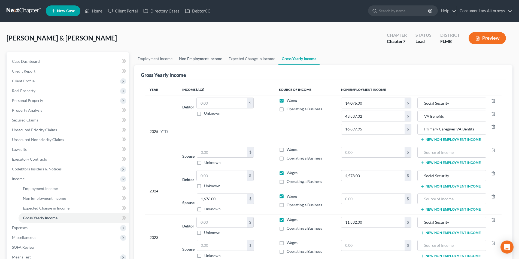
click at [200, 60] on link "Non Employment Income" at bounding box center [201, 58] width 50 height 13
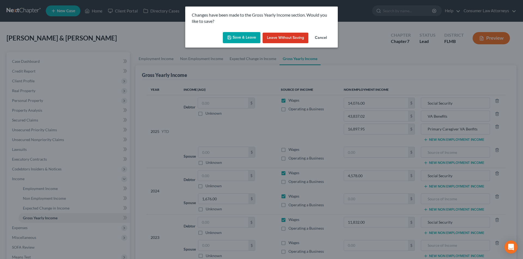
click at [232, 42] on button "Save & Leave" at bounding box center [242, 37] width 38 height 11
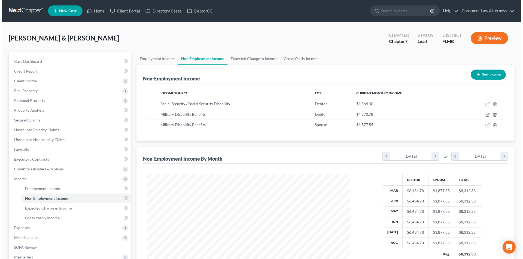
scroll to position [102, 214]
click at [298, 59] on link "Gross Yearly Income" at bounding box center [298, 58] width 41 height 13
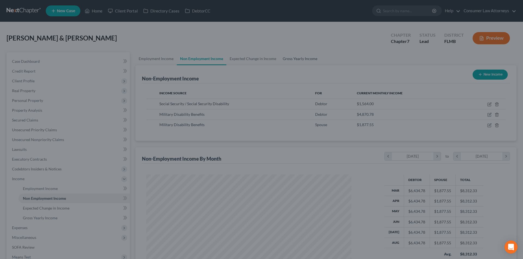
scroll to position [102, 216]
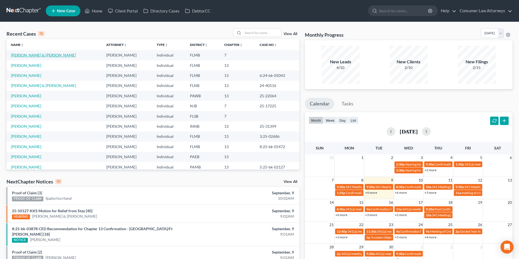
click at [46, 55] on link "[PERSON_NAME] & [PERSON_NAME]" at bounding box center [43, 55] width 65 height 5
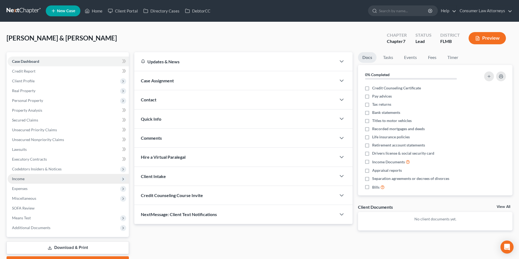
click at [25, 178] on span "Income" at bounding box center [68, 179] width 121 height 10
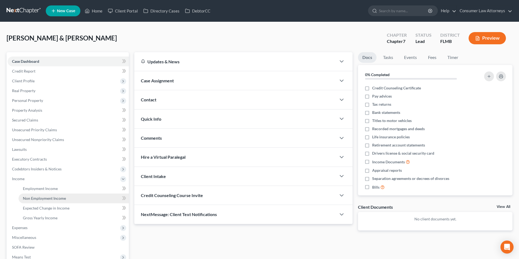
click at [49, 199] on span "Non Employment Income" at bounding box center [44, 198] width 43 height 5
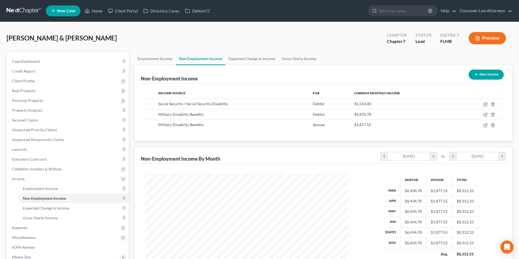
scroll to position [102, 214]
click at [301, 58] on link "Gross Yearly Income" at bounding box center [298, 58] width 41 height 13
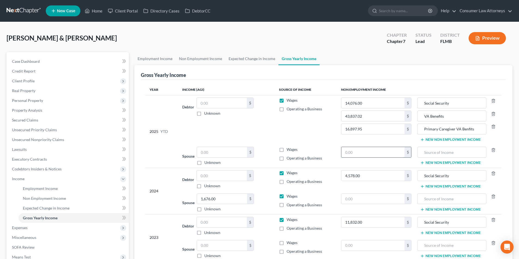
click at [385, 155] on input "text" at bounding box center [372, 152] width 63 height 10
click at [383, 153] on input "058,449.36" at bounding box center [372, 152] width 63 height 10
drag, startPoint x: 376, startPoint y: 153, endPoint x: 331, endPoint y: 154, distance: 45.5
click at [331, 154] on tr "Spouse $ Unknown Balance Undetermined $ Unknown Wages Operating a Business 058,…" at bounding box center [323, 156] width 356 height 23
type input "0.00"
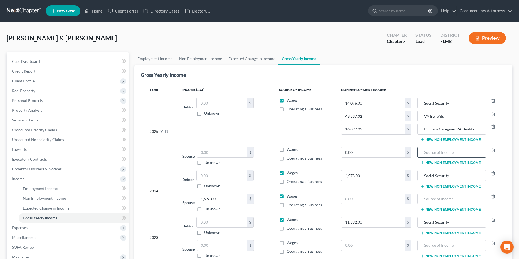
click at [438, 154] on input "text" at bounding box center [451, 152] width 63 height 10
type input "VA Benefits"
click at [366, 151] on input "0.00" at bounding box center [372, 152] width 63 height 10
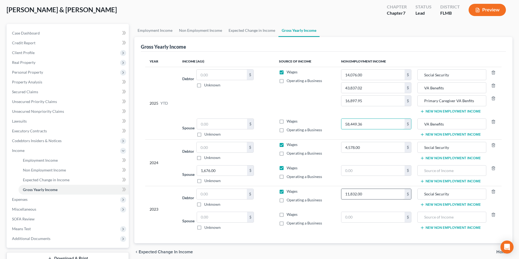
scroll to position [54, 0]
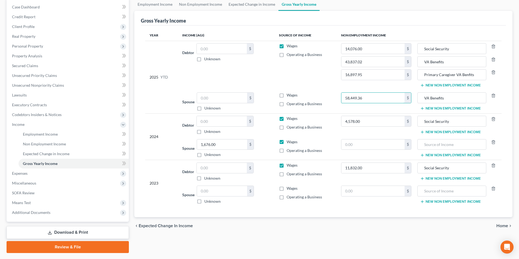
type input "58,449.36"
click at [431, 132] on button "New Non Employment Income" at bounding box center [450, 132] width 61 height 4
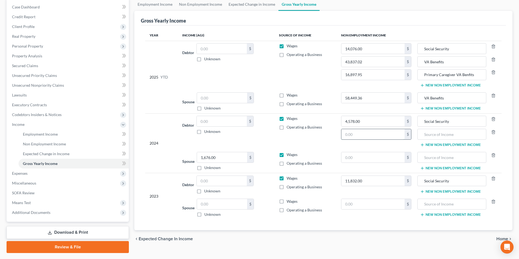
click at [370, 135] on input "text" at bounding box center [372, 134] width 63 height 10
type input "58,449.36"
click at [436, 134] on input "text" at bounding box center [451, 134] width 63 height 10
type input "VA Benefits"
type input "0.0"
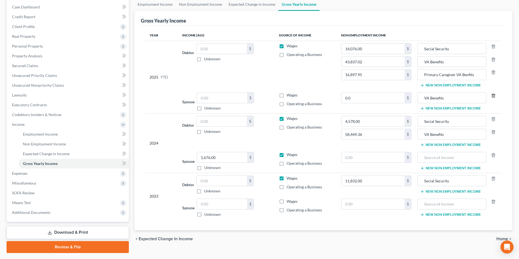
click at [493, 96] on line "button" at bounding box center [493, 96] width 0 height 1
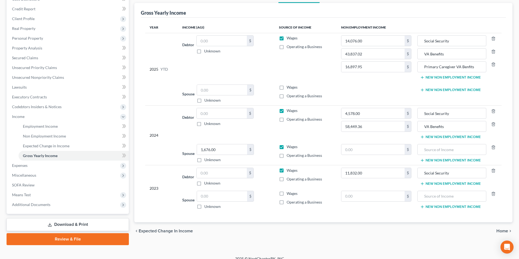
scroll to position [69, 0]
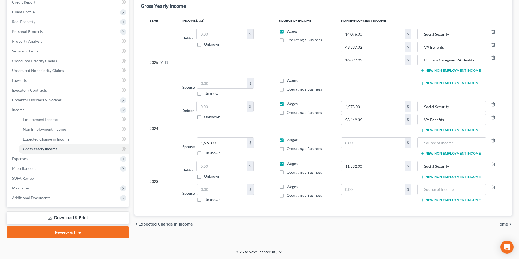
click at [438, 178] on button "New Non Employment Income" at bounding box center [450, 177] width 61 height 4
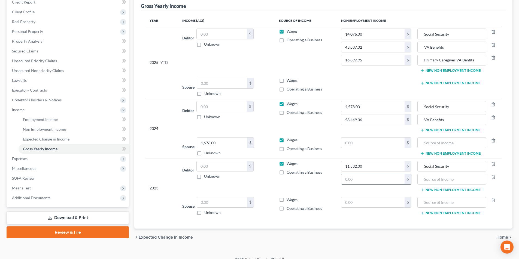
click at [375, 178] on input "text" at bounding box center [372, 179] width 63 height 10
type input "58,449.36"
click at [425, 176] on input "text" at bounding box center [451, 179] width 63 height 10
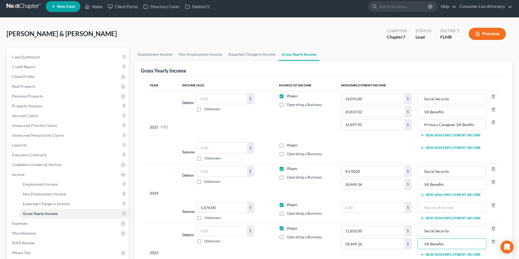
scroll to position [0, 0]
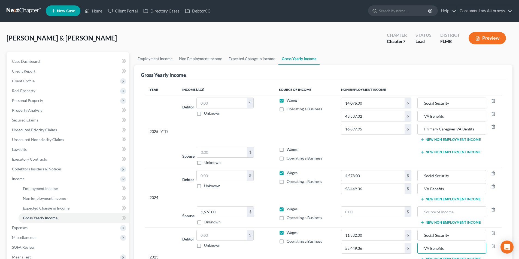
type input "VA Benefits"
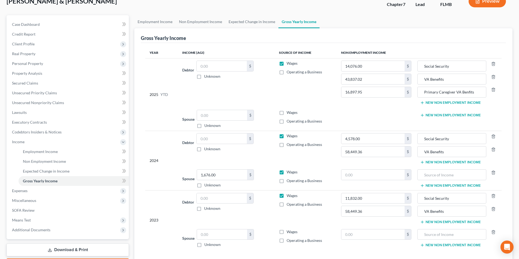
scroll to position [77, 0]
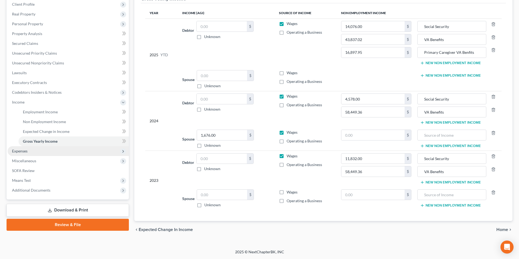
click at [24, 152] on span "Expenses" at bounding box center [20, 151] width 16 height 5
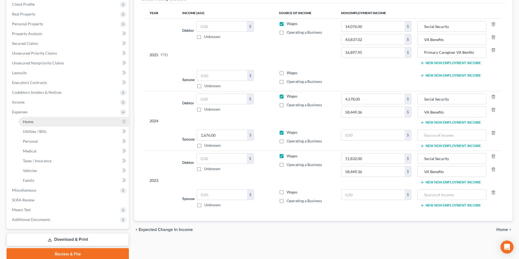
click at [33, 125] on link "Home" at bounding box center [74, 122] width 110 height 10
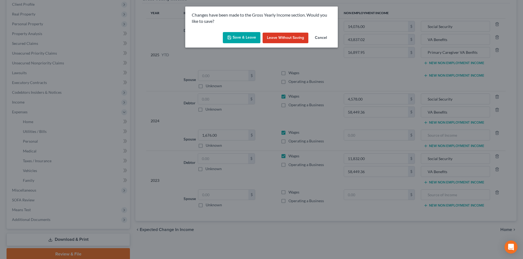
click at [237, 38] on button "Save & Leave" at bounding box center [242, 37] width 38 height 11
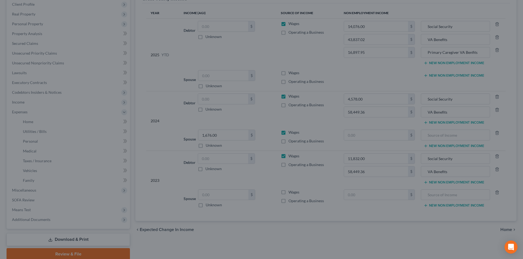
type input "58,449.36"
type input "VA Benefits"
type input "58,449.36"
type input "VA Benefits"
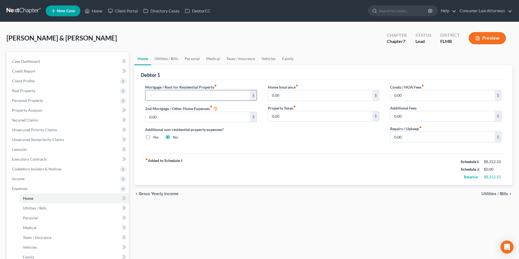
click at [186, 91] on input "text" at bounding box center [197, 95] width 104 height 10
type input "2,800.00"
click at [401, 91] on input "0.00" at bounding box center [442, 95] width 104 height 10
type input "380.00"
click at [175, 58] on link "Utilities / Bills" at bounding box center [166, 58] width 30 height 13
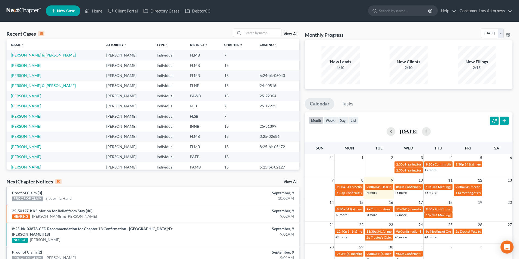
click at [25, 54] on link "[PERSON_NAME] & [PERSON_NAME]" at bounding box center [43, 55] width 65 height 5
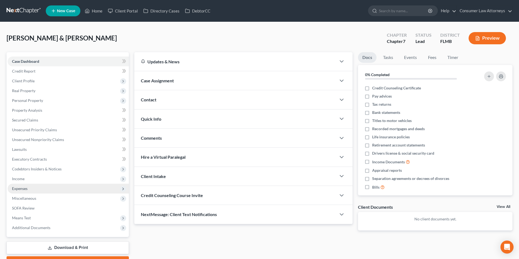
click at [23, 188] on span "Expenses" at bounding box center [20, 189] width 16 height 5
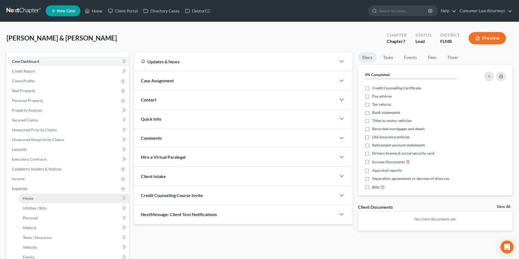
click at [31, 198] on span "Home" at bounding box center [28, 198] width 10 height 5
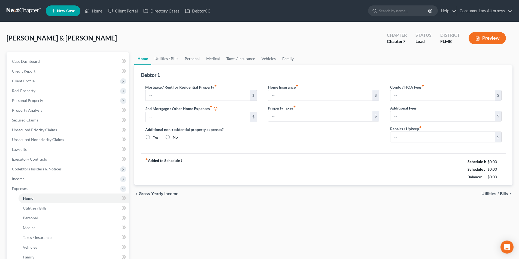
type input "0.00"
radio input "true"
type input "0.00"
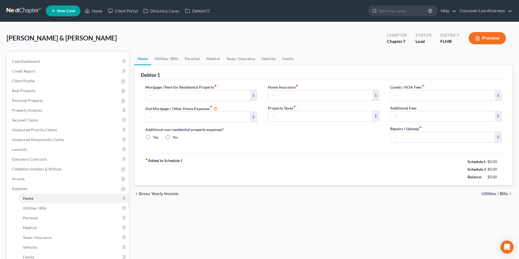
type input "0.00"
click at [182, 96] on input "text" at bounding box center [197, 95] width 104 height 10
type input "2,800.00"
click at [409, 99] on input "0.00" at bounding box center [442, 95] width 104 height 10
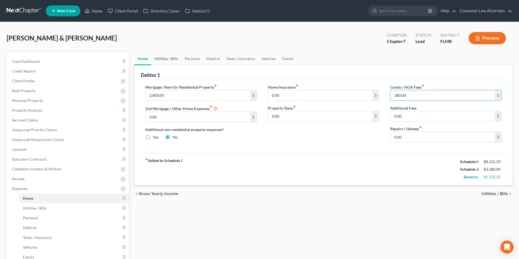
type input "380.00"
click at [172, 59] on link "Utilities / Bills" at bounding box center [166, 58] width 30 height 13
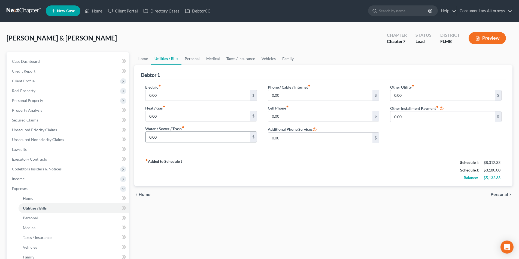
click at [171, 133] on input "0.00" at bounding box center [197, 137] width 104 height 10
type input "30.00"
click at [165, 96] on input "0.00" at bounding box center [197, 95] width 104 height 10
type input "350.00"
click at [171, 137] on input "30.00" at bounding box center [197, 137] width 104 height 10
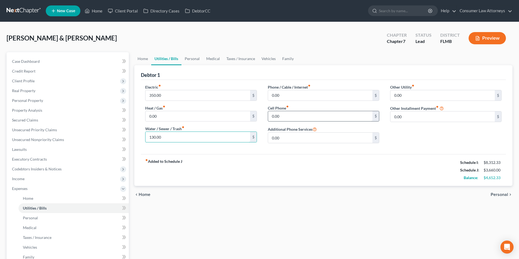
type input "130.00"
click at [285, 120] on input "0.00" at bounding box center [320, 116] width 104 height 10
type input "300.00"
click at [288, 96] on input "0.00" at bounding box center [320, 95] width 104 height 10
type input "263.00"
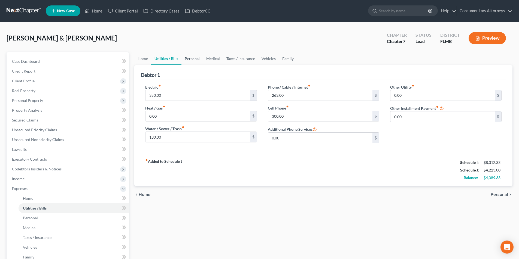
click at [195, 57] on link "Personal" at bounding box center [192, 58] width 22 height 13
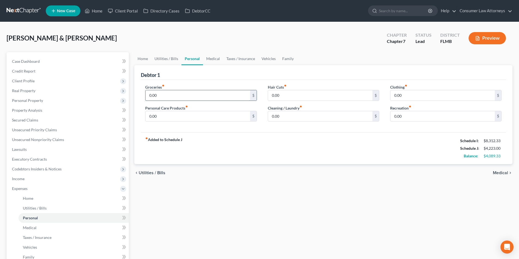
click at [175, 95] on input "0.00" at bounding box center [197, 95] width 104 height 10
type input "800.00"
click at [212, 58] on link "Medical" at bounding box center [213, 58] width 20 height 13
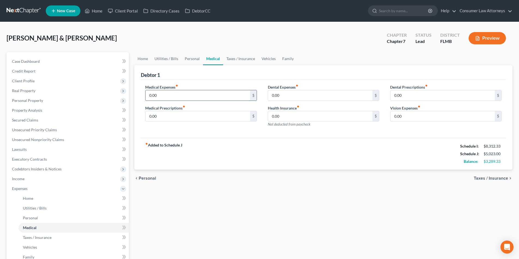
click at [194, 95] on input "0.00" at bounding box center [197, 95] width 104 height 10
type input "200.00"
click at [285, 117] on input "0.00" at bounding box center [320, 116] width 104 height 10
click at [194, 59] on link "Personal" at bounding box center [192, 58] width 22 height 13
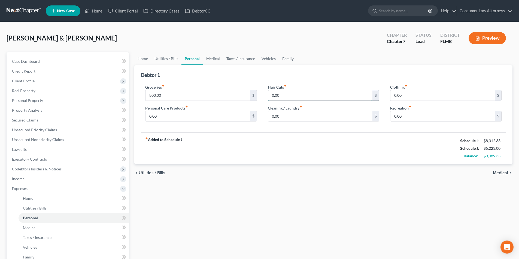
click at [284, 100] on input "0.00" at bounding box center [320, 95] width 104 height 10
type input "50.00"
click at [408, 95] on input "0.00" at bounding box center [442, 95] width 104 height 10
type input "75.00"
click at [178, 120] on input "0.00" at bounding box center [197, 116] width 104 height 10
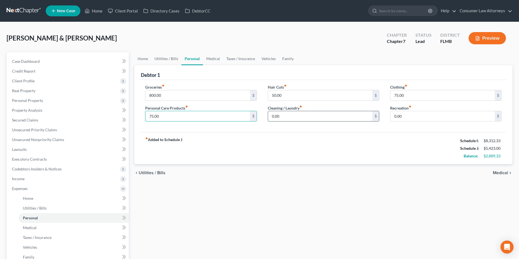
type input "75.00"
click at [285, 117] on input "0.00" at bounding box center [320, 116] width 104 height 10
type input "50.00"
click at [416, 115] on input "0.00" at bounding box center [442, 116] width 104 height 10
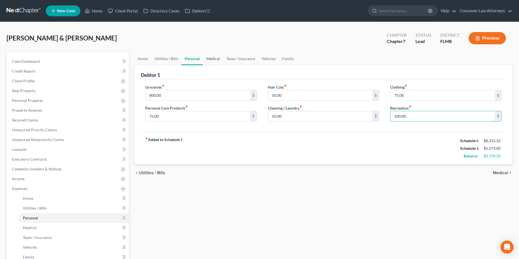
type input "100.00"
click at [209, 60] on link "Medical" at bounding box center [213, 58] width 20 height 13
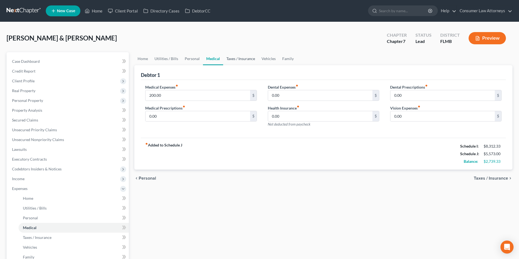
click at [245, 59] on link "Taxes / Insurance" at bounding box center [240, 58] width 35 height 13
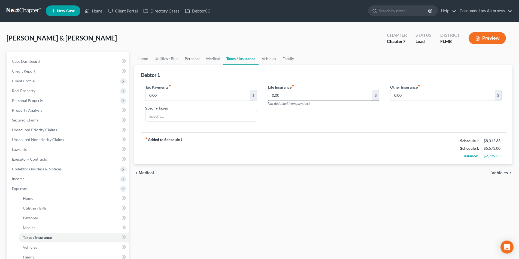
click at [292, 95] on input "0.00" at bounding box center [320, 95] width 104 height 10
type input "621.00"
click at [266, 60] on link "Vehicles" at bounding box center [268, 58] width 21 height 13
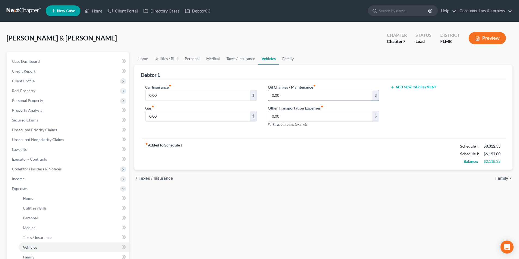
click at [294, 96] on input "0.00" at bounding box center [320, 95] width 104 height 10
type input "50.00"
click at [294, 115] on input "0.00" at bounding box center [320, 116] width 104 height 10
type input "200.00"
click at [176, 118] on input "0.00" at bounding box center [197, 116] width 104 height 10
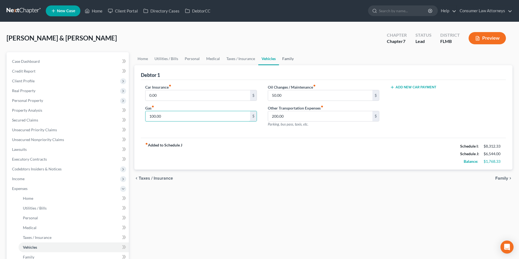
type input "100.00"
click at [292, 61] on link "Family" at bounding box center [288, 58] width 18 height 13
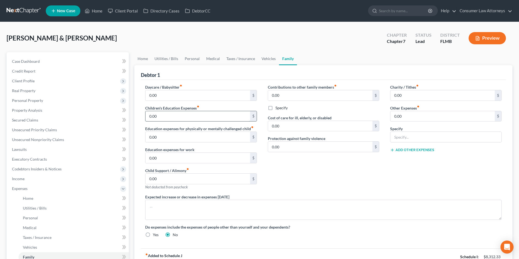
click at [205, 118] on input "0.00" at bounding box center [197, 116] width 104 height 10
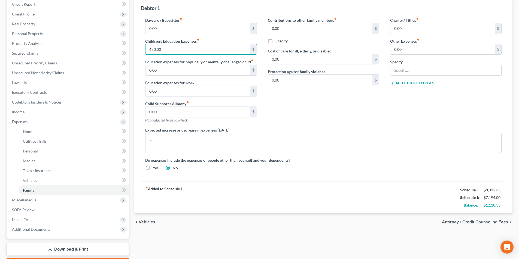
scroll to position [54, 0]
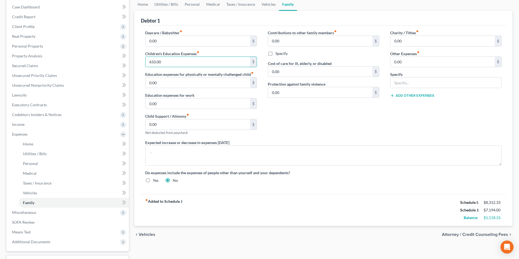
type input "650.00"
click at [30, 44] on span "Personal Property" at bounding box center [27, 46] width 31 height 5
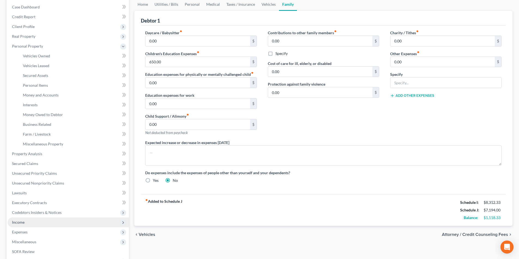
click at [25, 224] on span "Income" at bounding box center [68, 223] width 121 height 10
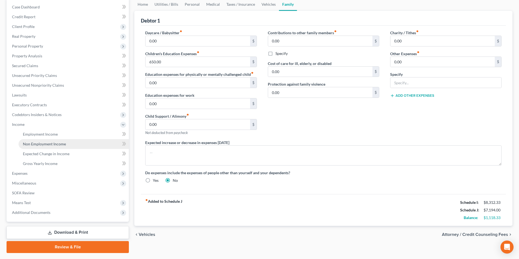
click at [48, 142] on span "Non Employment Income" at bounding box center [44, 144] width 43 height 5
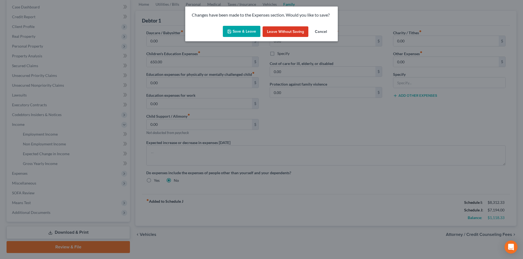
click at [243, 31] on button "Save & Leave" at bounding box center [242, 31] width 38 height 11
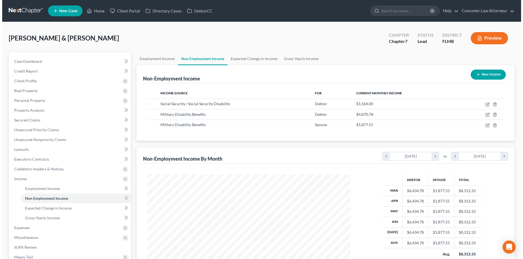
scroll to position [102, 214]
click at [484, 72] on button "New Income" at bounding box center [485, 75] width 35 height 10
select select "0"
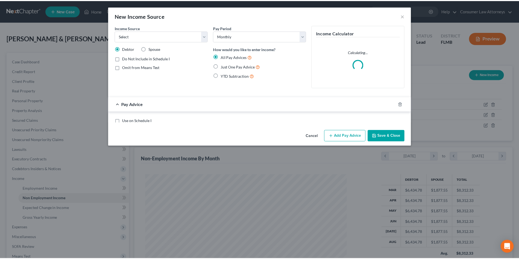
scroll to position [102, 216]
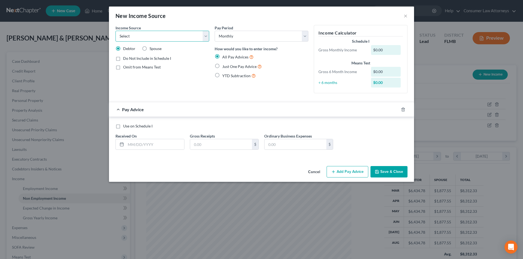
click at [153, 38] on select "Select Unemployment Disability (from employer) Pension Retirement Social Securi…" at bounding box center [162, 36] width 94 height 11
select select "5"
click at [115, 31] on select "Select Unemployment Disability (from employer) Pension Retirement Social Securi…" at bounding box center [162, 36] width 94 height 11
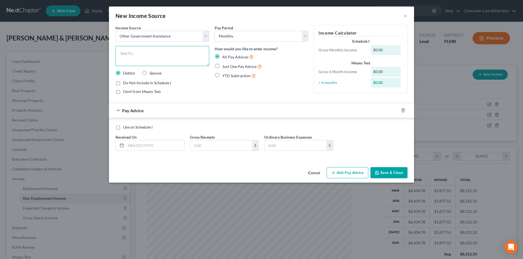
click at [162, 53] on textarea at bounding box center [162, 56] width 94 height 20
type textarea "Food Stamps"
click at [168, 147] on input "text" at bounding box center [155, 145] width 58 height 10
type input "09/09/2025"
click at [208, 147] on input "text" at bounding box center [221, 145] width 62 height 10
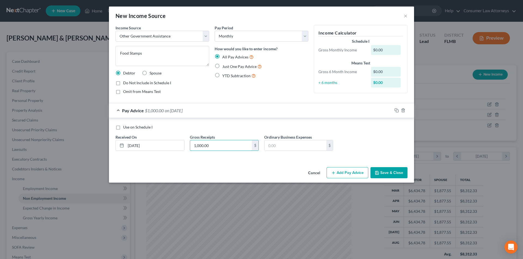
type input "1,000.00"
click at [385, 173] on button "Save & Close" at bounding box center [388, 172] width 37 height 11
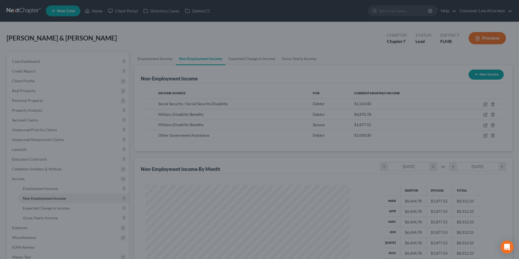
scroll to position [272181, 272069]
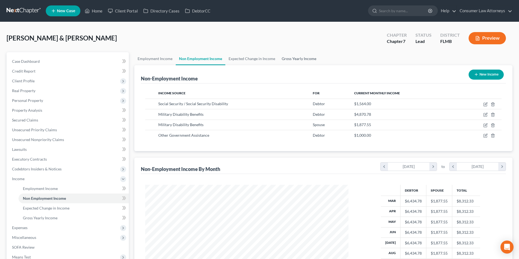
click at [301, 60] on link "Gross Yearly Income" at bounding box center [298, 58] width 41 height 13
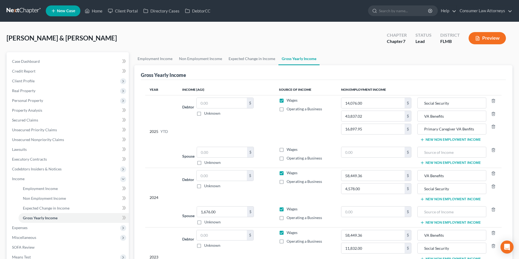
click at [448, 139] on button "New Non Employment Income" at bounding box center [450, 140] width 61 height 4
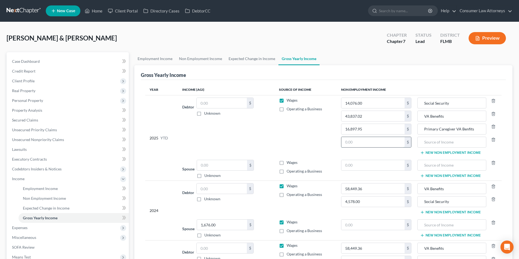
click at [378, 144] on input "text" at bounding box center [372, 142] width 63 height 10
type input "9,000.00"
click at [425, 145] on input "text" at bounding box center [451, 142] width 63 height 10
type input "Food Stamps"
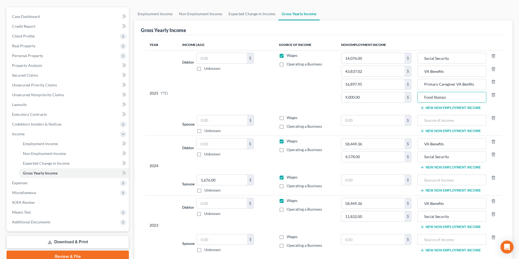
scroll to position [90, 0]
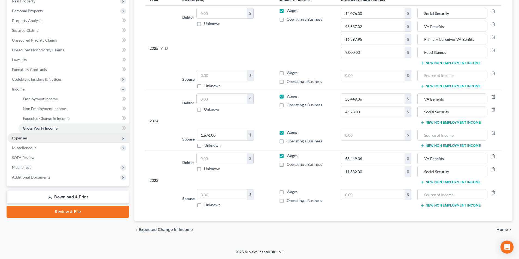
click at [23, 134] on span "Expenses" at bounding box center [68, 138] width 121 height 10
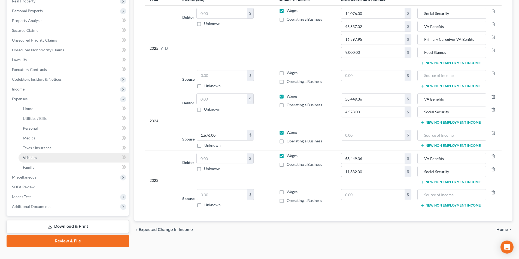
click at [29, 158] on span "Vehicles" at bounding box center [30, 157] width 14 height 5
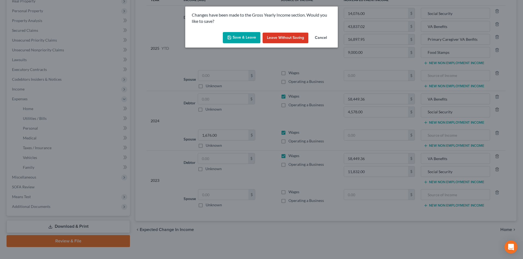
click at [240, 37] on button "Save & Leave" at bounding box center [242, 37] width 38 height 11
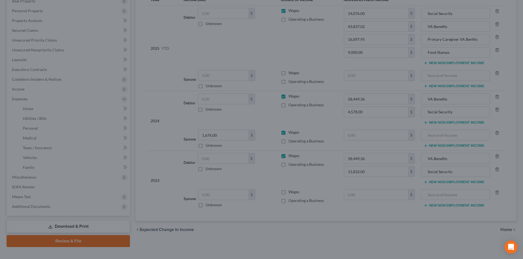
type input "9,000.00"
type input "14,076.00"
type input "43,837.02"
type input "Food Stamps"
type input "Social Security"
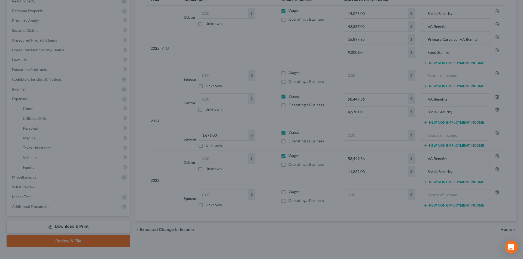
type input "VA Benefits"
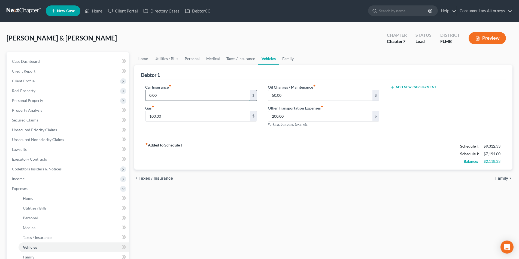
click at [190, 95] on input "0.00" at bounding box center [197, 95] width 104 height 10
type input "200.00"
click at [290, 157] on div "fiber_manual_record Added to Schedule J Schedule I: $9,312.33 Schedule J: $7,39…" at bounding box center [323, 154] width 365 height 32
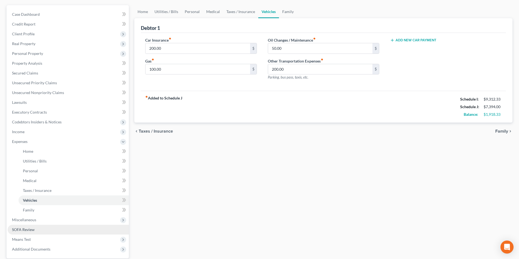
scroll to position [99, 0]
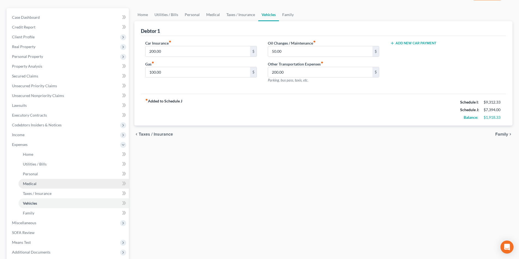
click at [33, 185] on span "Medical" at bounding box center [30, 184] width 14 height 5
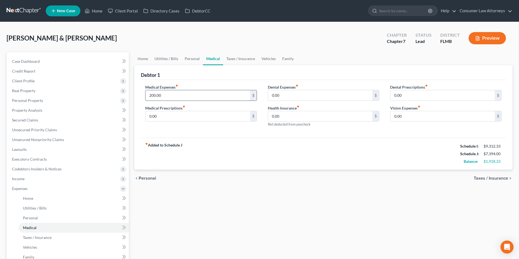
click at [174, 94] on input "200.00" at bounding box center [197, 95] width 104 height 10
type input "0.00"
click at [174, 118] on input "0.00" at bounding box center [197, 116] width 104 height 10
type input "200.00"
click at [143, 55] on link "Home" at bounding box center [142, 58] width 17 height 13
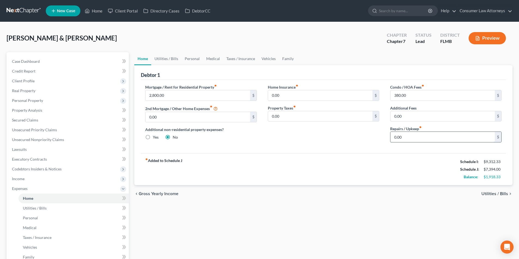
click at [419, 137] on input "0.00" at bounding box center [442, 137] width 104 height 10
type input "200.00"
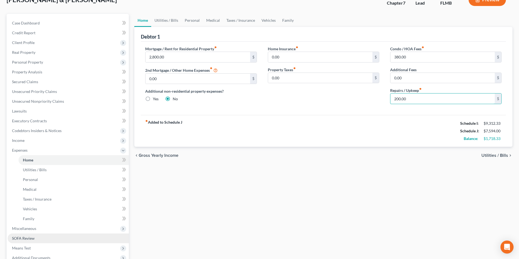
scroll to position [99, 0]
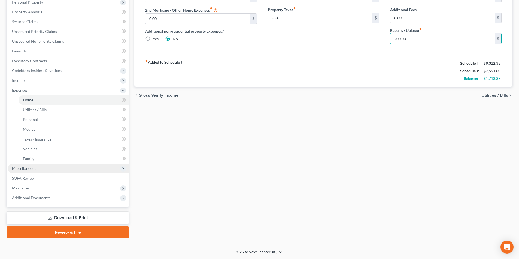
click at [27, 169] on span "Miscellaneous" at bounding box center [24, 168] width 24 height 5
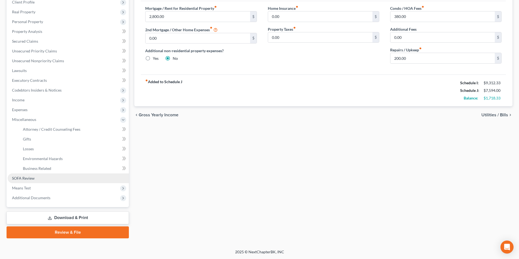
scroll to position [79, 0]
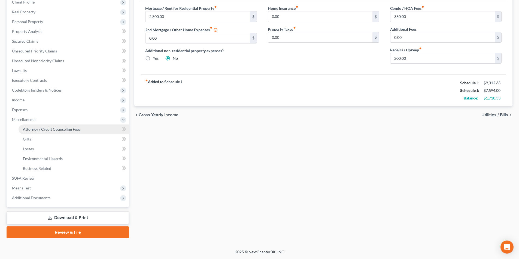
click at [62, 131] on span "Attorney / Credit Counseling Fees" at bounding box center [51, 129] width 57 height 5
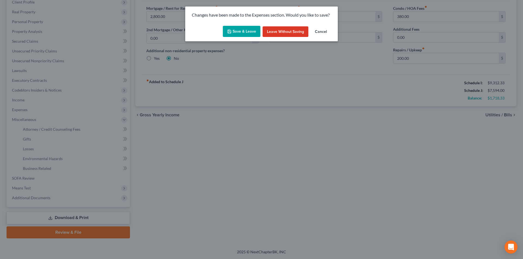
click at [243, 28] on button "Save & Leave" at bounding box center [242, 31] width 38 height 11
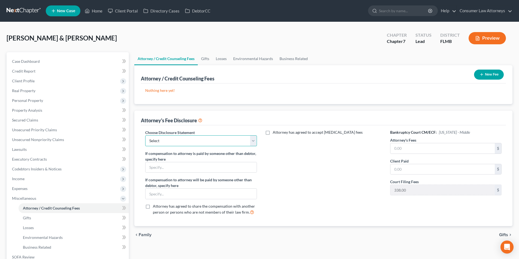
click at [201, 139] on select "Select [GEOGRAPHIC_DATA] [GEOGRAPHIC_DATA] Northern Disclosure of Compensation …" at bounding box center [200, 141] width 111 height 11
select select "2"
click at [145, 136] on select "Select [GEOGRAPHIC_DATA] [GEOGRAPHIC_DATA] Northern Disclosure of Compensation …" at bounding box center [200, 141] width 111 height 11
click at [404, 147] on input "text" at bounding box center [442, 148] width 104 height 10
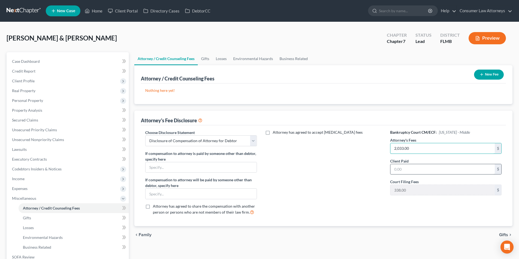
type input "2,033.00"
click at [410, 170] on input "text" at bounding box center [442, 169] width 104 height 10
type input "2,033.00"
click at [491, 74] on button "New Fee" at bounding box center [489, 75] width 30 height 10
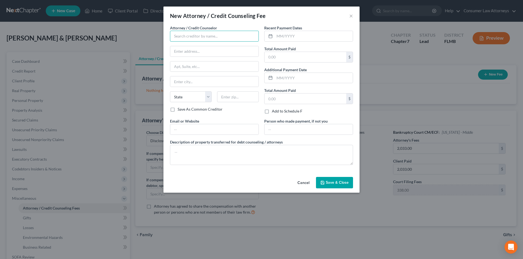
click at [198, 38] on input "text" at bounding box center [214, 36] width 89 height 11
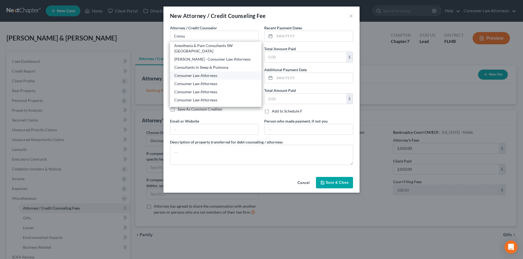
click at [198, 73] on div "Consumer Law Attorneys" at bounding box center [215, 75] width 83 height 5
type input "Consumer Law Attorneys"
type input "2727 Ulmterton Road"
type input "Suite 270"
type input "Clearwater"
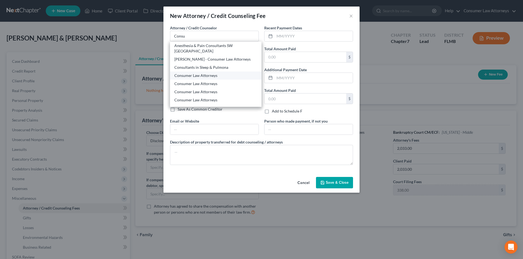
select select "9"
type input "33762"
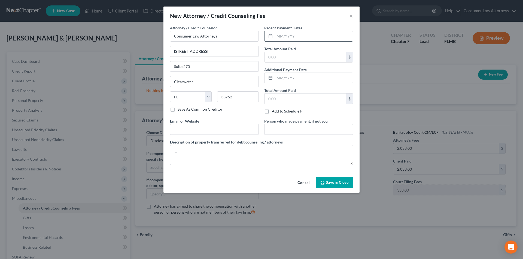
click at [296, 37] on input "text" at bounding box center [313, 36] width 78 height 10
type input "08/26/2025"
click at [293, 57] on input "text" at bounding box center [305, 57] width 82 height 10
type input "2,033.00"
click at [239, 151] on textarea at bounding box center [261, 155] width 183 height 20
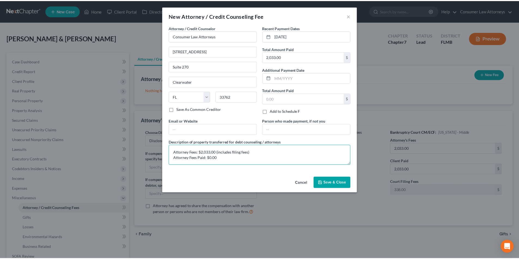
scroll to position [1, 0]
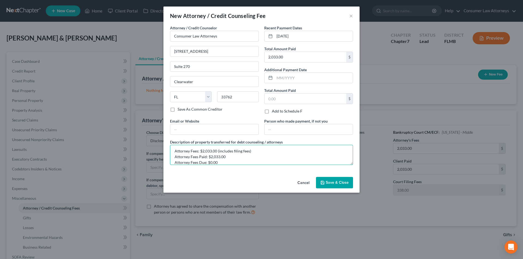
type textarea "Attorney Fees: $2,033.00 (includes filing fees) Attorney Fees Paid: $2,033.00 A…"
click at [330, 187] on button "Save & Close" at bounding box center [334, 182] width 37 height 11
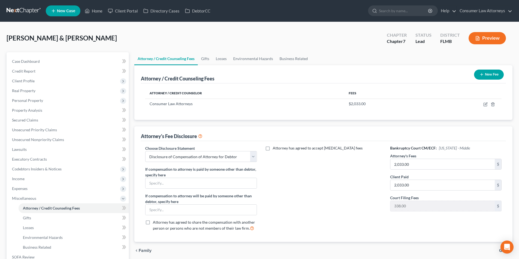
click at [486, 72] on button "New Fee" at bounding box center [489, 75] width 30 height 10
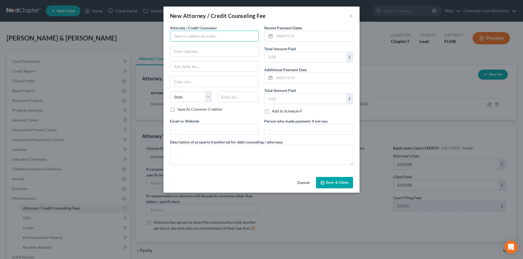
click at [194, 39] on input "text" at bounding box center [214, 36] width 89 height 11
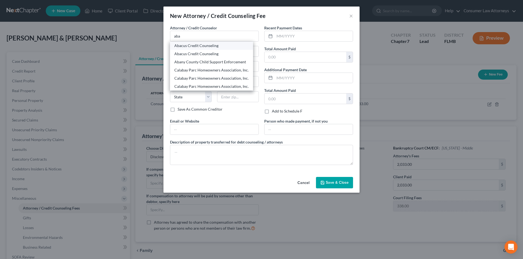
click at [195, 47] on div "Abacus Credit Counseling" at bounding box center [211, 45] width 74 height 5
type input "Abacus Credit Counseling"
type input "17337 Ventura Blvd."
type input "Suite 205"
type input "Encino"
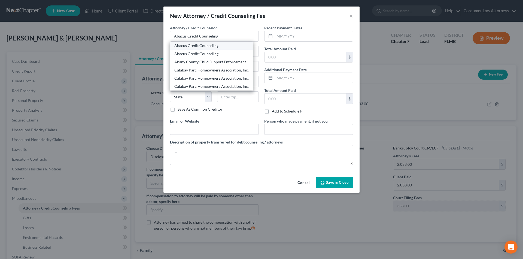
select select "4"
type input "91316"
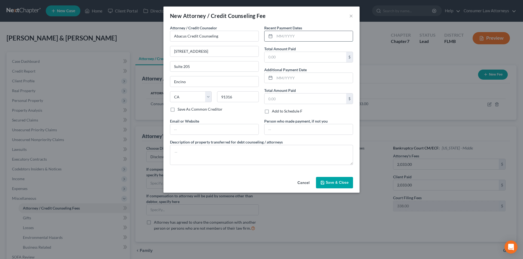
click at [292, 37] on input "text" at bounding box center [313, 36] width 78 height 10
type input "09/02/2025"
click at [299, 57] on input "text" at bounding box center [305, 57] width 82 height 10
type input "25.00"
click at [240, 147] on textarea at bounding box center [261, 155] width 183 height 20
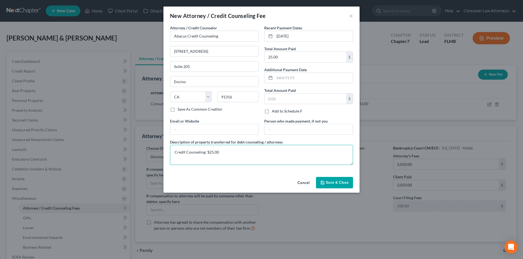
type textarea "Credit Counseling: $25.00"
click at [339, 181] on span "Save & Close" at bounding box center [337, 183] width 23 height 5
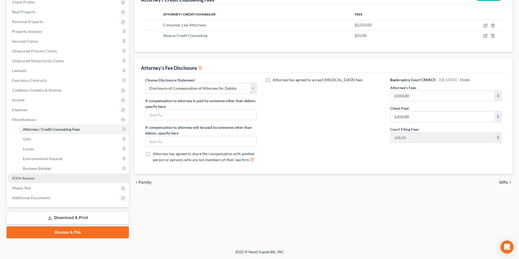
click at [29, 181] on span "SOFA Review" at bounding box center [23, 178] width 23 height 5
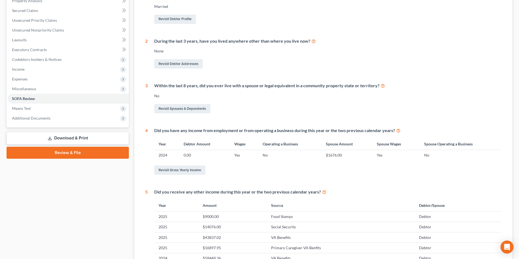
scroll to position [28, 0]
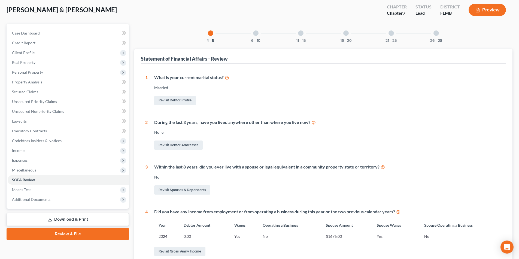
click at [256, 33] on div at bounding box center [255, 32] width 5 height 5
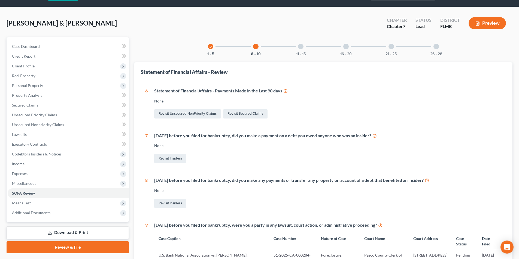
scroll to position [0, 0]
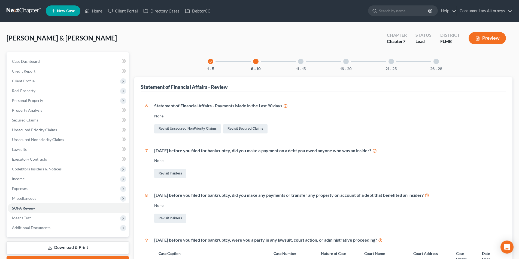
click at [301, 62] on div at bounding box center [300, 61] width 5 height 5
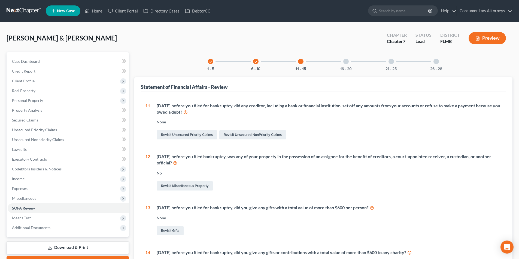
click at [344, 62] on div at bounding box center [345, 61] width 5 height 5
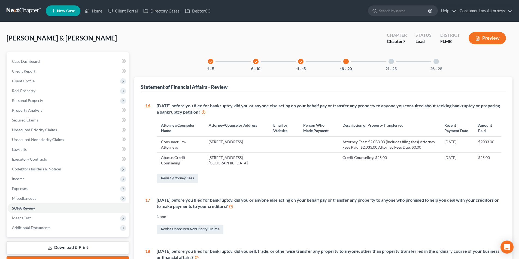
click at [391, 62] on div at bounding box center [390, 61] width 5 height 5
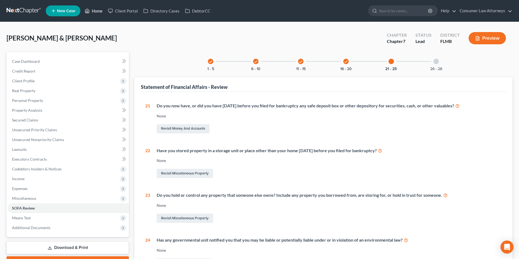
click at [102, 11] on link "Home" at bounding box center [93, 11] width 23 height 10
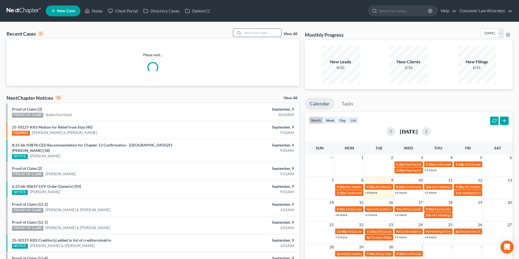
click at [266, 35] on input "search" at bounding box center [262, 33] width 38 height 8
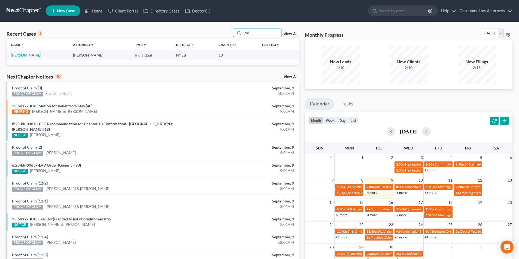
type input "cai"
click at [31, 52] on td "[PERSON_NAME]" at bounding box center [38, 55] width 62 height 10
click at [31, 54] on link "[PERSON_NAME]" at bounding box center [26, 55] width 30 height 5
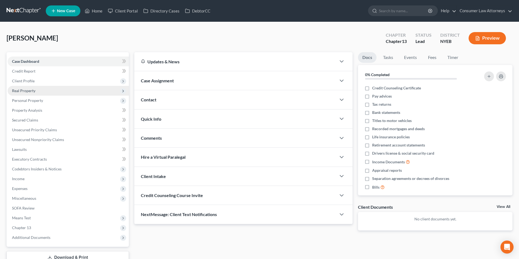
click at [33, 92] on span "Real Property" at bounding box center [23, 90] width 23 height 5
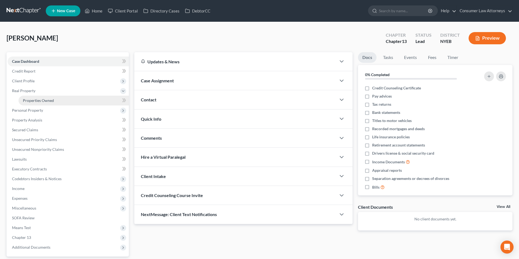
click at [38, 99] on span "Properties Owned" at bounding box center [38, 100] width 31 height 5
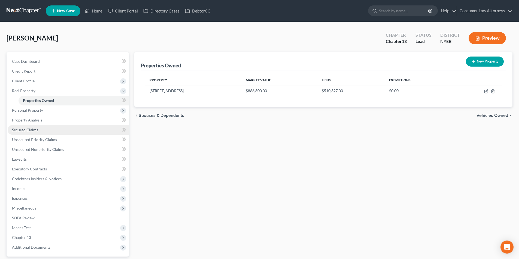
click at [38, 130] on span "Secured Claims" at bounding box center [25, 130] width 26 height 5
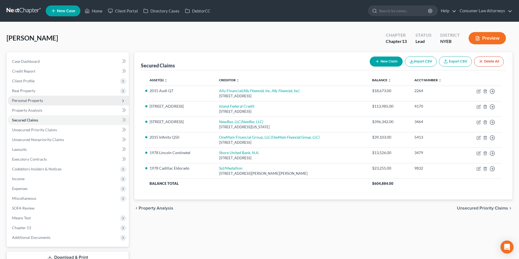
click at [39, 99] on span "Personal Property" at bounding box center [27, 100] width 31 height 5
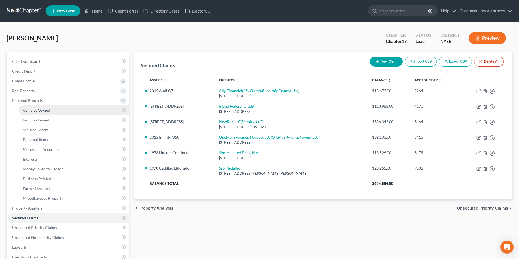
click at [39, 109] on span "Vehicles Owned" at bounding box center [36, 110] width 27 height 5
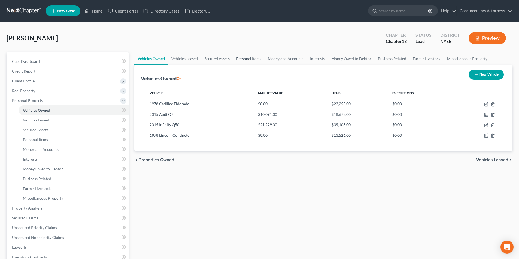
click at [249, 59] on link "Personal Items" at bounding box center [249, 58] width 32 height 13
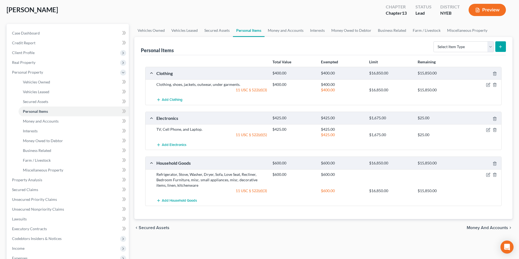
scroll to position [27, 0]
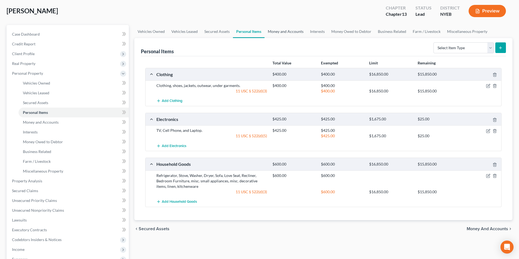
click at [288, 31] on link "Money and Accounts" at bounding box center [285, 31] width 42 height 13
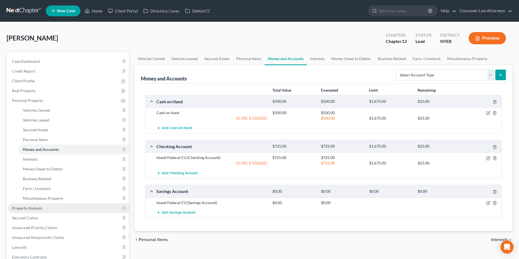
scroll to position [54, 0]
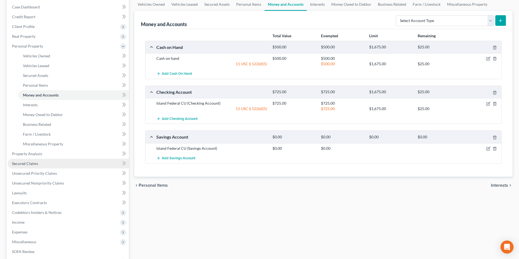
click at [33, 164] on span "Secured Claims" at bounding box center [25, 163] width 26 height 5
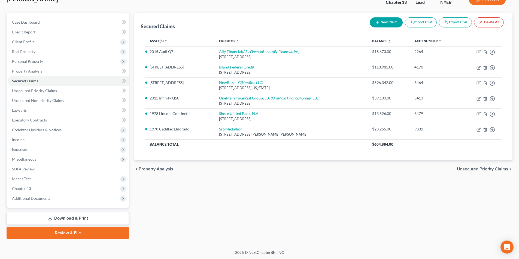
scroll to position [40, 0]
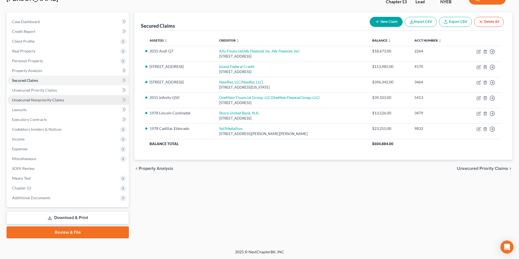
click at [48, 103] on link "Unsecured Nonpriority Claims" at bounding box center [68, 100] width 121 height 10
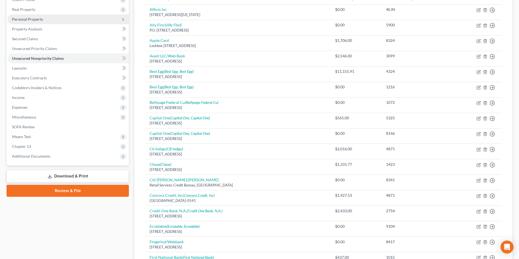
scroll to position [15, 0]
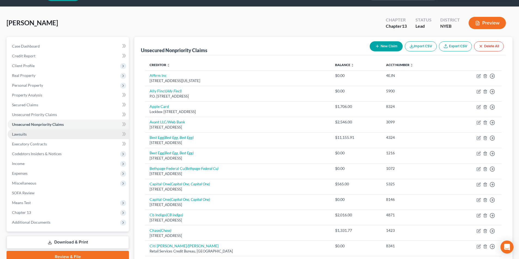
click at [25, 133] on span "Lawsuits" at bounding box center [19, 134] width 15 height 5
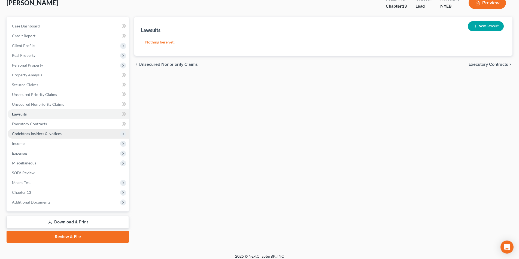
scroll to position [40, 0]
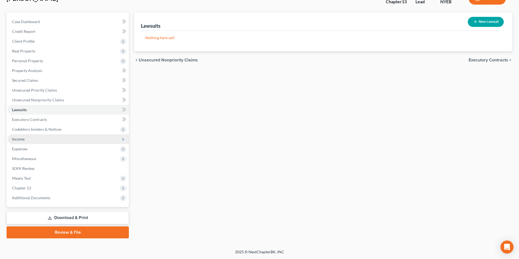
click at [20, 138] on span "Income" at bounding box center [18, 139] width 13 height 5
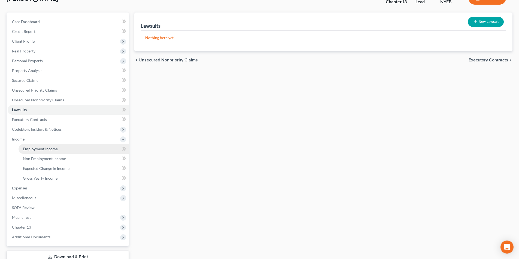
click at [54, 151] on span "Employment Income" at bounding box center [40, 149] width 35 height 5
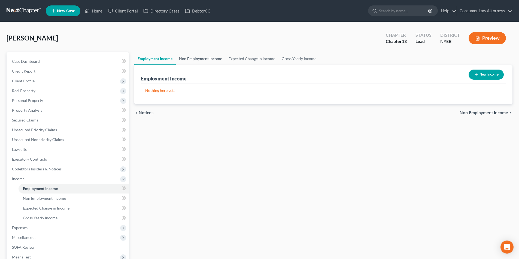
click at [190, 59] on link "Non Employment Income" at bounding box center [201, 58] width 50 height 13
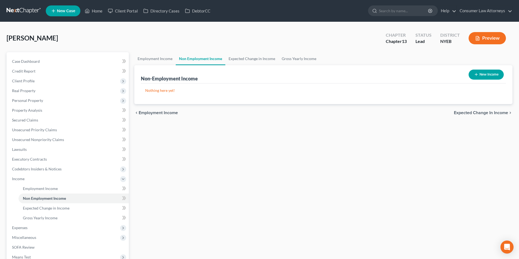
click at [485, 74] on button "New Income" at bounding box center [485, 75] width 35 height 10
select select "0"
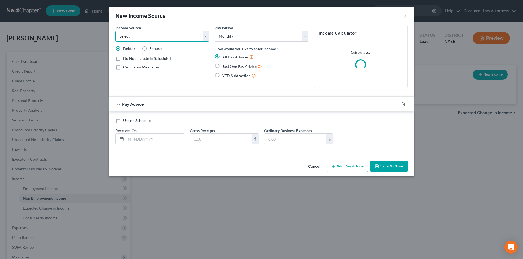
click at [148, 36] on select "Select Unemployment Disability (from employer) Pension Retirement Social Securi…" at bounding box center [162, 36] width 94 height 11
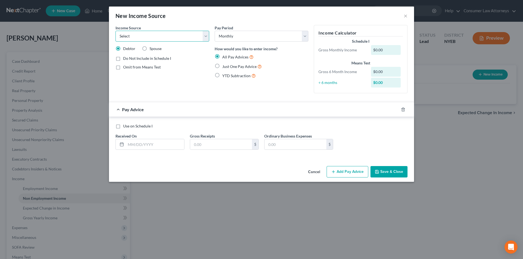
select select "2"
click at [115, 31] on select "Select Unemployment Disability (from employer) Pension Retirement Social Securi…" at bounding box center [162, 36] width 94 height 11
click at [222, 66] on label "Just One Pay Advice" at bounding box center [241, 66] width 39 height 6
click at [224, 66] on input "Just One Pay Advice" at bounding box center [226, 65] width 4 height 4
radio input "true"
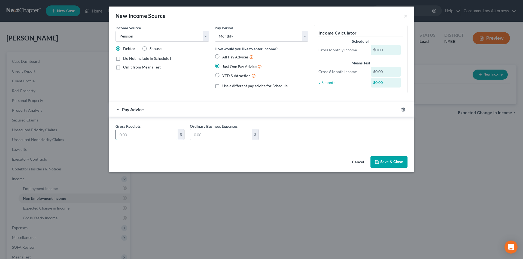
click at [148, 135] on input "text" at bounding box center [147, 135] width 62 height 10
type input "4,979.60"
click at [392, 159] on button "Save & Close" at bounding box center [388, 162] width 37 height 11
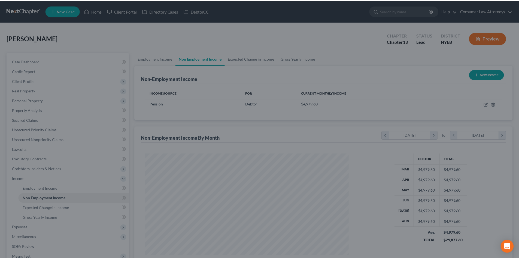
scroll to position [102, 214]
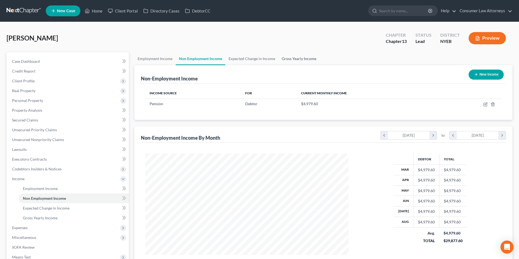
click at [288, 61] on link "Gross Yearly Income" at bounding box center [298, 58] width 41 height 13
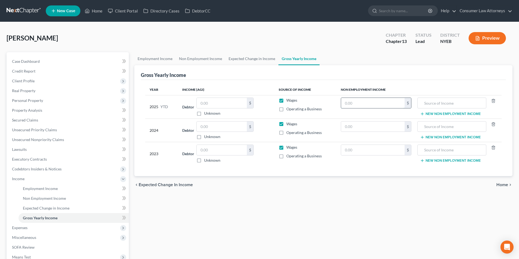
click at [367, 105] on input "text" at bounding box center [372, 103] width 63 height 10
type input "44,816.40"
click at [450, 106] on input "text" at bounding box center [451, 103] width 63 height 10
type input "Pension"
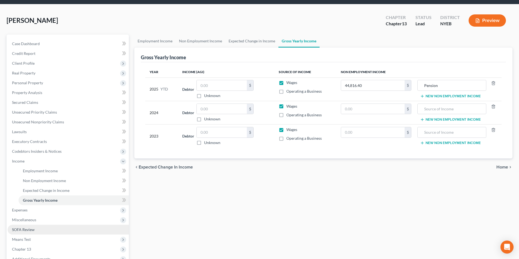
scroll to position [27, 0]
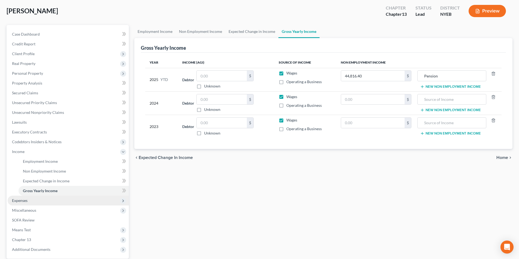
click at [25, 204] on span "Expenses" at bounding box center [68, 201] width 121 height 10
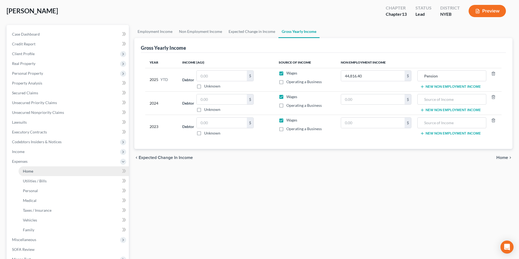
click at [31, 170] on span "Home" at bounding box center [28, 171] width 10 height 5
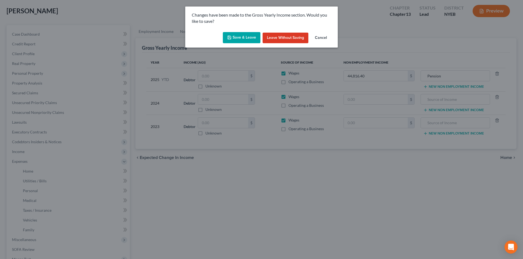
click at [248, 36] on button "Save & Leave" at bounding box center [242, 37] width 38 height 11
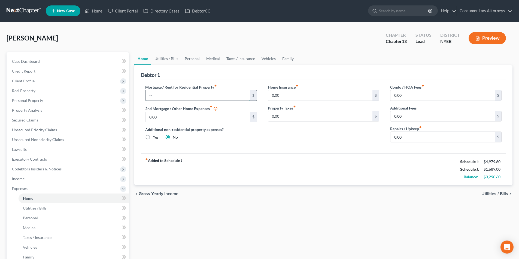
click at [208, 96] on input "text" at bounding box center [197, 95] width 104 height 10
type input "2,401.88"
click at [171, 57] on link "Utilities / Bills" at bounding box center [166, 58] width 30 height 13
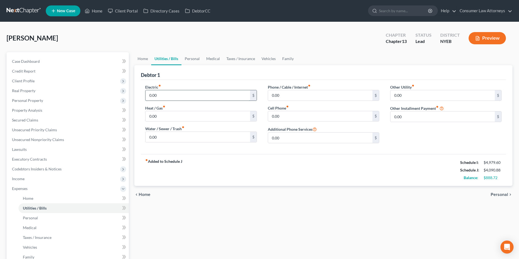
click at [177, 96] on input "0.00" at bounding box center [197, 95] width 104 height 10
type input "232.00"
click at [159, 137] on input "0.00" at bounding box center [197, 137] width 104 height 10
type input "37.00"
click at [286, 97] on input "0.00" at bounding box center [320, 95] width 104 height 10
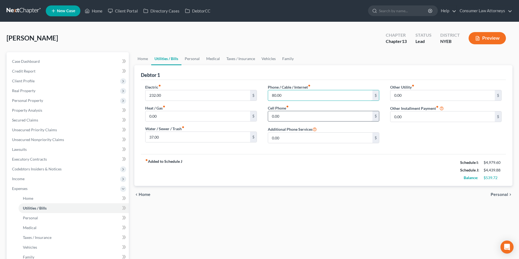
type input "80.00"
click at [288, 115] on input "0.00" at bounding box center [320, 116] width 104 height 10
type input "75.00"
click at [194, 59] on link "Personal" at bounding box center [192, 58] width 22 height 13
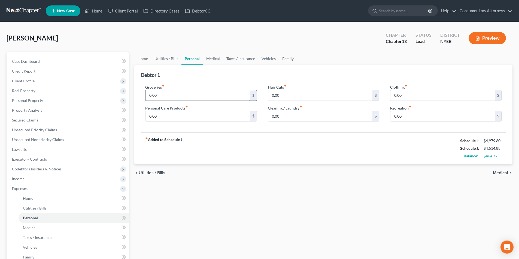
click at [171, 95] on input "0.00" at bounding box center [197, 95] width 104 height 10
type input "500.00"
click at [288, 96] on input "0.00" at bounding box center [320, 95] width 104 height 10
type input "15.00"
click at [415, 96] on input "0.00" at bounding box center [442, 95] width 104 height 10
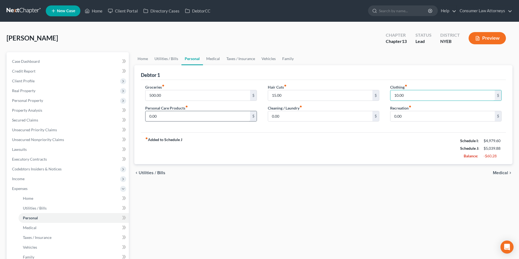
type input "10.00"
click at [207, 116] on input "0.00" at bounding box center [197, 116] width 104 height 10
type input "10.00"
click at [306, 119] on input "0.00" at bounding box center [320, 116] width 104 height 10
type input "5.00"
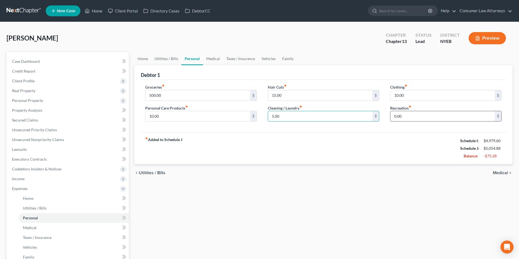
click at [412, 116] on input "0.00" at bounding box center [442, 116] width 104 height 10
type input "25.00"
click at [212, 58] on link "Medical" at bounding box center [213, 58] width 20 height 13
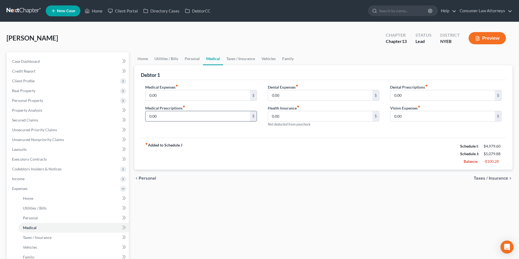
click at [178, 116] on input "0.00" at bounding box center [197, 116] width 104 height 10
type input "120.00"
click at [263, 57] on link "Vehicles" at bounding box center [268, 58] width 21 height 13
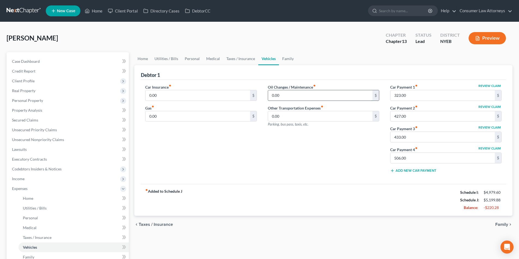
click at [287, 96] on input "0.00" at bounding box center [320, 95] width 104 height 10
type input "50.00"
click at [201, 93] on input "0.00" at bounding box center [197, 95] width 104 height 10
type input "250.00"
click at [179, 117] on input "0.00" at bounding box center [197, 116] width 104 height 10
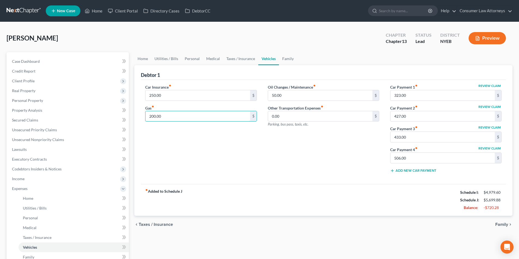
scroll to position [108, 0]
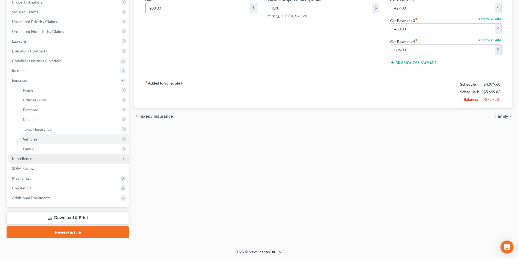
type input "200.00"
click at [31, 161] on span "Miscellaneous" at bounding box center [68, 159] width 121 height 10
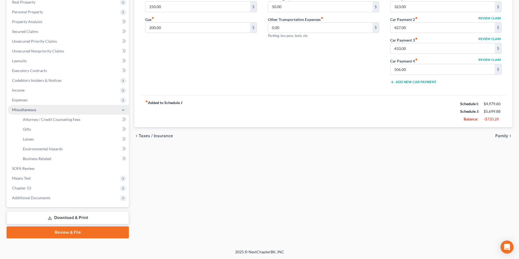
scroll to position [89, 0]
click at [47, 121] on span "Attorney / Credit Counseling Fees" at bounding box center [51, 119] width 57 height 5
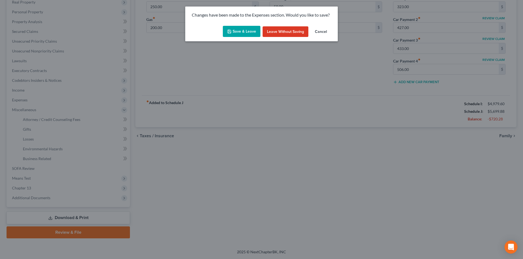
click at [247, 30] on button "Save & Leave" at bounding box center [242, 31] width 38 height 11
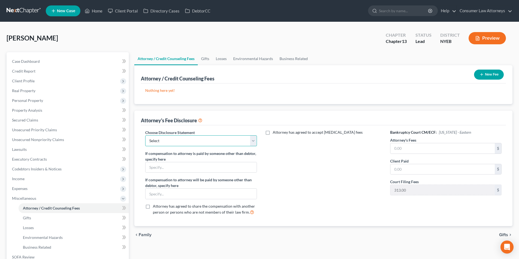
drag, startPoint x: 195, startPoint y: 143, endPoint x: 190, endPoint y: 146, distance: 6.1
click at [195, 143] on select "Select [GEOGRAPHIC_DATA] [GEOGRAPHIC_DATA] Northern Disclosure of Compensation …" at bounding box center [200, 141] width 111 height 11
select select "2"
click at [145, 136] on select "Select [GEOGRAPHIC_DATA] [GEOGRAPHIC_DATA] Northern Disclosure of Compensation …" at bounding box center [200, 141] width 111 height 11
click at [405, 146] on input "text" at bounding box center [442, 148] width 104 height 10
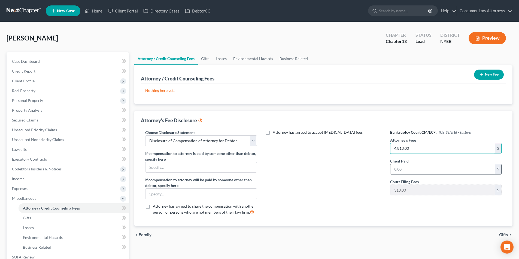
type input "4,813.00"
click at [417, 169] on input "text" at bounding box center [442, 169] width 104 height 10
type input "2,008.00"
click at [418, 149] on input "4,813.00" at bounding box center [442, 148] width 104 height 10
type input "4,500.00"
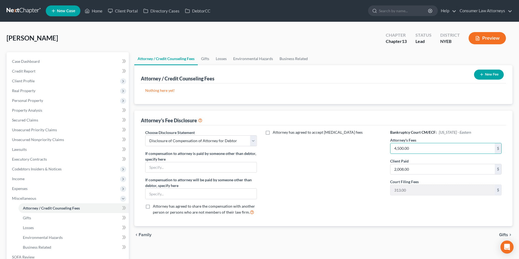
click at [486, 72] on button "New Fee" at bounding box center [489, 75] width 30 height 10
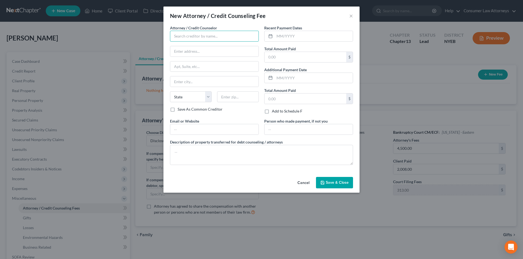
click at [225, 39] on input "text" at bounding box center [214, 36] width 89 height 11
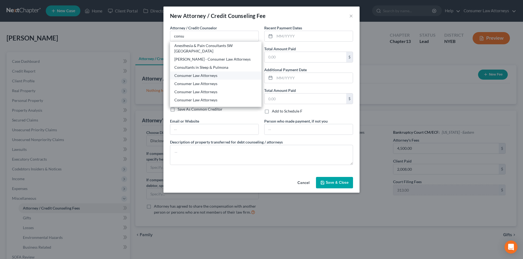
click at [196, 73] on div "Consumer Law Attorneys" at bounding box center [215, 75] width 83 height 5
type input "Consumer Law Attorneys"
type input "2727 Ulmterton Road"
type input "Suite 270"
type input "Clearwater"
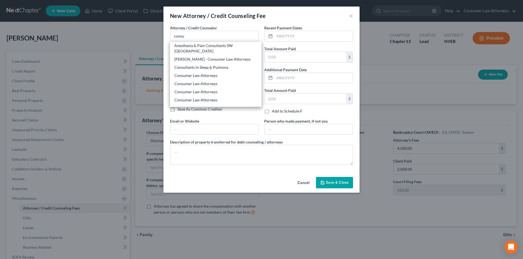
select select "9"
type input "33762"
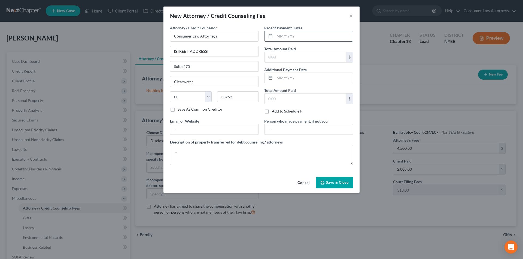
click at [283, 35] on input "text" at bounding box center [313, 36] width 78 height 10
type input "08/06/2025"
click at [282, 58] on input "text" at bounding box center [305, 57] width 82 height 10
type input "2,008.00"
click at [222, 159] on textarea at bounding box center [261, 155] width 183 height 20
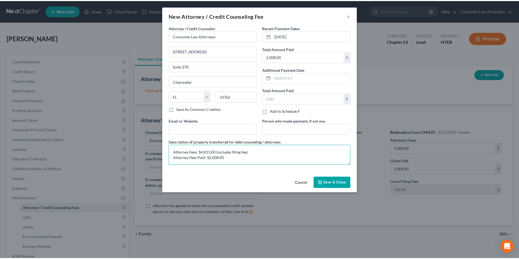
scroll to position [1, 0]
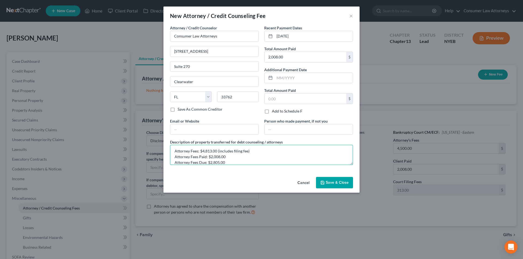
type textarea "Attorney Fees: $4,813.00 (includes filing fee) Attorney Fees Paid: $2,008.00 At…"
click at [331, 186] on button "Save & Close" at bounding box center [334, 182] width 37 height 11
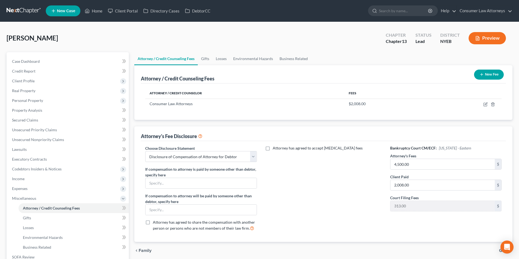
click at [488, 78] on button "New Fee" at bounding box center [489, 75] width 30 height 10
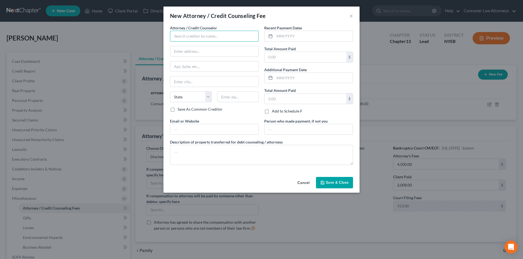
click at [202, 37] on input "text" at bounding box center [214, 36] width 89 height 11
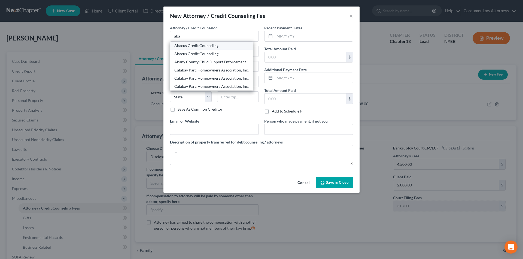
click at [193, 45] on div "Abacus Credit Counseling" at bounding box center [211, 45] width 74 height 5
type input "Abacus Credit Counseling"
type input "17337 Ventura Blvd."
type input "Suite 205"
type input "Encino"
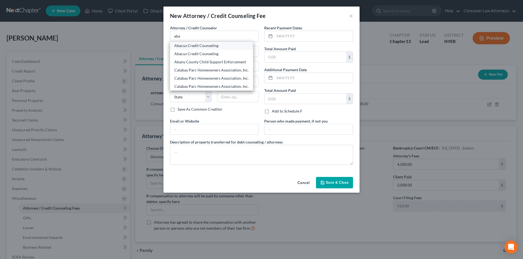
select select "4"
type input "91316"
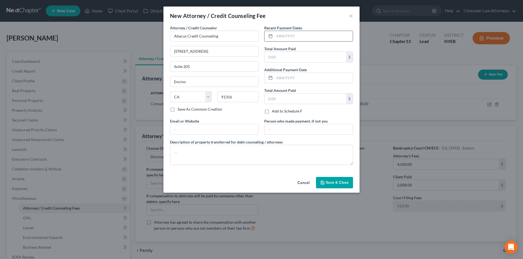
click at [281, 37] on input "text" at bounding box center [313, 36] width 78 height 10
type input "08/07/2025"
click at [281, 59] on input "text" at bounding box center [305, 57] width 82 height 10
type input "25.00"
click at [237, 152] on textarea at bounding box center [261, 155] width 183 height 20
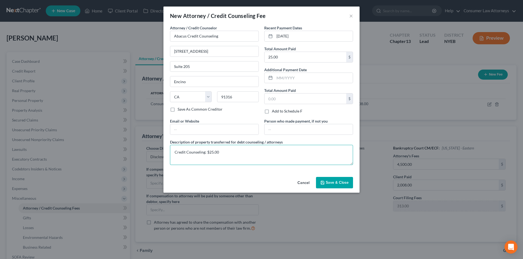
type textarea "Credit Counseling: $25.00"
click at [337, 184] on span "Save & Close" at bounding box center [337, 183] width 23 height 5
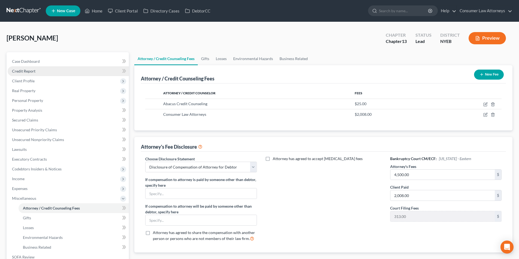
click at [29, 74] on link "Credit Report" at bounding box center [68, 71] width 121 height 10
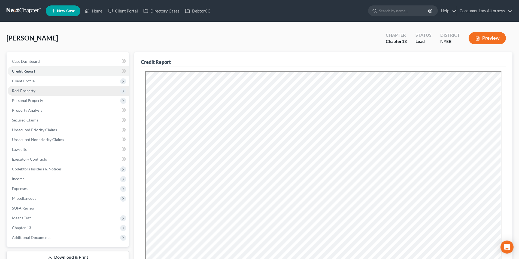
click at [30, 90] on span "Real Property" at bounding box center [23, 90] width 23 height 5
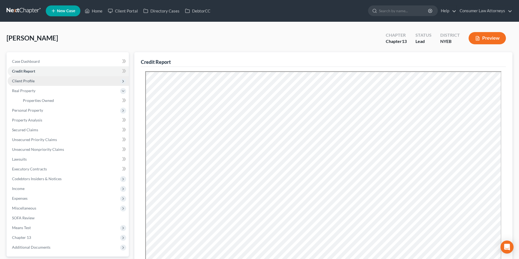
click at [30, 80] on span "Client Profile" at bounding box center [23, 81] width 23 height 5
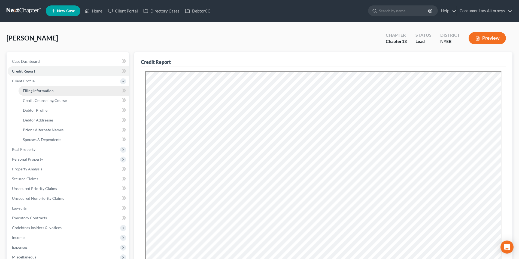
click at [45, 91] on span "Filing Information" at bounding box center [38, 90] width 31 height 5
select select "1"
select select "0"
select select "3"
select select "14"
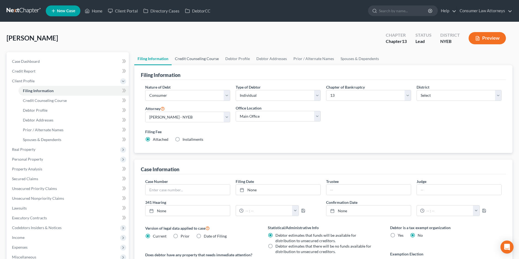
click at [196, 61] on link "Credit Counseling Course" at bounding box center [197, 58] width 50 height 13
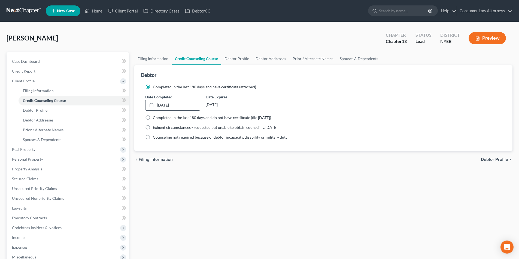
click at [183, 105] on link "8/6/2025" at bounding box center [172, 105] width 54 height 10
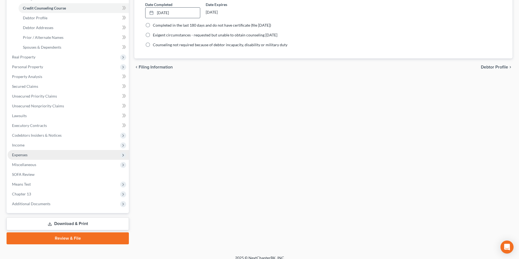
scroll to position [99, 0]
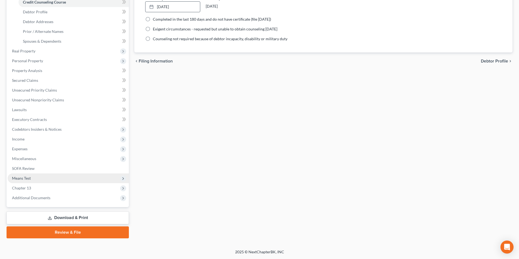
click at [26, 178] on span "Means Test" at bounding box center [21, 178] width 19 height 5
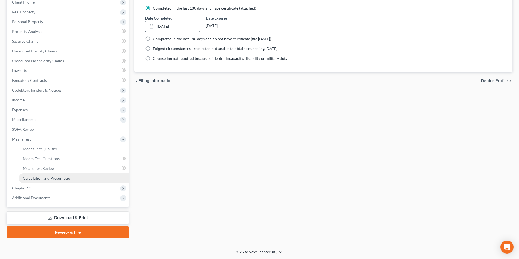
scroll to position [79, 0]
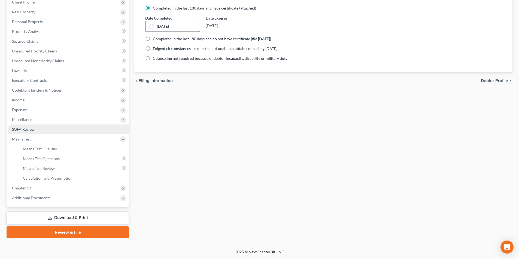
click at [33, 130] on span "SOFA Review" at bounding box center [23, 129] width 23 height 5
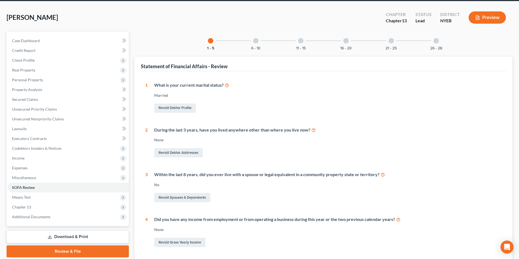
scroll to position [20, 0]
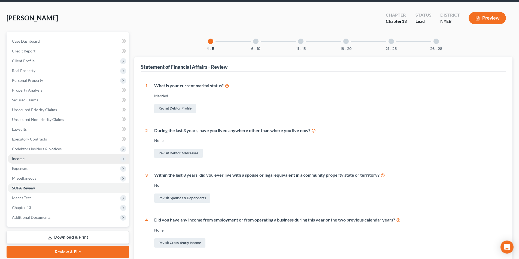
click at [23, 160] on span "Income" at bounding box center [18, 159] width 13 height 5
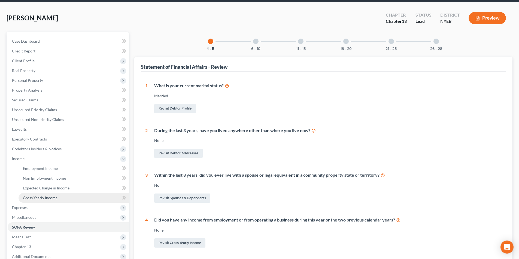
click at [42, 196] on span "Gross Yearly Income" at bounding box center [40, 198] width 35 height 5
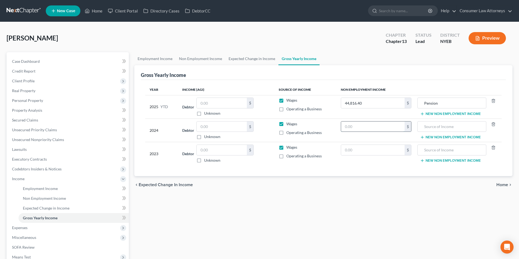
click at [352, 128] on input "text" at bounding box center [372, 127] width 63 height 10
type input "70,263.00"
click at [431, 127] on input "text" at bounding box center [451, 127] width 63 height 10
type input "Pension"
click at [434, 139] on button "New Non Employment Income" at bounding box center [450, 137] width 61 height 4
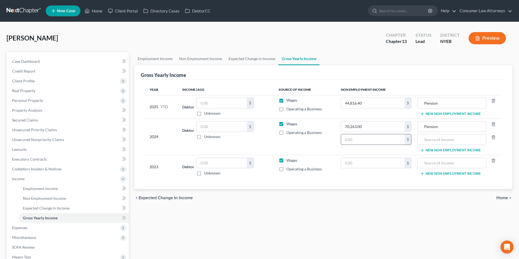
click at [375, 141] on input "text" at bounding box center [372, 140] width 63 height 10
type input "00.00"
click at [434, 139] on input "text" at bounding box center [451, 140] width 63 height 10
type input "Social Security"
click at [380, 138] on input "00.00" at bounding box center [372, 140] width 63 height 10
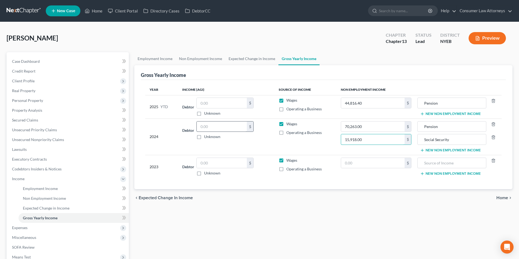
type input "15,918.00"
click at [234, 128] on input "text" at bounding box center [222, 127] width 50 height 10
type input "29,957.00"
click at [225, 161] on input "text" at bounding box center [222, 163] width 50 height 10
type input "106,149.00"
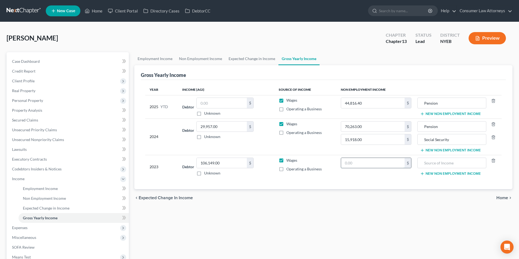
click at [373, 167] on input "text" at bounding box center [372, 163] width 63 height 10
type input "3,480.00"
click at [420, 164] on div at bounding box center [451, 163] width 69 height 11
click at [449, 162] on input "text" at bounding box center [451, 163] width 63 height 10
type input "Pension"
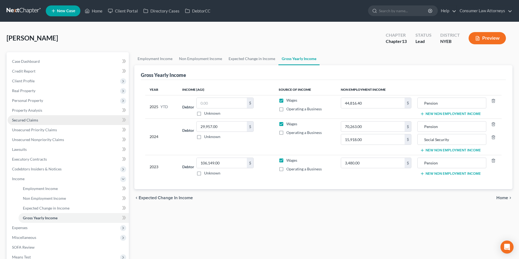
click at [35, 117] on link "Secured Claims" at bounding box center [68, 120] width 121 height 10
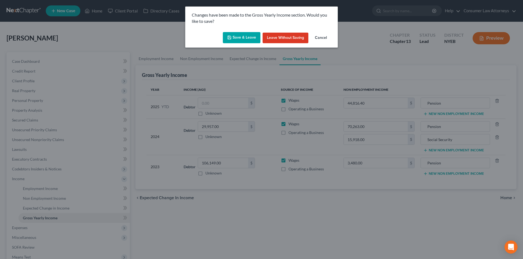
click at [237, 35] on button "Save & Leave" at bounding box center [242, 37] width 38 height 11
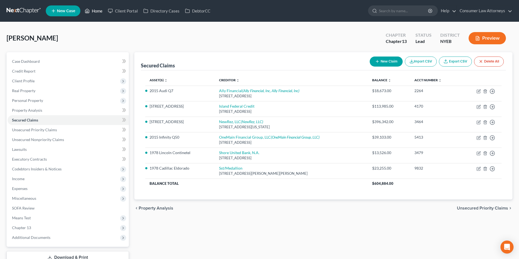
click at [100, 10] on link "Home" at bounding box center [93, 11] width 23 height 10
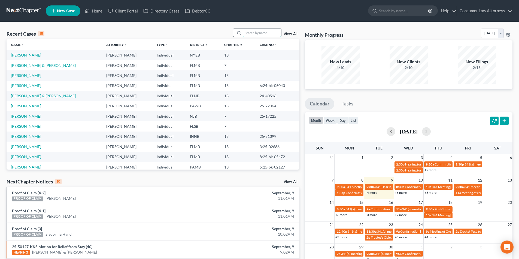
click at [252, 35] on input "search" at bounding box center [262, 33] width 38 height 8
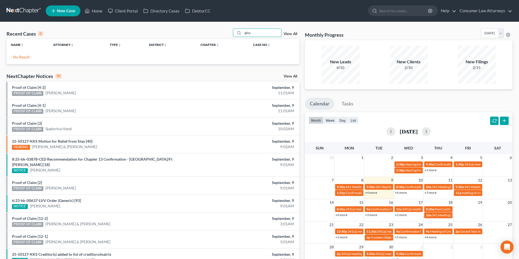
type input "gloy"
click at [67, 9] on span "New Case" at bounding box center [66, 11] width 18 height 4
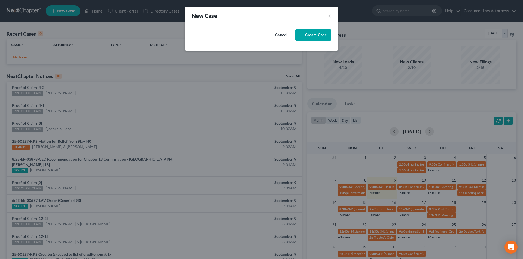
select select "15"
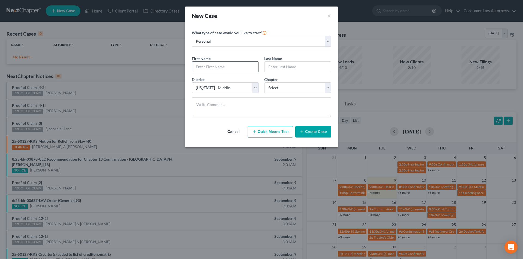
click at [224, 66] on input "text" at bounding box center [225, 67] width 66 height 10
click at [240, 69] on input "text" at bounding box center [225, 67] width 66 height 10
type input "James"
type input "Gloyne"
click at [236, 88] on select "Select Alabama - Middle Alabama - Northern Alabama - Southern Alaska Arizona Ar…" at bounding box center [225, 88] width 67 height 11
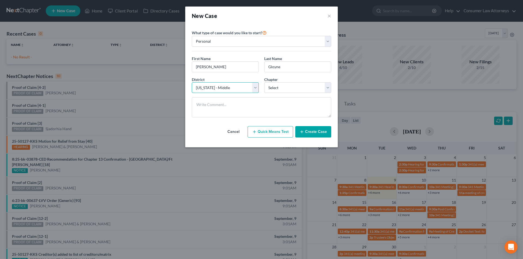
select select "17"
click at [192, 83] on select "Select Alabama - Middle Alabama - Northern Alabama - Southern Alaska Arizona Ar…" at bounding box center [225, 88] width 67 height 11
click at [289, 89] on select "Select 7 11 12 13" at bounding box center [297, 88] width 67 height 11
select select "3"
click at [264, 83] on select "Select 7 11 12 13" at bounding box center [297, 88] width 67 height 11
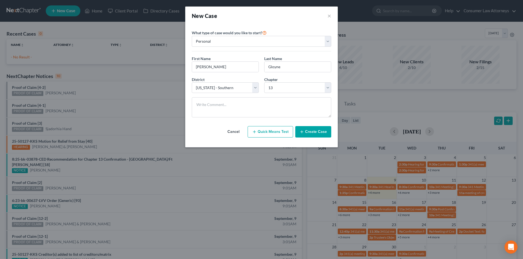
click at [322, 133] on button "Create Case" at bounding box center [313, 131] width 36 height 11
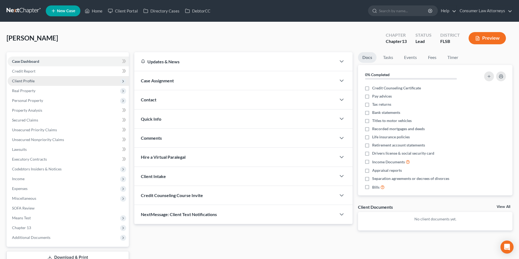
click at [30, 80] on span "Client Profile" at bounding box center [23, 81] width 23 height 5
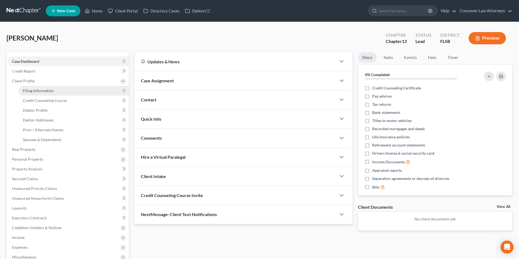
click at [50, 89] on span "Filing Information" at bounding box center [38, 90] width 31 height 5
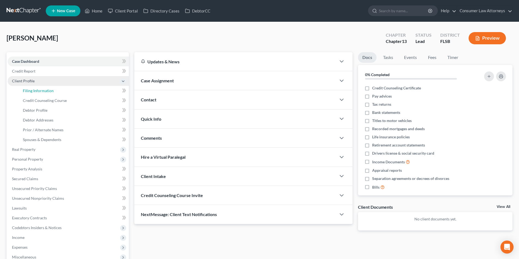
select select "1"
select select "0"
select select "3"
select select "17"
select select "9"
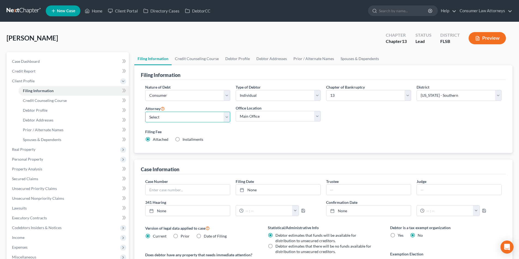
drag, startPoint x: 186, startPoint y: 120, endPoint x: 183, endPoint y: 121, distance: 3.2
click at [186, 120] on select "Select Young Kim - FLMB Young Kim - FLSB Young Kim - FLNB Lesley Hoenig - ILNB …" at bounding box center [187, 117] width 85 height 11
select select "1"
click at [145, 112] on select "Select Young Kim - FLMB Young Kim - FLSB Young Kim - FLNB Lesley Hoenig - ILNB …" at bounding box center [187, 117] width 85 height 11
click at [203, 60] on link "Credit Counseling Course" at bounding box center [197, 58] width 50 height 13
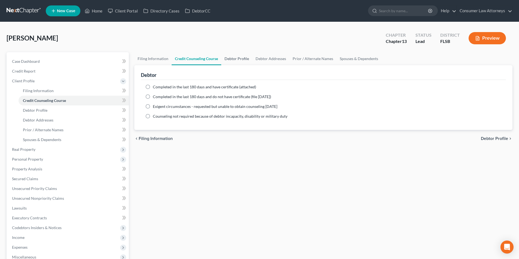
click at [241, 57] on link "Debtor Profile" at bounding box center [236, 58] width 31 height 13
select select "0"
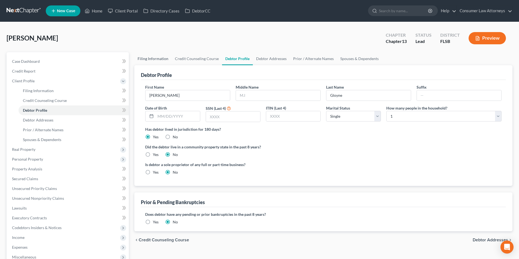
click at [154, 60] on link "Filing Information" at bounding box center [152, 58] width 37 height 13
select select "1"
select select "0"
select select "3"
select select "17"
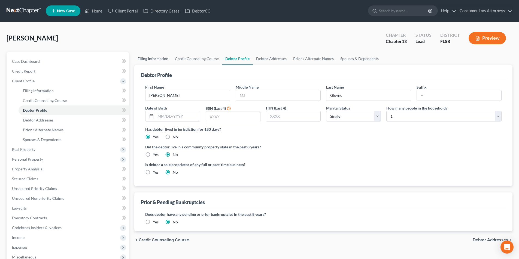
select select "1"
select select "9"
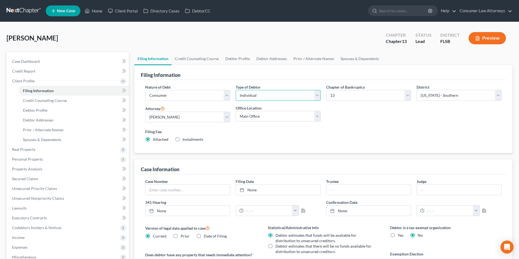
drag, startPoint x: 276, startPoint y: 91, endPoint x: 274, endPoint y: 95, distance: 4.7
click at [276, 91] on select "Select Individual Joint" at bounding box center [278, 95] width 85 height 11
select select "1"
click at [236, 90] on select "Select Individual Joint" at bounding box center [278, 95] width 85 height 11
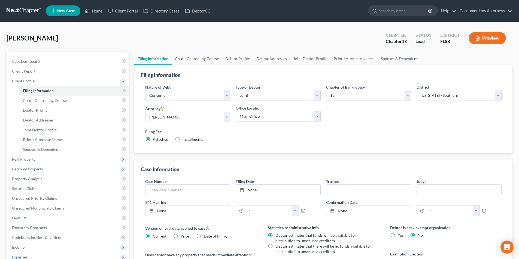
click at [204, 57] on link "Credit Counseling Course" at bounding box center [197, 58] width 50 height 13
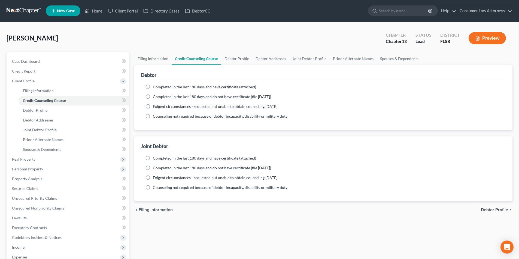
click at [153, 87] on label "Completed in the last 180 days and have certificate (attached)" at bounding box center [204, 86] width 103 height 5
click at [155, 87] on input "Completed in the last 180 days and have certificate (attached)" at bounding box center [157, 86] width 4 height 4
radio input "true"
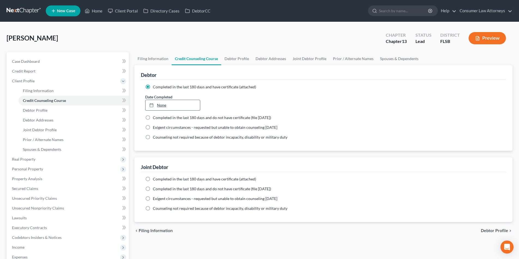
click at [179, 108] on link "None" at bounding box center [172, 105] width 54 height 10
type input "9/9/2025"
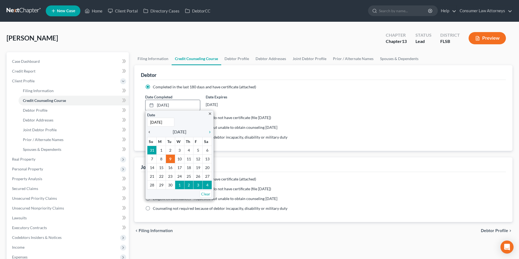
click at [149, 132] on icon "chevron_left" at bounding box center [150, 132] width 7 height 4
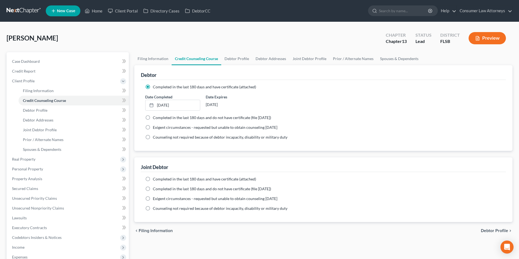
click at [153, 179] on label "Completed in the last 180 days and have certificate (attached)" at bounding box center [204, 179] width 103 height 5
click at [155, 179] on input "Completed in the last 180 days and have certificate (attached)" at bounding box center [157, 179] width 4 height 4
radio input "true"
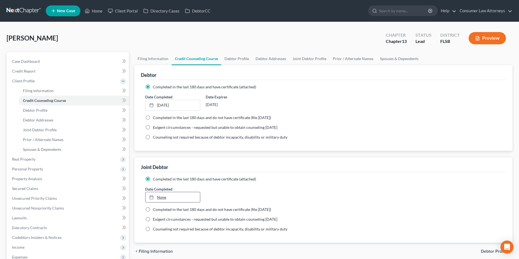
click at [177, 195] on link "None" at bounding box center [172, 198] width 54 height 10
type input "9/9/2025"
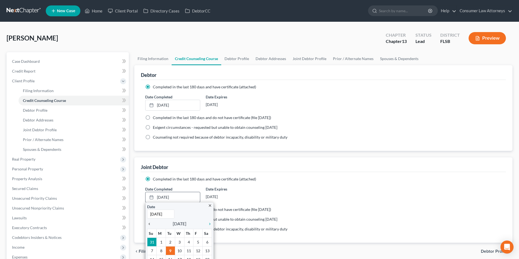
click at [149, 225] on icon "chevron_left" at bounding box center [150, 224] width 7 height 4
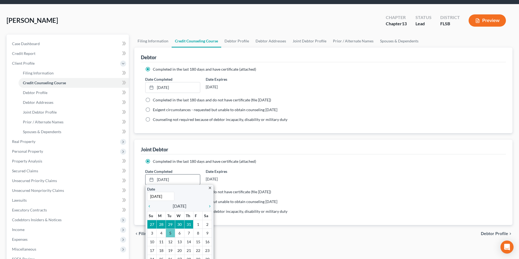
scroll to position [27, 0]
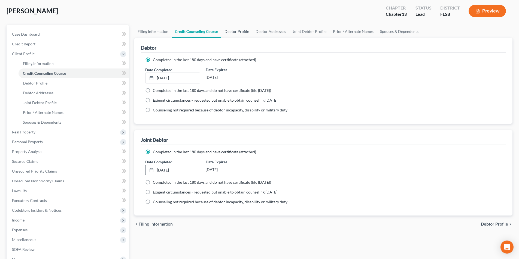
click at [239, 35] on link "Debtor Profile" at bounding box center [236, 31] width 31 height 13
select select "1"
select select "0"
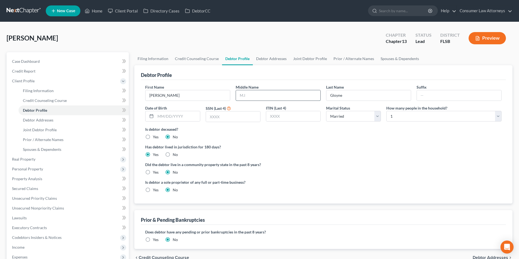
click at [264, 96] on input "text" at bounding box center [278, 95] width 84 height 10
type input "Alan"
type input "07/19/1953"
type input "3109"
click at [419, 115] on select "Select 1 2 3 4 5 6 7 8 9 10 11 12 13 14 15 16 17 18 19 20" at bounding box center [443, 116] width 115 height 11
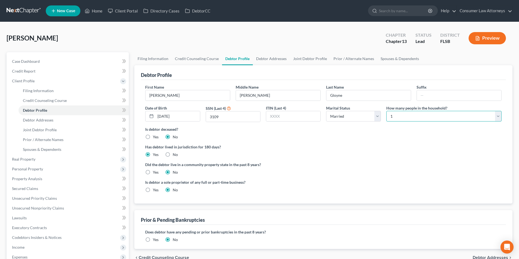
select select "1"
click at [386, 111] on select "Select 1 2 3 4 5 6 7 8 9 10 11 12 13 14 15 16 17 18 19 20" at bounding box center [443, 116] width 115 height 11
click at [276, 60] on link "Debtor Addresses" at bounding box center [271, 58] width 37 height 13
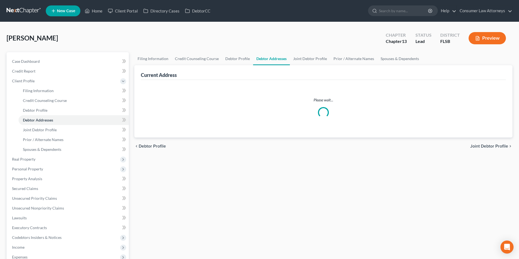
select select "0"
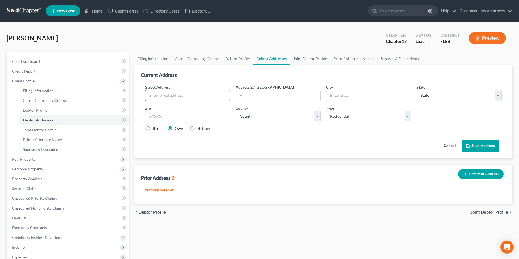
click at [175, 95] on input "text" at bounding box center [187, 95] width 84 height 10
type input "16661 Los Gatos Drive"
type input "Delray Beach"
select select "9"
type input "33484"
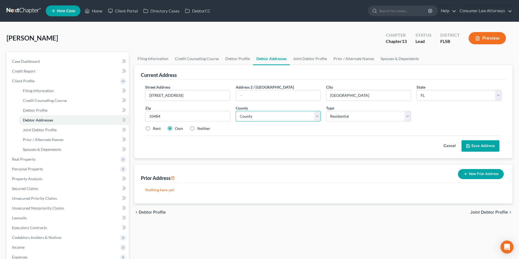
click at [254, 118] on select "County Alachua County Baker County Bay County Bradford County Brevard County Br…" at bounding box center [278, 116] width 85 height 11
select select "49"
click at [236, 111] on select "County Alachua County Baker County Bay County Bradford County Brevard County Br…" at bounding box center [278, 116] width 85 height 11
click at [476, 145] on button "Save Address" at bounding box center [480, 145] width 38 height 11
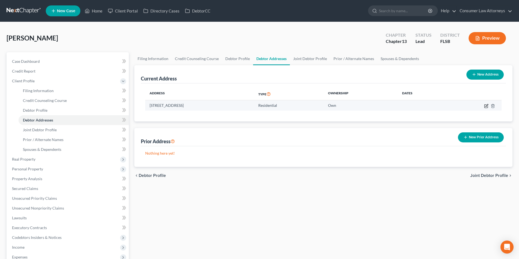
click at [486, 106] on icon "button" at bounding box center [486, 105] width 2 height 2
select select "9"
select select "49"
select select "0"
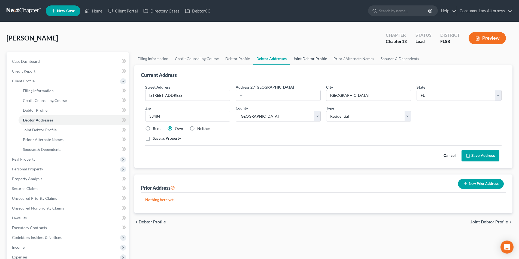
click at [308, 56] on link "Joint Debtor Profile" at bounding box center [310, 58] width 40 height 13
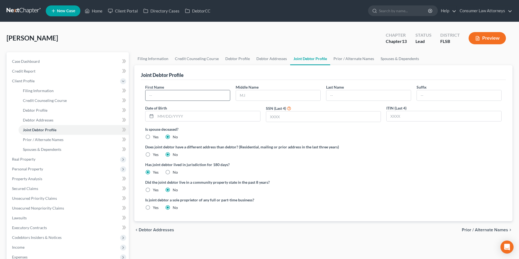
click at [208, 96] on input "text" at bounding box center [187, 95] width 84 height 10
type input "Claudia"
type input "Maria"
type input "F"
type input "Gloyne"
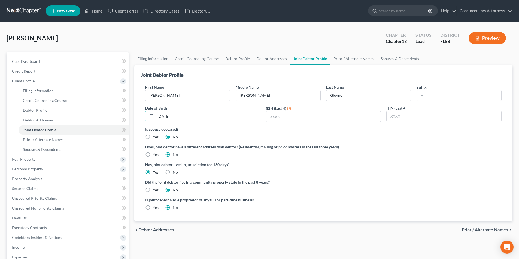
type input "09/30/1962"
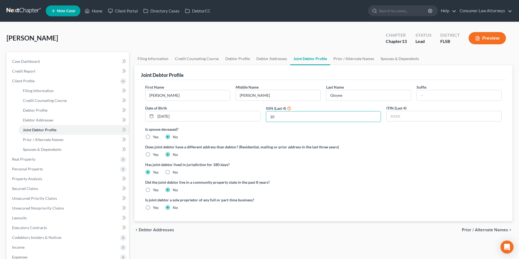
type input "1"
type input "6117"
click at [348, 59] on link "Prior / Alternate Names" at bounding box center [353, 58] width 47 height 13
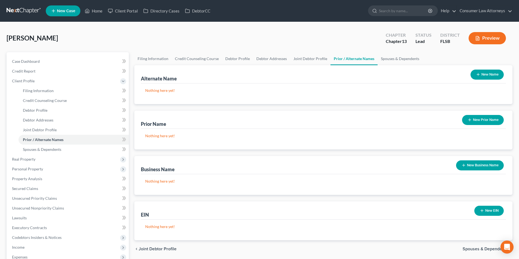
click at [482, 71] on button "New Name" at bounding box center [486, 75] width 33 height 10
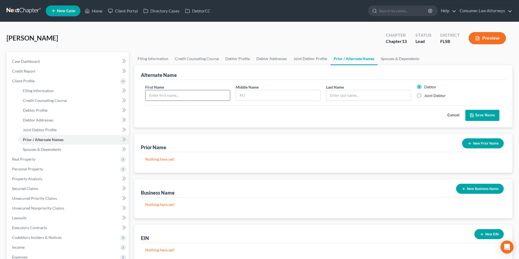
click at [213, 90] on input "text" at bounding box center [187, 95] width 84 height 10
type input "James"
type input "A."
type input "Gloyne"
drag, startPoint x: 481, startPoint y: 117, endPoint x: 438, endPoint y: 121, distance: 43.2
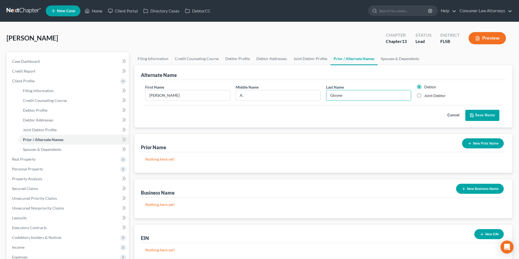
click at [481, 117] on button "Save Name" at bounding box center [482, 115] width 34 height 11
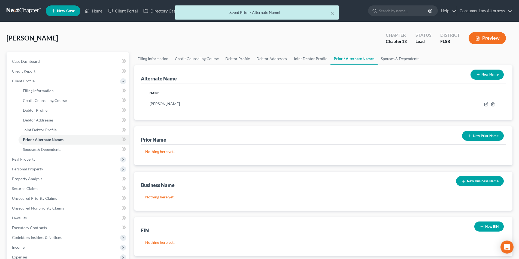
click at [477, 74] on icon "button" at bounding box center [478, 74] width 4 height 4
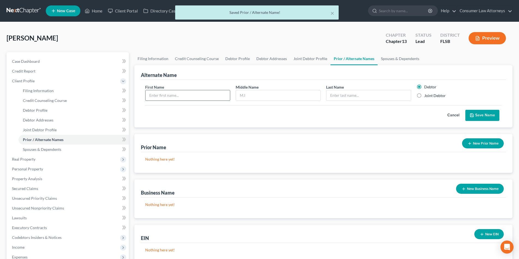
click at [221, 96] on input "text" at bounding box center [187, 95] width 84 height 10
type input "James"
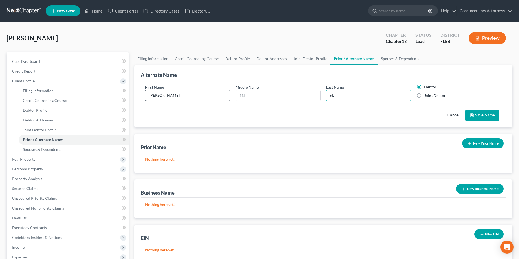
type input "g"
type input "Gloyne"
click at [472, 114] on icon "submit" at bounding box center [471, 115] width 4 height 4
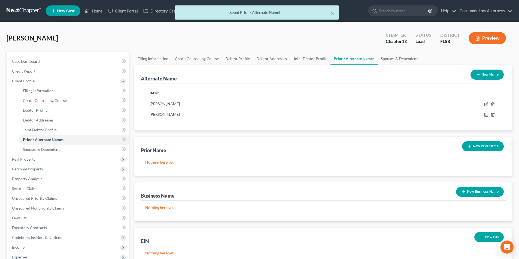
click at [485, 79] on button "New Name" at bounding box center [486, 75] width 33 height 10
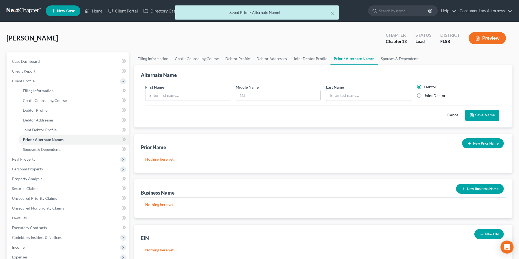
click at [209, 102] on div "First Name Middle Name Last Name * Debtor Joint Debtor" at bounding box center [323, 94] width 362 height 21
click at [208, 97] on input "text" at bounding box center [187, 95] width 84 height 10
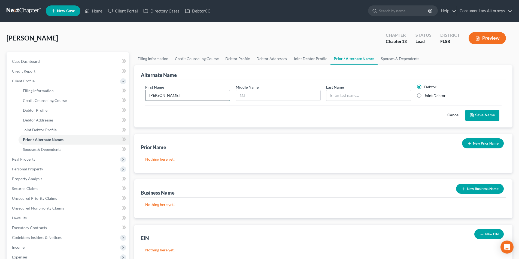
type input "Claudia"
type input "M."
type input "Gloyne"
click at [424, 94] on label "Joint Debtor" at bounding box center [435, 95] width 22 height 5
click at [426, 94] on input "Joint Debtor" at bounding box center [428, 95] width 4 height 4
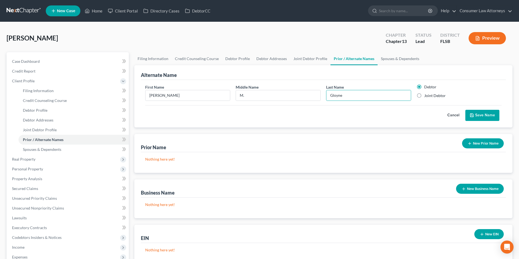
radio input "true"
radio input "false"
click at [487, 114] on button "Save Name" at bounding box center [482, 115] width 34 height 11
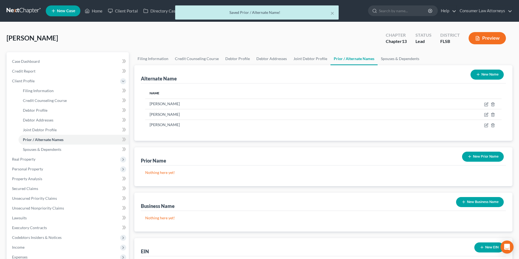
click at [494, 75] on button "New Name" at bounding box center [486, 75] width 33 height 10
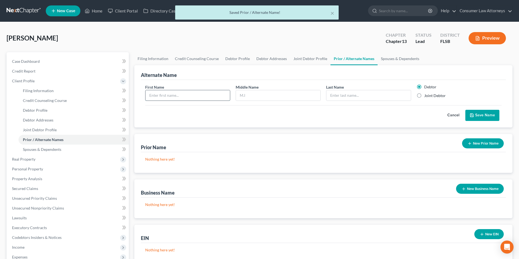
click at [215, 92] on input "text" at bounding box center [187, 95] width 84 height 10
type input "Claudia"
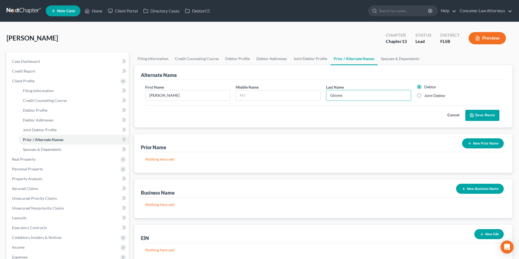
type input "Gloyne"
click at [424, 96] on label "Joint Debtor" at bounding box center [435, 95] width 22 height 5
click at [426, 96] on input "Joint Debtor" at bounding box center [428, 95] width 4 height 4
radio input "true"
radio input "false"
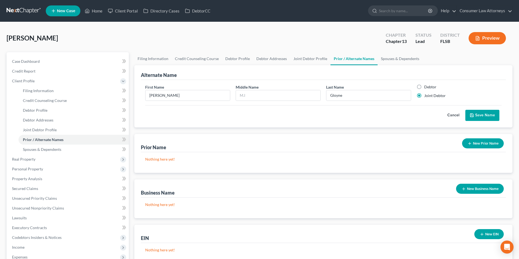
click at [486, 113] on button "Save Name" at bounding box center [482, 115] width 34 height 11
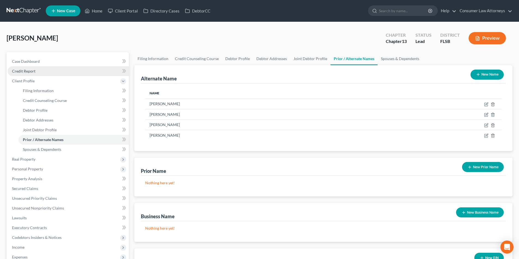
click at [32, 72] on span "Credit Report" at bounding box center [23, 71] width 23 height 5
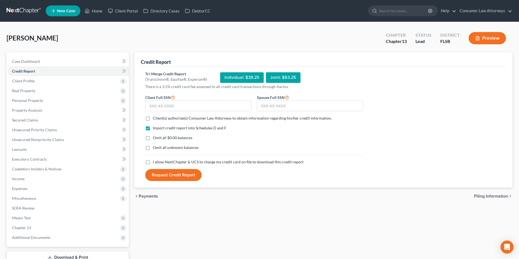
click at [213, 112] on form "Client Full SSN * Spouse Full SSN * Client(s) authorize(s) Consumer Law Attorne…" at bounding box center [253, 137] width 223 height 87
click at [212, 109] on input "text" at bounding box center [198, 106] width 106 height 11
type input "595-71-3109"
click at [287, 107] on input "text" at bounding box center [310, 106] width 106 height 11
type input "767-50-6117"
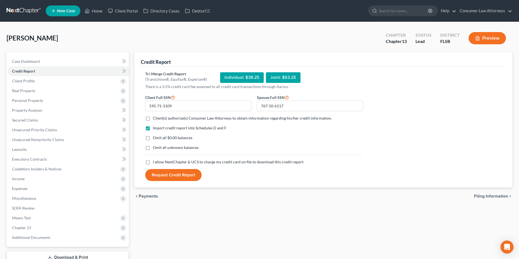
click at [153, 118] on label "Client(s) authorize(s) Consumer Law Attorneys to obtain information regarding h…" at bounding box center [242, 118] width 179 height 5
click at [155, 118] on input "Client(s) authorize(s) Consumer Law Attorneys to obtain information regarding h…" at bounding box center [157, 118] width 4 height 4
checkbox input "true"
click at [153, 163] on label "I allow NextChapter & UCS to charge my credit card on file to download this cre…" at bounding box center [228, 162] width 151 height 5
click at [155, 163] on input "I allow NextChapter & UCS to charge my credit card on file to download this cre…" at bounding box center [157, 162] width 4 height 4
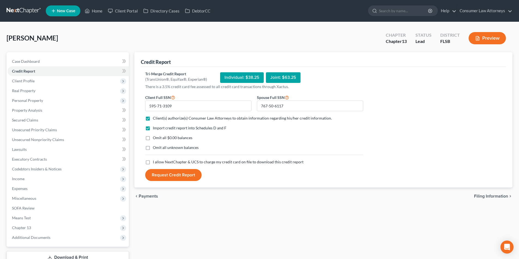
checkbox input "true"
click at [181, 176] on button "Request Credit Report" at bounding box center [173, 175] width 56 height 12
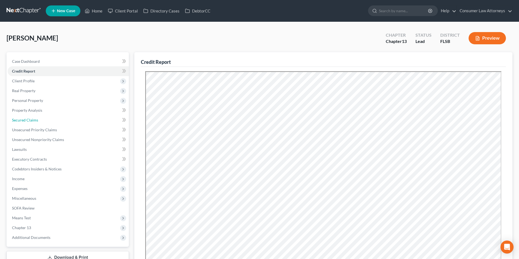
drag, startPoint x: 31, startPoint y: 120, endPoint x: 132, endPoint y: 139, distance: 102.6
click at [31, 120] on span "Secured Claims" at bounding box center [25, 120] width 26 height 5
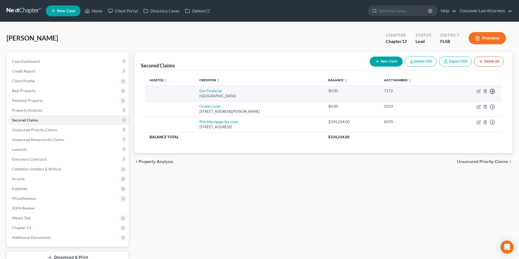
click at [492, 94] on td "Move to E Move to F Move to G Move to Notice Only" at bounding box center [474, 94] width 55 height 16
click at [492, 93] on icon "button" at bounding box center [491, 91] width 5 height 5
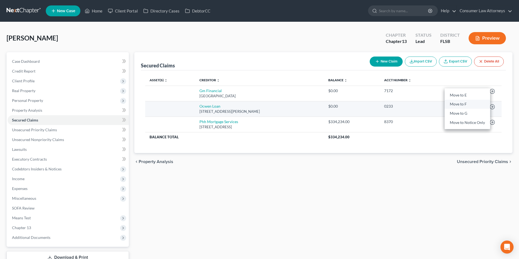
click at [466, 106] on link "Move to F" at bounding box center [466, 104] width 45 height 9
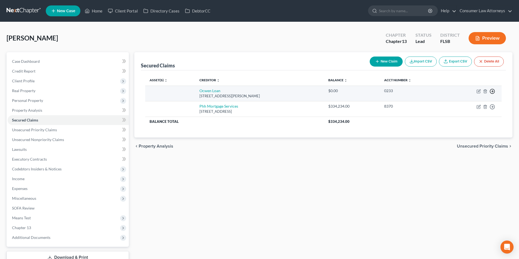
click at [492, 93] on icon "button" at bounding box center [491, 91] width 5 height 5
click at [466, 106] on link "Move to F" at bounding box center [466, 104] width 45 height 9
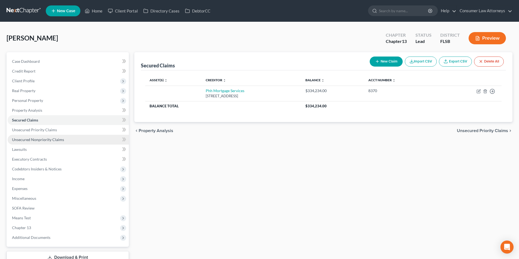
click at [43, 138] on span "Unsecured Nonpriority Claims" at bounding box center [38, 140] width 52 height 5
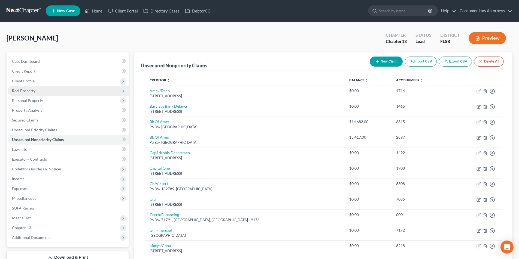
click at [31, 90] on span "Real Property" at bounding box center [23, 90] width 23 height 5
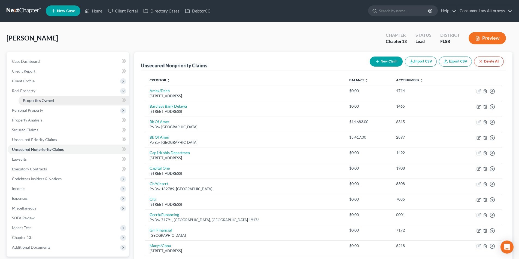
click at [48, 102] on span "Properties Owned" at bounding box center [38, 100] width 31 height 5
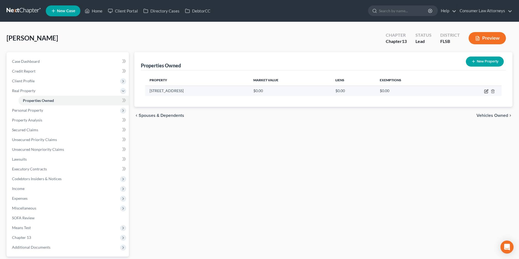
click at [486, 91] on icon "button" at bounding box center [486, 91] width 2 height 2
select select "9"
select select "49"
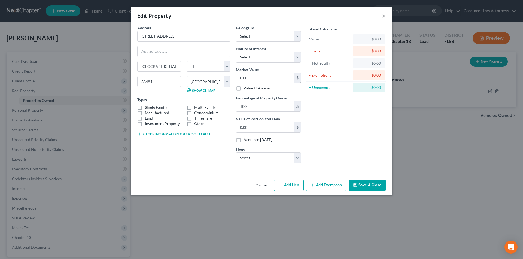
click at [250, 80] on input "0.00" at bounding box center [265, 78] width 58 height 10
type input "5"
type input "5.00"
type input "57"
type input "57.00"
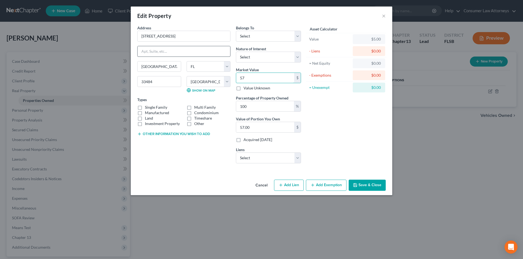
type input "577"
type input "577.00"
type input "5779"
type input "5,779.00"
type input "57,790"
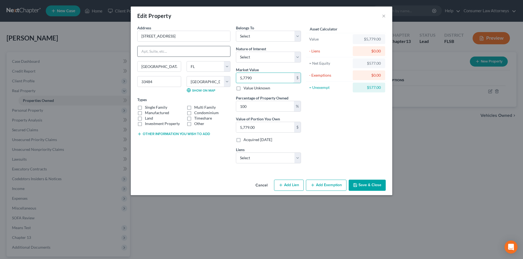
type input "57,790.00"
type input "57,7900"
click at [258, 158] on select "Select Phh Mortgage Services - $334,234.00" at bounding box center [268, 158] width 65 height 11
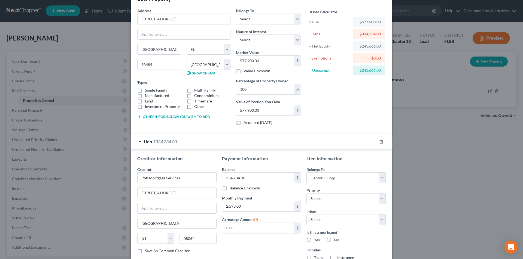
scroll to position [57, 0]
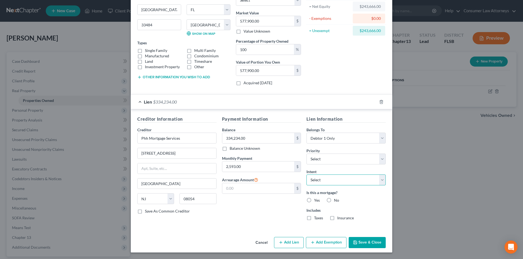
drag, startPoint x: 326, startPoint y: 180, endPoint x: 323, endPoint y: 182, distance: 3.7
click at [326, 180] on select "Select Surrender Redeem Reaffirm Avoid Other" at bounding box center [345, 180] width 79 height 11
click at [306, 175] on select "Select Surrender Redeem Reaffirm Avoid Other" at bounding box center [345, 180] width 79 height 11
click at [314, 199] on label "Yes" at bounding box center [317, 200] width 6 height 5
click at [316, 199] on input "Yes" at bounding box center [318, 200] width 4 height 4
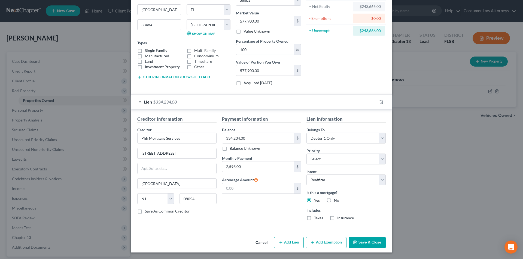
click at [314, 218] on label "Taxes" at bounding box center [318, 218] width 9 height 5
click at [316, 218] on input "Taxes" at bounding box center [318, 218] width 4 height 4
click at [337, 218] on label "Insurance" at bounding box center [345, 218] width 17 height 5
click at [339, 218] on input "Insurance" at bounding box center [341, 218] width 4 height 4
drag, startPoint x: 366, startPoint y: 242, endPoint x: 288, endPoint y: 128, distance: 138.1
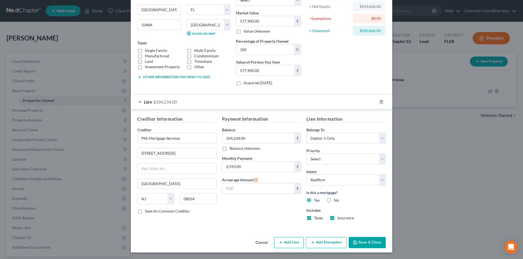
click at [366, 242] on button "Save & Close" at bounding box center [367, 242] width 37 height 11
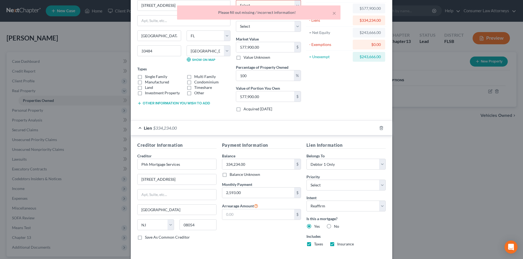
scroll to position [0, 0]
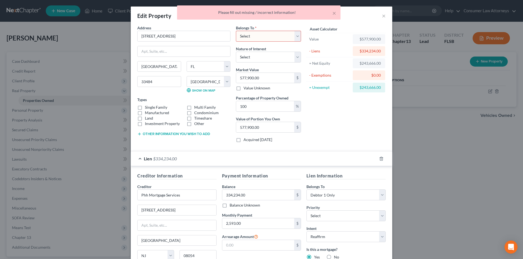
click at [267, 37] on select "Select Debtor 1 Only Debtor 2 Only Debtor 1 And Debtor 2 Only At Least One Of T…" at bounding box center [268, 36] width 65 height 11
click at [236, 31] on select "Select Debtor 1 Only Debtor 2 Only Debtor 1 And Debtor 2 Only At Least One Of T…" at bounding box center [268, 36] width 65 height 11
drag, startPoint x: 270, startPoint y: 33, endPoint x: 268, endPoint y: 39, distance: 5.8
click at [270, 33] on select "Select Debtor 1 Only Debtor 2 Only Debtor 1 And Debtor 2 Only At Least One Of T…" at bounding box center [268, 36] width 65 height 11
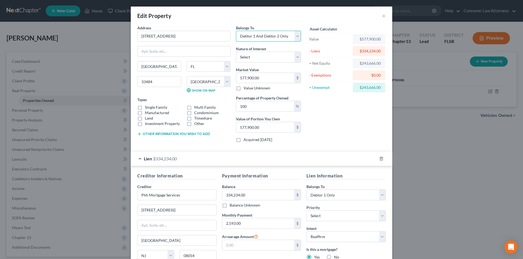
click at [236, 31] on select "Select Debtor 1 Only Debtor 2 Only Debtor 1 And Debtor 2 Only At Least One Of T…" at bounding box center [268, 36] width 65 height 11
click at [262, 56] on select "Select Fee Simple Joint Tenant Life Estate Equitable Interest Future Interest T…" at bounding box center [268, 57] width 65 height 11
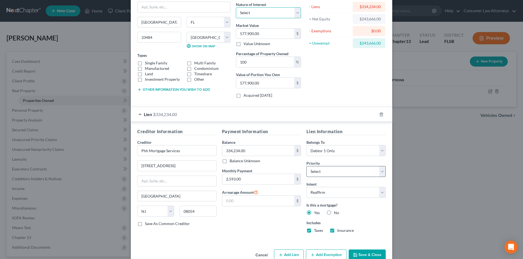
scroll to position [57, 0]
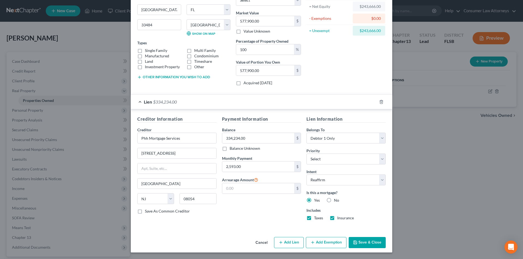
click at [355, 240] on button "Save & Close" at bounding box center [367, 242] width 37 height 11
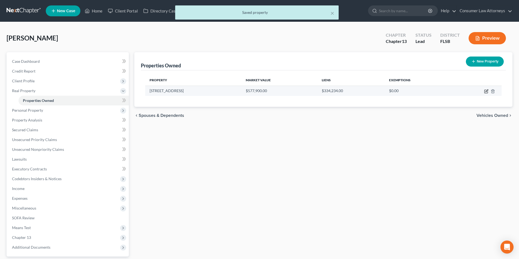
click at [487, 91] on icon "button" at bounding box center [486, 91] width 4 height 4
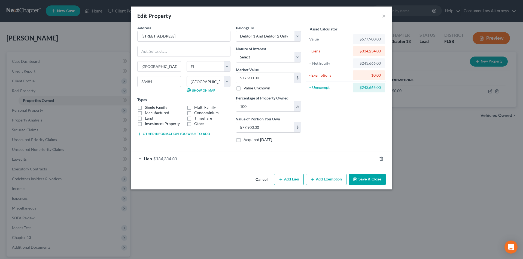
click at [320, 179] on button "Add Exemption" at bounding box center [326, 179] width 41 height 11
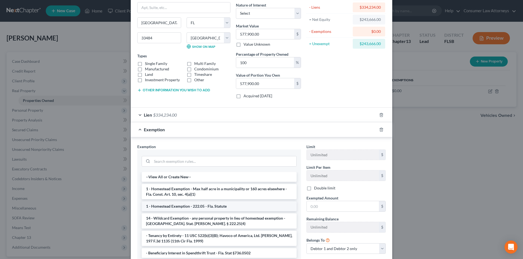
scroll to position [83, 0]
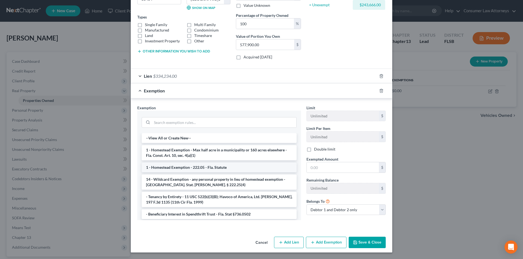
click at [179, 170] on li "1 - Homestead Exemption - 222.05 - Fla. Statute" at bounding box center [219, 168] width 155 height 10
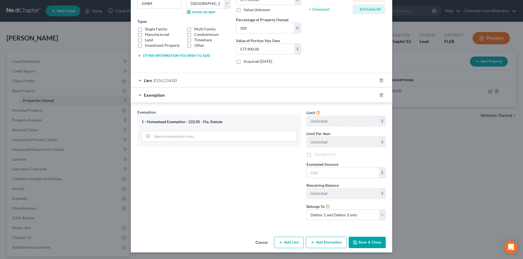
scroll to position [78, 0]
click at [321, 171] on input "text" at bounding box center [343, 173] width 72 height 10
click at [371, 246] on button "Save & Close" at bounding box center [367, 242] width 37 height 11
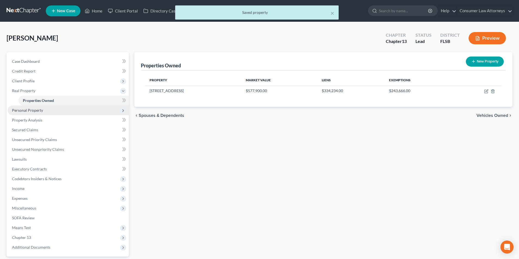
click at [39, 111] on span "Personal Property" at bounding box center [27, 110] width 31 height 5
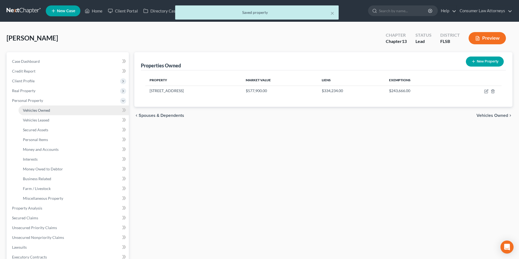
click at [44, 112] on span "Vehicles Owned" at bounding box center [36, 110] width 27 height 5
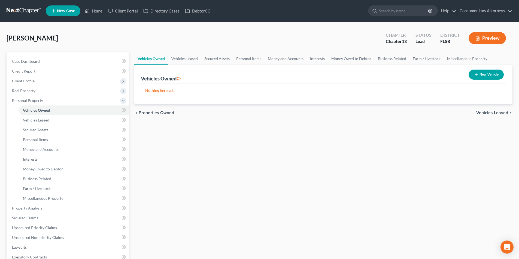
click at [485, 74] on button "New Vehicle" at bounding box center [485, 75] width 35 height 10
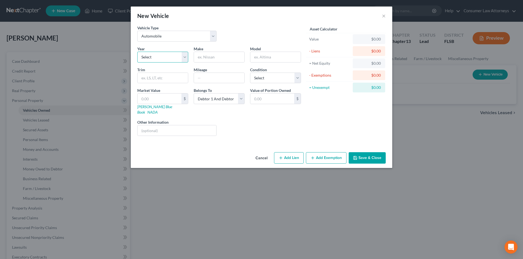
click at [169, 58] on select "Select 2026 2025 2024 2023 2022 2021 2020 2019 2018 2017 2016 2015 2014 2013 20…" at bounding box center [162, 57] width 51 height 11
click at [137, 52] on select "Select 2026 2025 2024 2023 2022 2021 2020 2019 2018 2017 2016 2015 2014 2013 20…" at bounding box center [162, 57] width 51 height 11
click at [216, 54] on input "text" at bounding box center [219, 57] width 50 height 10
click at [289, 56] on input "text" at bounding box center [275, 57] width 50 height 10
click at [230, 80] on input "text" at bounding box center [219, 78] width 50 height 10
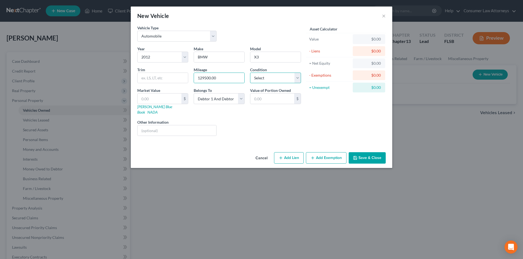
drag, startPoint x: 270, startPoint y: 79, endPoint x: 270, endPoint y: 83, distance: 4.4
click at [270, 79] on select "Select Excellent Very Good Good Fair Poor" at bounding box center [275, 78] width 51 height 11
click at [250, 73] on select "Select Excellent Very Good Good Fair Poor" at bounding box center [275, 78] width 51 height 11
click at [232, 83] on input "129500.00" at bounding box center [219, 78] width 50 height 10
drag, startPoint x: 232, startPoint y: 81, endPoint x: 184, endPoint y: 80, distance: 48.8
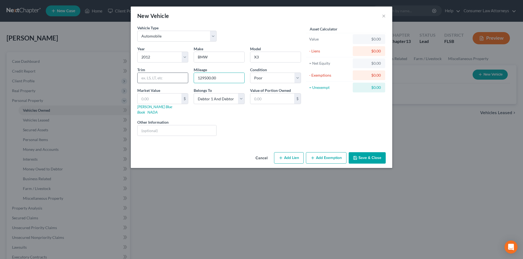
click at [184, 80] on div "Year Select 2026 2025 2024 2023 2022 2021 2020 2019 2018 2017 2016 2015 2014 20…" at bounding box center [219, 93] width 169 height 94
click at [151, 128] on input "text" at bounding box center [177, 131] width 79 height 10
drag, startPoint x: 197, startPoint y: 124, endPoint x: 155, endPoint y: 125, distance: 42.8
click at [155, 126] on input "Vin No. 5UXWX5C55CL719966" at bounding box center [177, 131] width 79 height 10
click at [152, 108] on link "Kelly Blue Book" at bounding box center [154, 110] width 35 height 10
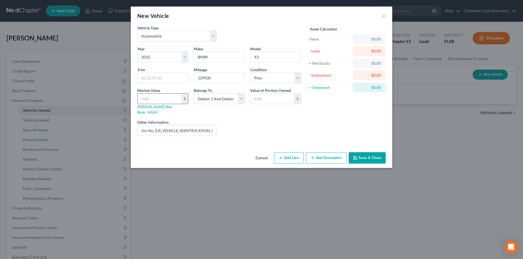
click at [174, 96] on input "text" at bounding box center [160, 99] width 44 height 10
drag, startPoint x: 333, startPoint y: 152, endPoint x: 289, endPoint y: 200, distance: 64.9
click at [333, 152] on button "Add Exemption" at bounding box center [326, 157] width 41 height 11
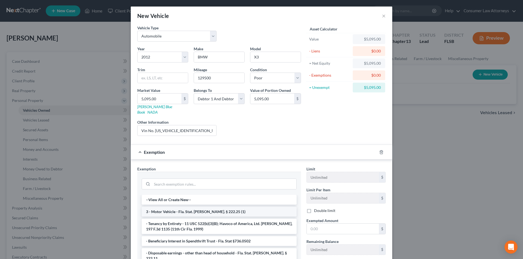
click at [205, 208] on li "3 - Motor Vehicle - Fla. Stat. Ann. § 222.25 (1)" at bounding box center [219, 212] width 155 height 10
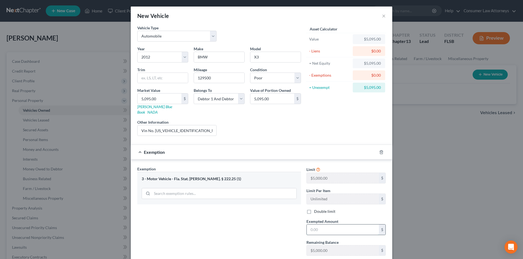
click at [318, 225] on input "text" at bounding box center [343, 230] width 72 height 10
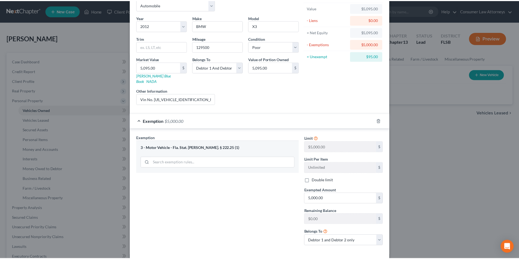
scroll to position [52, 0]
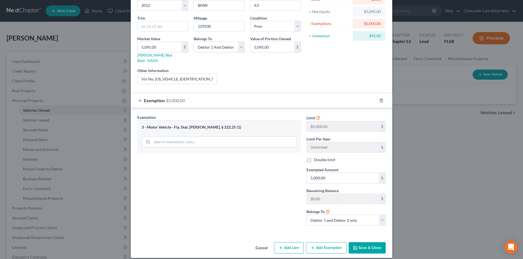
click at [364, 243] on button "Save & Close" at bounding box center [367, 248] width 37 height 11
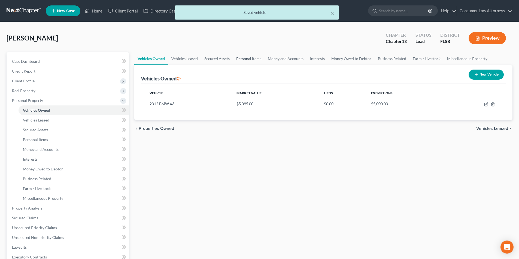
click at [254, 59] on link "Personal Items" at bounding box center [249, 58] width 32 height 13
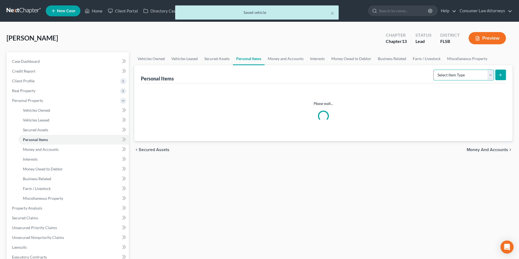
click at [451, 74] on select "Select Item Type Clothing Collectibles Of Value Electronics Firearms Household …" at bounding box center [463, 75] width 60 height 11
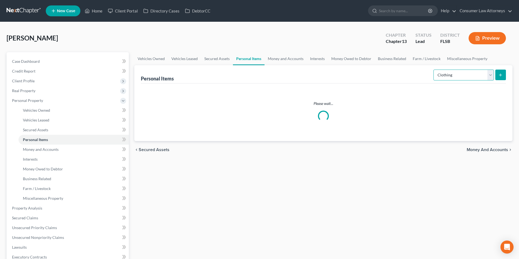
click at [434, 70] on select "Select Item Type Clothing Collectibles Of Value Electronics Firearms Household …" at bounding box center [463, 75] width 60 height 11
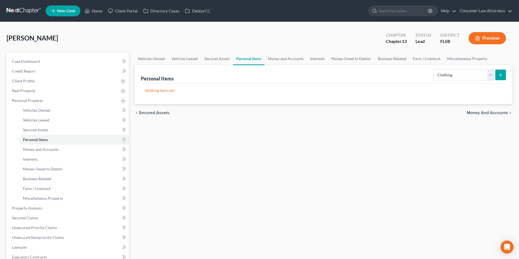
click at [500, 78] on button "submit" at bounding box center [500, 75] width 11 height 11
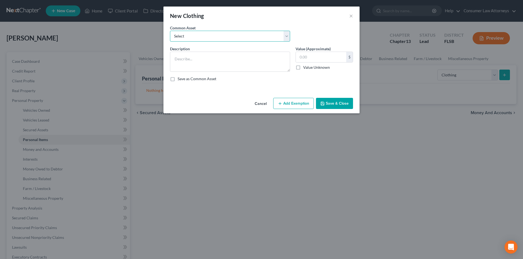
click at [225, 31] on select "Select Miscellaneous clothing and wearing apparel Clothing, shoes, jackets, out…" at bounding box center [230, 36] width 120 height 11
click at [170, 31] on select "Select Miscellaneous clothing and wearing apparel Clothing, shoes, jackets, out…" at bounding box center [230, 36] width 120 height 11
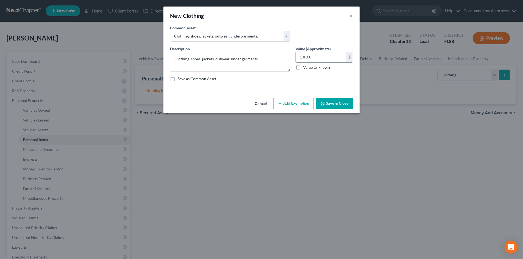
click at [314, 58] on input "100.00" at bounding box center [321, 57] width 50 height 10
click at [288, 104] on button "Add Exemption" at bounding box center [293, 103] width 41 height 11
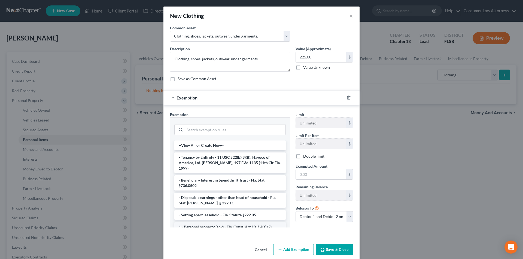
click at [207, 222] on li "1 - Personal property (any) - Fla. Const. Art.10, § 4(a) (2)" at bounding box center [229, 227] width 111 height 10
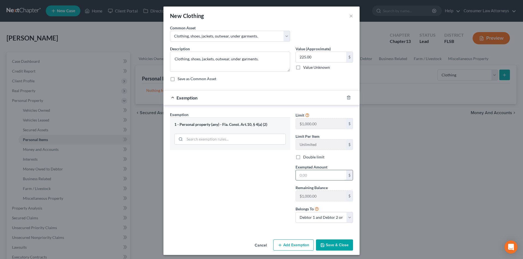
click at [308, 174] on input "text" at bounding box center [321, 175] width 50 height 10
click at [340, 245] on button "Save & Close" at bounding box center [334, 245] width 37 height 11
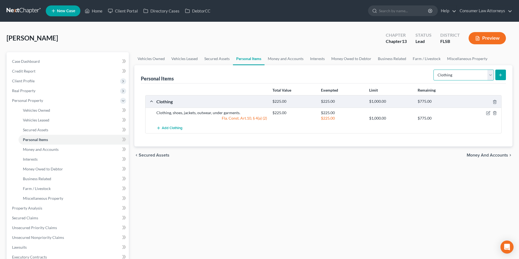
click at [450, 75] on select "Select Item Type Clothing Collectibles Of Value Electronics Firearms Household …" at bounding box center [463, 75] width 60 height 11
click at [434, 70] on select "Select Item Type Clothing Collectibles Of Value Electronics Firearms Household …" at bounding box center [463, 75] width 60 height 11
click at [498, 75] on icon "submit" at bounding box center [500, 75] width 4 height 4
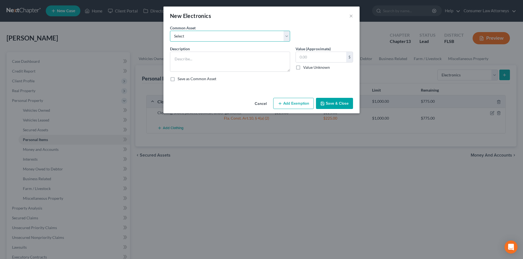
drag, startPoint x: 249, startPoint y: 40, endPoint x: 239, endPoint y: 41, distance: 9.6
click at [249, 40] on select "Select Miscellaneous electronics Xbox Laptop Refrigerator Computer TV Cellphone…" at bounding box center [230, 36] width 120 height 11
click at [170, 31] on select "Select Miscellaneous electronics Xbox Laptop Refrigerator Computer TV Cellphone…" at bounding box center [230, 36] width 120 height 11
click at [297, 104] on button "Add Exemption" at bounding box center [293, 103] width 41 height 11
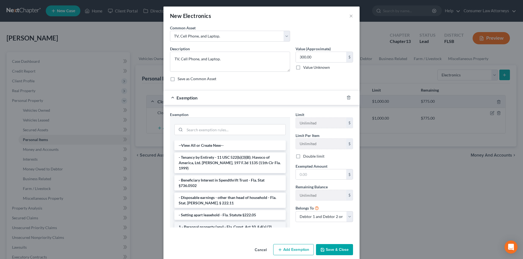
click at [201, 223] on li "1 - Personal property (any) - Fla. Const. Art.10, § 4(a) (2)" at bounding box center [229, 227] width 111 height 10
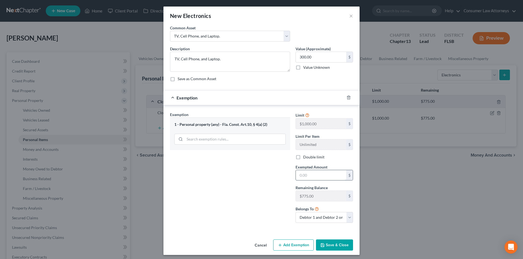
click at [320, 174] on input "text" at bounding box center [321, 175] width 50 height 10
click at [338, 245] on button "Save & Close" at bounding box center [334, 245] width 37 height 11
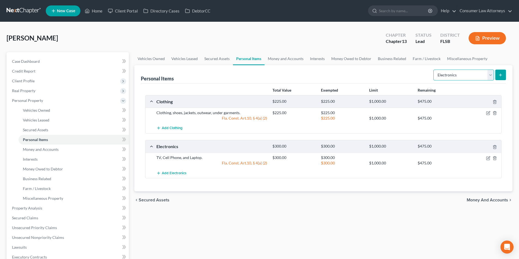
click at [473, 71] on select "Select Item Type Clothing Collectibles Of Value Electronics Firearms Household …" at bounding box center [463, 75] width 60 height 11
click at [434, 70] on select "Select Item Type Clothing Collectibles Of Value Electronics Firearms Household …" at bounding box center [463, 75] width 60 height 11
click at [500, 75] on icon "submit" at bounding box center [500, 75] width 4 height 4
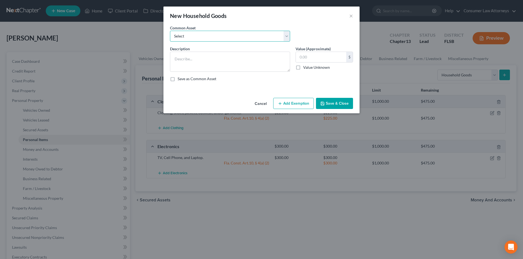
drag, startPoint x: 248, startPoint y: 35, endPoint x: 243, endPoint y: 41, distance: 8.1
click at [248, 35] on select "Select Miscellaneous household goods, furniture and furnishings freezer Dryer c…" at bounding box center [230, 36] width 120 height 11
click at [170, 31] on select "Select Miscellaneous household goods, furniture and furnishings freezer Dryer c…" at bounding box center [230, 36] width 120 height 11
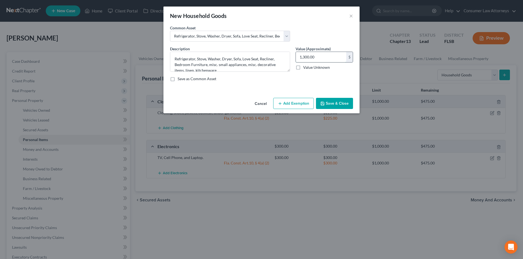
click at [323, 58] on input "1,300.00" at bounding box center [321, 57] width 50 height 10
click at [295, 102] on button "Add Exemption" at bounding box center [293, 103] width 41 height 11
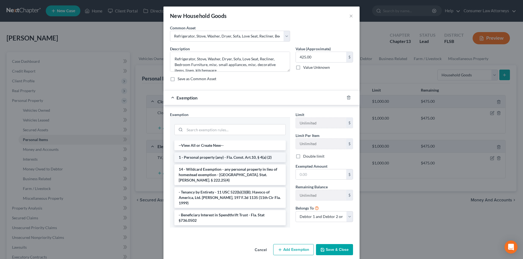
click at [216, 160] on li "1 - Personal property (any) - Fla. Const. Art.10, § 4(a) (2)" at bounding box center [229, 158] width 111 height 10
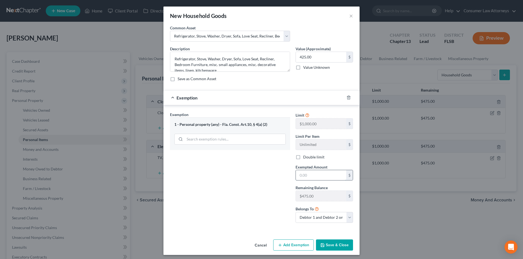
click at [304, 179] on input "text" at bounding box center [321, 175] width 50 height 10
click at [341, 243] on button "Save & Close" at bounding box center [334, 245] width 37 height 11
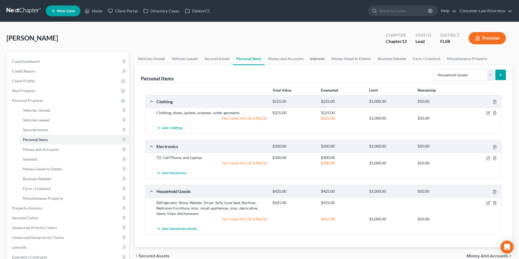
click at [322, 58] on link "Interests" at bounding box center [317, 58] width 21 height 13
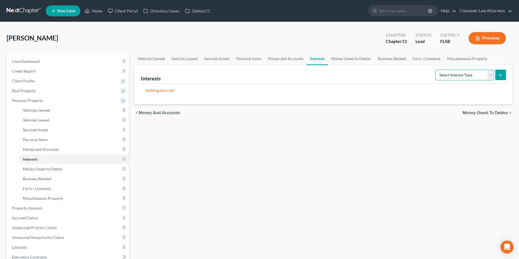
click at [466, 76] on select "Select Interest Type 401K Annuity Bond Education IRA Government Bond Government…" at bounding box center [464, 75] width 59 height 11
drag, startPoint x: 476, startPoint y: 75, endPoint x: 462, endPoint y: 80, distance: 15.3
click at [476, 75] on select "Select Interest Type 401K Annuity Bond Education IRA Government Bond Government…" at bounding box center [464, 75] width 59 height 11
drag, startPoint x: 410, startPoint y: 184, endPoint x: 410, endPoint y: 181, distance: 3.0
click at [410, 184] on div "Vehicles Owned Vehicles Leased Secured Assets Personal Items Money and Accounts…" at bounding box center [323, 214] width 383 height 324
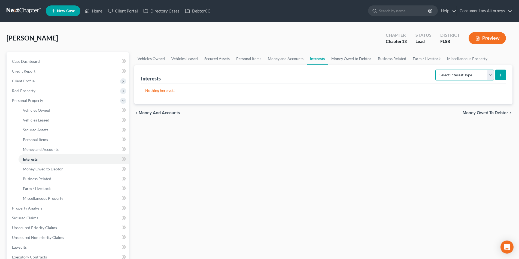
click at [480, 79] on select "Select Interest Type 401K Annuity Bond Education IRA Government Bond Government…" at bounding box center [464, 75] width 59 height 11
click at [436, 70] on select "Select Interest Type 401K Annuity Bond Education IRA Government Bond Government…" at bounding box center [464, 75] width 59 height 11
click at [500, 76] on icon "submit" at bounding box center [500, 75] width 4 height 4
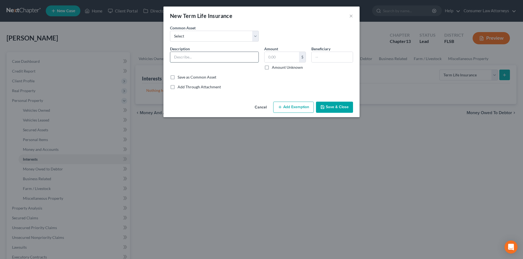
click at [216, 54] on input "text" at bounding box center [214, 57] width 88 height 10
click at [286, 60] on input "text" at bounding box center [281, 57] width 35 height 10
click at [345, 109] on button "Save & Close" at bounding box center [334, 107] width 37 height 11
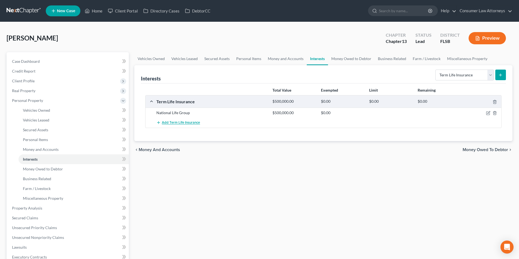
click at [191, 122] on span "Add Term Life Insurance" at bounding box center [181, 123] width 38 height 4
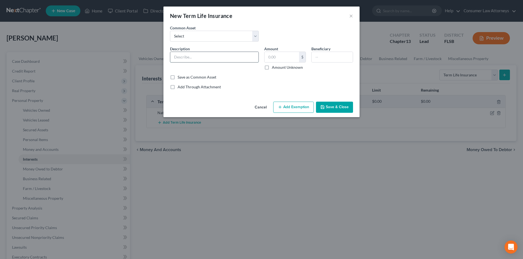
click at [195, 56] on input "text" at bounding box center [214, 57] width 88 height 10
click at [273, 59] on input "text" at bounding box center [281, 57] width 35 height 10
click at [342, 108] on button "Save & Close" at bounding box center [334, 107] width 37 height 11
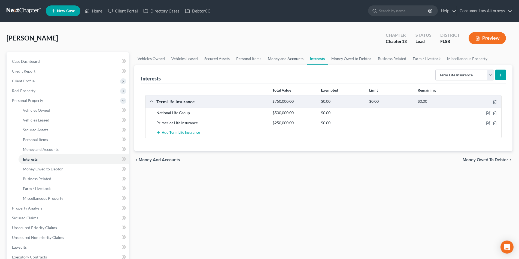
click at [290, 69] on div "Interests Select Interest Type 401K Annuity Bond Education IRA Government Bond …" at bounding box center [323, 74] width 365 height 18
click at [289, 62] on link "Money and Accounts" at bounding box center [285, 58] width 42 height 13
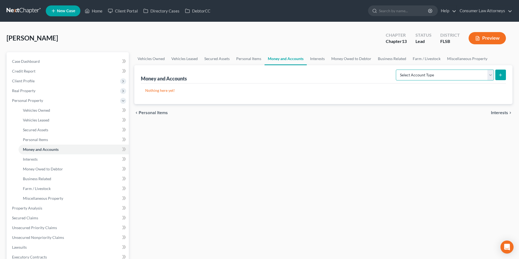
drag, startPoint x: 434, startPoint y: 75, endPoint x: 433, endPoint y: 78, distance: 3.0
click at [434, 75] on select "Select Account Type Brokerage Cash on Hand Certificates of Deposit Checking Acc…" at bounding box center [445, 75] width 98 height 11
click at [397, 70] on select "Select Account Type Brokerage Cash on Hand Certificates of Deposit Checking Acc…" at bounding box center [445, 75] width 98 height 11
click at [502, 75] on icon "submit" at bounding box center [500, 75] width 4 height 4
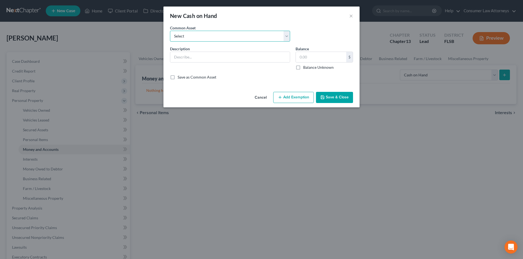
drag, startPoint x: 218, startPoint y: 38, endPoint x: 215, endPoint y: 41, distance: 4.0
click at [218, 38] on select "Select Cash on hand" at bounding box center [230, 36] width 120 height 11
click at [170, 31] on select "Select Cash on hand" at bounding box center [230, 36] width 120 height 11
click at [324, 60] on input "4,000.00" at bounding box center [321, 57] width 50 height 10
click at [321, 58] on input "50.00" at bounding box center [321, 57] width 50 height 10
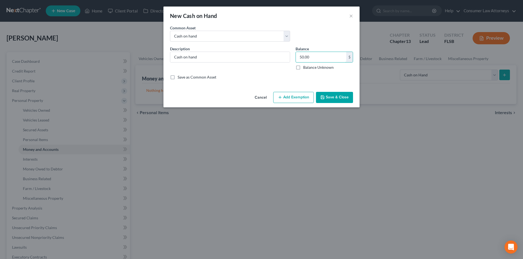
drag, startPoint x: 321, startPoint y: 58, endPoint x: 290, endPoint y: 59, distance: 30.8
click at [290, 59] on div "Description * Cash on hand Balance 50.00 $ Balance Unknown Balance Undetermined…" at bounding box center [261, 60] width 188 height 29
click at [295, 97] on button "Add Exemption" at bounding box center [293, 97] width 41 height 11
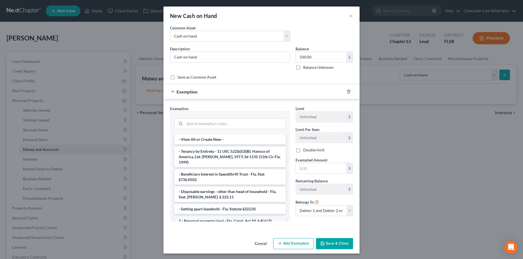
click at [203, 216] on li "1 - Personal property (any) - Fla. Const. Art.10, § 4(a) (2)" at bounding box center [229, 221] width 111 height 10
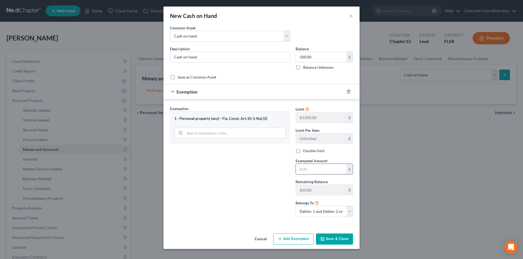
click at [315, 172] on input "text" at bounding box center [321, 169] width 50 height 10
click at [346, 240] on button "Save & Close" at bounding box center [334, 239] width 37 height 11
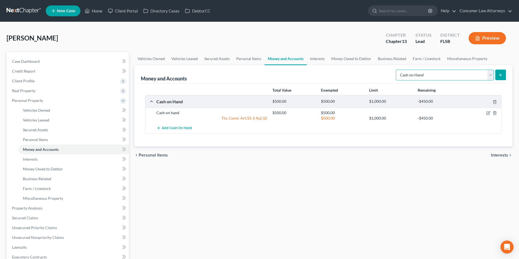
drag, startPoint x: 430, startPoint y: 73, endPoint x: 431, endPoint y: 75, distance: 2.8
click at [430, 73] on select "Select Account Type Brokerage Cash on Hand Certificates of Deposit Checking Acc…" at bounding box center [445, 75] width 98 height 11
click at [416, 74] on select "Select Account Type Brokerage Cash on Hand Certificates of Deposit Checking Acc…" at bounding box center [445, 75] width 98 height 11
click at [421, 74] on select "Select Account Type Brokerage Cash on Hand Certificates of Deposit Checking Acc…" at bounding box center [445, 75] width 98 height 11
click at [397, 70] on select "Select Account Type Brokerage Cash on Hand Certificates of Deposit Checking Acc…" at bounding box center [445, 75] width 98 height 11
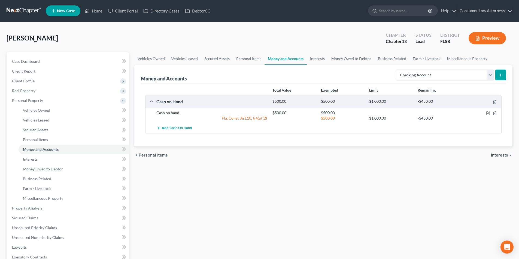
click at [501, 74] on icon "submit" at bounding box center [500, 75] width 4 height 4
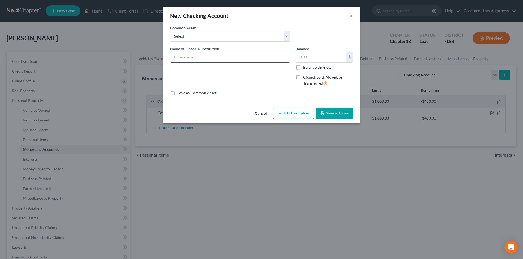
click at [237, 60] on input "text" at bounding box center [230, 57] width 120 height 10
click at [326, 62] on input "text" at bounding box center [321, 57] width 50 height 10
click at [334, 112] on button "Save & Close" at bounding box center [334, 113] width 37 height 11
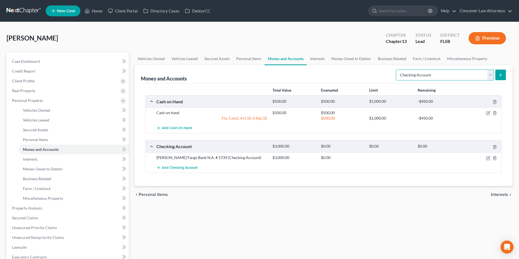
click at [448, 77] on select "Select Account Type Brokerage Cash on Hand Certificates of Deposit Checking Acc…" at bounding box center [445, 75] width 98 height 11
click at [188, 168] on span "Add Checking Account" at bounding box center [180, 168] width 36 height 4
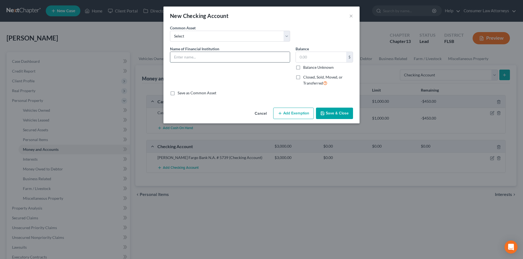
click at [214, 56] on input "text" at bounding box center [230, 57] width 120 height 10
click at [254, 58] on input "Wells Fargo Bank N.A. #" at bounding box center [230, 57] width 120 height 10
click at [320, 56] on input "text" at bounding box center [321, 57] width 50 height 10
click at [335, 113] on button "Save & Close" at bounding box center [334, 113] width 37 height 11
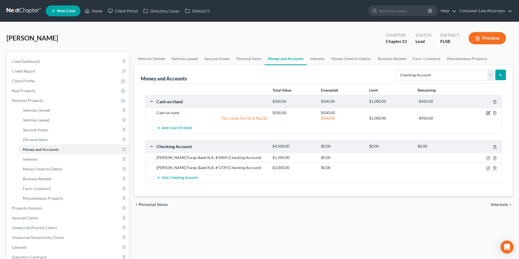
click at [487, 113] on icon "button" at bounding box center [488, 113] width 4 height 4
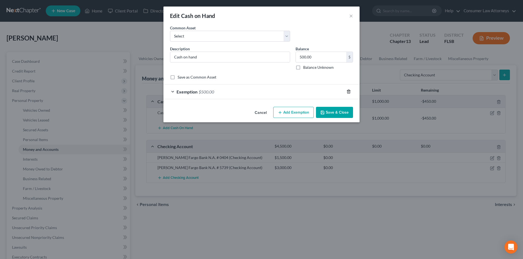
click at [349, 92] on line "button" at bounding box center [349, 92] width 0 height 1
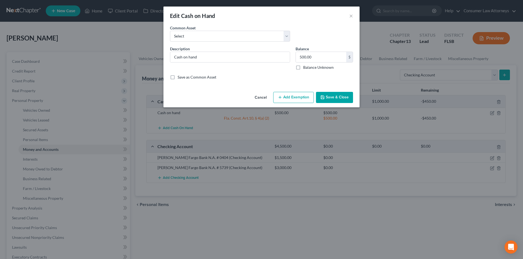
click at [340, 95] on button "Save & Close" at bounding box center [334, 97] width 37 height 11
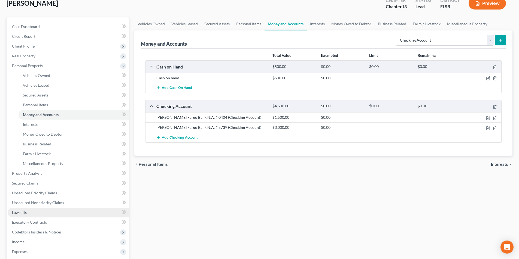
scroll to position [82, 0]
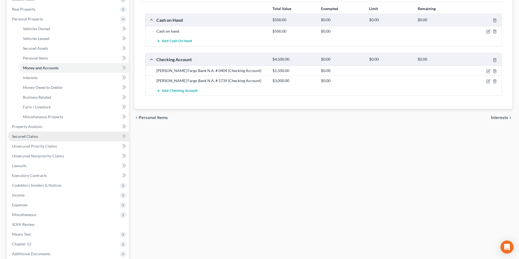
click at [35, 137] on span "Secured Claims" at bounding box center [25, 136] width 26 height 5
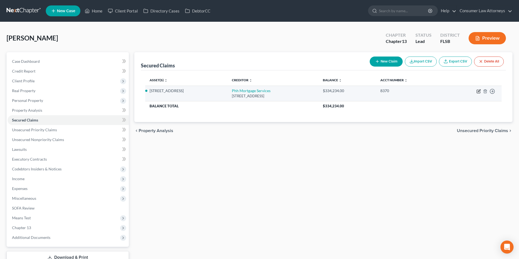
click at [479, 91] on icon "button" at bounding box center [479, 91] width 2 height 2
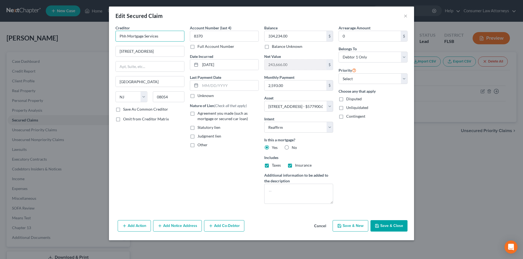
drag, startPoint x: 159, startPoint y: 38, endPoint x: 117, endPoint y: 36, distance: 42.5
click at [104, 39] on div "Edit Secured Claim × Creditor * Phh Mortgage Services 1 Mortgage Way Mount Laur…" at bounding box center [261, 129] width 523 height 259
click at [175, 227] on button "Add Notice Address" at bounding box center [177, 226] width 49 height 11
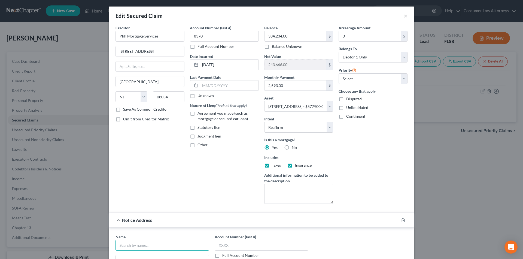
click at [173, 245] on input "text" at bounding box center [162, 245] width 94 height 11
paste input "Phh Mortgage Services"
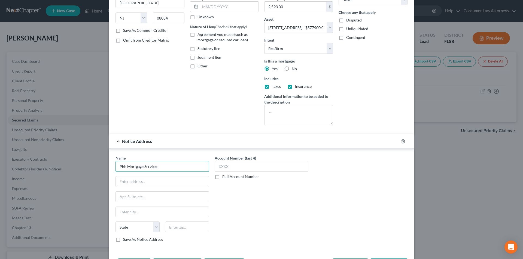
scroll to position [82, 0]
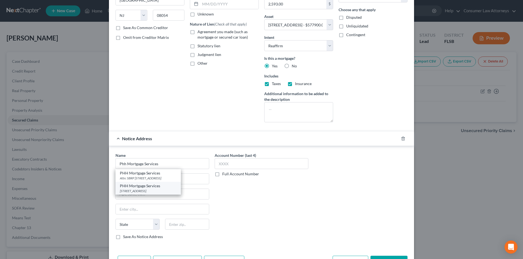
click at [145, 189] on div "PO Box 24695, West Palm Beach, FL 33416" at bounding box center [148, 191] width 57 height 5
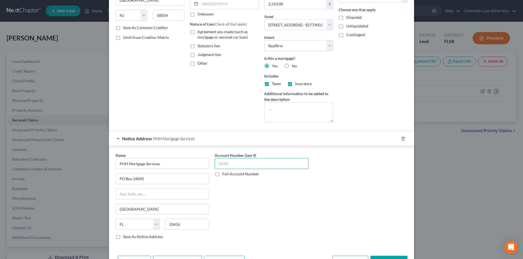
click at [236, 165] on input "text" at bounding box center [262, 163] width 94 height 11
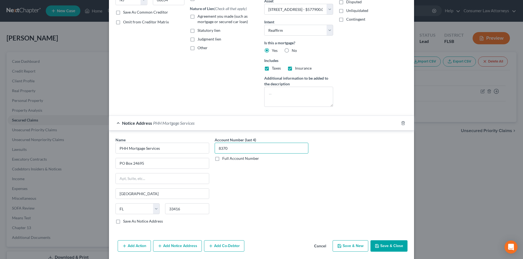
scroll to position [105, 0]
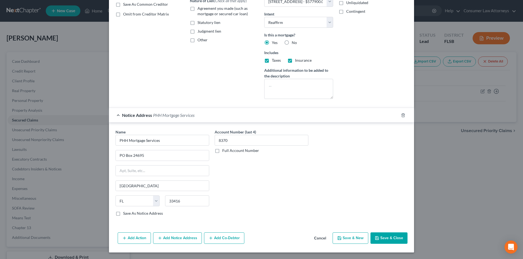
click at [136, 239] on button "Add Action" at bounding box center [134, 238] width 33 height 11
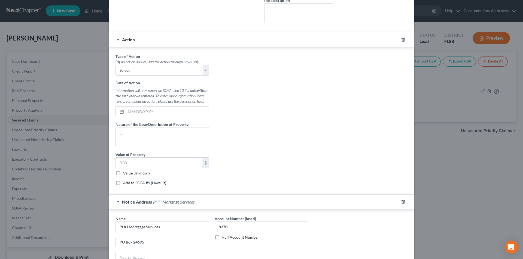
scroll to position [241, 0]
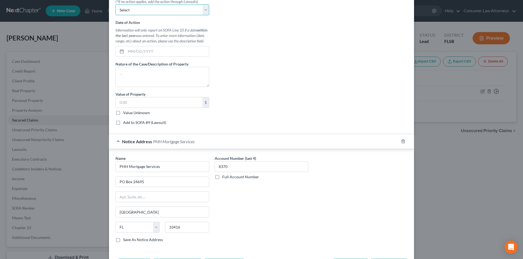
drag, startPoint x: 153, startPoint y: 7, endPoint x: 152, endPoint y: 12, distance: 5.7
click at [153, 7] on select "Select Repossession Garnishment Foreclosure Personal Injury Attached, Seized, O…" at bounding box center [162, 9] width 94 height 11
click at [115, 4] on select "Select Repossession Garnishment Foreclosure Personal Injury Attached, Seized, O…" at bounding box center [162, 9] width 94 height 11
click at [146, 103] on input "text" at bounding box center [159, 102] width 87 height 10
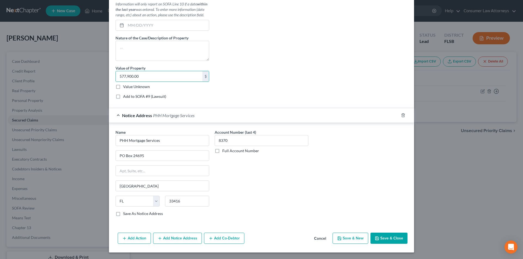
click at [123, 97] on label "Add to SOFA #9 (Lawsuit)" at bounding box center [144, 96] width 43 height 5
click at [125, 97] on input "Add to SOFA #9 (Lawsuit)" at bounding box center [127, 96] width 4 height 4
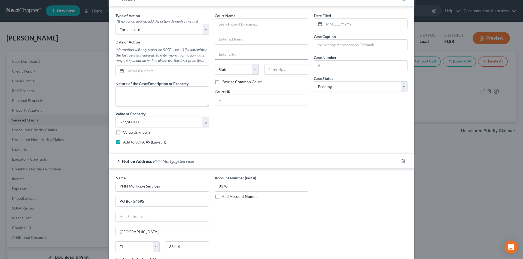
scroll to position [158, 0]
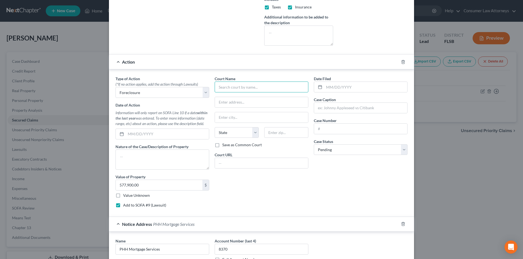
click at [243, 90] on input "text" at bounding box center [262, 87] width 94 height 11
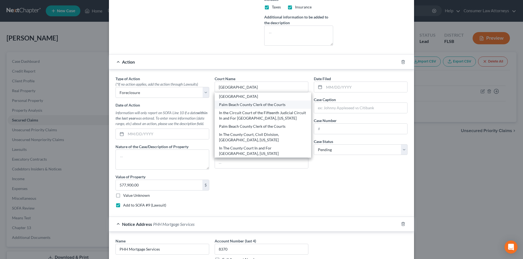
click at [243, 103] on div "Palm Beach County Clerk of the Courts" at bounding box center [263, 104] width 88 height 5
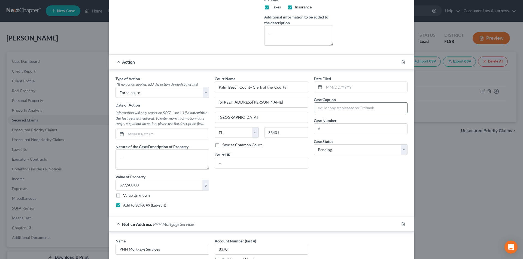
click at [328, 110] on input "text" at bounding box center [360, 108] width 93 height 10
click at [342, 132] on input "text" at bounding box center [360, 129] width 93 height 10
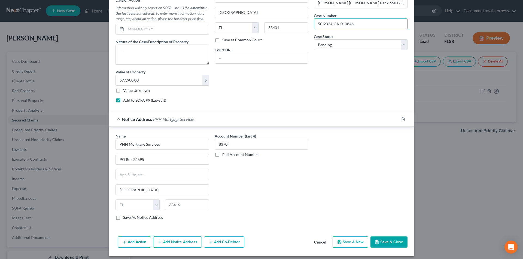
scroll to position [267, 0]
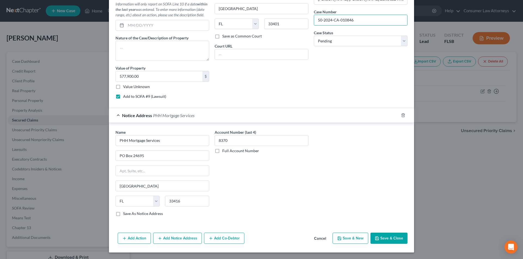
click at [183, 241] on button "Add Notice Address" at bounding box center [177, 238] width 49 height 11
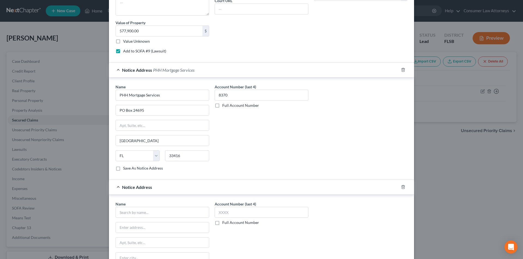
scroll to position [385, 0]
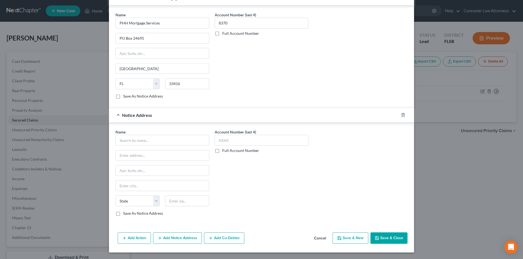
click at [158, 135] on div "Name *" at bounding box center [162, 137] width 94 height 17
click at [158, 137] on input "text" at bounding box center [162, 140] width 94 height 11
click at [242, 175] on div "Account Number (last 4) Full Account Number" at bounding box center [261, 174] width 99 height 91
click at [123, 215] on label "Save As Notice Address" at bounding box center [143, 213] width 40 height 5
click at [125, 215] on input "Save As Notice Address" at bounding box center [127, 213] width 4 height 4
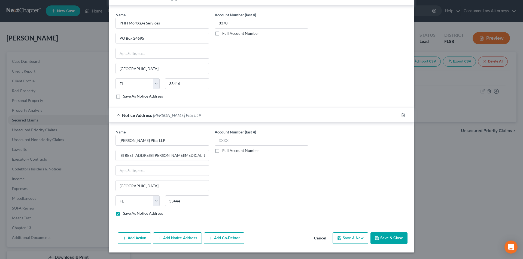
click at [123, 214] on label "Save As Notice Address" at bounding box center [143, 213] width 40 height 5
click at [125, 214] on input "Save As Notice Address" at bounding box center [127, 213] width 4 height 4
click at [123, 215] on label "Save As Notice Address" at bounding box center [143, 213] width 40 height 5
click at [125, 215] on input "Save As Notice Address" at bounding box center [127, 213] width 4 height 4
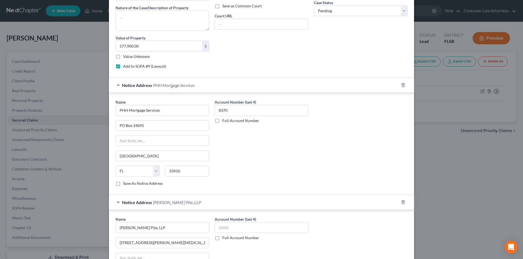
scroll to position [358, 0]
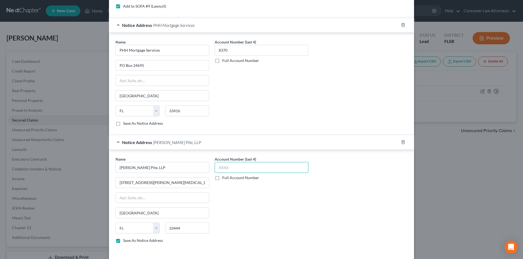
click at [235, 172] on input "text" at bounding box center [262, 167] width 94 height 11
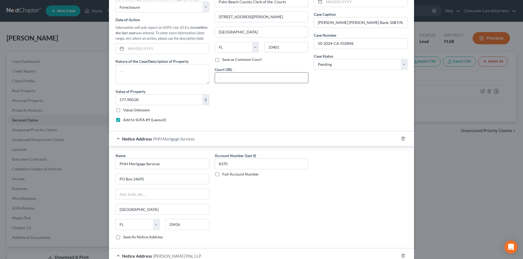
scroll to position [194, 0]
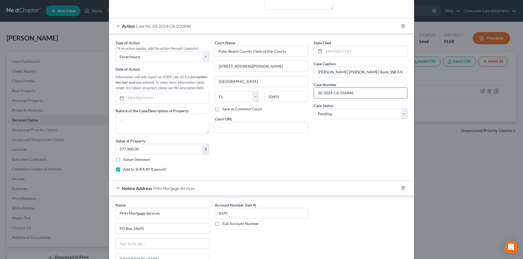
drag, startPoint x: 342, startPoint y: 94, endPoint x: 314, endPoint y: 94, distance: 28.3
click at [314, 94] on input "50-2024-CA-010846" at bounding box center [360, 93] width 93 height 10
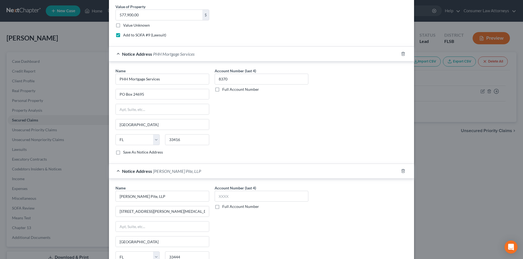
scroll to position [331, 0]
click at [222, 205] on label "Full Account Number" at bounding box center [240, 205] width 37 height 5
click at [224, 205] on input "Full Account Number" at bounding box center [226, 205] width 4 height 4
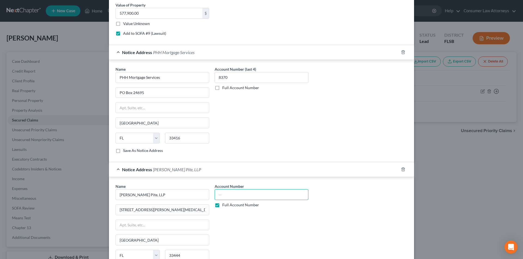
click at [234, 196] on input "text" at bounding box center [262, 195] width 94 height 11
paste input "50-2024-CA-010846"
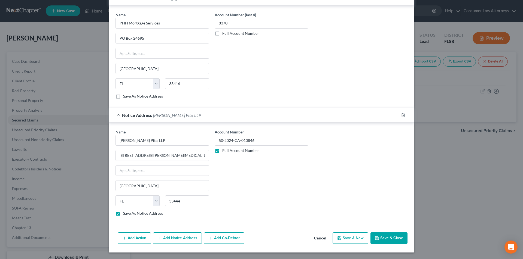
click at [383, 234] on button "Save & Close" at bounding box center [388, 238] width 37 height 11
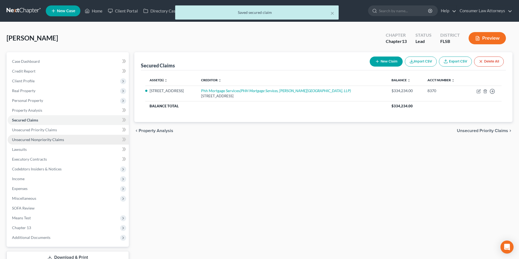
click at [50, 142] on span "Unsecured Nonpriority Claims" at bounding box center [38, 140] width 52 height 5
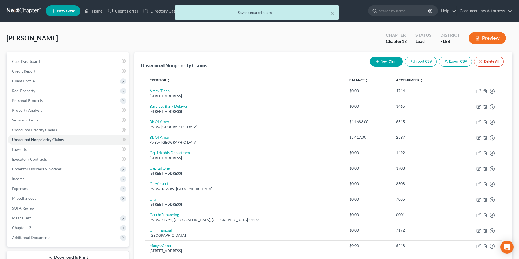
click at [382, 62] on button "New Claim" at bounding box center [385, 62] width 33 height 10
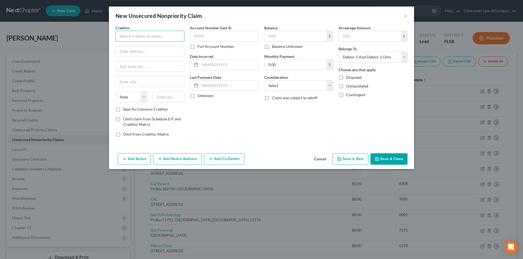
click at [162, 37] on input "text" at bounding box center [149, 36] width 69 height 11
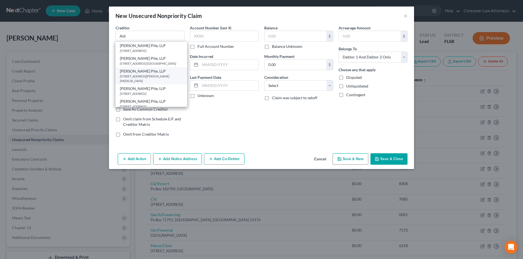
click at [145, 83] on div "401 W. Linton Blvd., Suite 202-B, Delray Beach, FL 33444" at bounding box center [151, 78] width 63 height 9
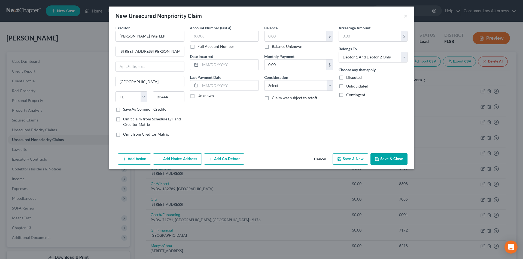
click at [197, 48] on label "Full Account Number" at bounding box center [215, 46] width 37 height 5
click at [200, 47] on input "Full Account Number" at bounding box center [202, 46] width 4 height 4
click at [209, 40] on input "text" at bounding box center [224, 36] width 69 height 11
paste input "50-2024-CA-010846"
click at [283, 37] on input "text" at bounding box center [295, 36] width 62 height 10
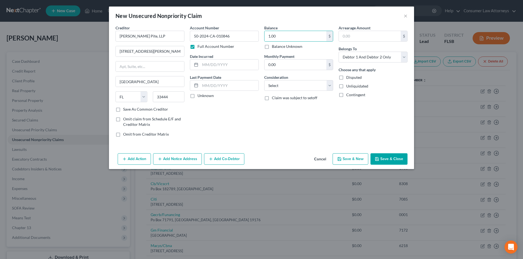
click at [392, 160] on button "Save & Close" at bounding box center [388, 159] width 37 height 11
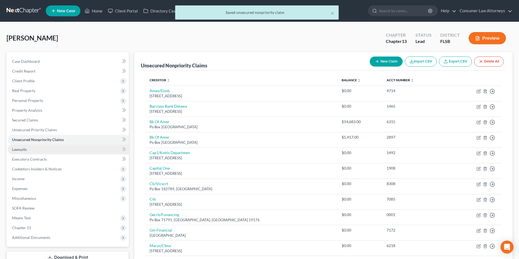
click at [27, 152] on link "Lawsuits" at bounding box center [68, 150] width 121 height 10
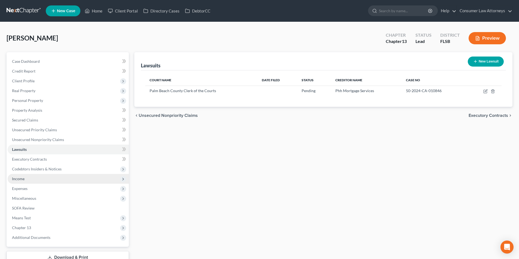
click at [26, 178] on span "Income" at bounding box center [68, 179] width 121 height 10
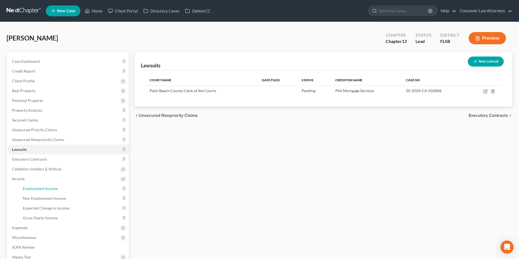
click at [52, 191] on link "Employment Income" at bounding box center [74, 189] width 110 height 10
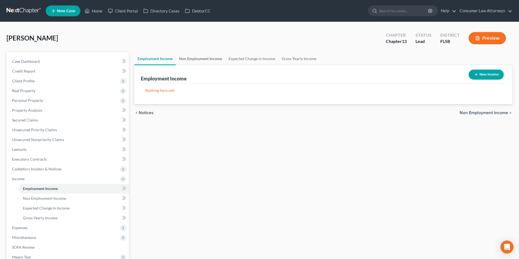
click at [198, 60] on link "Non Employment Income" at bounding box center [201, 58] width 50 height 13
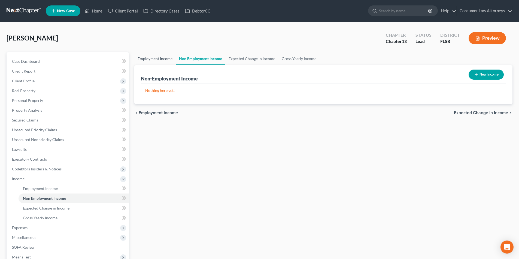
click at [158, 60] on link "Employment Income" at bounding box center [154, 58] width 41 height 13
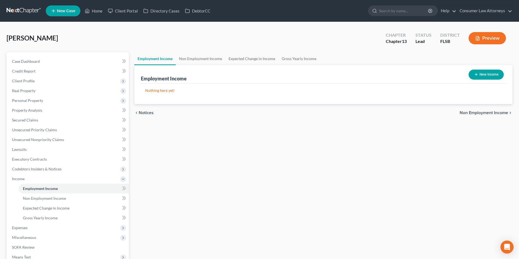
click at [489, 75] on button "New Income" at bounding box center [485, 75] width 35 height 10
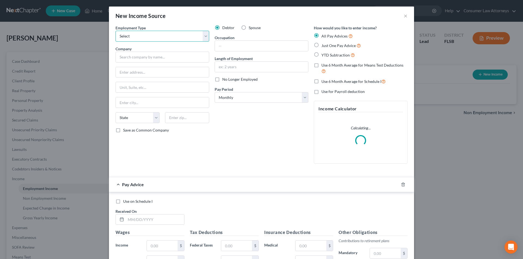
drag, startPoint x: 145, startPoint y: 36, endPoint x: 144, endPoint y: 41, distance: 5.3
click at [145, 36] on select "Select Full or Part Time Employment Self Employment" at bounding box center [162, 36] width 94 height 11
click at [115, 31] on select "Select Full or Part Time Employment Self Employment" at bounding box center [162, 36] width 94 height 11
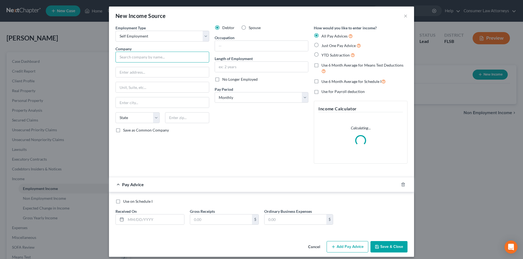
click at [135, 58] on input "text" at bounding box center [162, 57] width 94 height 11
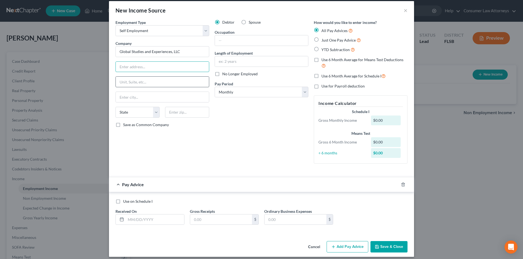
scroll to position [10, 0]
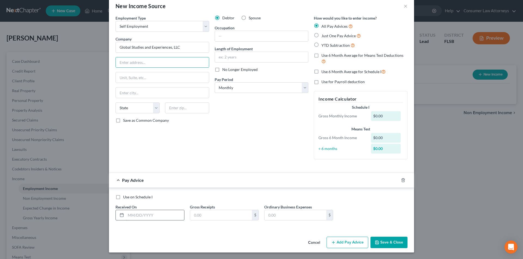
click at [142, 212] on input "text" at bounding box center [155, 215] width 58 height 10
click at [206, 216] on input "text" at bounding box center [221, 215] width 62 height 10
click at [270, 215] on input "text" at bounding box center [295, 215] width 62 height 10
click at [339, 244] on button "Add Pay Advice" at bounding box center [347, 242] width 42 height 11
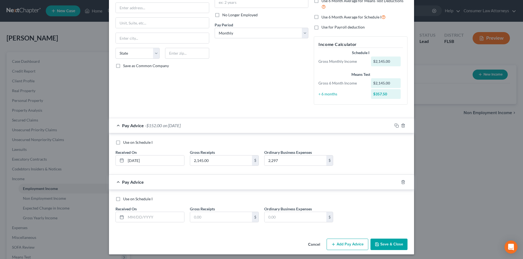
scroll to position [66, 0]
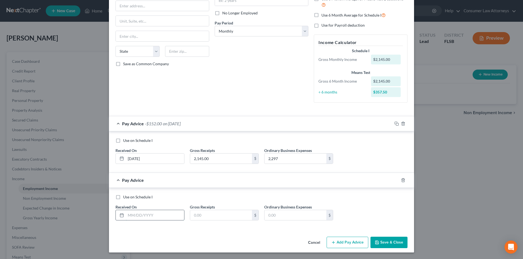
click at [171, 215] on input "text" at bounding box center [155, 215] width 58 height 10
click at [351, 242] on button "Add Pay Advice" at bounding box center [347, 242] width 42 height 11
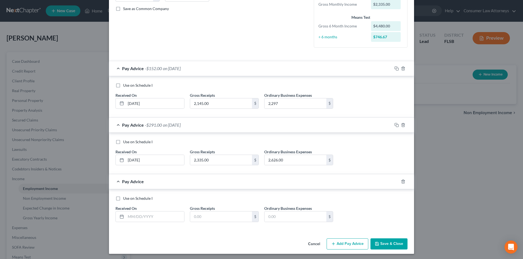
scroll to position [123, 0]
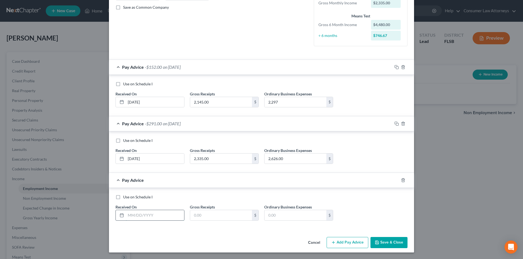
click at [135, 214] on input "text" at bounding box center [155, 215] width 58 height 10
click at [272, 216] on input "text" at bounding box center [295, 215] width 62 height 10
click at [347, 245] on button "Add Pay Advice" at bounding box center [347, 242] width 42 height 11
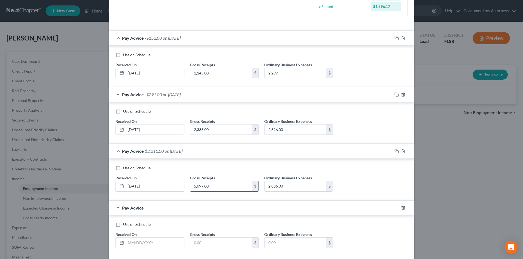
scroll to position [180, 0]
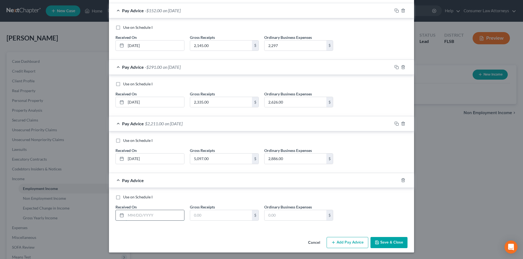
click at [142, 215] on input "text" at bounding box center [155, 215] width 58 height 10
click at [284, 218] on input "text" at bounding box center [295, 215] width 62 height 10
click at [353, 246] on button "Add Pay Advice" at bounding box center [347, 242] width 42 height 11
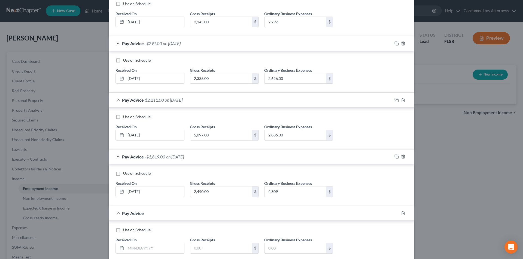
scroll to position [236, 0]
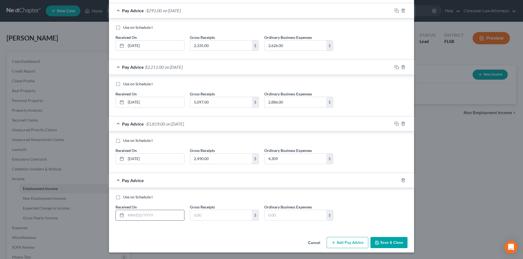
click at [151, 214] on input "text" at bounding box center [155, 215] width 58 height 10
click at [217, 218] on input "text" at bounding box center [221, 215] width 62 height 10
click at [340, 241] on button "Add Pay Advice" at bounding box center [347, 242] width 42 height 11
click at [157, 210] on input "text" at bounding box center [155, 215] width 58 height 10
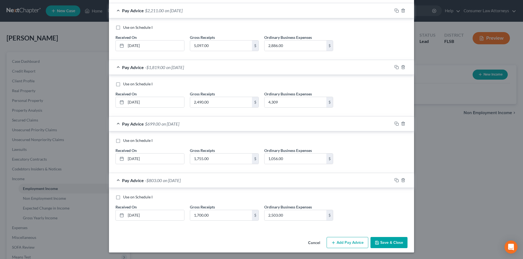
drag, startPoint x: 389, startPoint y: 244, endPoint x: 325, endPoint y: 182, distance: 89.0
click at [390, 244] on button "Save & Close" at bounding box center [388, 242] width 37 height 11
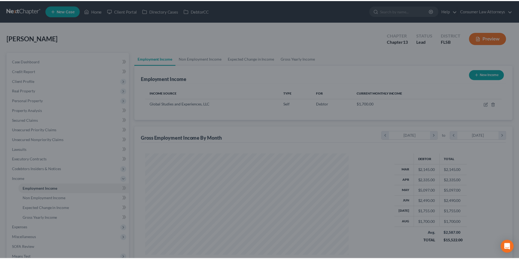
scroll to position [102, 214]
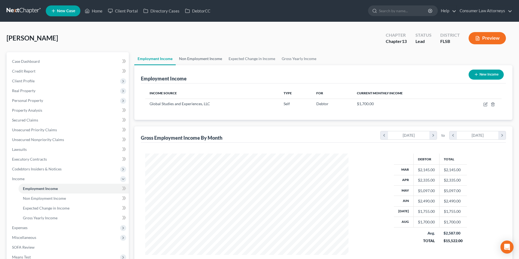
click at [209, 58] on link "Non Employment Income" at bounding box center [201, 58] width 50 height 13
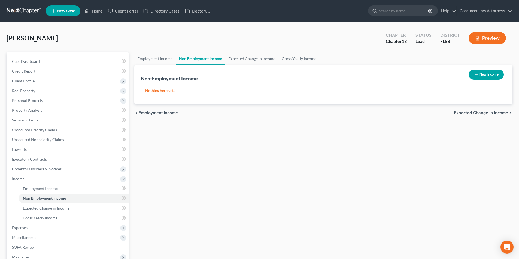
click at [485, 75] on button "New Income" at bounding box center [485, 75] width 35 height 10
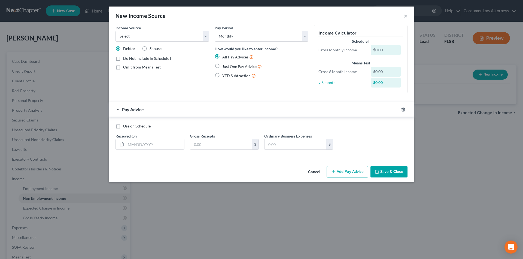
click at [404, 15] on button "×" at bounding box center [406, 16] width 4 height 7
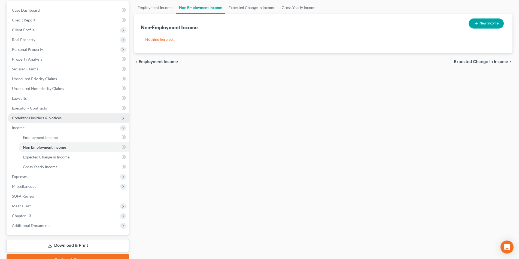
scroll to position [54, 0]
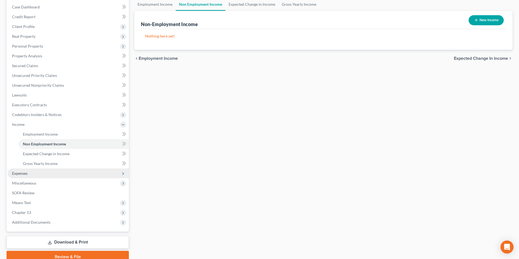
click at [24, 172] on span "Expenses" at bounding box center [20, 173] width 16 height 5
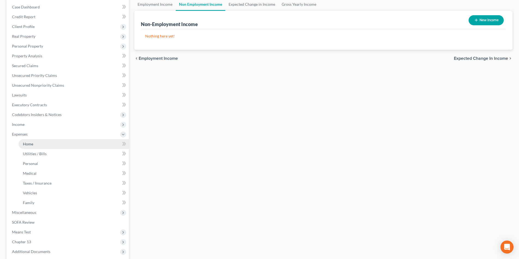
click at [31, 145] on span "Home" at bounding box center [28, 144] width 10 height 5
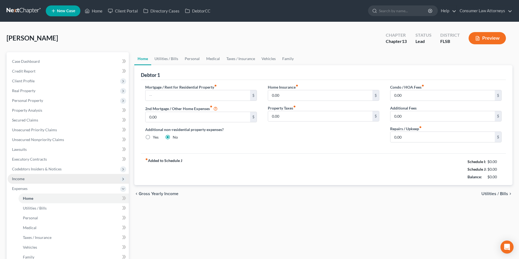
click at [21, 179] on span "Income" at bounding box center [18, 179] width 13 height 5
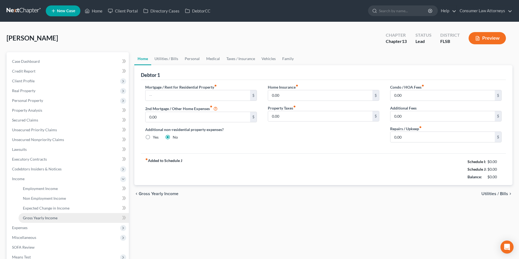
click at [48, 217] on span "Gross Yearly Income" at bounding box center [40, 218] width 35 height 5
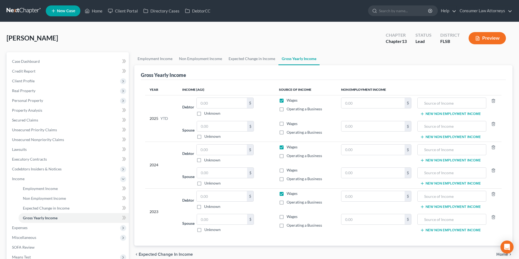
drag, startPoint x: 282, startPoint y: 111, endPoint x: 287, endPoint y: 104, distance: 8.5
click at [286, 111] on label "Operating a Business" at bounding box center [303, 108] width 35 height 5
click at [289, 110] on input "Operating a Business" at bounding box center [291, 108] width 4 height 4
click at [286, 101] on label "Wages" at bounding box center [291, 100] width 11 height 5
click at [289, 101] on input "Wages" at bounding box center [291, 100] width 4 height 4
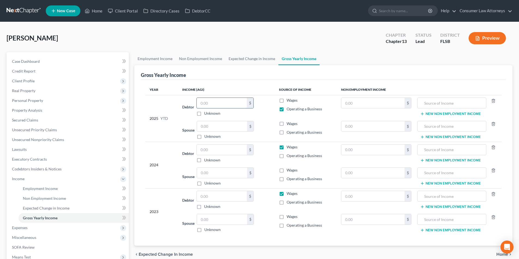
click at [213, 104] on input "text" at bounding box center [222, 103] width 50 height 10
click at [370, 106] on input "text" at bounding box center [372, 103] width 63 height 10
click at [433, 106] on input "text" at bounding box center [451, 103] width 63 height 10
click at [233, 105] on input "text" at bounding box center [222, 103] width 50 height 10
click at [228, 150] on input "text" at bounding box center [222, 150] width 50 height 10
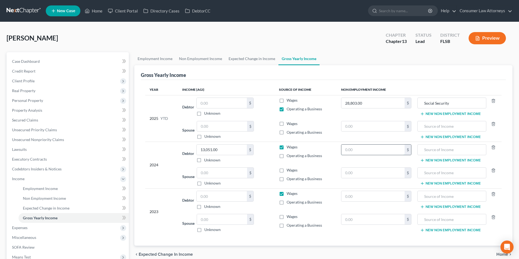
click at [360, 150] on input "text" at bounding box center [372, 150] width 63 height 10
click at [443, 147] on input "text" at bounding box center [451, 150] width 63 height 10
click at [496, 101] on div at bounding box center [493, 103] width 14 height 11
click at [493, 101] on line "button" at bounding box center [493, 101] width 0 height 1
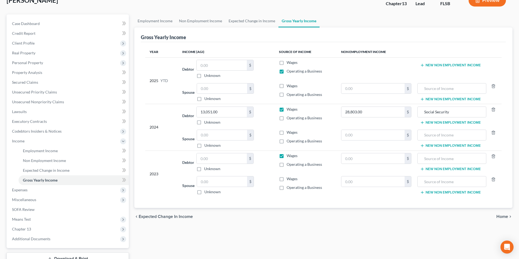
scroll to position [54, 0]
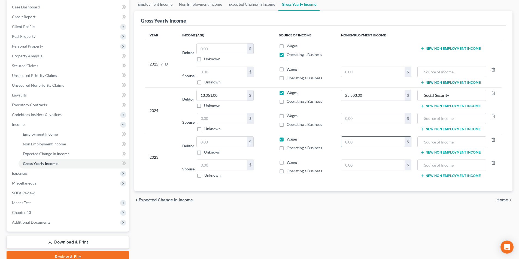
click at [358, 141] on input "text" at bounding box center [372, 142] width 63 height 10
click at [423, 142] on input "text" at bounding box center [451, 142] width 63 height 10
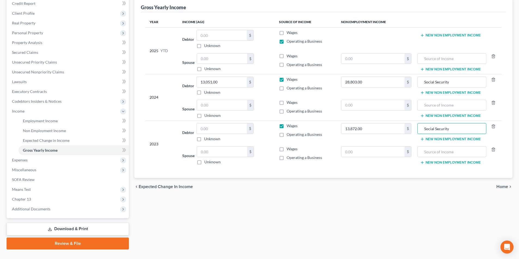
scroll to position [79, 0]
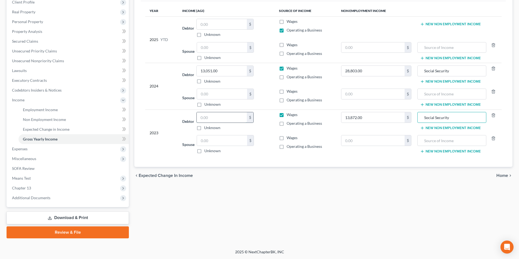
click at [231, 121] on input "text" at bounding box center [222, 117] width 50 height 10
click at [286, 124] on label "Operating a Business" at bounding box center [303, 123] width 35 height 5
click at [289, 124] on input "Operating a Business" at bounding box center [291, 123] width 4 height 4
click at [286, 117] on label "Wages" at bounding box center [291, 114] width 11 height 5
click at [289, 116] on input "Wages" at bounding box center [291, 114] width 4 height 4
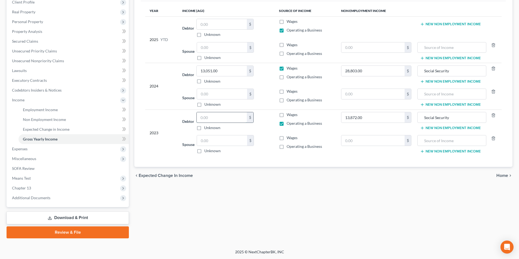
click at [215, 118] on input "text" at bounding box center [222, 117] width 50 height 10
drag, startPoint x: 282, startPoint y: 77, endPoint x: 283, endPoint y: 66, distance: 10.9
click at [286, 77] on label "Operating a Business" at bounding box center [303, 76] width 35 height 5
click at [289, 77] on input "Operating a Business" at bounding box center [291, 76] width 4 height 4
click at [286, 68] on label "Wages" at bounding box center [291, 68] width 11 height 5
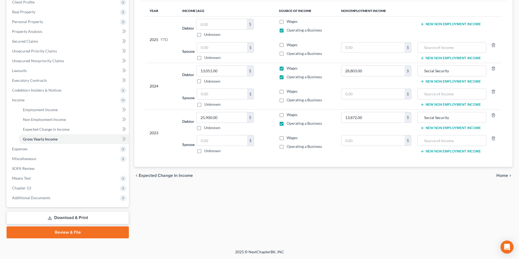
click at [289, 68] on input "Wages" at bounding box center [291, 68] width 4 height 4
click at [22, 147] on span "Expenses" at bounding box center [20, 149] width 16 height 5
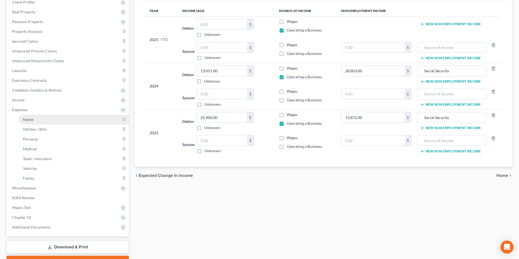
click at [31, 119] on span "Home" at bounding box center [28, 119] width 10 height 5
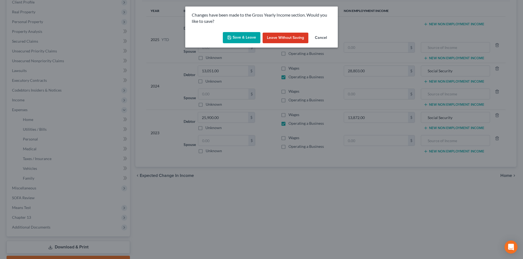
click at [243, 38] on button "Save & Leave" at bounding box center [242, 37] width 38 height 11
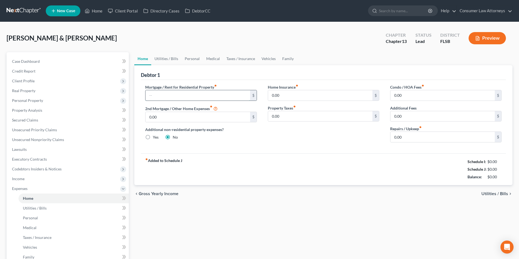
click at [212, 96] on input "text" at bounding box center [197, 95] width 104 height 10
click at [407, 97] on input "0.00" at bounding box center [442, 95] width 104 height 10
click at [178, 61] on link "Utilities / Bills" at bounding box center [166, 58] width 30 height 13
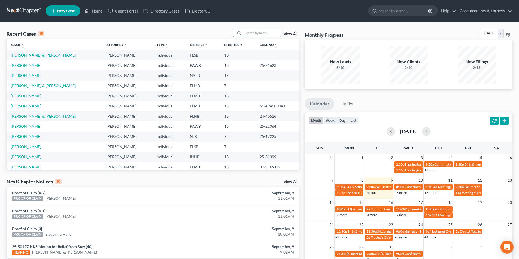
click at [250, 33] on input "search" at bounding box center [262, 33] width 38 height 8
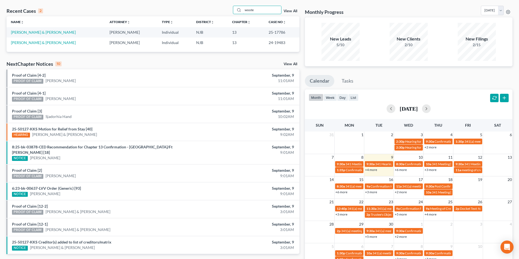
scroll to position [54, 0]
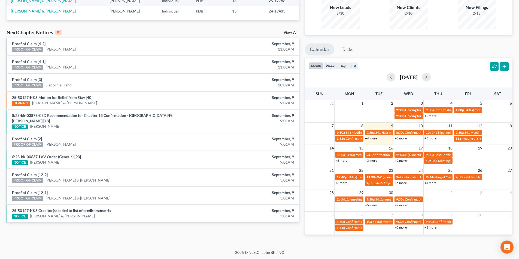
click at [374, 139] on link "+4 more" at bounding box center [371, 138] width 12 height 4
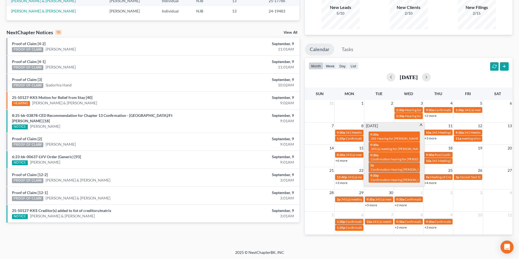
click at [366, 74] on div "[DATE]" at bounding box center [408, 77] width 200 height 9
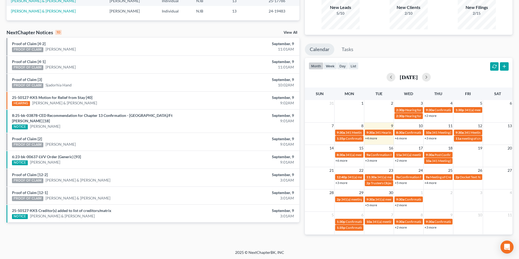
click at [405, 139] on link "+6 more" at bounding box center [401, 138] width 12 height 4
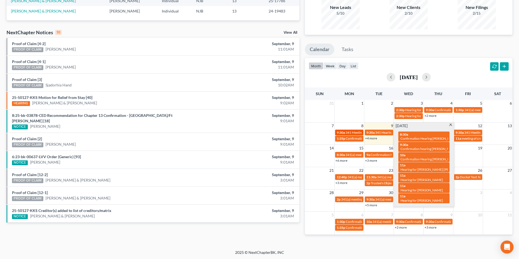
click at [353, 132] on span "341 Meeting [PERSON_NAME]" at bounding box center [367, 133] width 44 height 4
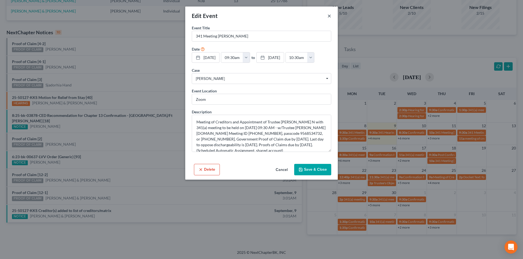
click at [328, 17] on button "×" at bounding box center [329, 16] width 4 height 7
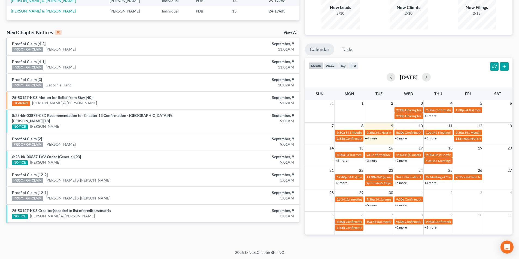
click at [402, 139] on link "+6 more" at bounding box center [401, 138] width 12 height 4
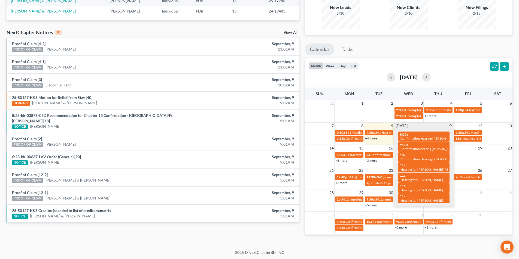
click at [406, 56] on ul "Calendar Tasks" at bounding box center [408, 51] width 207 height 14
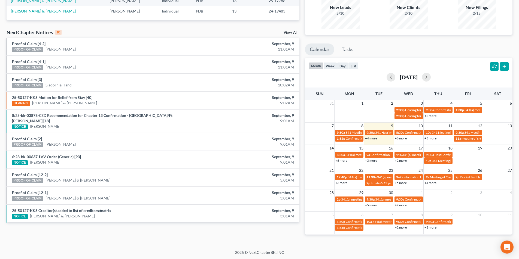
click at [430, 138] on link "+3 more" at bounding box center [430, 138] width 12 height 4
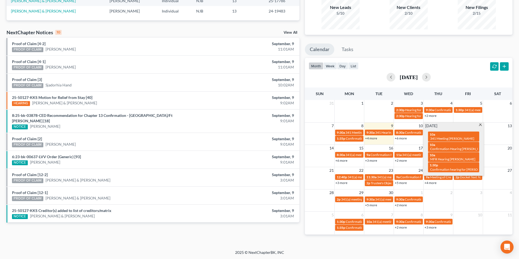
click at [405, 140] on link "+6 more" at bounding box center [401, 138] width 12 height 4
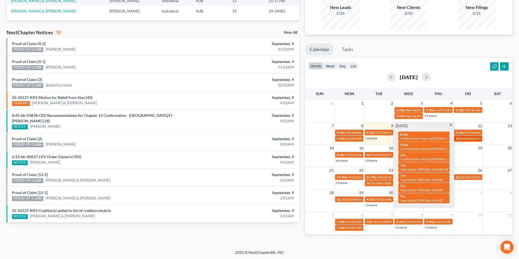
click at [466, 140] on span "meeting of creditors for Moshamba [PERSON_NAME]" at bounding box center [499, 139] width 76 height 4
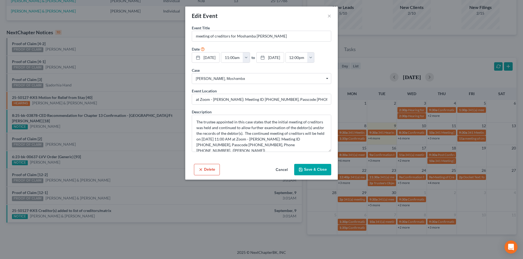
click at [332, 18] on div "Edit Event ×" at bounding box center [261, 16] width 152 height 19
click at [328, 17] on button "×" at bounding box center [329, 16] width 4 height 7
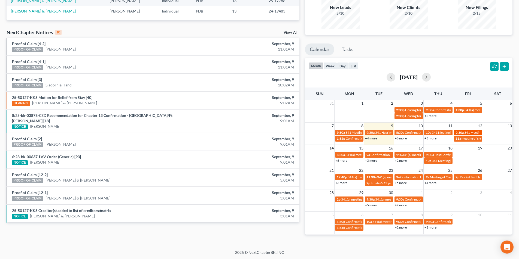
click at [463, 132] on div "9:30a 341 Meeting [PERSON_NAME]" at bounding box center [467, 133] width 25 height 4
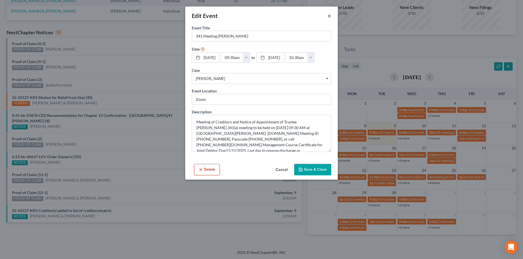
click at [328, 16] on button "×" at bounding box center [329, 16] width 4 height 7
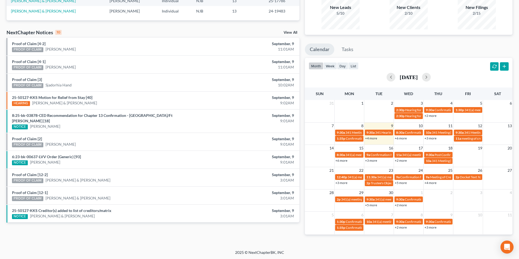
click at [346, 160] on link "+6 more" at bounding box center [341, 161] width 12 height 4
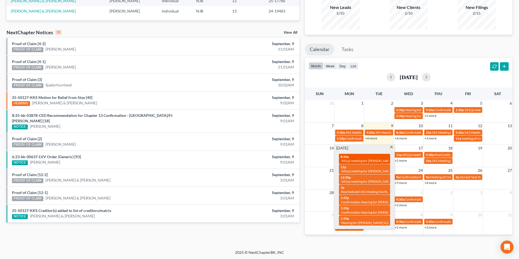
click at [370, 158] on div "8:30a 341(a) meeting for [PERSON_NAME] [PERSON_NAME], Jr." at bounding box center [364, 159] width 48 height 8
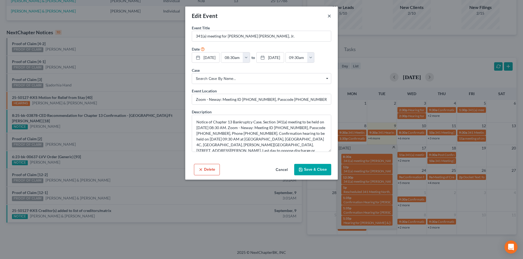
click at [327, 16] on button "×" at bounding box center [329, 16] width 4 height 7
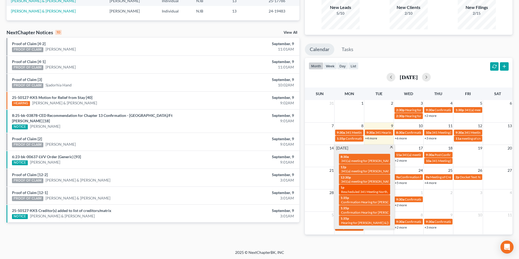
click at [380, 190] on span "Rescheduled 341 Meeting North, [GEOGRAPHIC_DATA]" at bounding box center [381, 192] width 81 height 4
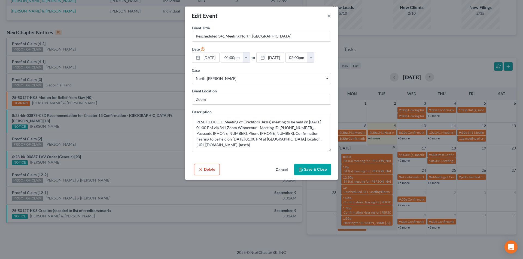
click at [328, 16] on button "×" at bounding box center [329, 16] width 4 height 7
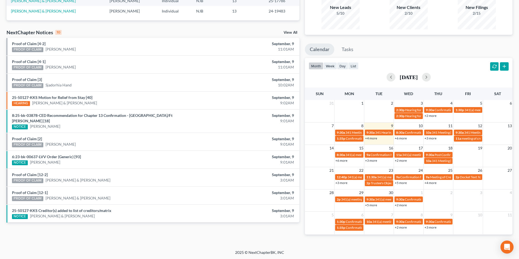
click at [375, 54] on ul "Calendar Tasks" at bounding box center [408, 51] width 207 height 14
click at [470, 133] on span "341 Meeting [PERSON_NAME]" at bounding box center [486, 133] width 44 height 4
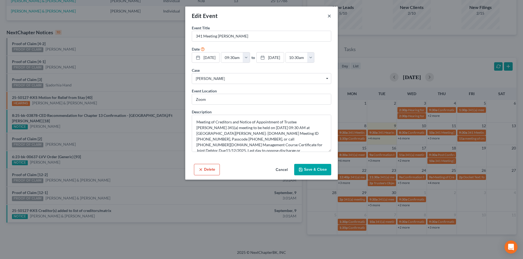
click at [327, 15] on button "×" at bounding box center [329, 16] width 4 height 7
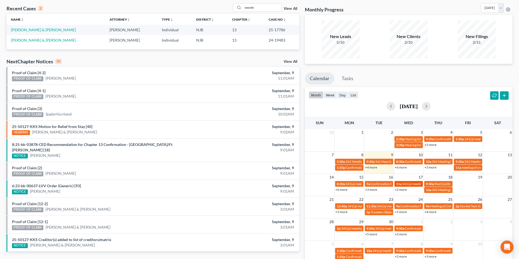
scroll to position [55, 0]
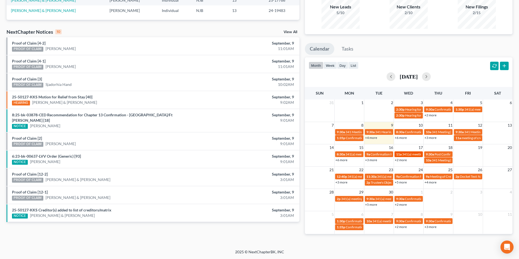
click at [412, 154] on span "341(a) meeting for [PERSON_NAME] & [PERSON_NAME]" at bounding box center [442, 154] width 81 height 4
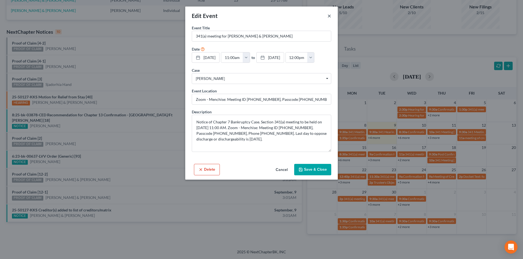
click at [330, 16] on button "×" at bounding box center [329, 16] width 4 height 7
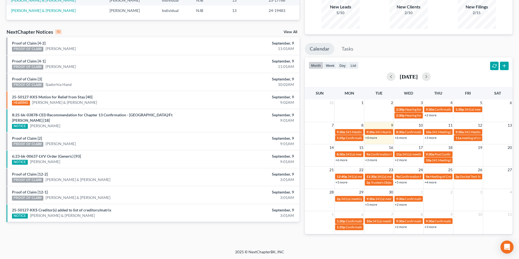
click at [405, 160] on link "+2 more" at bounding box center [401, 160] width 12 height 4
click at [372, 159] on link "+3 more" at bounding box center [371, 160] width 12 height 4
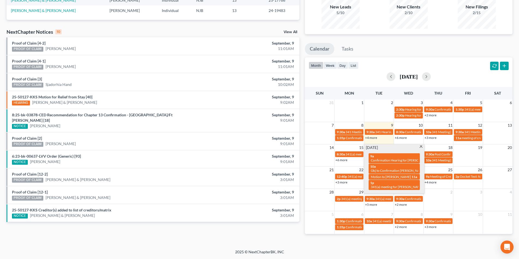
click at [344, 159] on link "+6 more" at bounding box center [341, 160] width 12 height 4
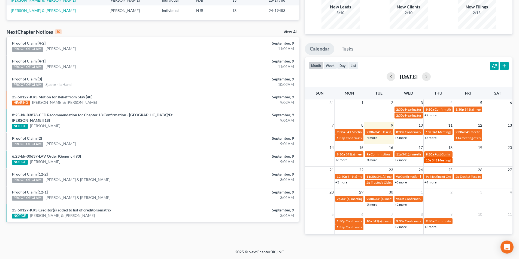
click at [446, 159] on span "341 Meeting [PERSON_NAME]" at bounding box center [454, 160] width 44 height 4
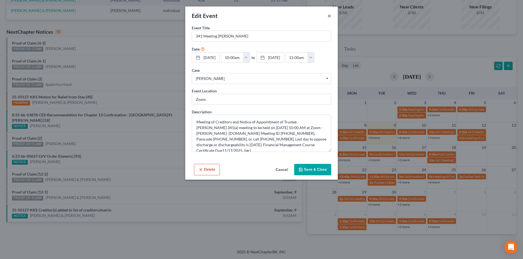
click at [330, 16] on button "×" at bounding box center [329, 16] width 4 height 7
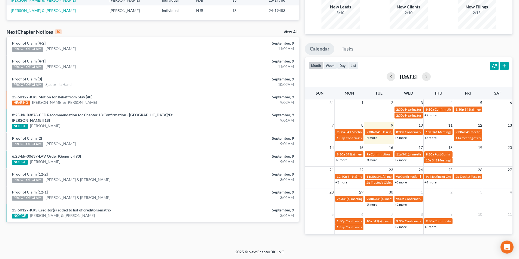
click at [340, 182] on link "+3 more" at bounding box center [341, 183] width 12 height 4
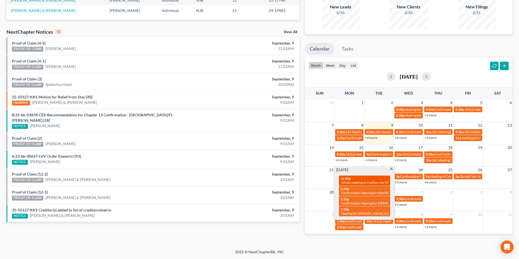
click at [371, 181] on span "341(a) meeting of creditors for [PERSON_NAME]" at bounding box center [376, 183] width 70 height 4
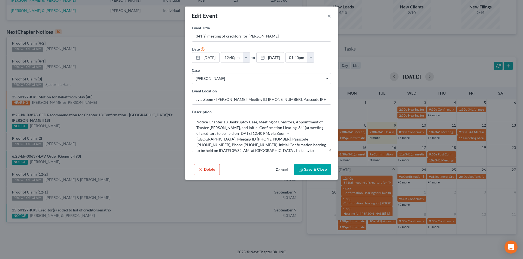
click at [330, 16] on button "×" at bounding box center [329, 16] width 4 height 7
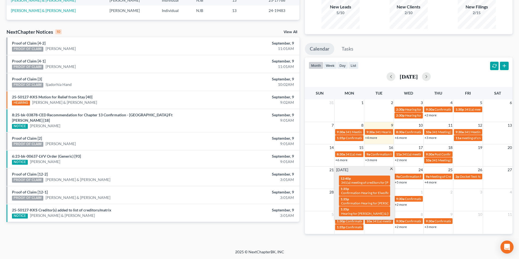
click at [391, 169] on span at bounding box center [391, 170] width 4 height 4
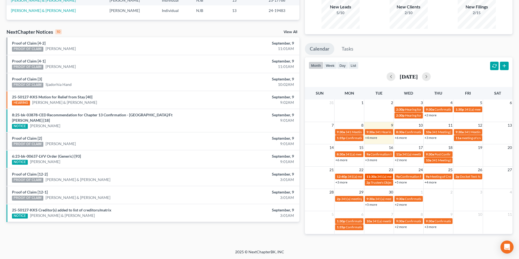
click at [383, 176] on span "341(a) meeting for [PERSON_NAME]" at bounding box center [403, 177] width 53 height 4
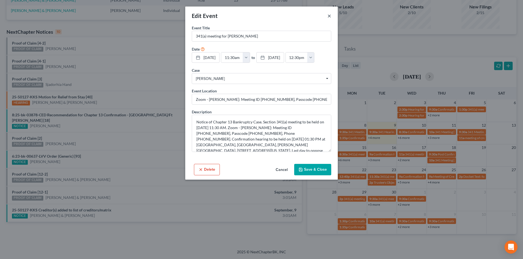
click at [328, 16] on button "×" at bounding box center [329, 16] width 4 height 7
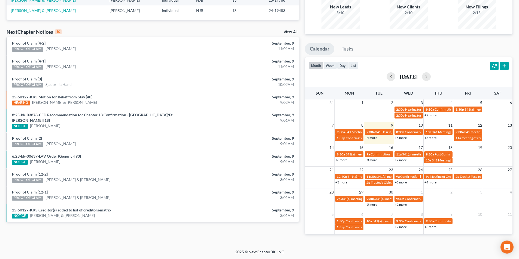
click at [404, 183] on link "+5 more" at bounding box center [401, 183] width 12 height 4
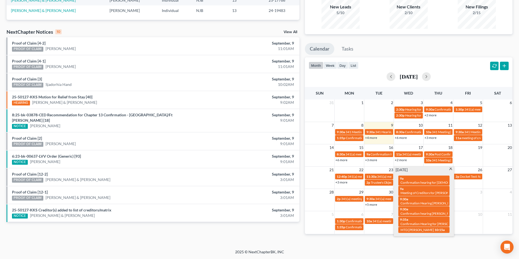
click at [450, 169] on span at bounding box center [450, 170] width 4 height 4
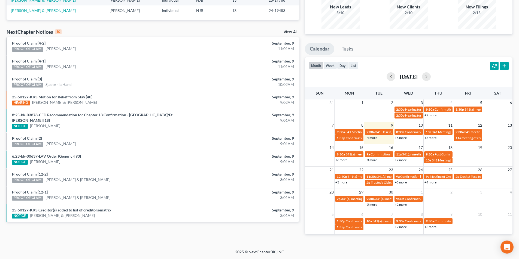
click at [433, 183] on link "+4 more" at bounding box center [430, 183] width 12 height 4
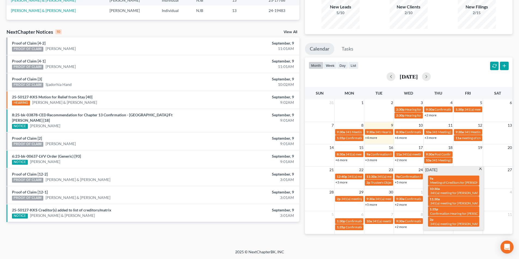
click at [489, 214] on td "11" at bounding box center [497, 214] width 30 height 7
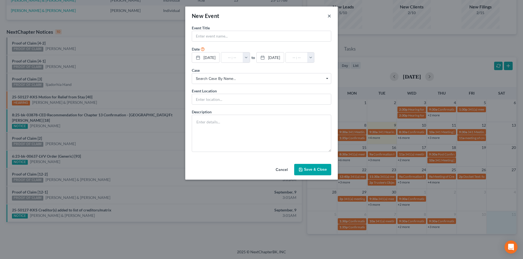
click at [328, 14] on button "×" at bounding box center [329, 16] width 4 height 7
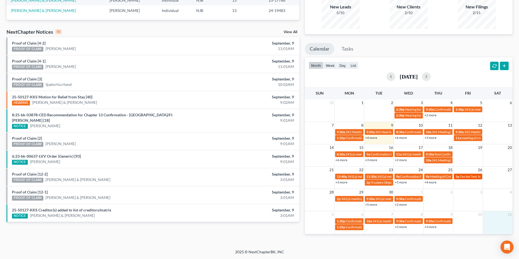
click at [470, 174] on link "2p Docket Text: for [PERSON_NAME]" at bounding box center [468, 177] width 28 height 6
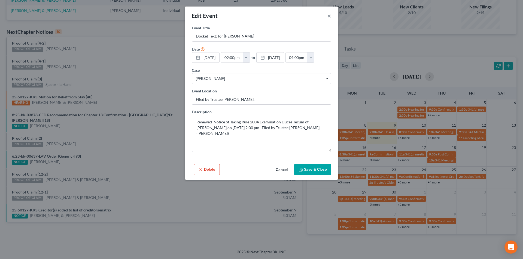
click at [329, 17] on button "×" at bounding box center [329, 16] width 4 height 7
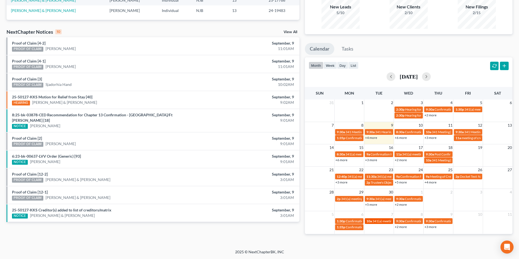
click at [378, 221] on span "341(a) meeting for [PERSON_NAME]" at bounding box center [398, 221] width 53 height 4
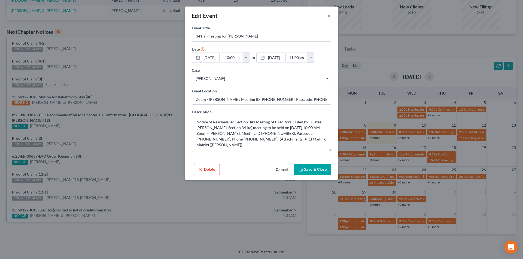
click at [330, 16] on button "×" at bounding box center [329, 16] width 4 height 7
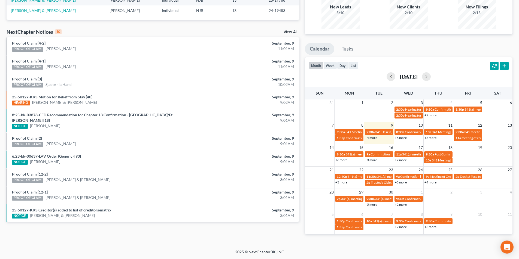
click at [403, 228] on link "+2 more" at bounding box center [401, 227] width 12 height 4
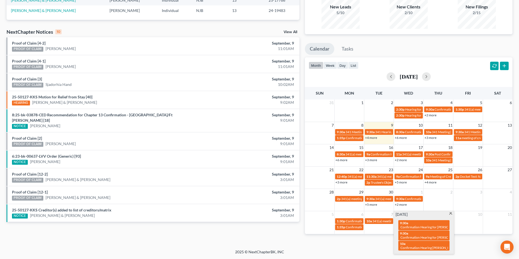
click at [449, 214] on span at bounding box center [450, 215] width 4 height 4
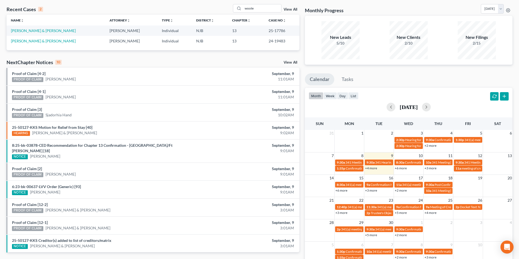
scroll to position [0, 0]
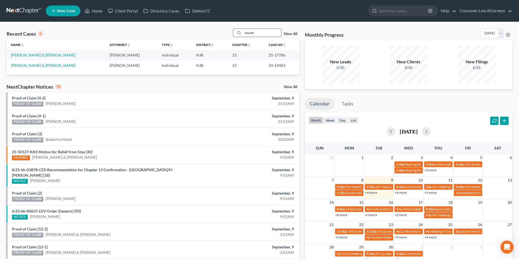
click at [261, 32] on input "woote" at bounding box center [262, 33] width 38 height 8
drag, startPoint x: 261, startPoint y: 32, endPoint x: 244, endPoint y: 33, distance: 17.2
click at [244, 33] on input "woote" at bounding box center [262, 33] width 38 height 8
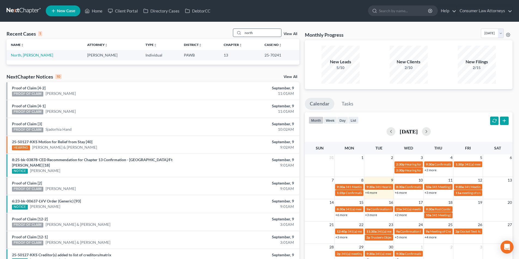
drag, startPoint x: 241, startPoint y: 33, endPoint x: 237, endPoint y: 33, distance: 4.4
click at [237, 33] on div "north" at bounding box center [257, 33] width 48 height 8
type input "gloy"
click at [37, 54] on link "[PERSON_NAME] & [PERSON_NAME]" at bounding box center [43, 55] width 65 height 5
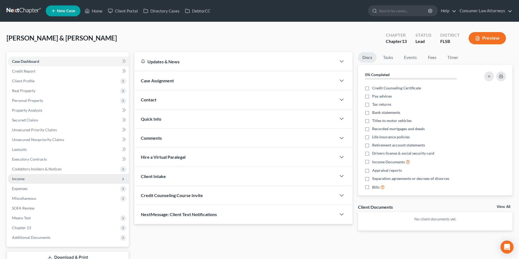
click at [26, 177] on span "Income" at bounding box center [68, 179] width 121 height 10
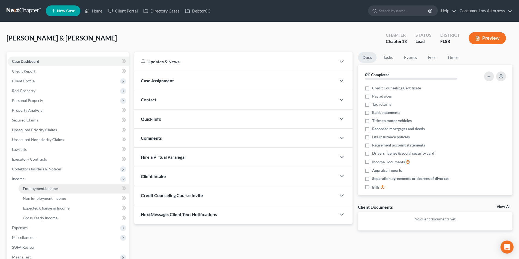
click at [51, 190] on span "Employment Income" at bounding box center [40, 189] width 35 height 5
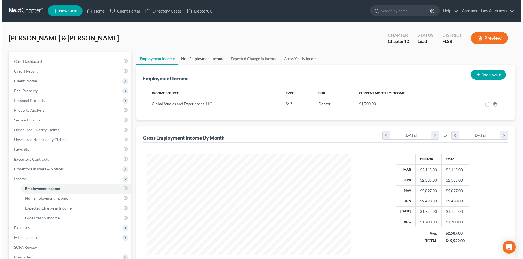
scroll to position [102, 214]
click at [205, 59] on link "Non Employment Income" at bounding box center [201, 58] width 50 height 13
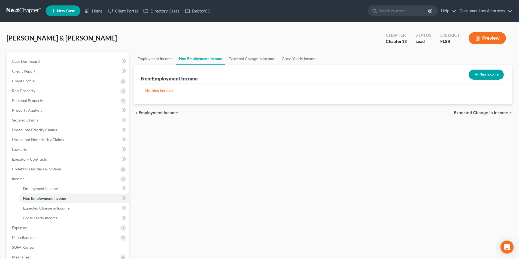
click at [487, 71] on button "New Income" at bounding box center [485, 75] width 35 height 10
select select "0"
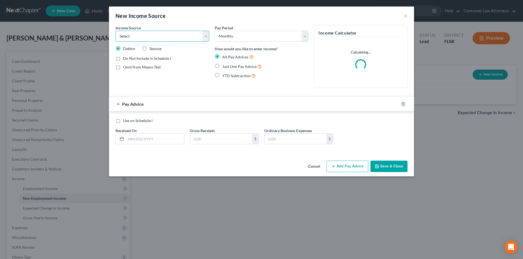
click at [147, 37] on select "Select Unemployment Disability (from employer) Pension Retirement Social Securi…" at bounding box center [162, 36] width 94 height 11
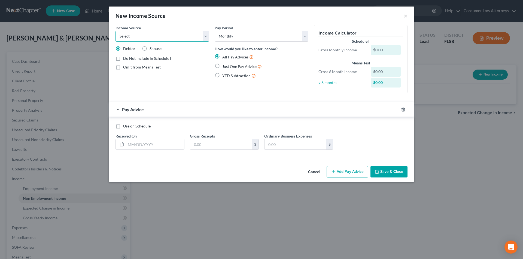
select select "4"
click at [115, 31] on select "Select Unemployment Disability (from employer) Pension Retirement Social Securi…" at bounding box center [162, 36] width 94 height 11
click at [149, 48] on label "Spouse" at bounding box center [155, 48] width 12 height 5
click at [152, 48] on input "Spouse" at bounding box center [154, 48] width 4 height 4
radio input "true"
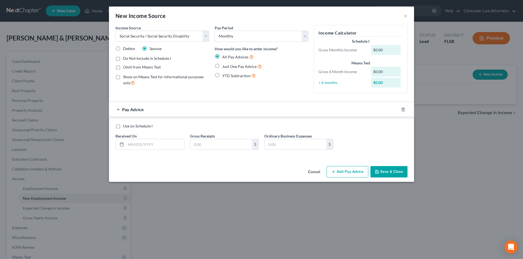
click at [222, 67] on label "Just One Pay Advice" at bounding box center [241, 66] width 39 height 6
click at [224, 67] on input "Just One Pay Advice" at bounding box center [226, 65] width 4 height 4
radio input "true"
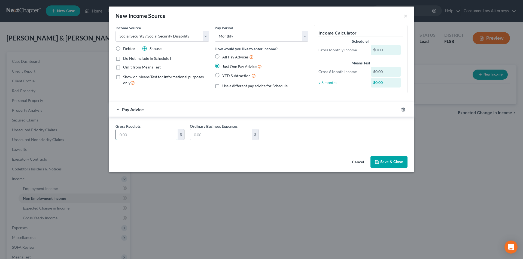
click at [151, 138] on input "text" at bounding box center [147, 135] width 62 height 10
type input "620.00"
click at [395, 161] on button "Save & Close" at bounding box center [388, 162] width 37 height 11
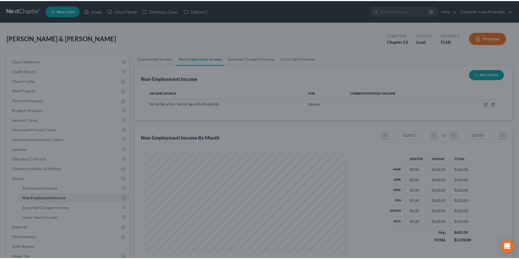
scroll to position [272181, 272069]
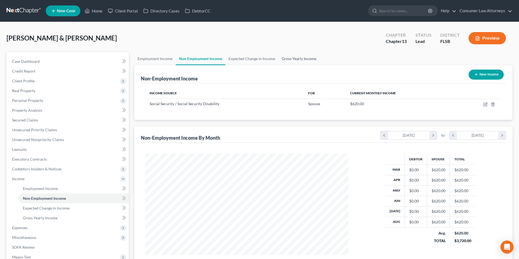
click at [299, 60] on link "Gross Yearly Income" at bounding box center [298, 58] width 41 height 13
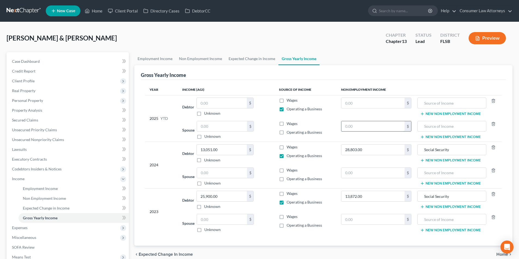
click at [380, 126] on input "text" at bounding box center [372, 126] width 63 height 10
type input "5,580.00"
click at [453, 126] on input "text" at bounding box center [451, 126] width 63 height 10
type input "Social Security"
click at [196, 59] on link "Non Employment Income" at bounding box center [201, 58] width 50 height 13
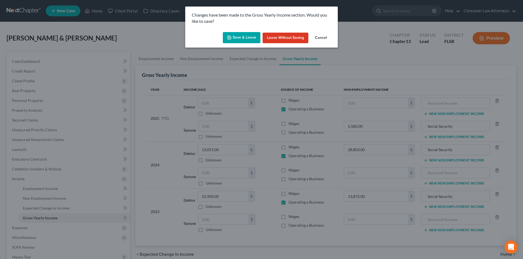
click at [247, 39] on button "Save & Leave" at bounding box center [242, 37] width 38 height 11
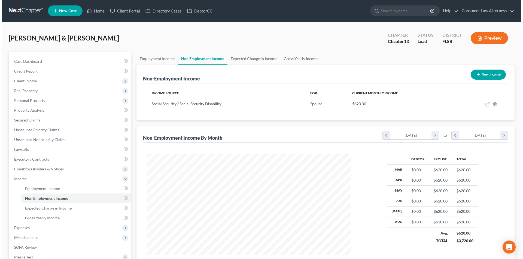
scroll to position [102, 214]
click at [486, 73] on button "New Income" at bounding box center [485, 75] width 35 height 10
select select "0"
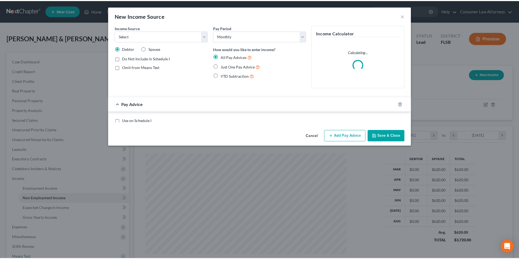
scroll to position [102, 216]
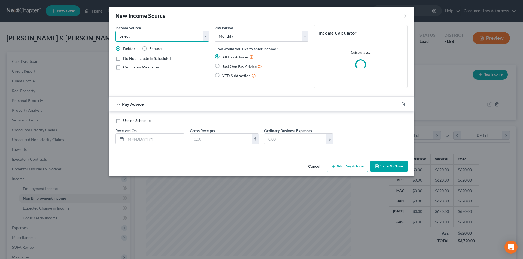
click at [144, 36] on select "Select Unemployment Disability (from employer) Pension Retirement Social Securi…" at bounding box center [162, 36] width 94 height 11
select select "4"
click at [115, 31] on select "Select Unemployment Disability (from employer) Pension Retirement Social Securi…" at bounding box center [162, 36] width 94 height 11
click at [222, 65] on label "Just One Pay Advice" at bounding box center [241, 66] width 39 height 6
click at [224, 65] on input "Just One Pay Advice" at bounding box center [226, 65] width 4 height 4
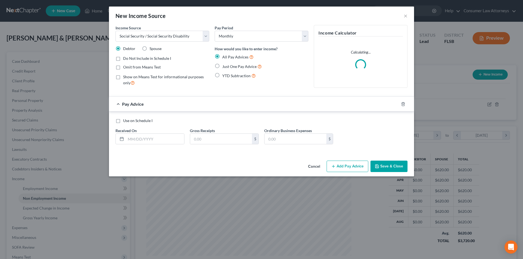
radio input "true"
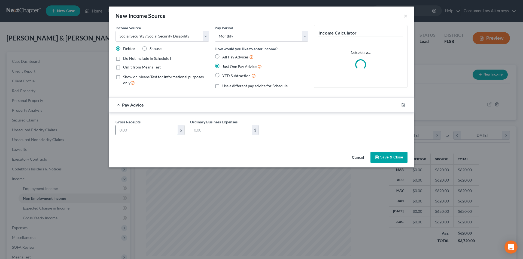
click at [160, 129] on input "text" at bounding box center [147, 130] width 62 height 10
type input "2,461.70"
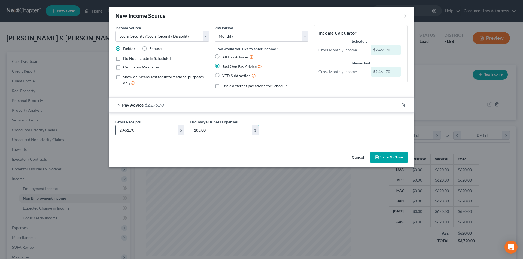
type input "185.00"
click at [139, 131] on input "2,461.70" at bounding box center [147, 130] width 62 height 10
type input "2,461.00"
click at [391, 156] on button "Save & Close" at bounding box center [388, 157] width 37 height 11
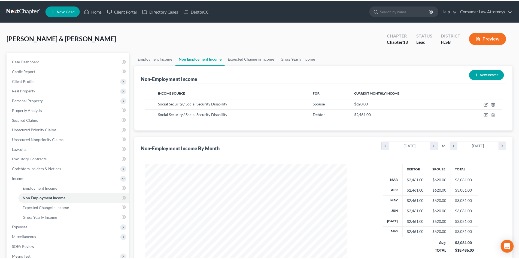
scroll to position [272181, 272069]
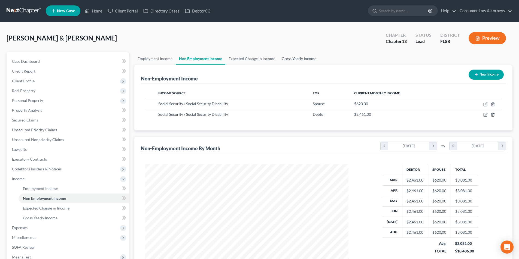
click at [306, 60] on link "Gross Yearly Income" at bounding box center [298, 58] width 41 height 13
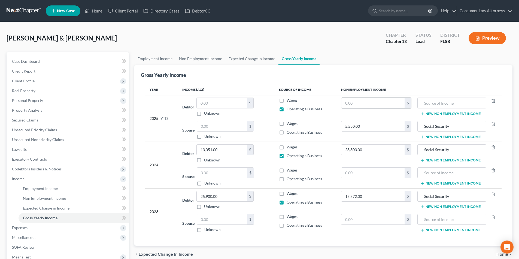
click at [374, 101] on input "text" at bounding box center [372, 103] width 63 height 10
type input "20,484.00"
click at [431, 106] on input "text" at bounding box center [451, 103] width 63 height 10
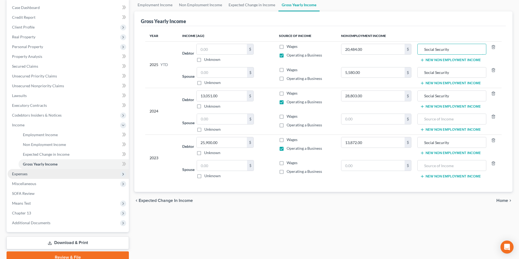
scroll to position [54, 0]
type input "Social Security"
click at [26, 174] on span "Expenses" at bounding box center [20, 173] width 16 height 5
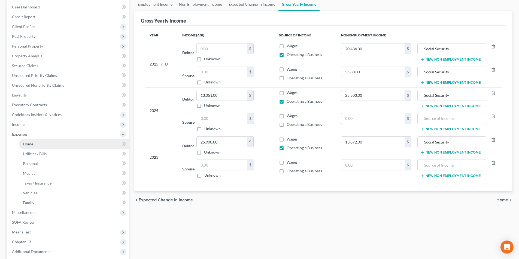
click at [36, 144] on link "Home" at bounding box center [74, 144] width 110 height 10
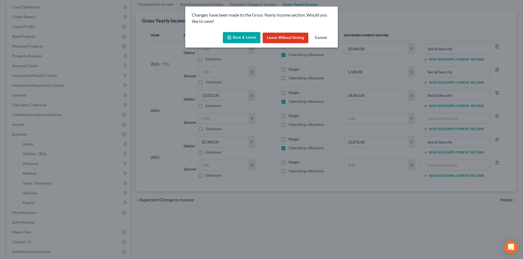
click at [247, 35] on button "Save & Leave" at bounding box center [242, 37] width 38 height 11
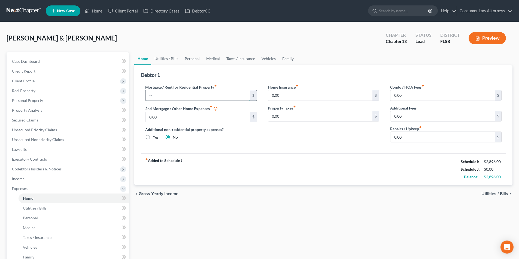
click at [176, 96] on input "text" at bounding box center [197, 95] width 104 height 10
type input "2,280.00"
click at [405, 93] on input "0.00" at bounding box center [442, 95] width 104 height 10
type input "360.00"
click at [160, 56] on link "Utilities / Bills" at bounding box center [166, 58] width 30 height 13
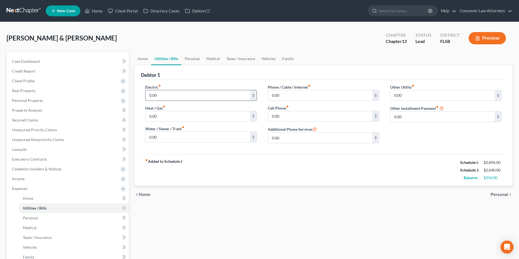
click at [164, 93] on input "0.00" at bounding box center [197, 95] width 104 height 10
type input "148.00"
click at [167, 140] on input "0.00" at bounding box center [197, 137] width 104 height 10
type input "47.00"
click at [287, 115] on input "0.00" at bounding box center [320, 116] width 104 height 10
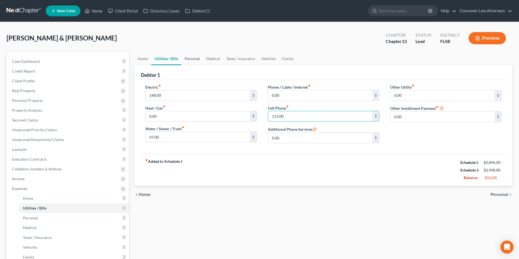
type input "113.00"
click at [195, 60] on link "Personal" at bounding box center [192, 58] width 22 height 13
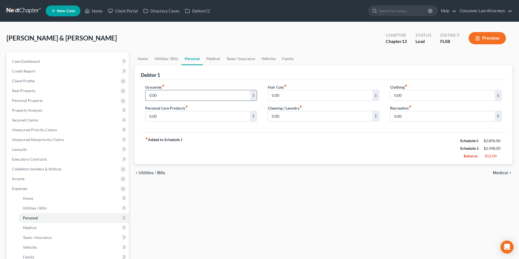
click at [205, 94] on input "0.00" at bounding box center [197, 95] width 104 height 10
type input "660.00"
click at [296, 99] on input "0.00" at bounding box center [320, 95] width 104 height 10
type input "12.00"
click at [408, 91] on input "0.00" at bounding box center [442, 95] width 104 height 10
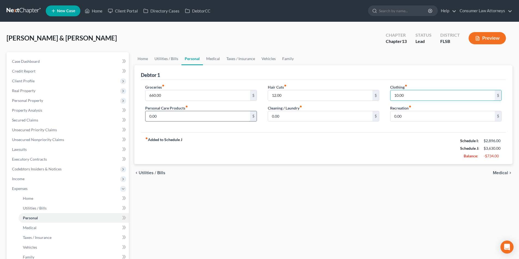
type input "10.00"
click at [181, 114] on input "0.00" at bounding box center [197, 116] width 104 height 10
type input "20.00"
click at [288, 120] on input "0.00" at bounding box center [320, 116] width 104 height 10
type input "20.00"
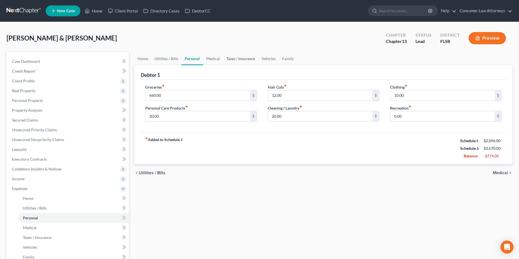
click at [243, 59] on link "Taxes / Insurance" at bounding box center [240, 58] width 35 height 13
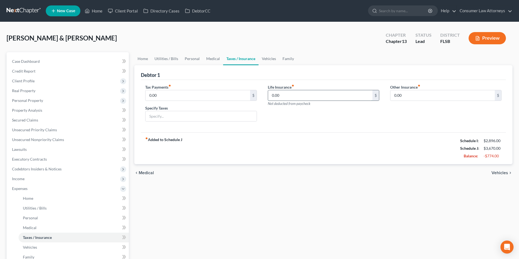
click at [297, 97] on input "0.00" at bounding box center [320, 95] width 104 height 10
type input "524.00"
click at [211, 62] on link "Medical" at bounding box center [213, 58] width 20 height 13
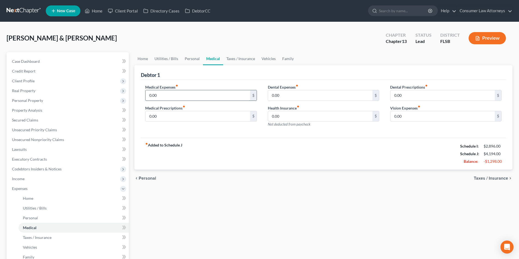
click at [169, 96] on input "0.00" at bounding box center [197, 95] width 104 height 10
type input "72.00"
click at [272, 60] on link "Vehicles" at bounding box center [268, 58] width 21 height 13
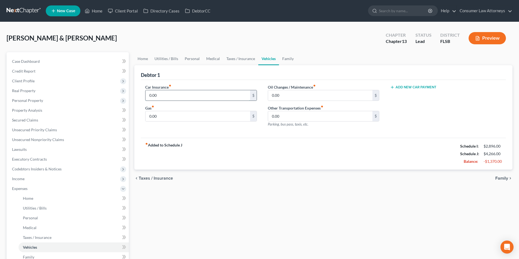
click at [190, 96] on input "0.00" at bounding box center [197, 95] width 104 height 10
type input "86.00"
click at [231, 58] on link "Taxes / Insurance" at bounding box center [240, 58] width 35 height 13
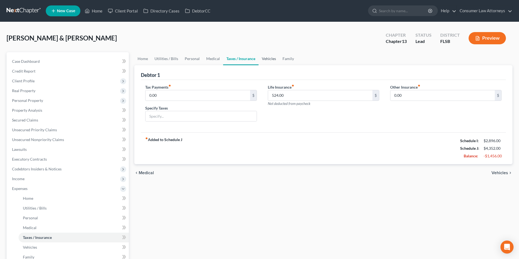
click at [267, 61] on link "Vehicles" at bounding box center [268, 58] width 21 height 13
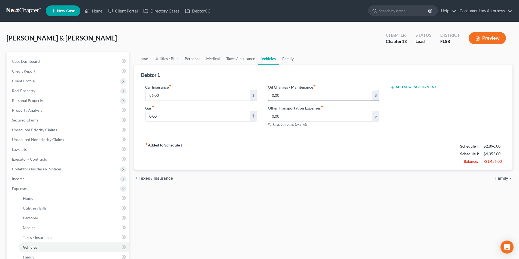
click at [288, 96] on input "0.00" at bounding box center [320, 95] width 104 height 10
type input "50.00"
click at [185, 117] on input "0.00" at bounding box center [197, 116] width 104 height 10
type input "100.00"
click at [289, 118] on input "0.00" at bounding box center [320, 116] width 104 height 10
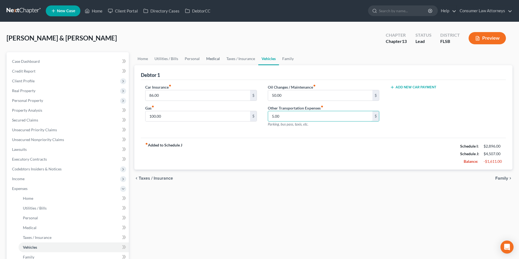
type input "5.00"
click at [213, 60] on link "Medical" at bounding box center [213, 58] width 20 height 13
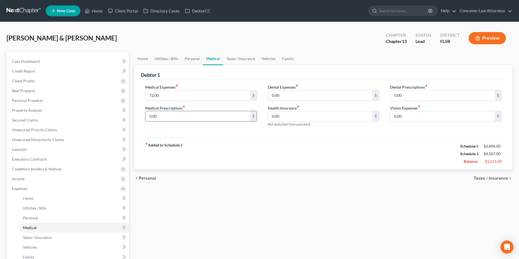
click at [181, 116] on input "0.00" at bounding box center [197, 116] width 104 height 10
type input "8.00"
click at [194, 60] on link "Personal" at bounding box center [192, 58] width 22 height 13
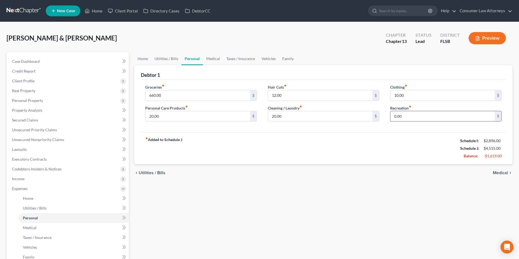
click at [398, 115] on input "0.00" at bounding box center [442, 116] width 104 height 10
type input "25.00"
click at [216, 60] on link "Medical" at bounding box center [213, 58] width 20 height 13
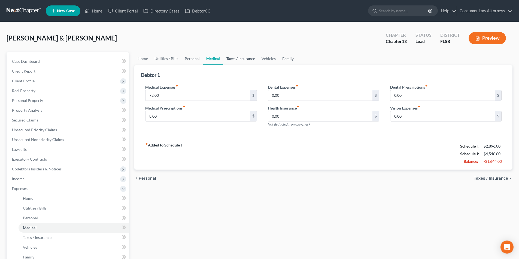
click at [242, 59] on link "Taxes / Insurance" at bounding box center [240, 58] width 35 height 13
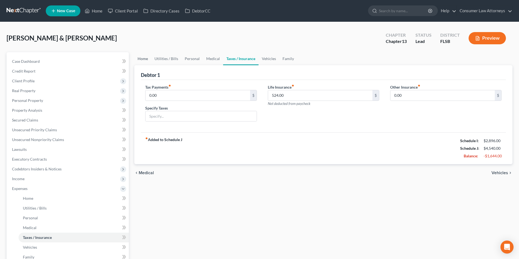
click at [142, 61] on link "Home" at bounding box center [142, 58] width 17 height 13
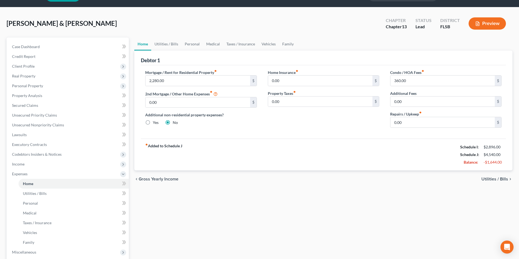
scroll to position [54, 0]
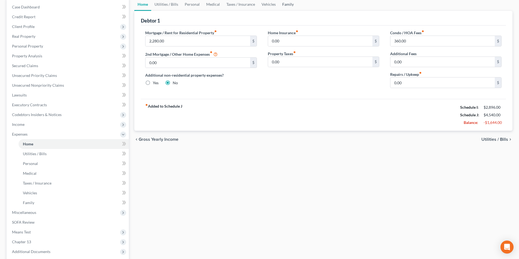
click at [288, 4] on link "Family" at bounding box center [288, 4] width 18 height 13
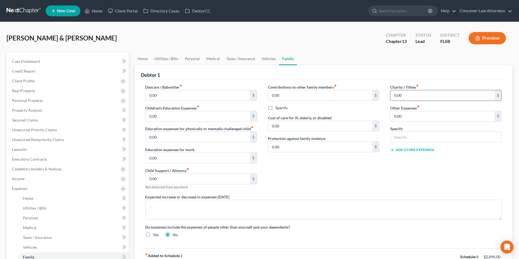
click at [417, 97] on input "0.00" at bounding box center [442, 95] width 104 height 10
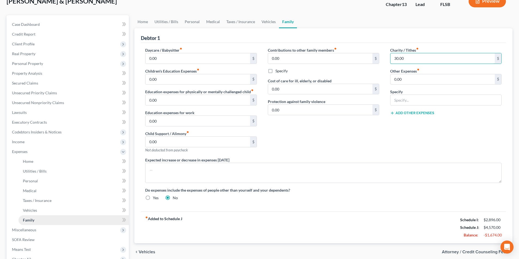
scroll to position [82, 0]
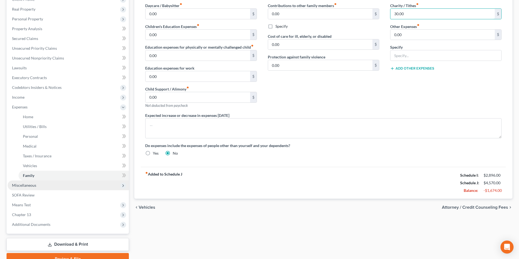
type input "30.00"
click at [27, 185] on span "Miscellaneous" at bounding box center [24, 185] width 24 height 5
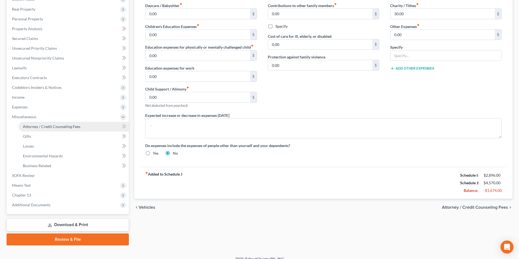
click at [65, 128] on span "Attorney / Credit Counseling Fees" at bounding box center [51, 126] width 57 height 5
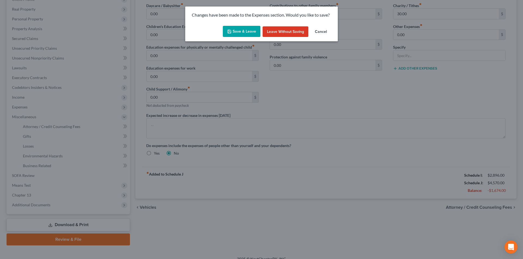
click at [240, 34] on button "Save & Leave" at bounding box center [242, 31] width 38 height 11
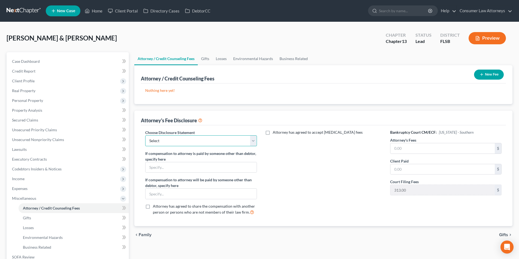
click at [201, 145] on select "Select [GEOGRAPHIC_DATA] [GEOGRAPHIC_DATA] Northern Disclosure of Compensation …" at bounding box center [200, 141] width 111 height 11
select select "2"
click at [145, 136] on select "Select [GEOGRAPHIC_DATA] [GEOGRAPHIC_DATA] Northern Disclosure of Compensation …" at bounding box center [200, 141] width 111 height 11
click at [98, 11] on link "Home" at bounding box center [93, 11] width 23 height 10
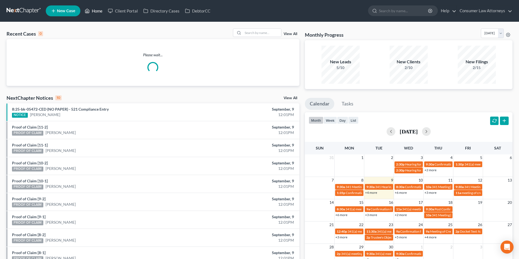
scroll to position [54, 0]
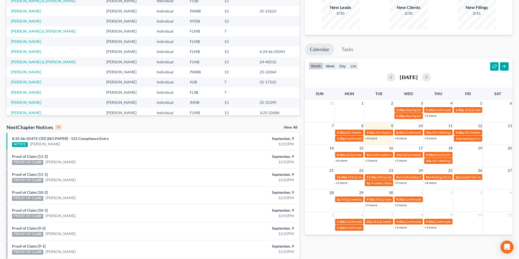
click at [341, 161] on link "+6 more" at bounding box center [341, 161] width 12 height 4
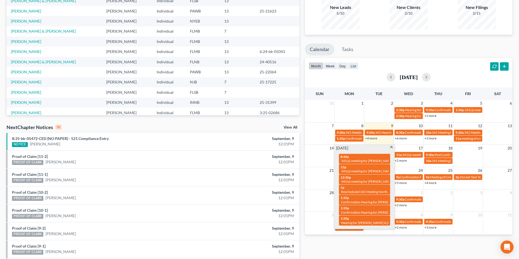
click at [383, 51] on ul "Calendar Tasks" at bounding box center [408, 51] width 207 height 14
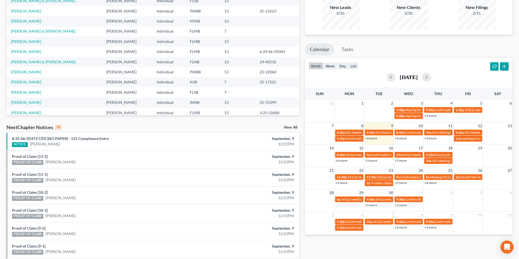
click at [375, 138] on link "+4 more" at bounding box center [371, 138] width 12 height 4
click at [382, 54] on ul "Calendar Tasks" at bounding box center [408, 51] width 207 height 14
